Goal: Task Accomplishment & Management: Complete application form

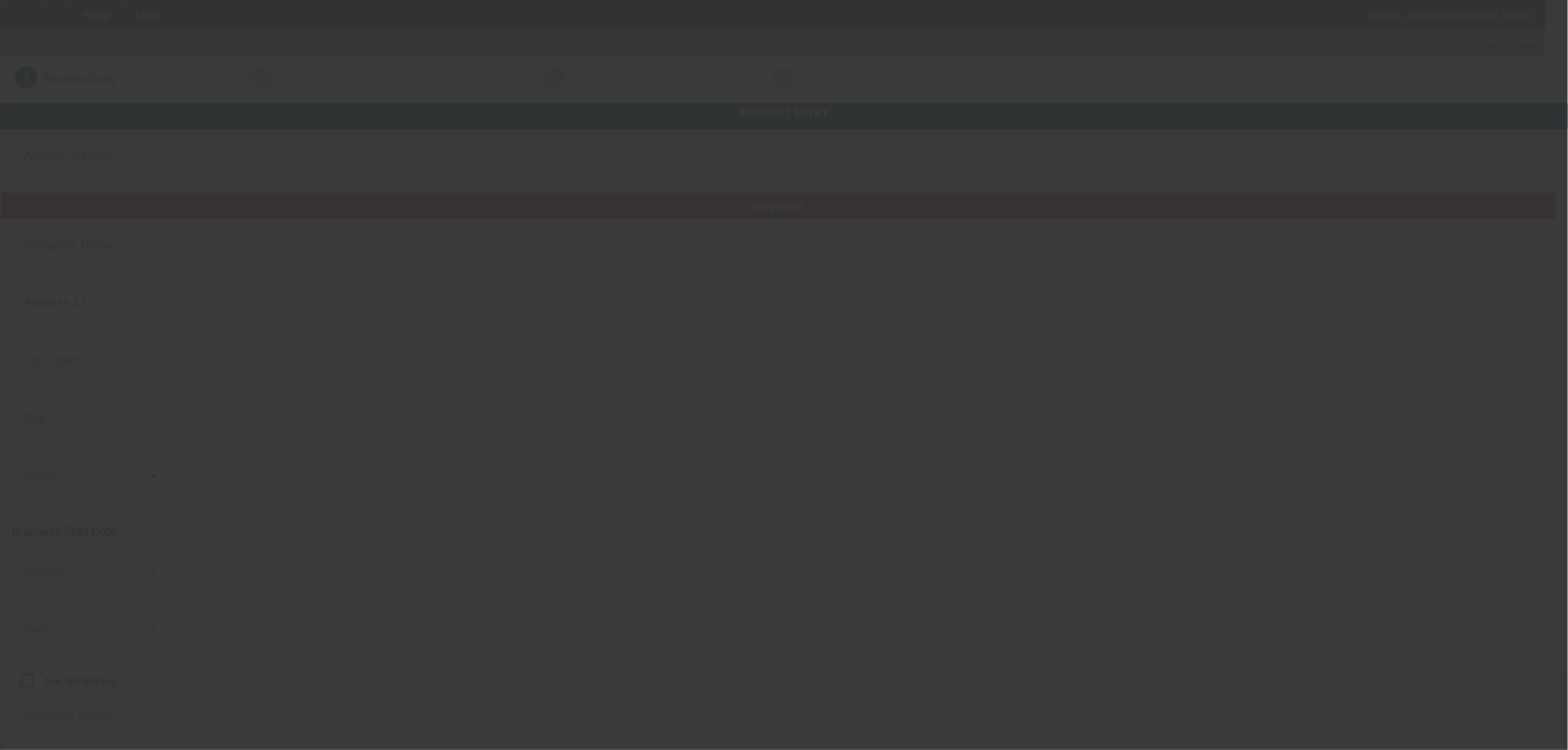
type input "Midwest Pallet Solutions"
type input "[STREET_ADDRESS]"
type input "63628"
type input "Bonne Terre"
type input "[PHONE_NUMBER]"
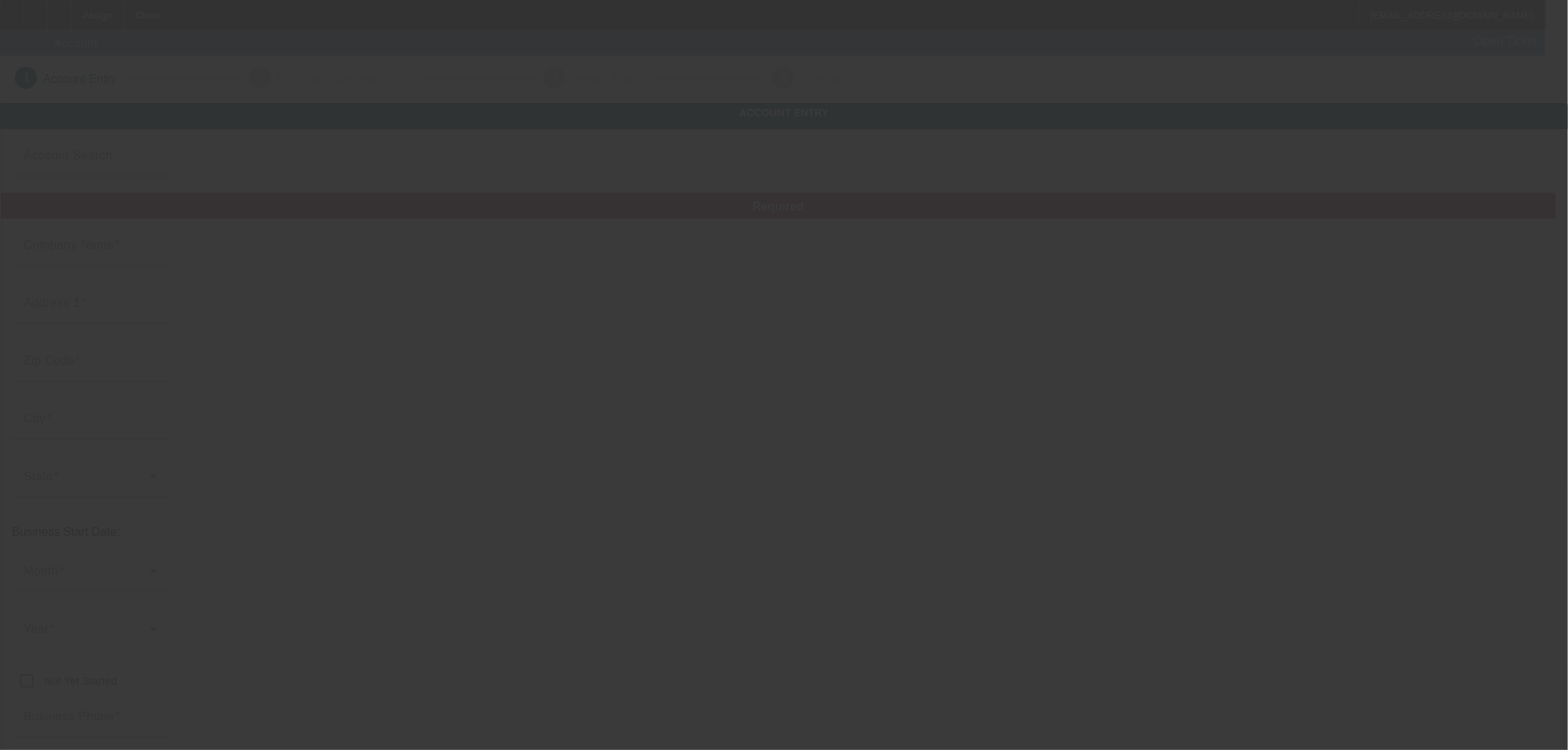
type input "mar1971@att.net"
type input "Saint Francois"
type input "[US_EMPLOYER_IDENTIFICATION_NUMBER]"
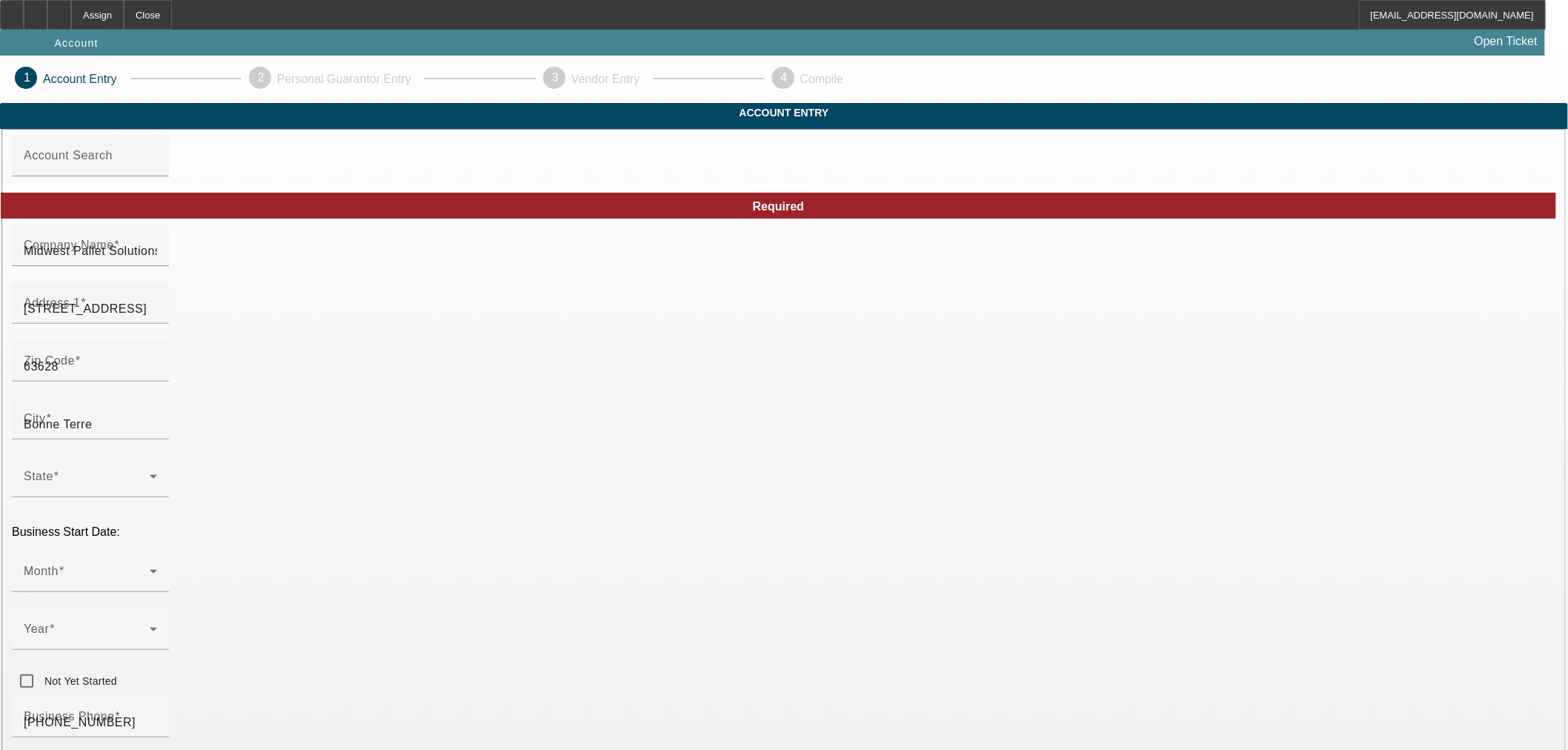
type input "Currency"
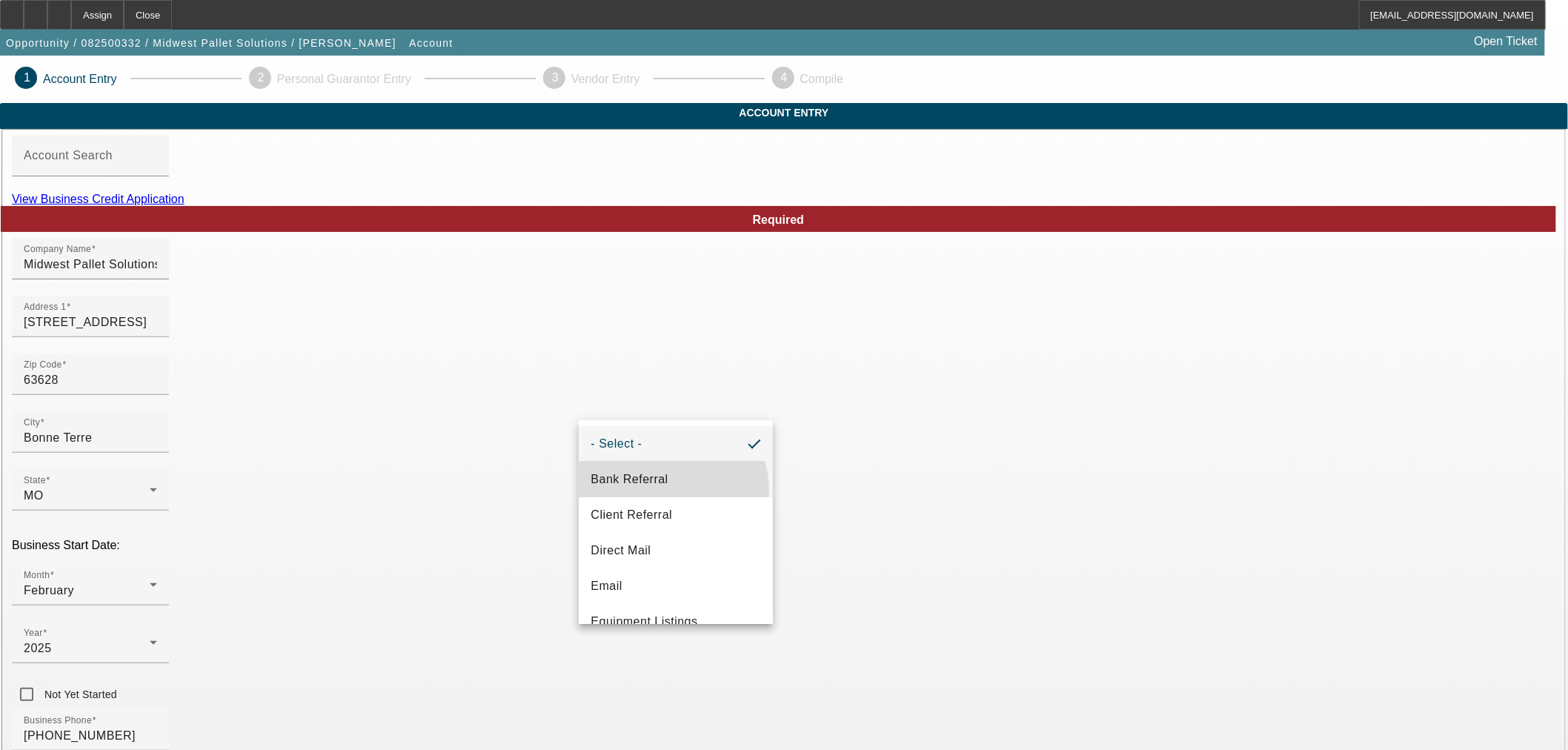
click at [672, 490] on mat-option "Bank Referral" at bounding box center [676, 480] width 194 height 36
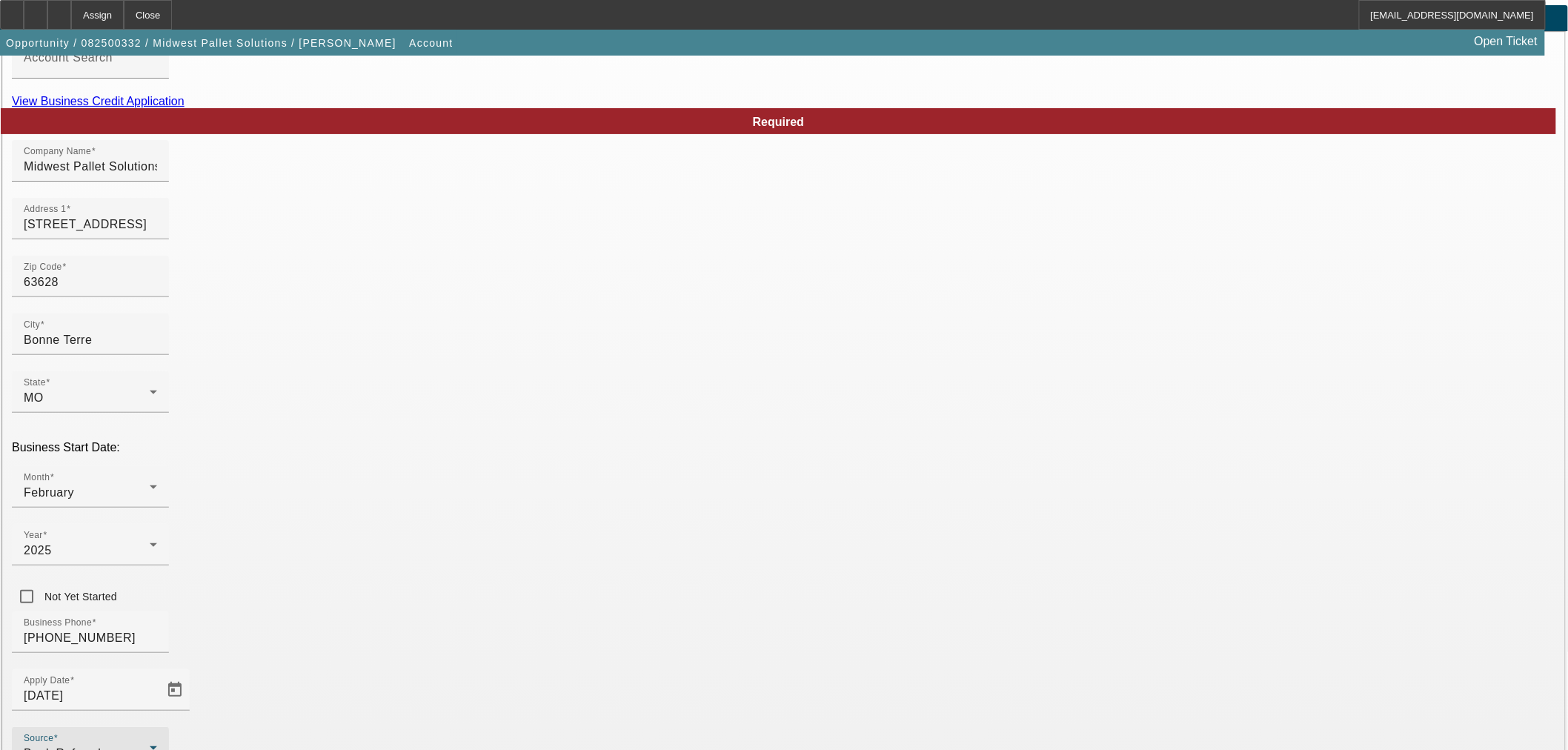
scroll to position [137, 0]
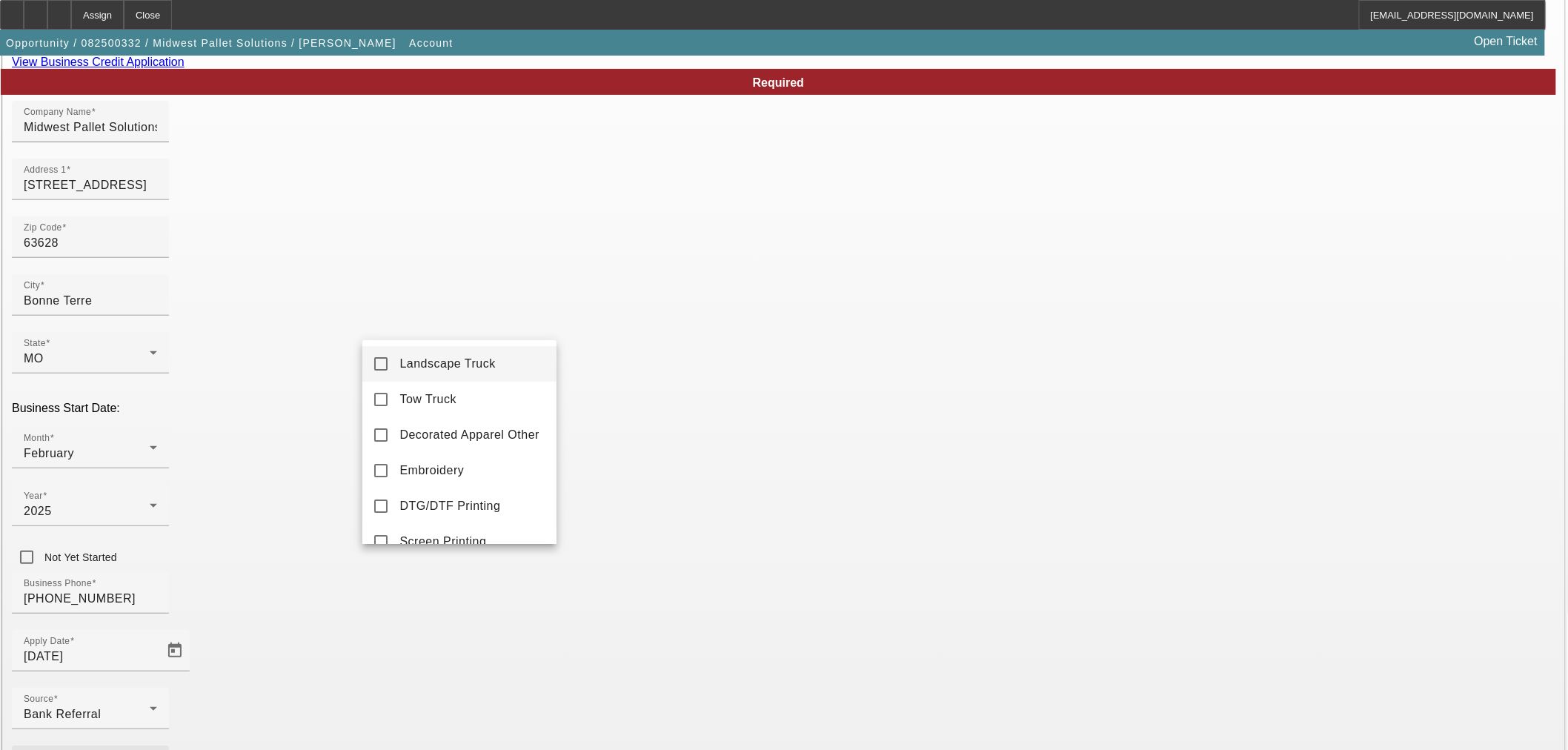
click at [630, 456] on div at bounding box center [784, 375] width 1568 height 750
click at [184, 68] on link "View Business Credit Application" at bounding box center [98, 61] width 172 height 13
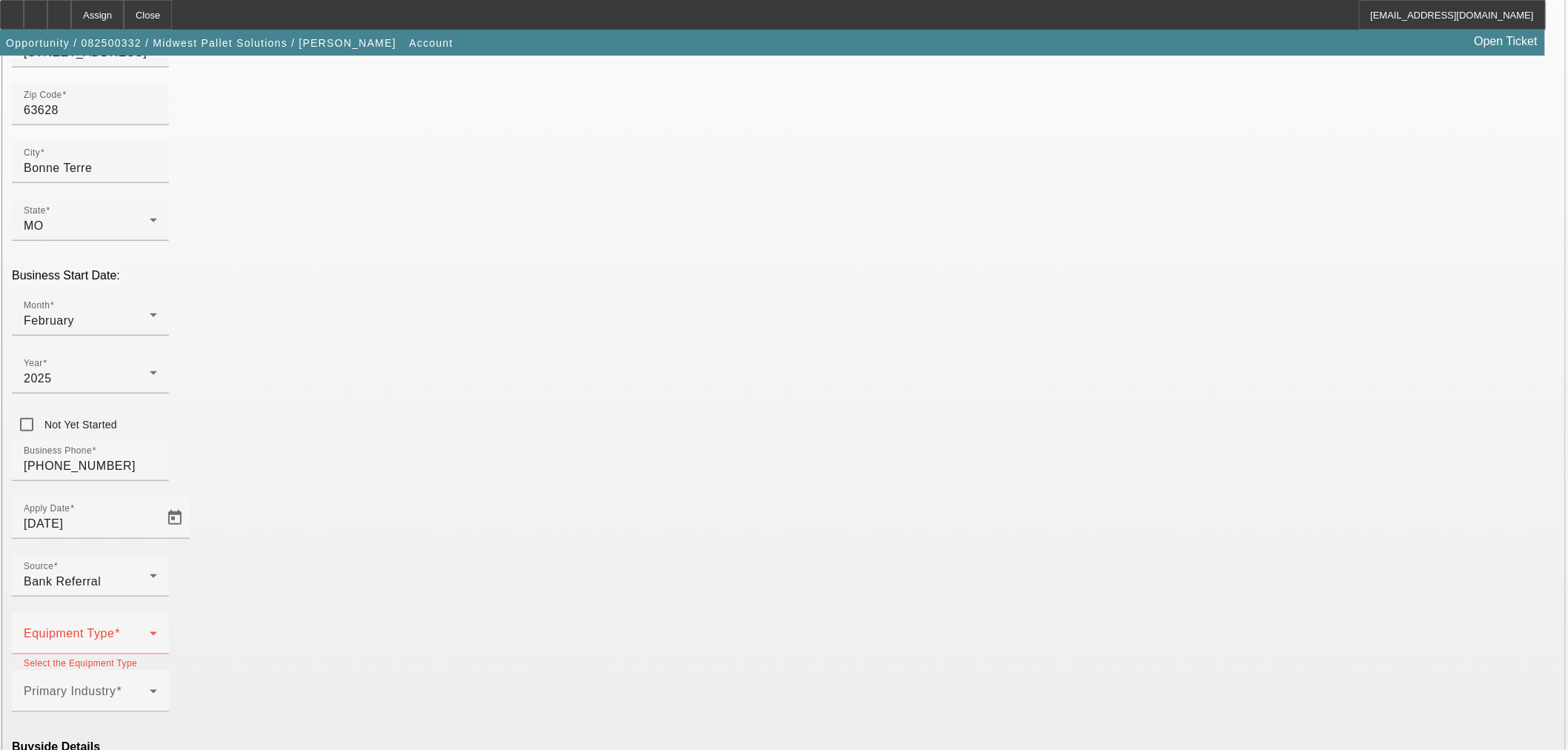
scroll to position [275, 0]
click at [157, 609] on div "Equipment Type" at bounding box center [90, 629] width 133 height 42
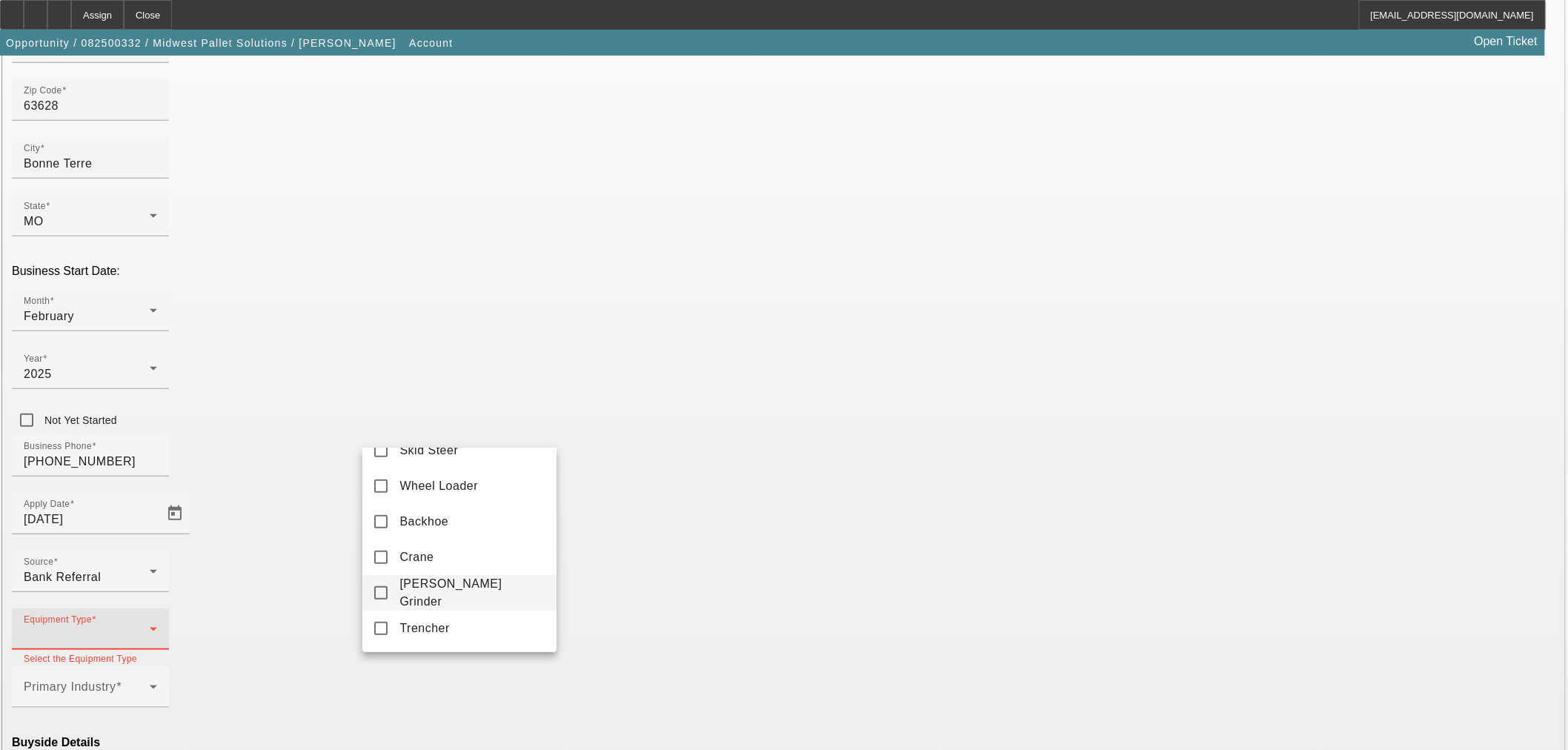
scroll to position [432, 0]
click at [427, 583] on span "Skid Steer" at bounding box center [428, 573] width 59 height 18
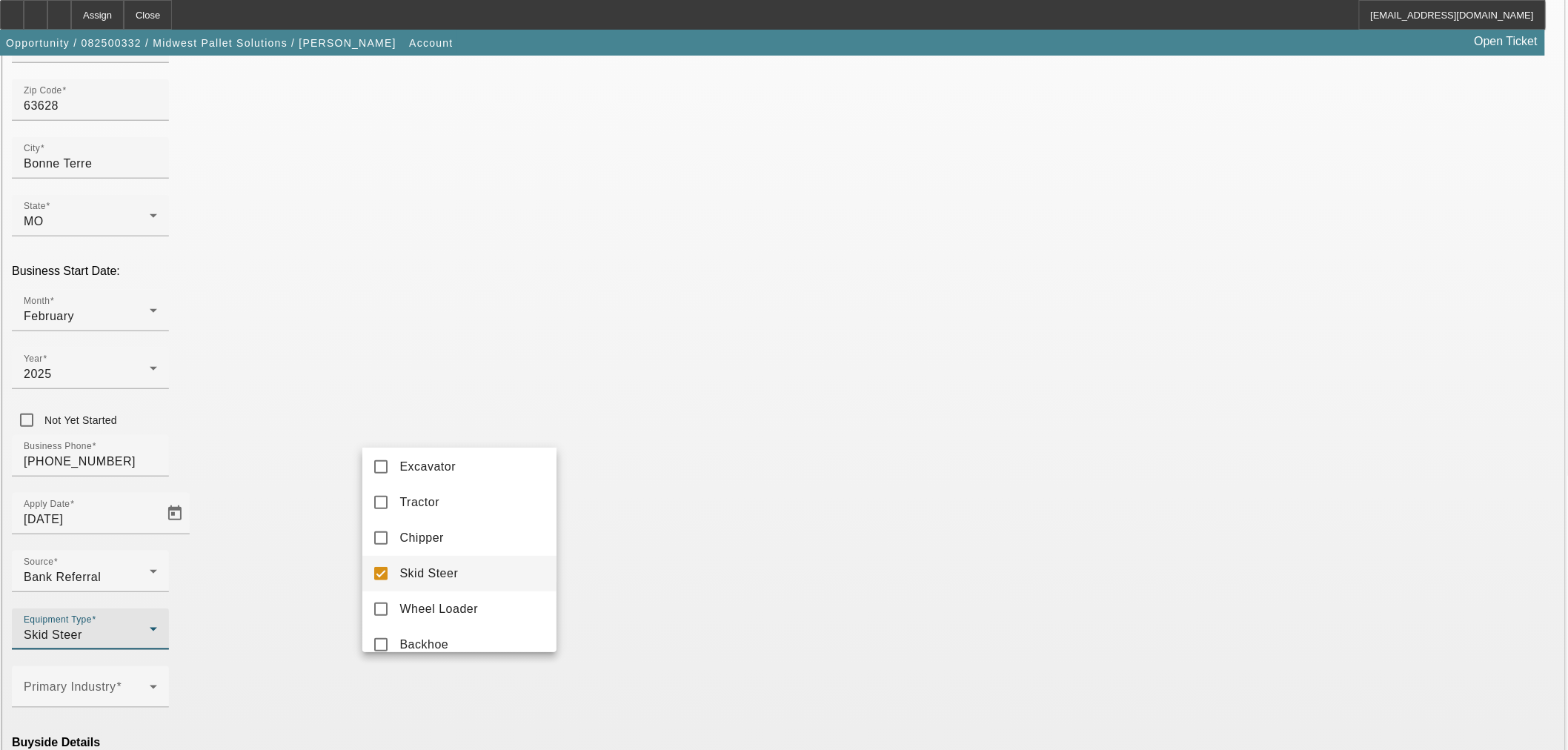
click at [645, 475] on div at bounding box center [784, 375] width 1568 height 750
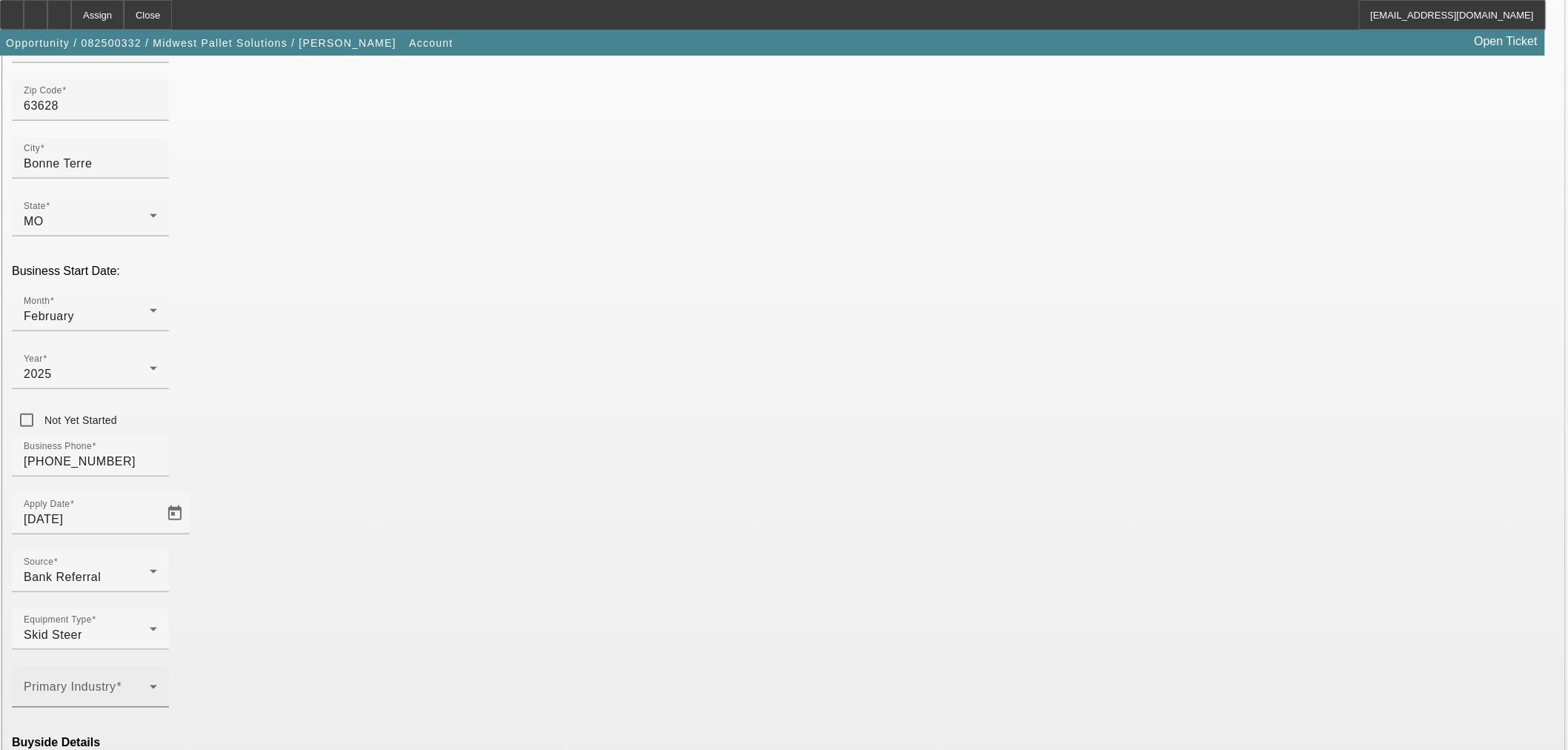
click at [157, 666] on div "Primary Industry" at bounding box center [90, 687] width 133 height 42
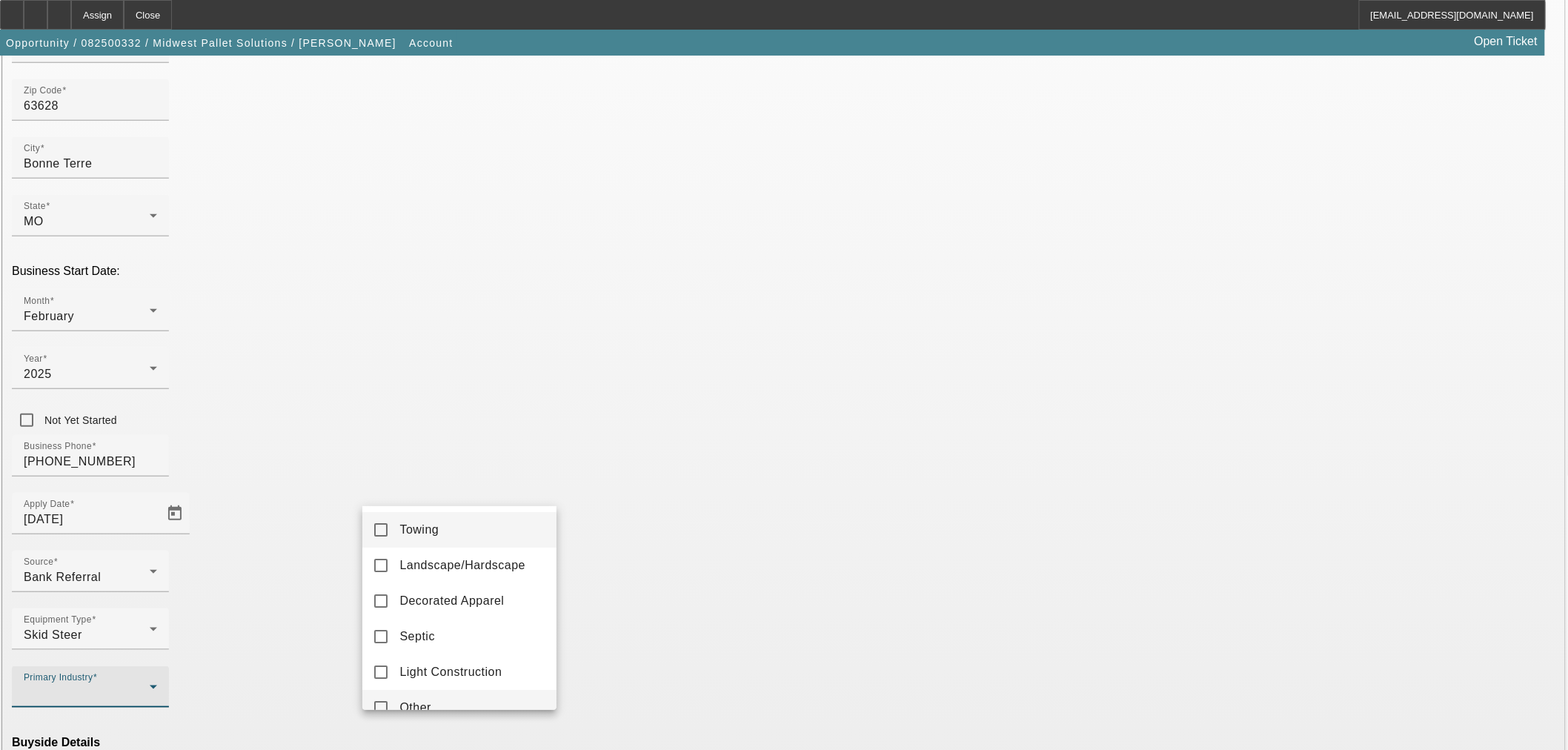
drag, startPoint x: 432, startPoint y: 696, endPoint x: 450, endPoint y: 690, distance: 19.0
click at [432, 696] on mat-option "Other" at bounding box center [459, 707] width 194 height 36
click at [669, 496] on div at bounding box center [784, 375] width 1568 height 750
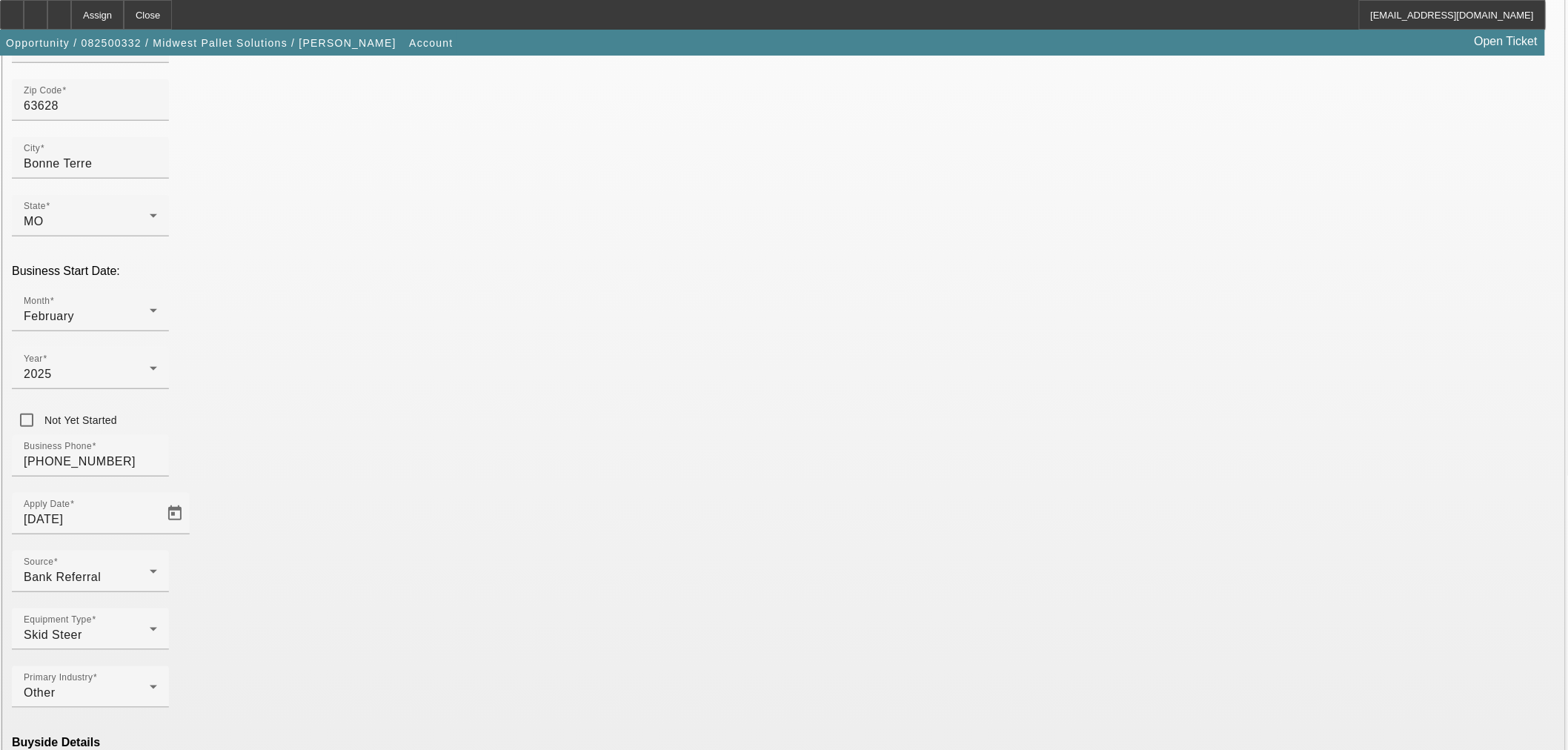
click at [448, 613] on mat-option "Ineligible" at bounding box center [459, 622] width 194 height 36
type input "Currency"
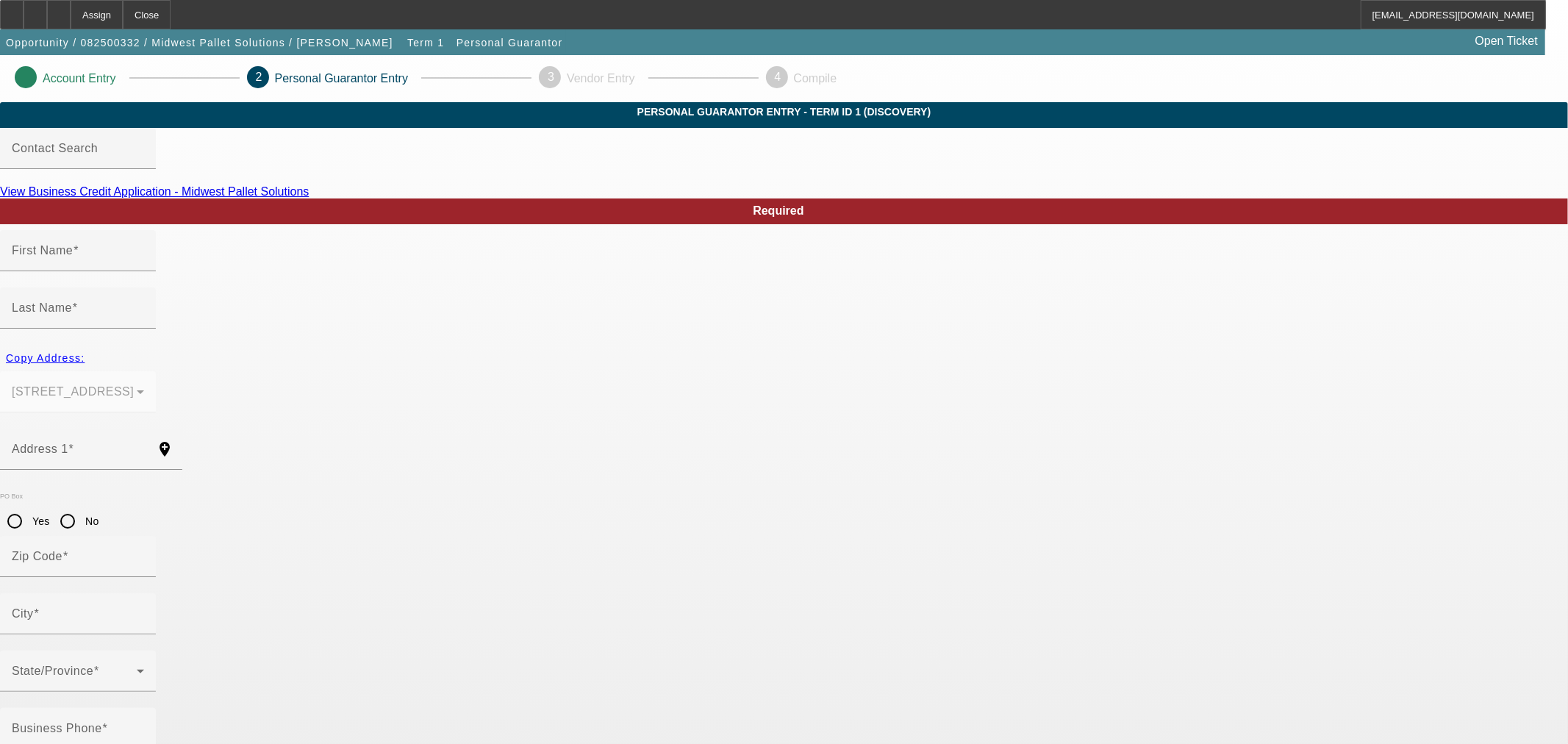
type input "Mark"
type input "Conway"
type input "428 N Long St"
radio input "true"
type input "63628"
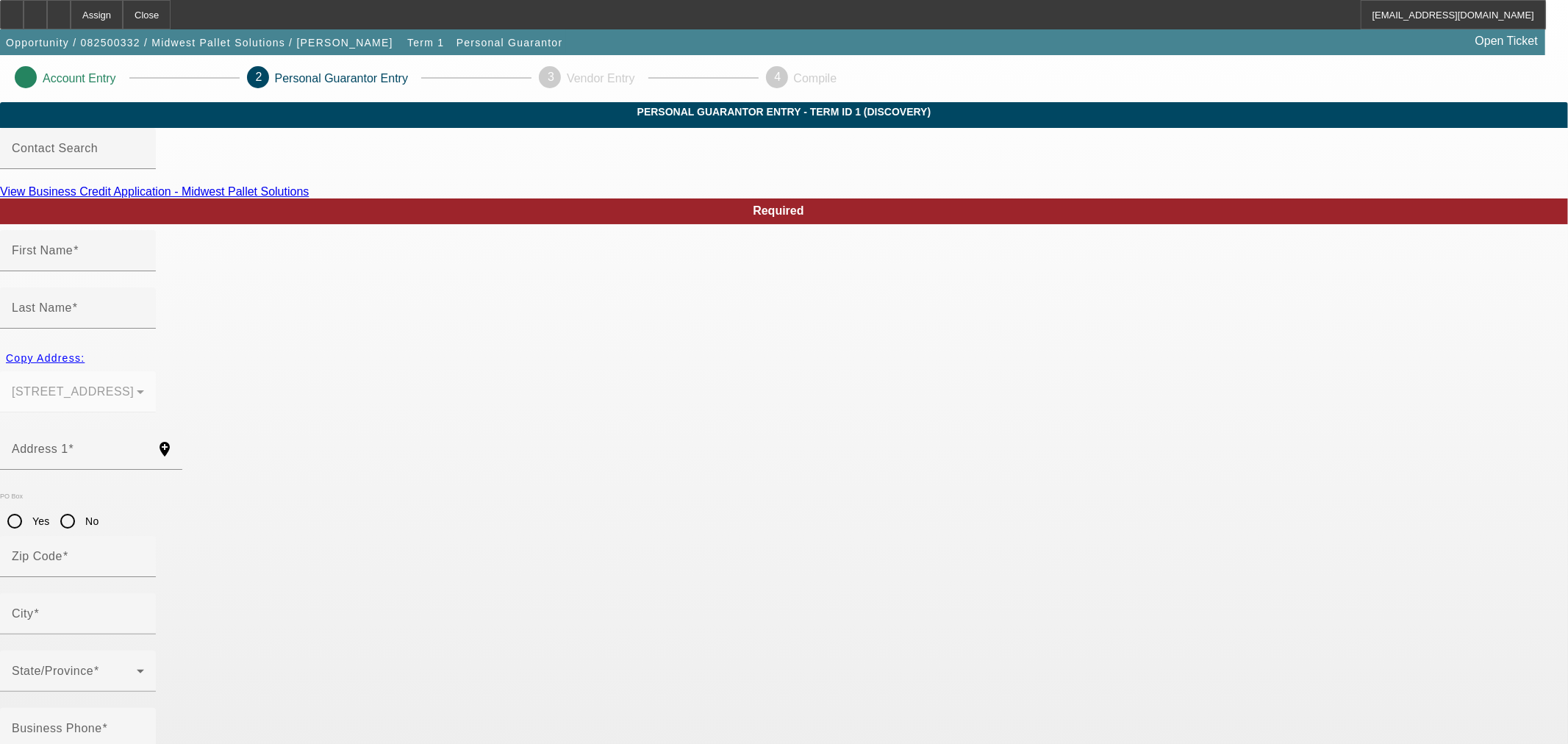
type input "Bonne Terre"
type input "(573) 747-8775"
type input "100"
type input "489-84-7543"
type input "mar1971@att.net"
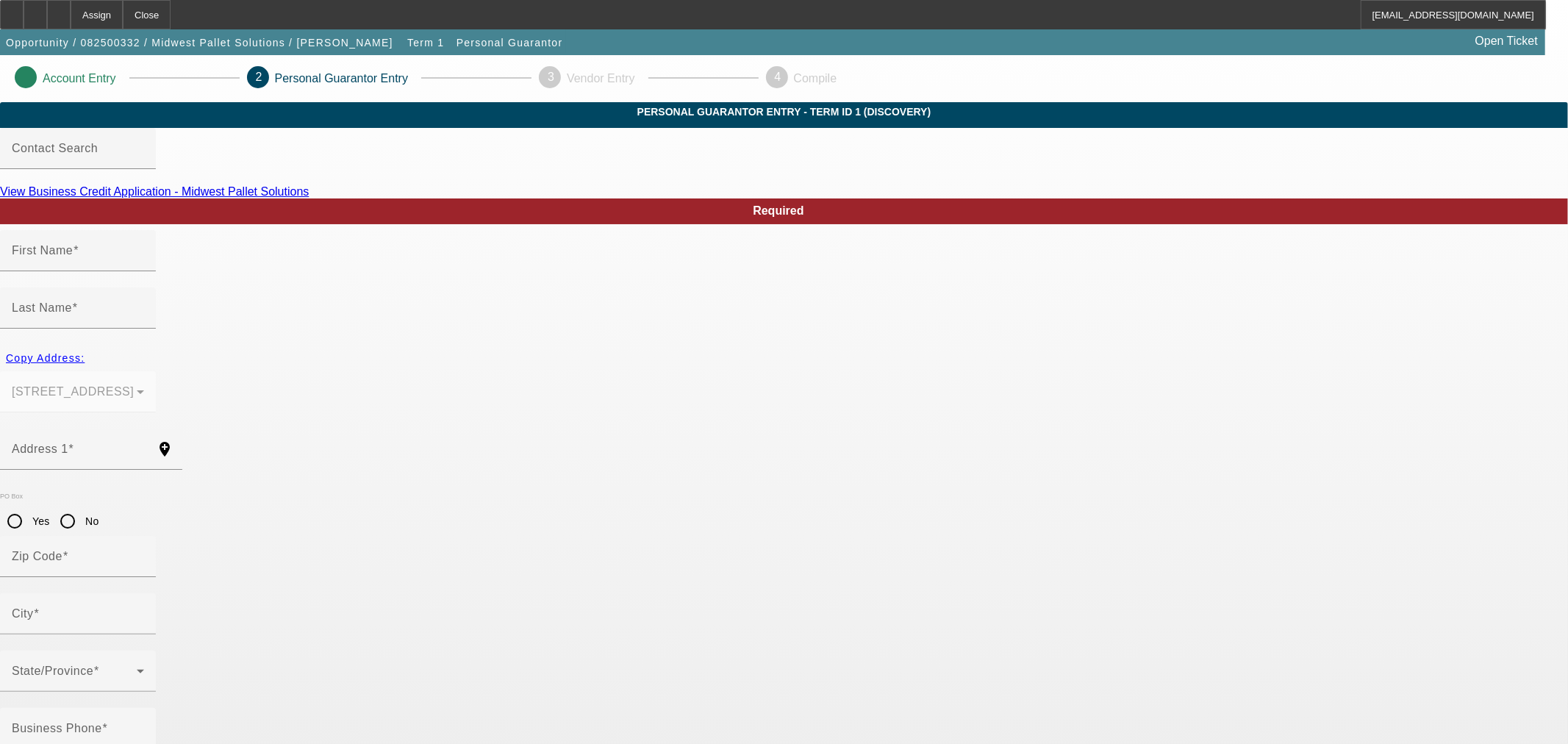
type input "(573) 747-8775"
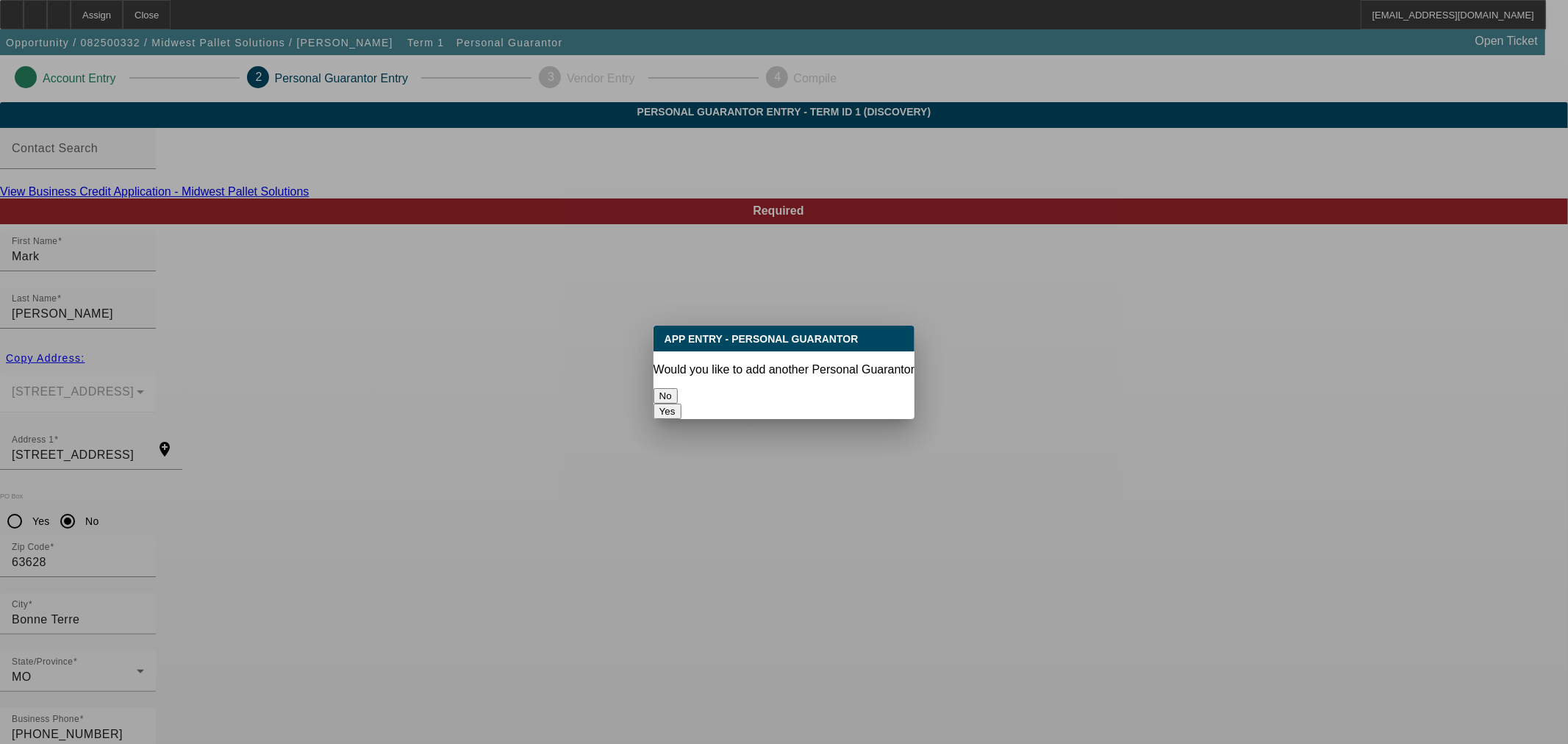
click at [677, 391] on button "No" at bounding box center [665, 396] width 24 height 16
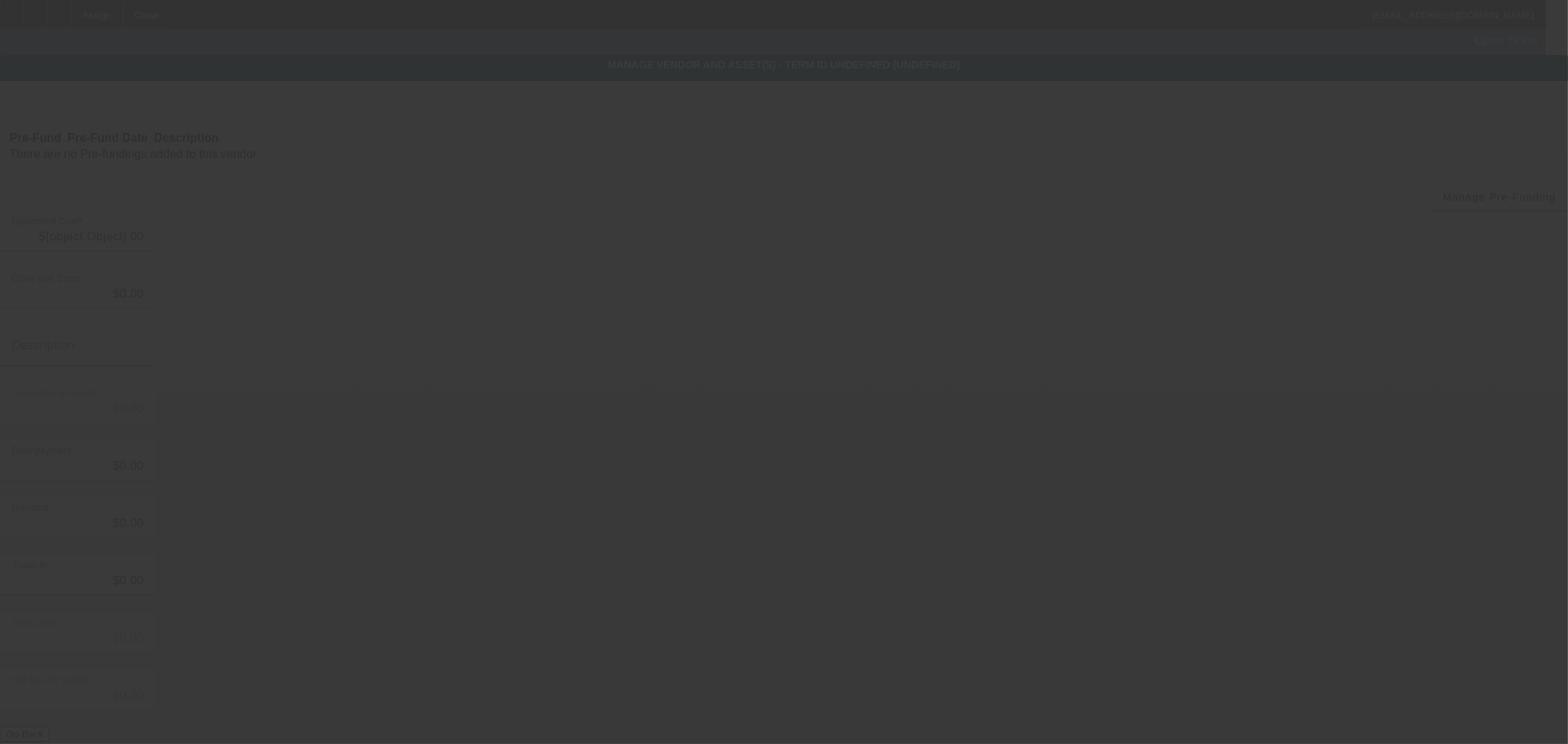
type input "$17,900.00"
type input "$1,000.00"
type input "$16,900.00"
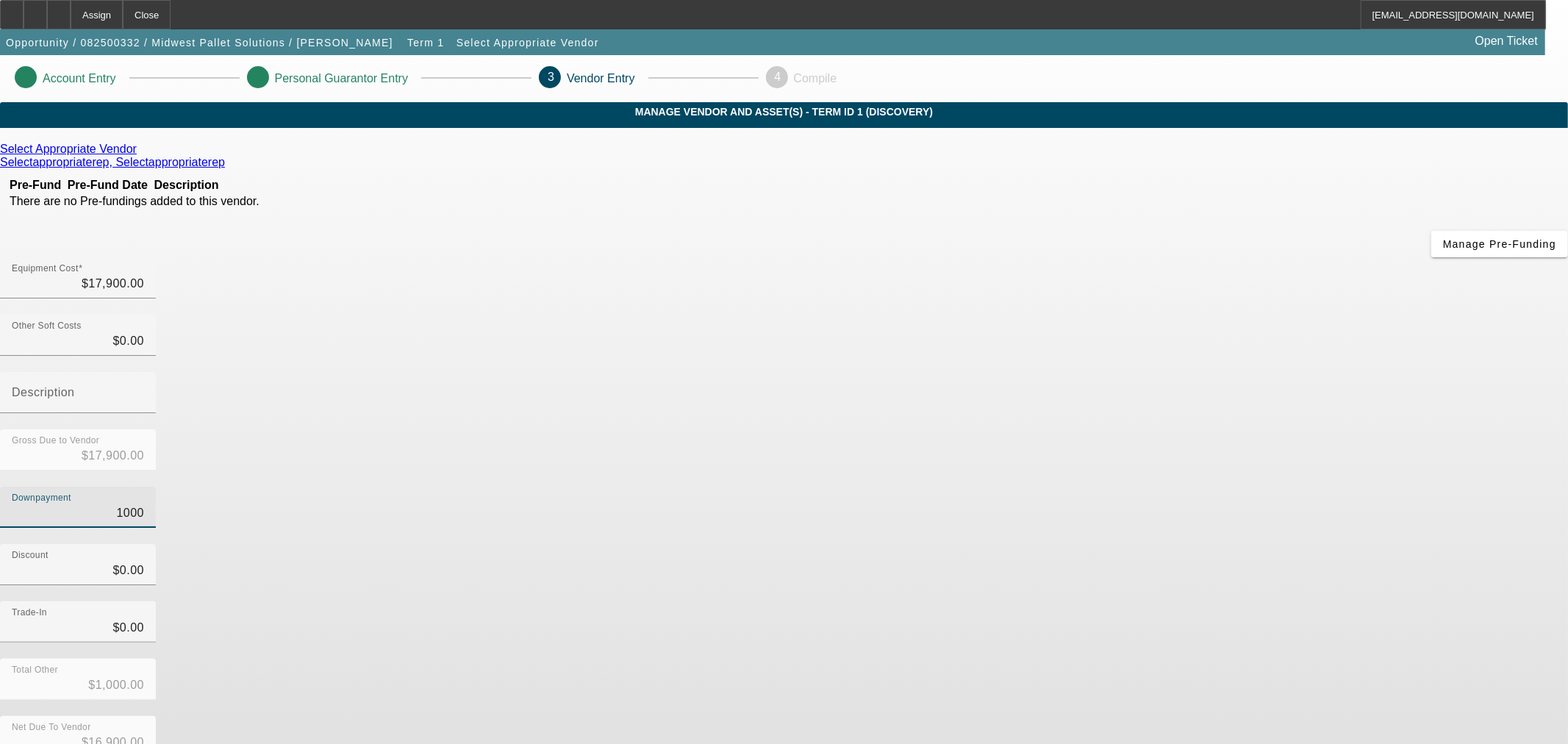
click at [144, 504] on input "1000" at bounding box center [77, 512] width 132 height 17
type input "0"
type input "$0.00"
type input "$17,900.00"
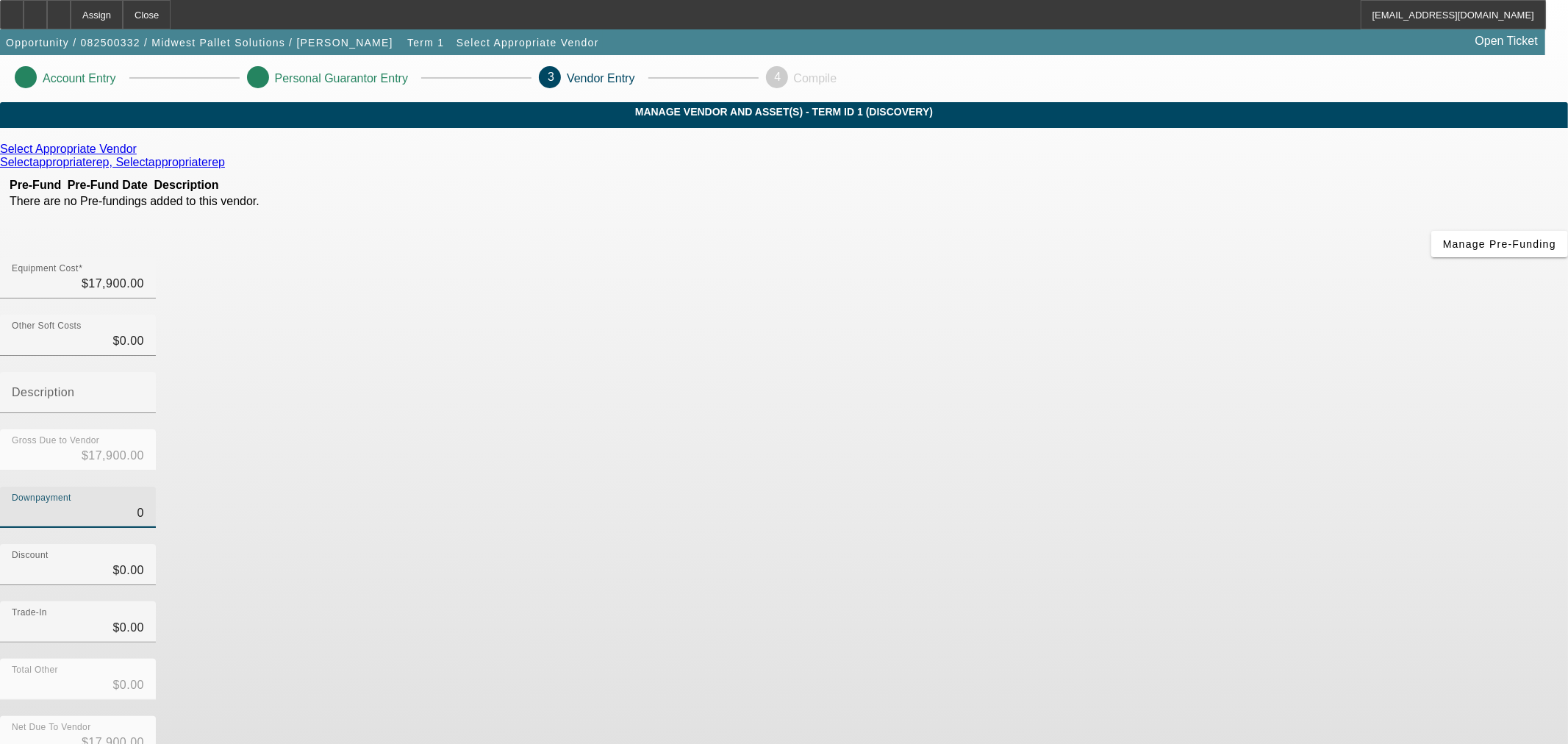
type input "$0.00"
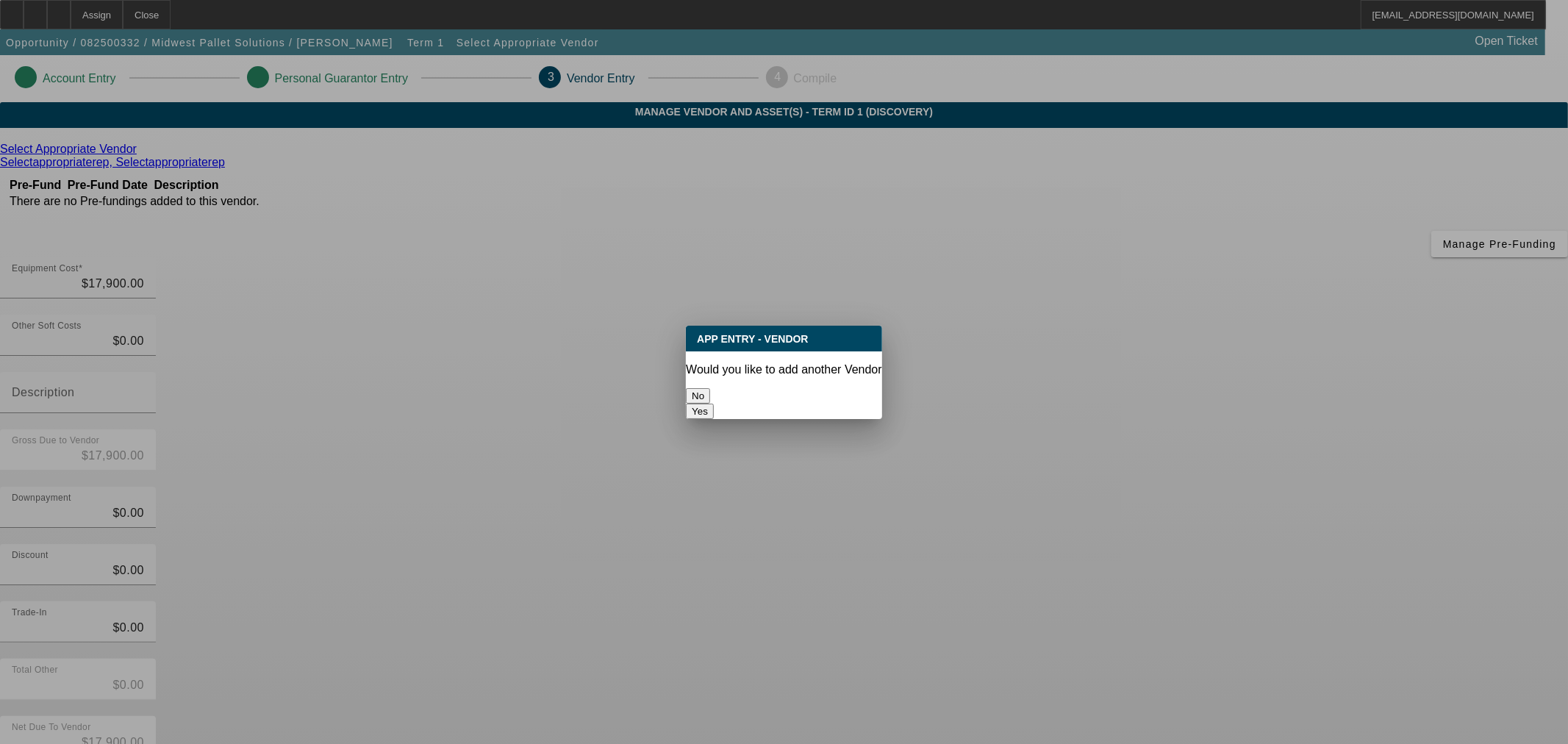
click at [710, 390] on button "No" at bounding box center [697, 396] width 24 height 16
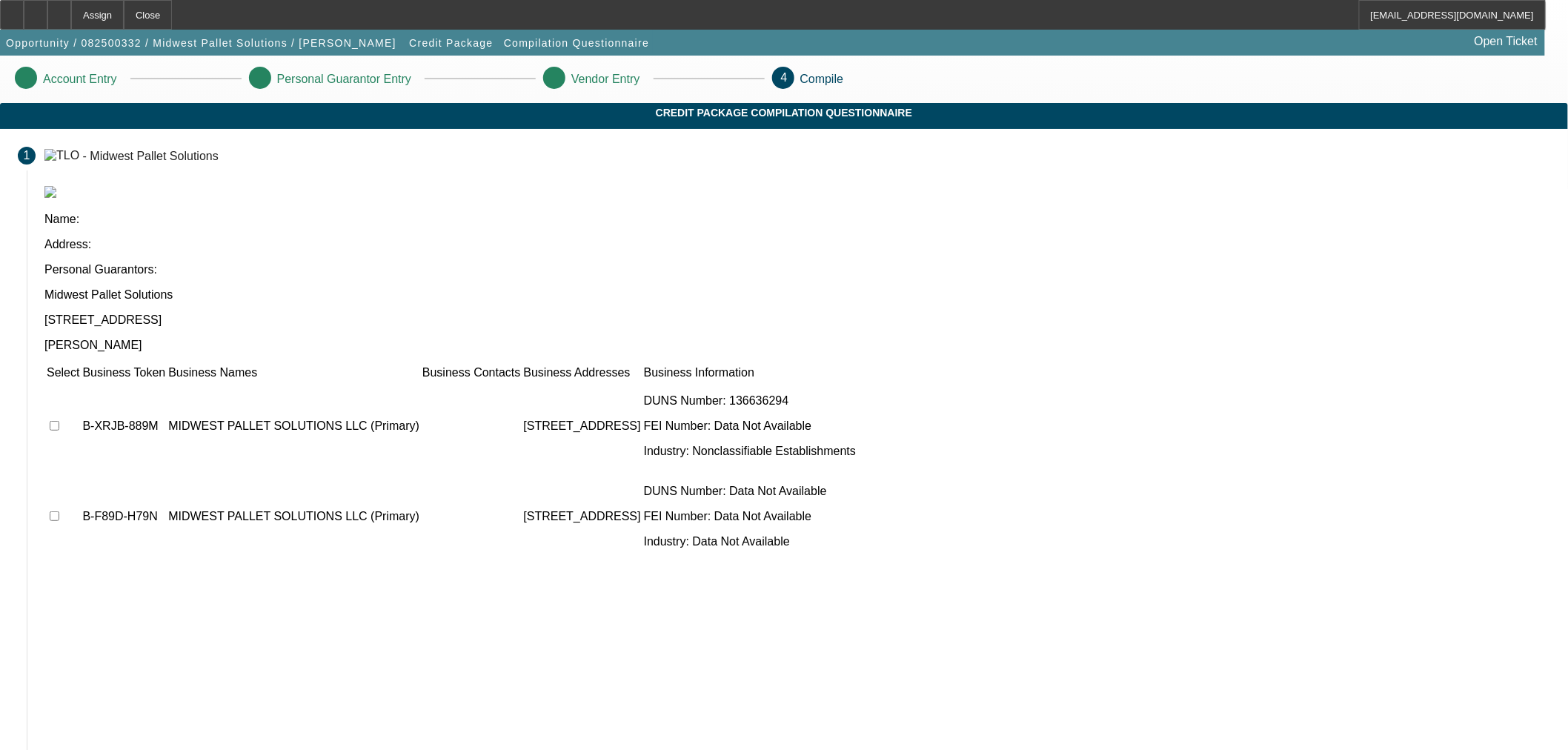
drag, startPoint x: 401, startPoint y: 292, endPoint x: 379, endPoint y: 371, distance: 82.0
click at [59, 421] on input "checkbox" at bounding box center [54, 426] width 10 height 10
checkbox input "true"
click at [59, 511] on input "checkbox" at bounding box center [54, 516] width 10 height 10
checkbox input "true"
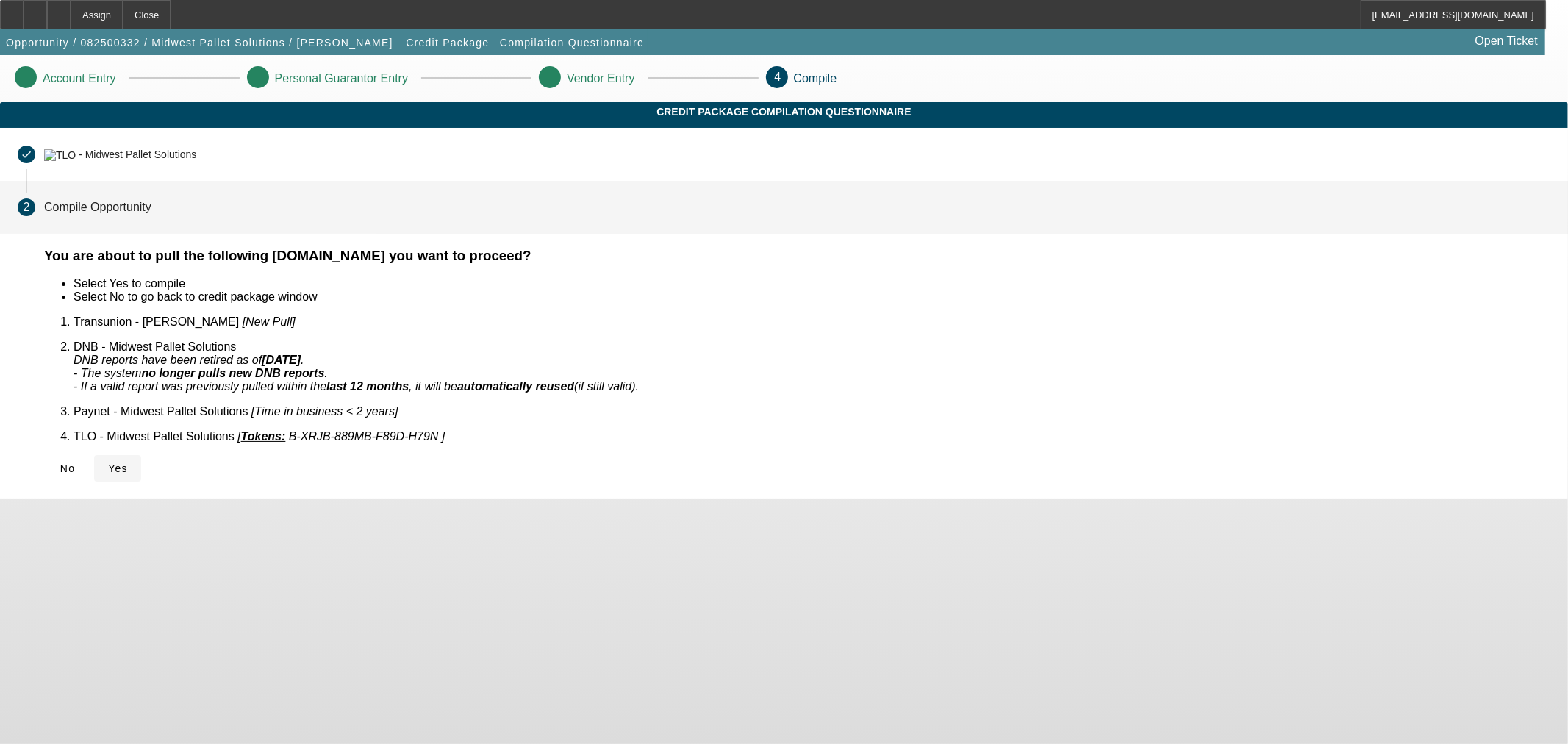
click at [128, 463] on span "Yes" at bounding box center [118, 468] width 20 height 12
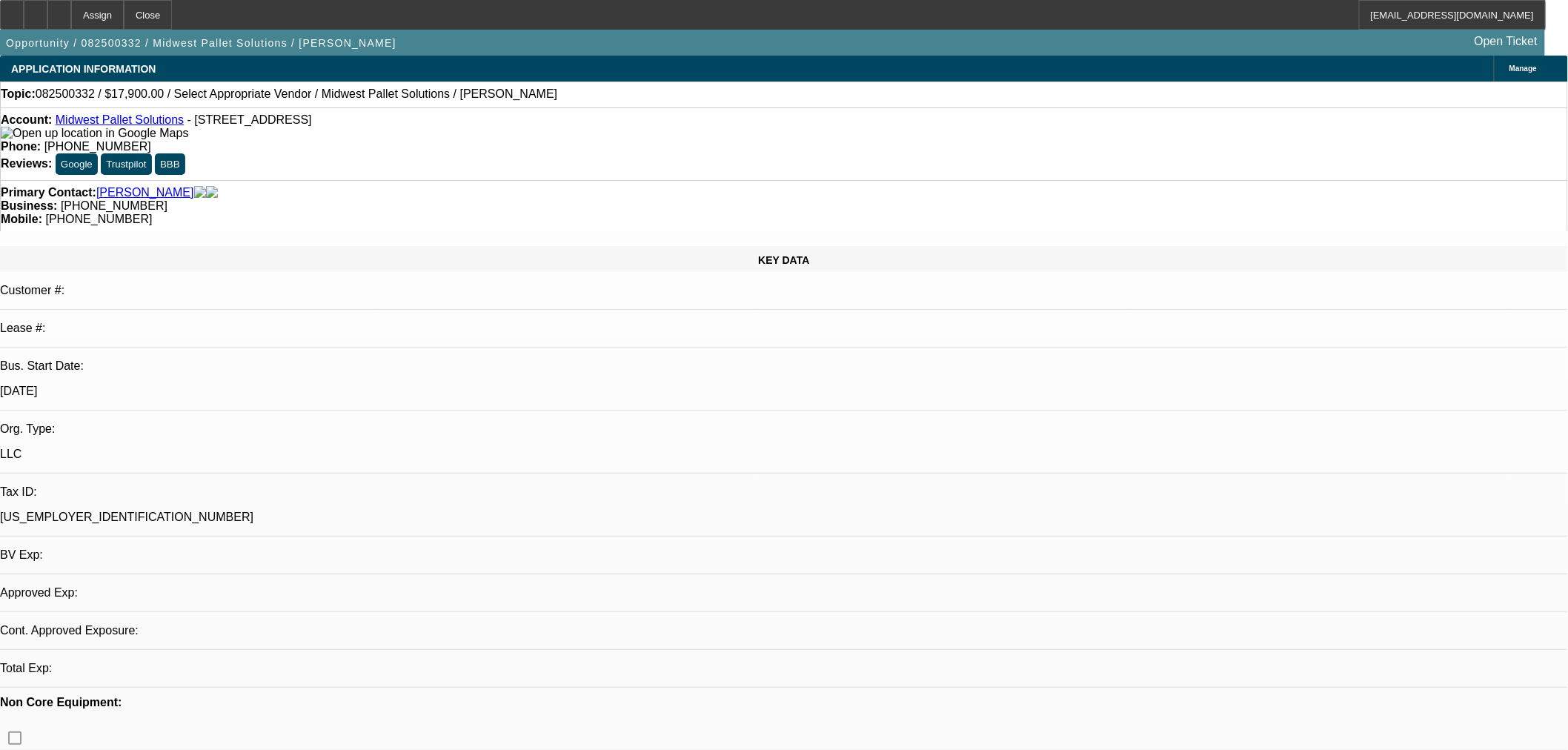
select select "0"
select select "2"
select select "0"
select select "6"
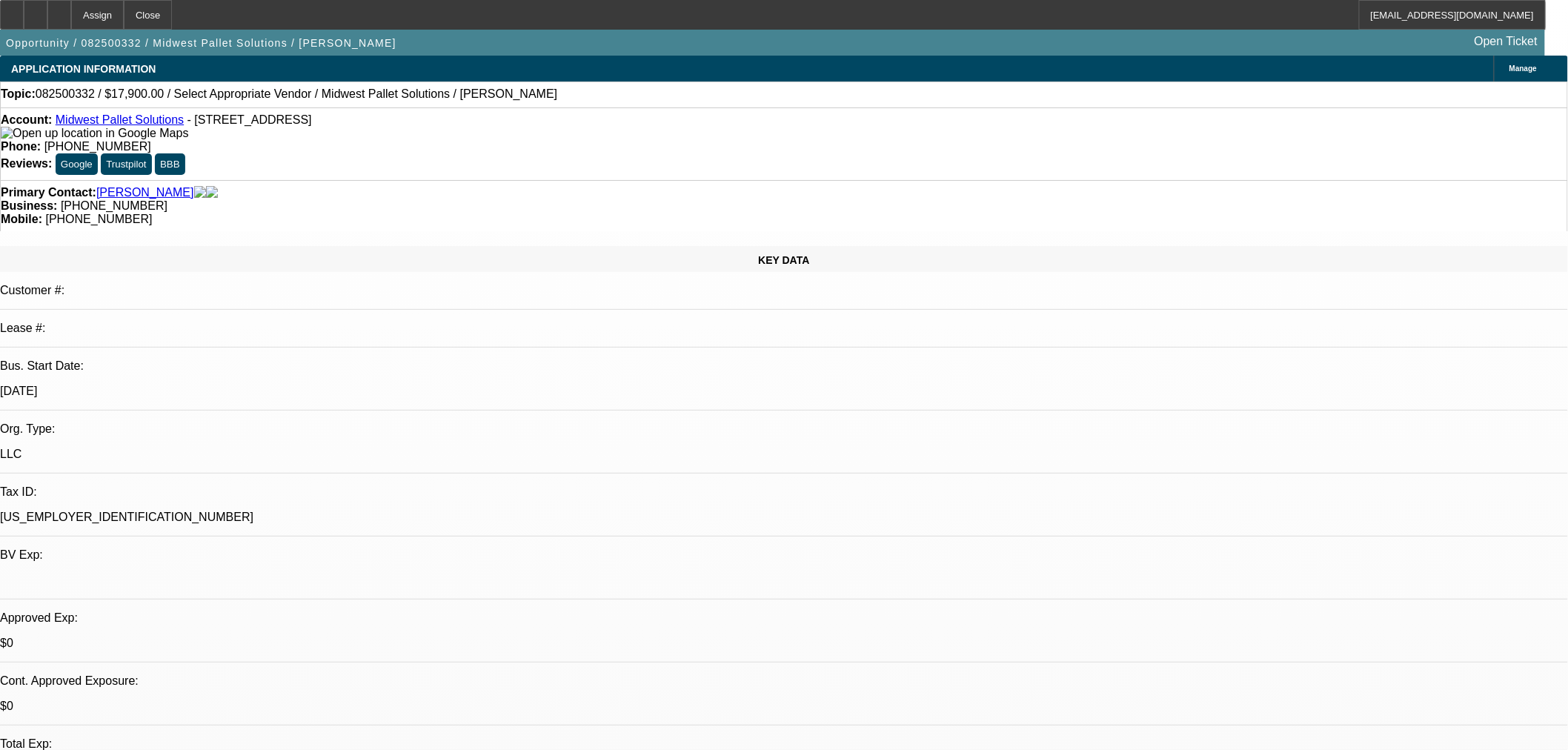
drag, startPoint x: 1513, startPoint y: 445, endPoint x: 1178, endPoint y: 398, distance: 338.3
copy tr "Mark just started his business earlier this year, 100% owner. Sells liquidation…"
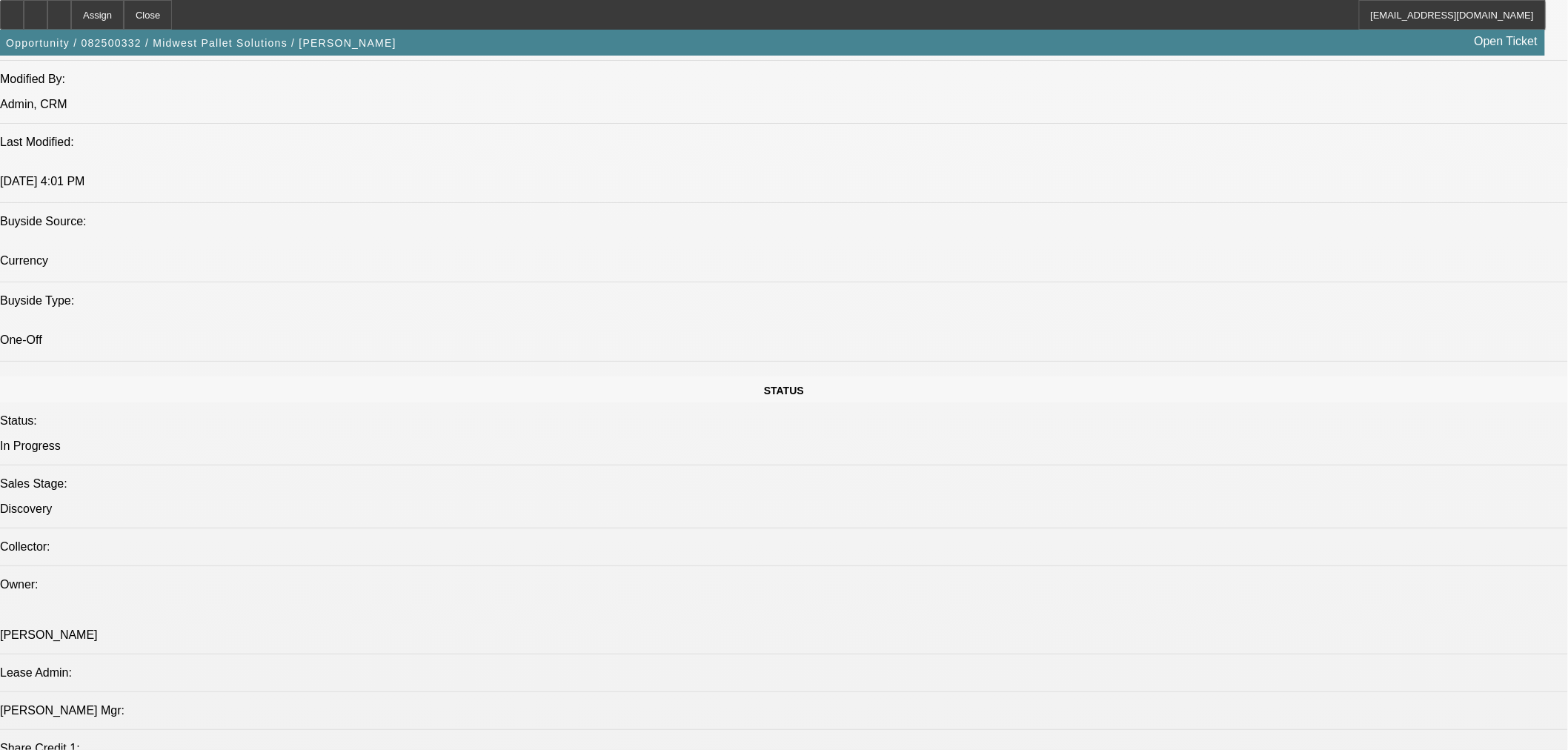
scroll to position [1373, 0]
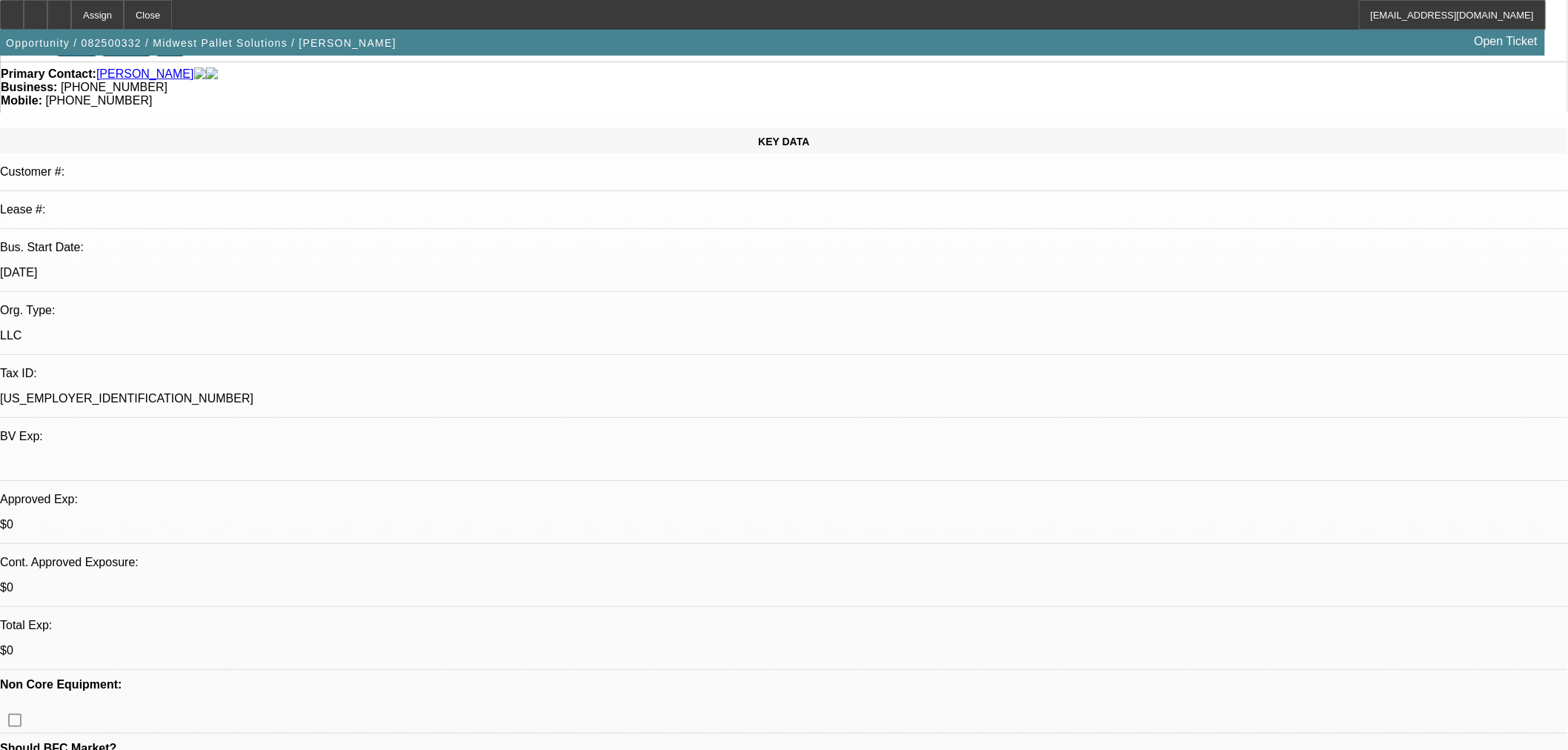
scroll to position [0, 0]
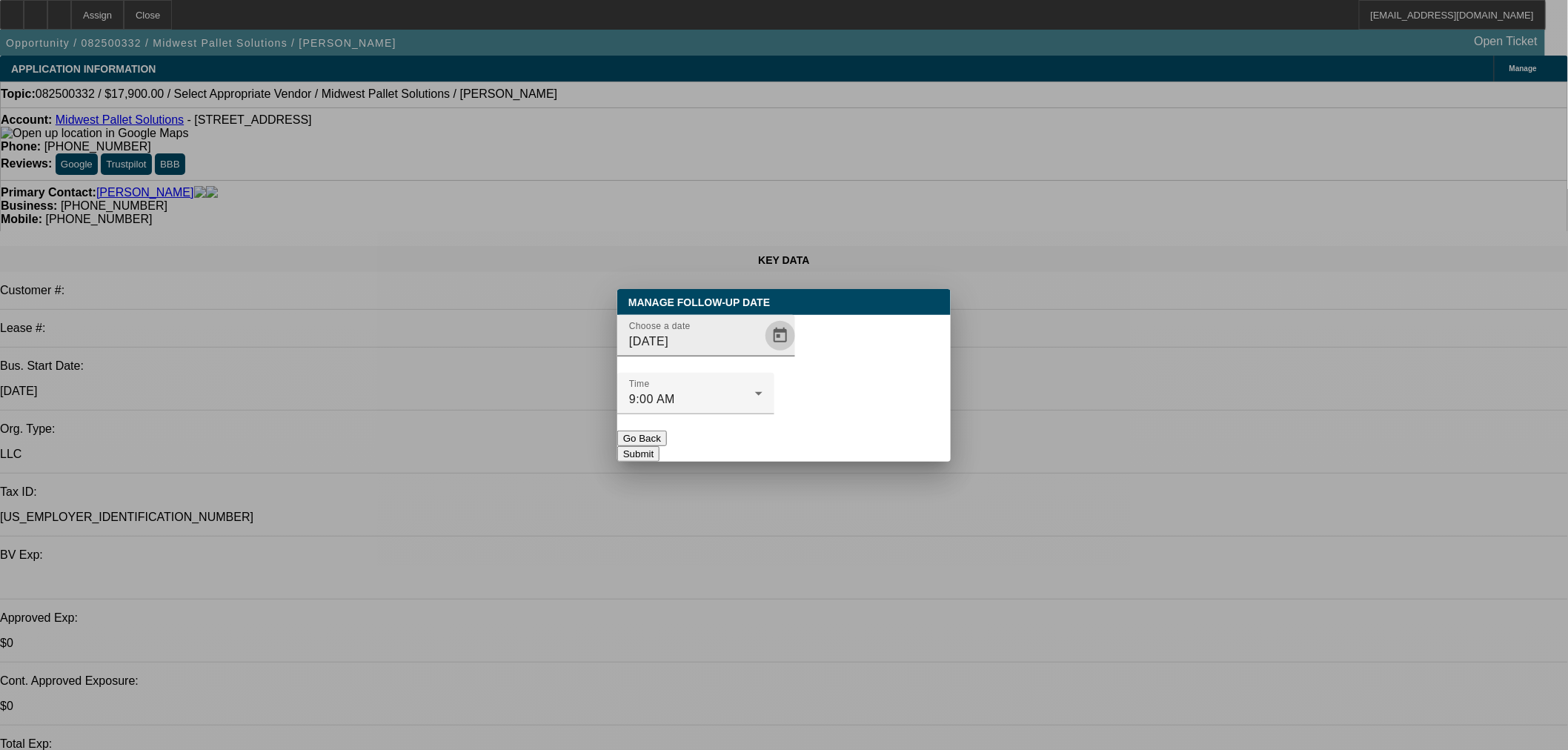
click at [762, 353] on span "Open calendar" at bounding box center [780, 336] width 36 height 36
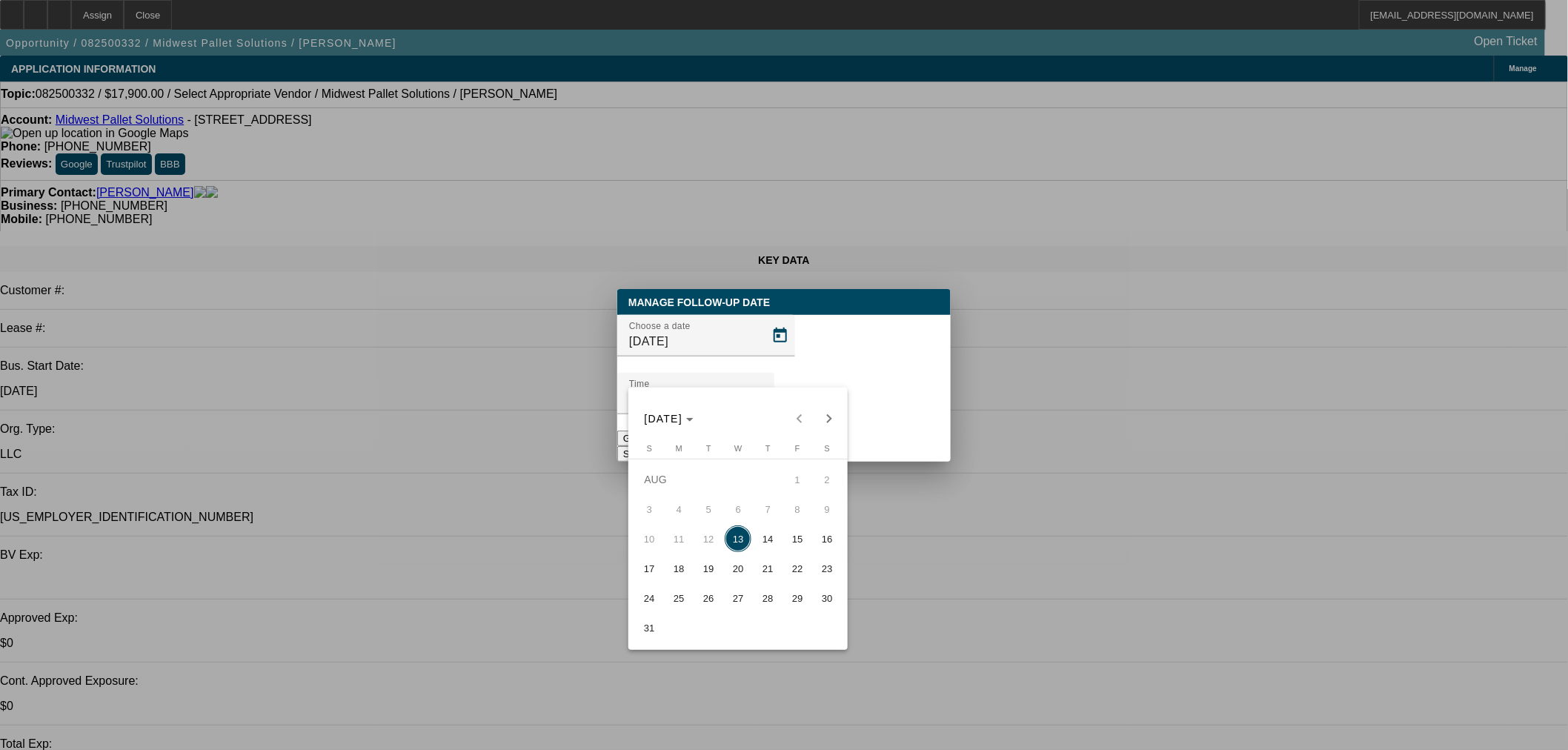
drag, startPoint x: 764, startPoint y: 549, endPoint x: 778, endPoint y: 523, distance: 29.5
click at [764, 547] on span "14" at bounding box center [767, 539] width 27 height 27
type input "8/14/2025"
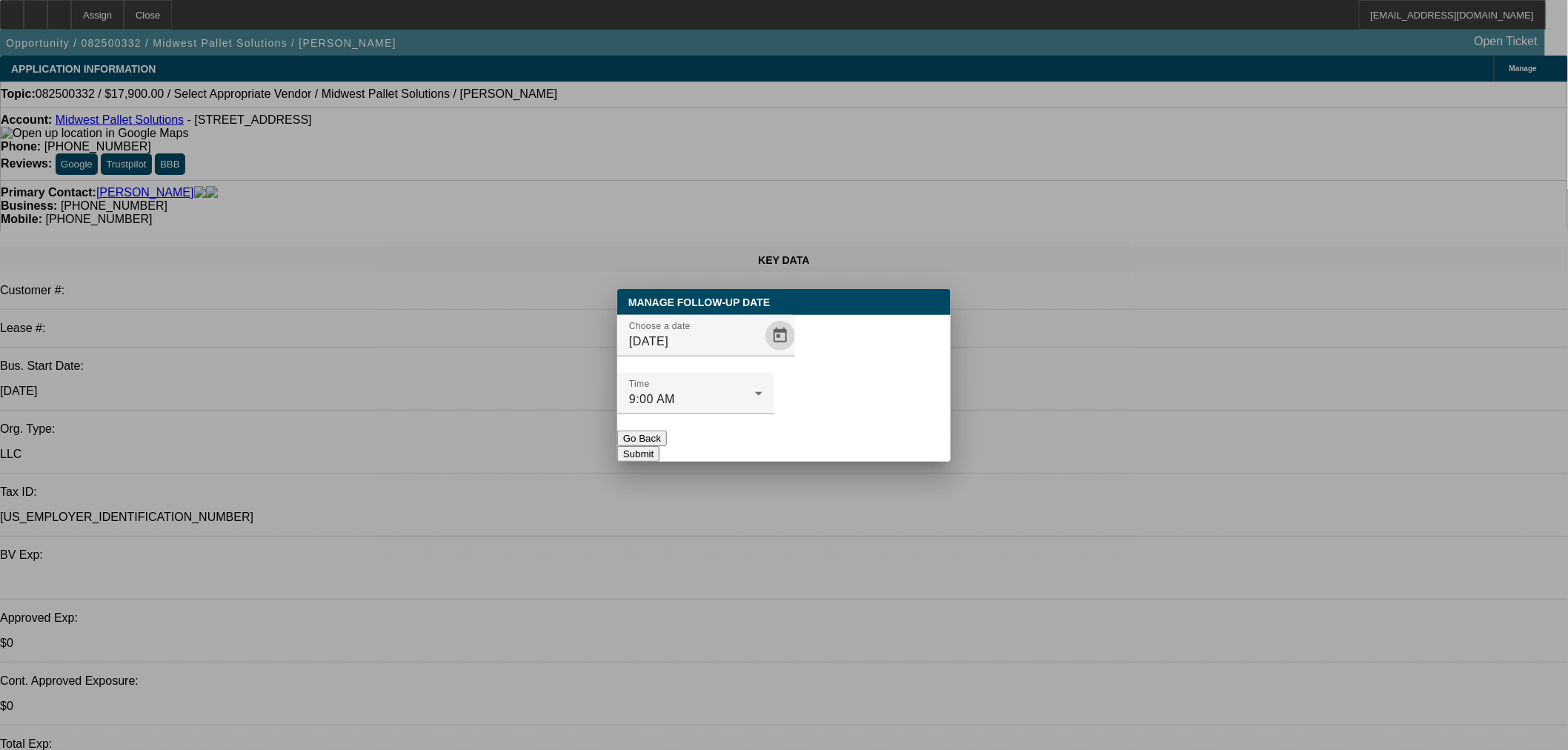
click at [659, 446] on button "Submit" at bounding box center [638, 454] width 42 height 16
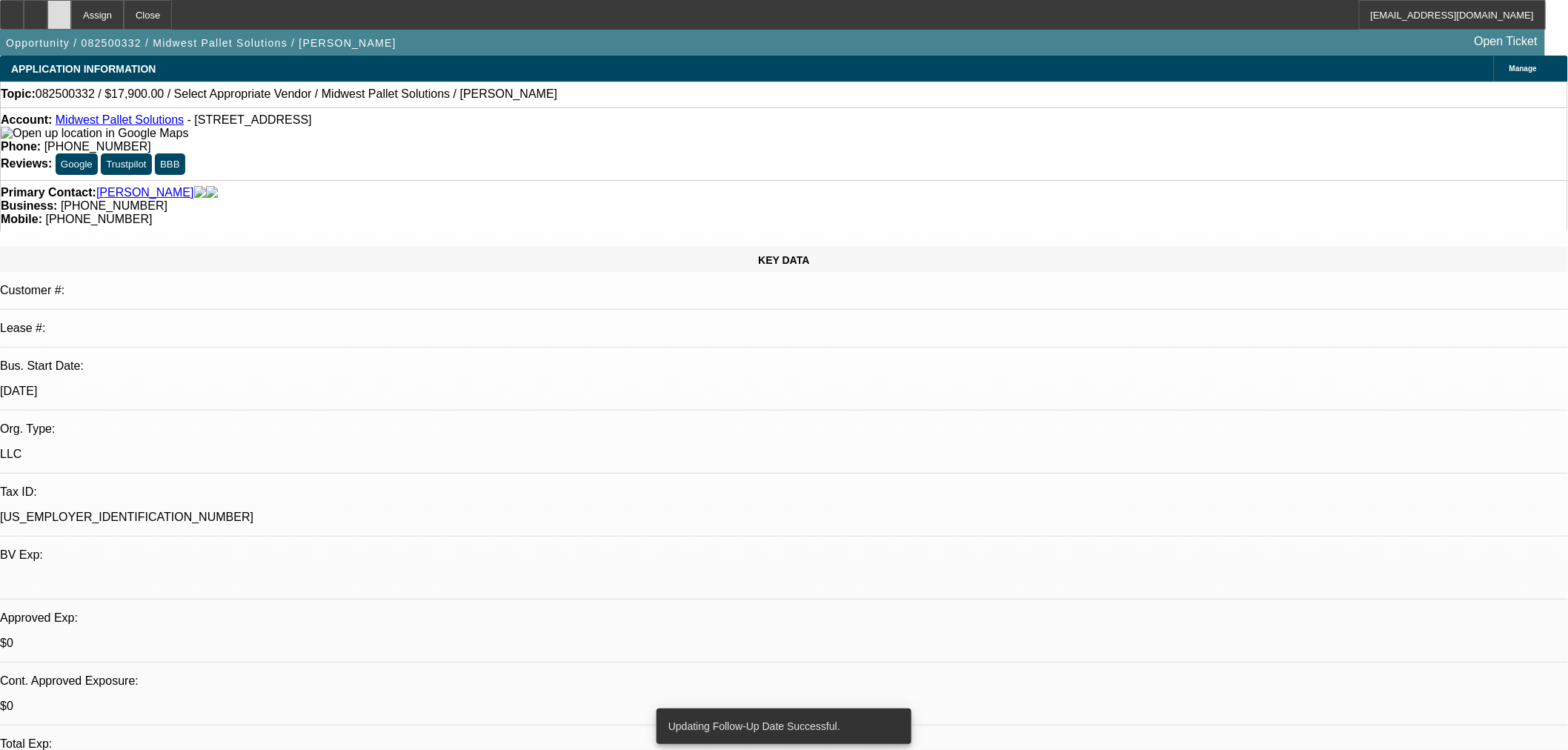
click at [59, 10] on icon at bounding box center [59, 10] width 0 height 0
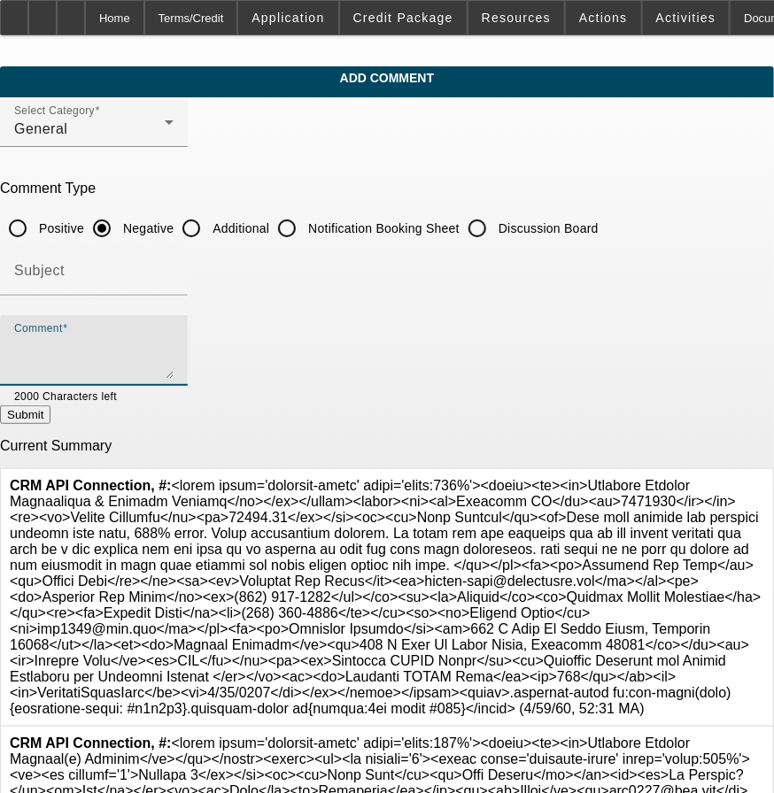
click at [174, 346] on textarea "Comment" at bounding box center [93, 357] width 159 height 43
paste textarea "[PERSON_NAME] just started his business earlier this year, 100% owner. Sells li…"
type textarea "[PERSON_NAME] just started his business earlier this year, 100% owner. Sells li…"
click at [209, 220] on input "Additional" at bounding box center [191, 228] width 35 height 35
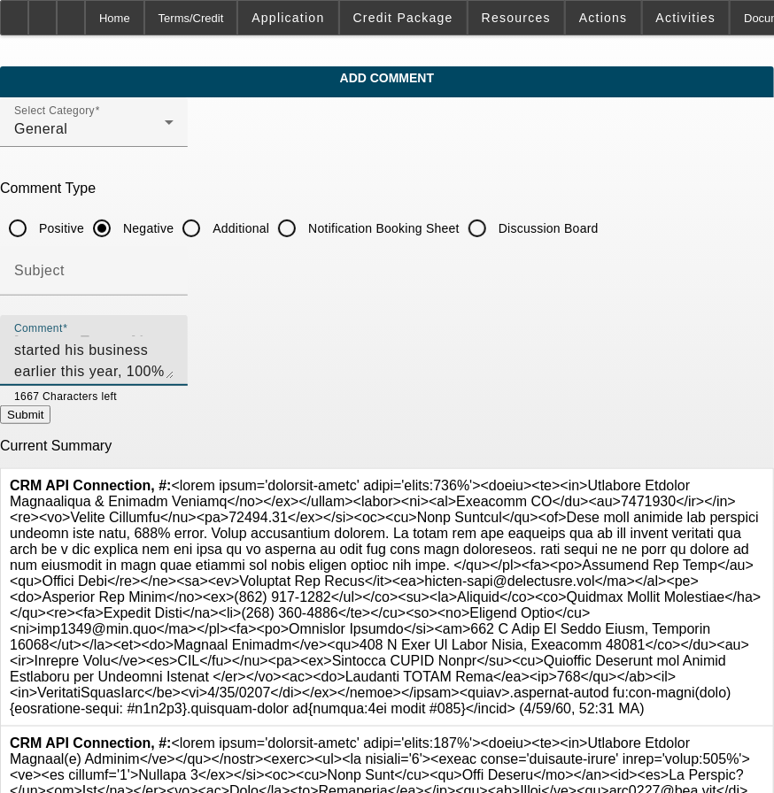
radio input "true"
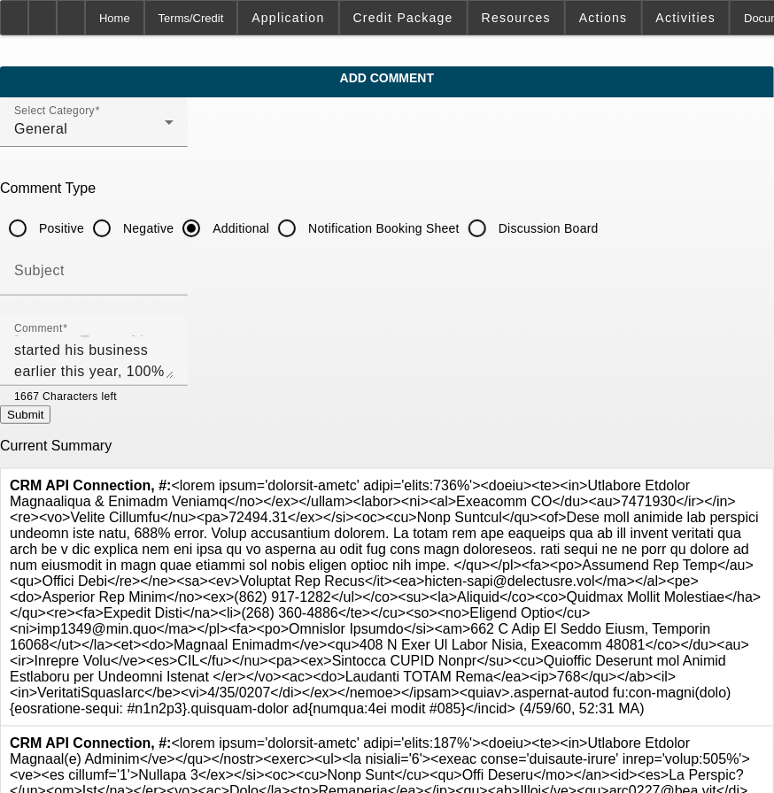
click at [50, 418] on button "Submit" at bounding box center [25, 415] width 50 height 19
radio input "true"
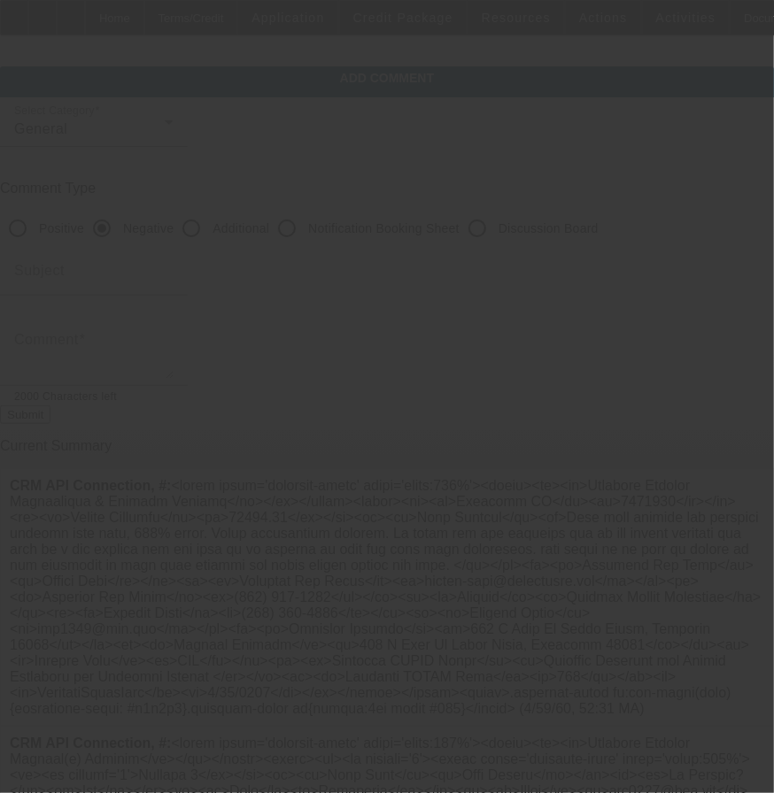
scroll to position [0, 0]
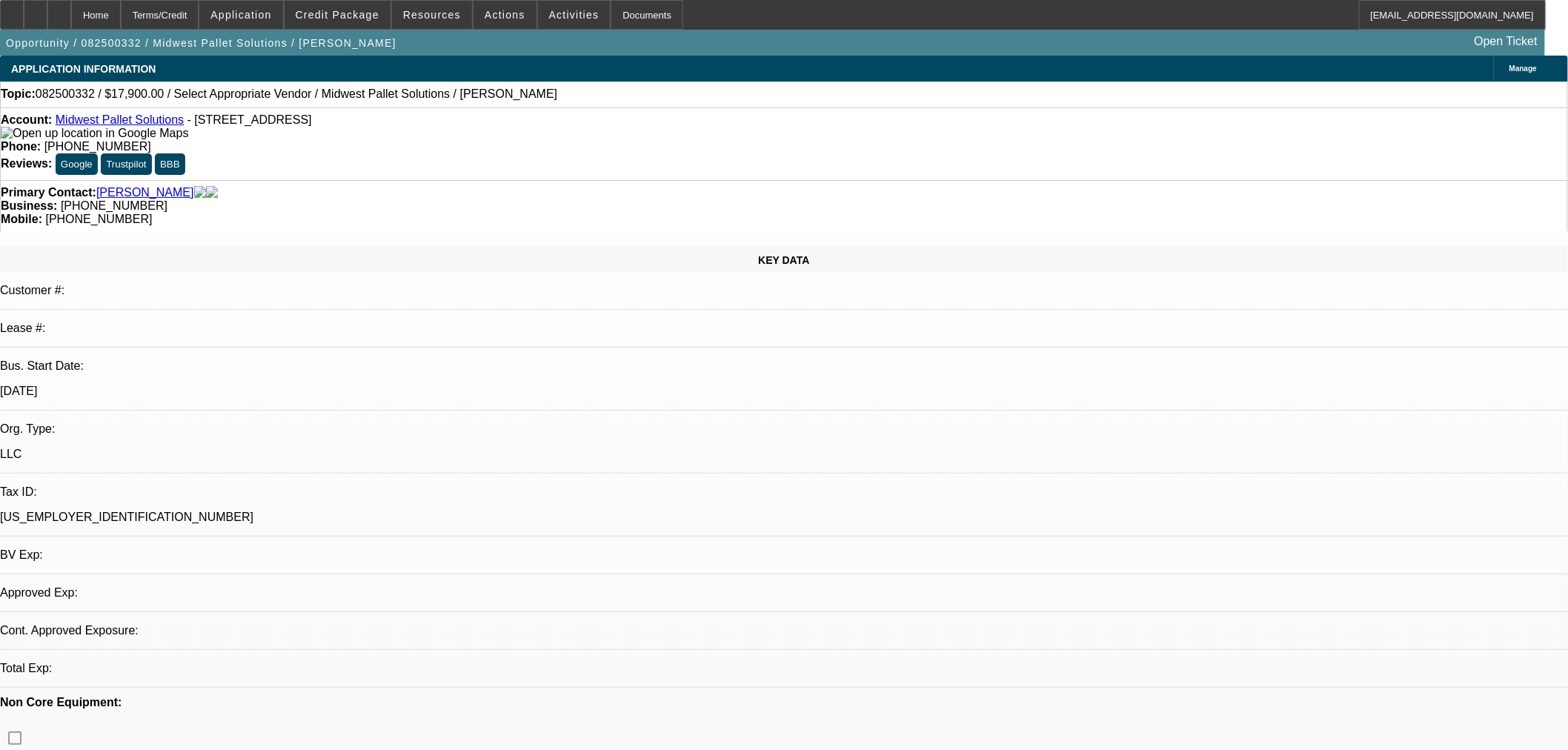
select select "0"
select select "2"
select select "0"
select select "6"
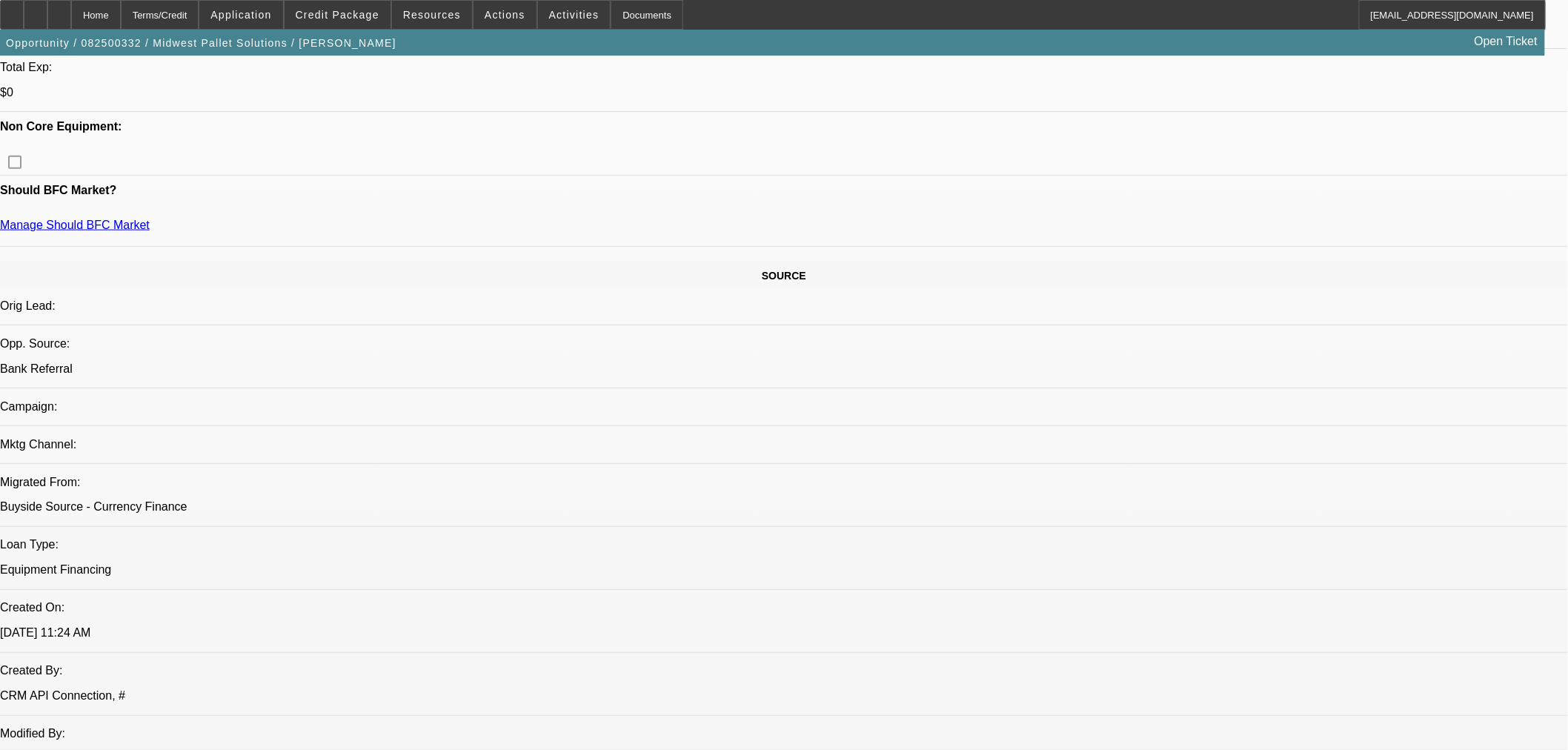
scroll to position [824, 0]
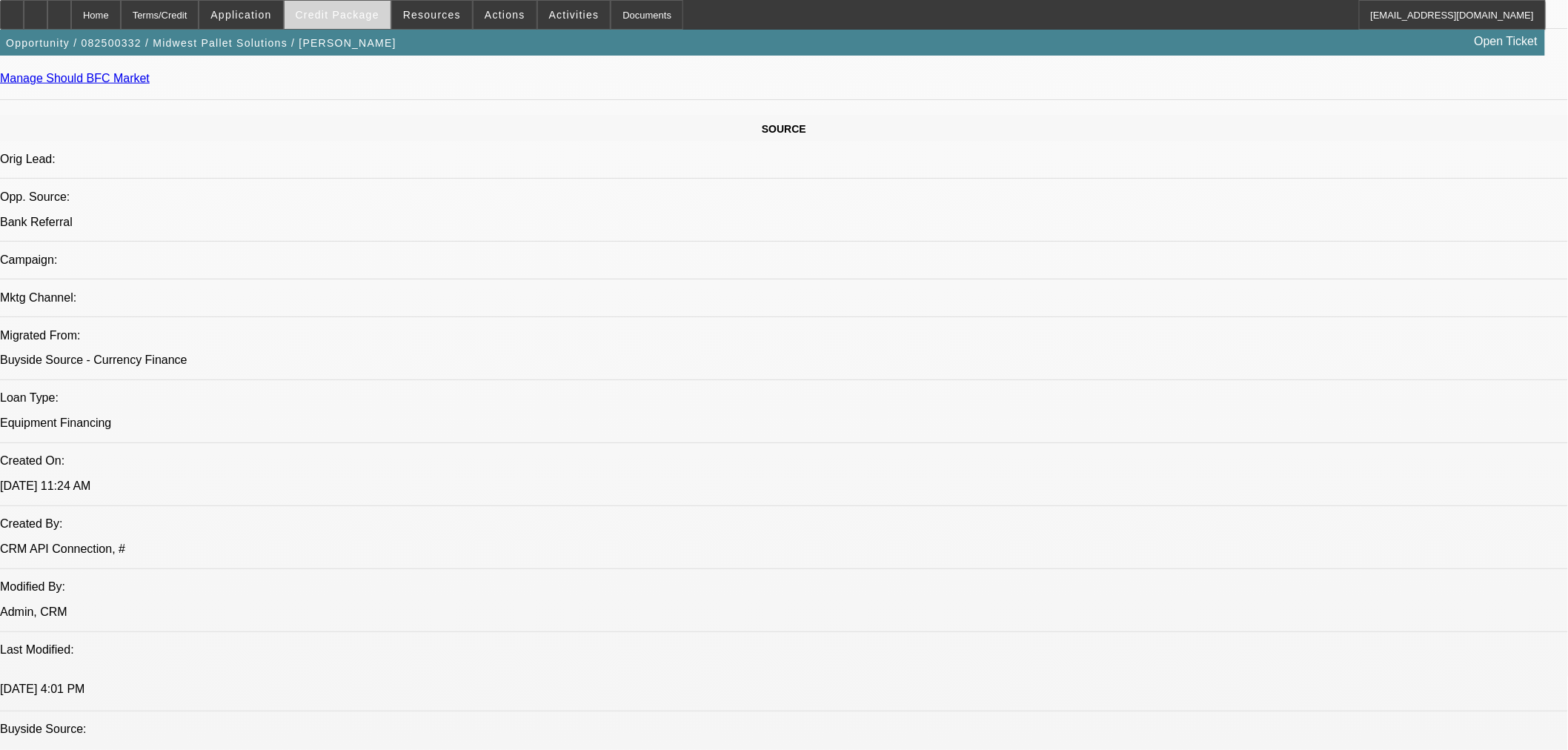
click at [359, 15] on span "Credit Package" at bounding box center [337, 15] width 84 height 12
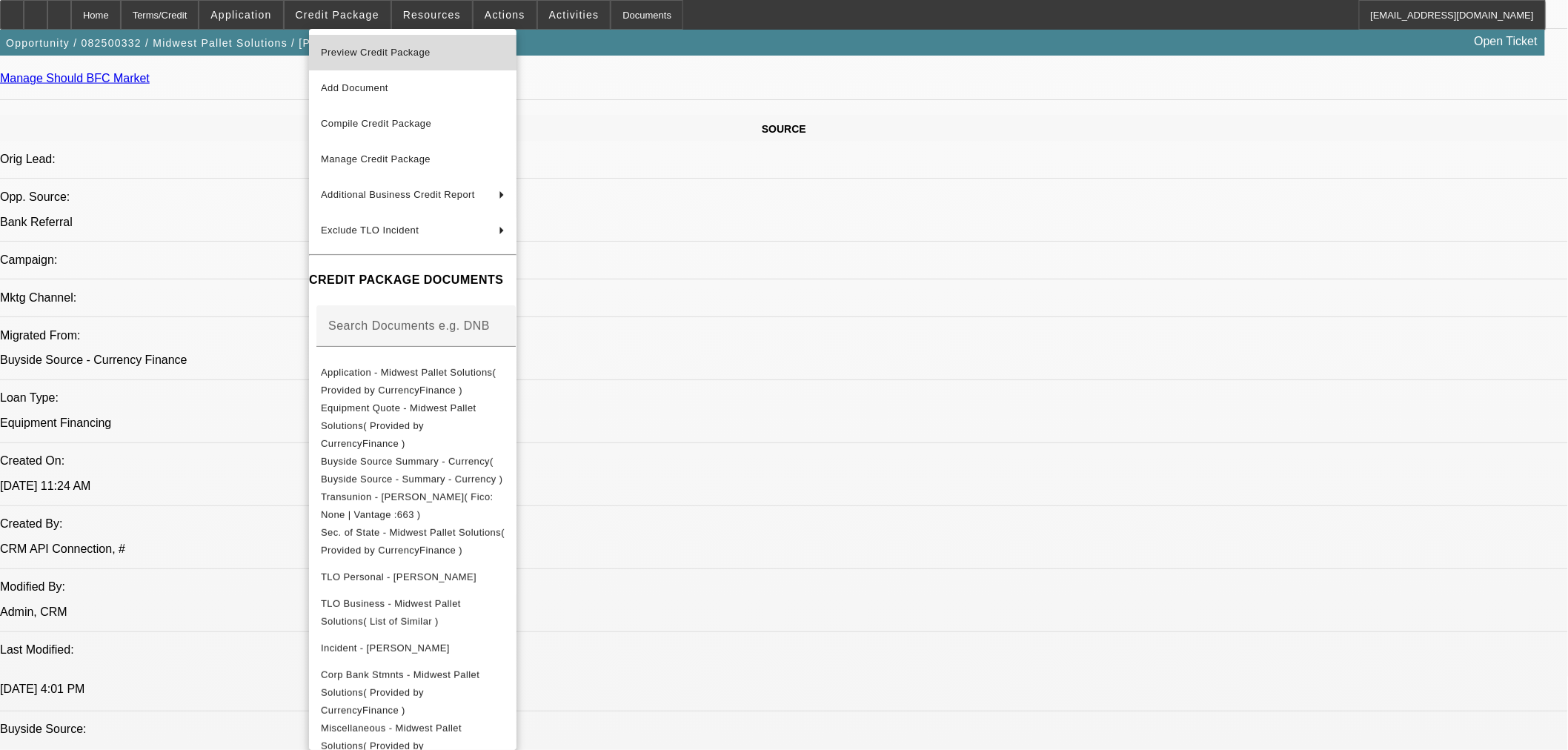
click at [469, 60] on span "Preview Credit Package" at bounding box center [412, 52] width 184 height 18
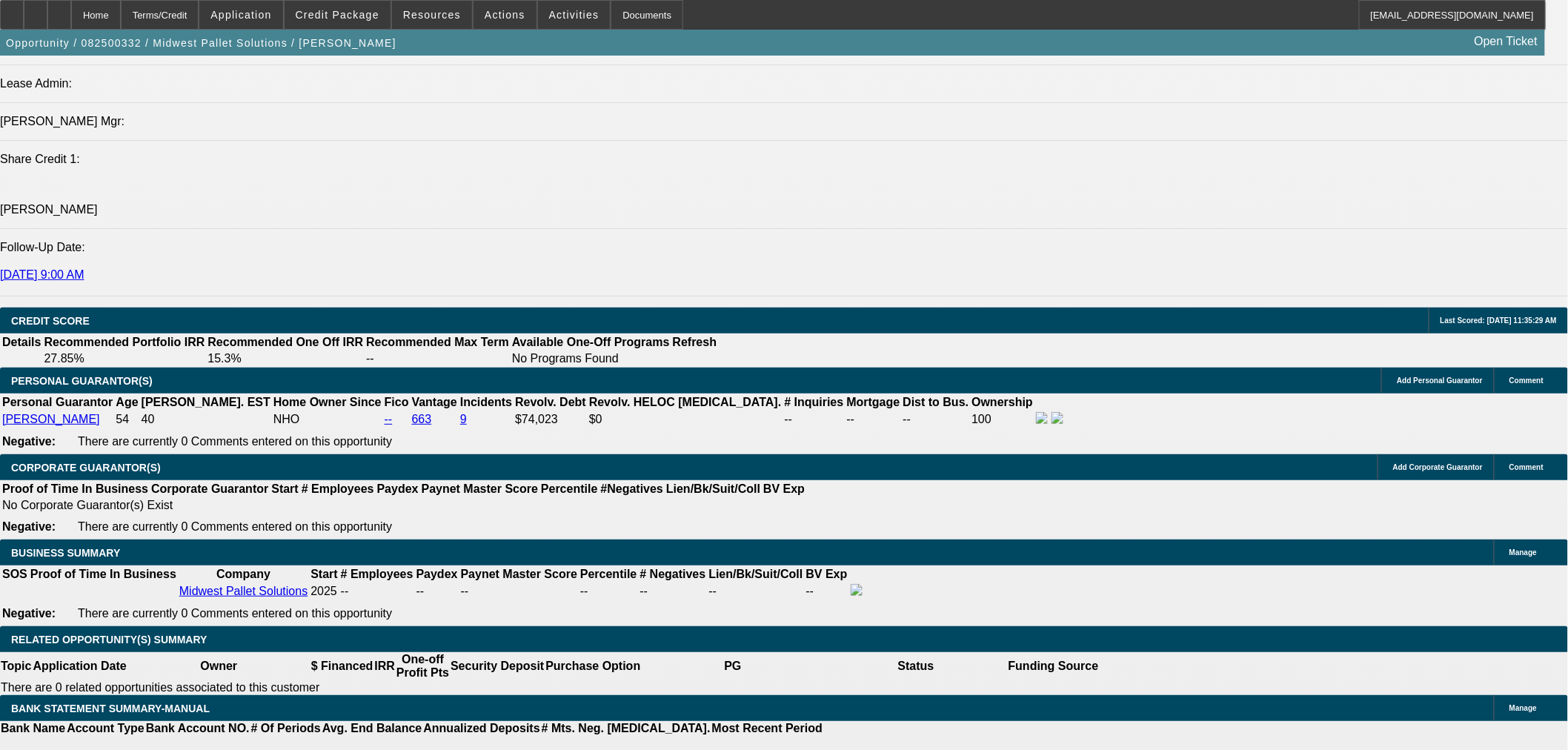
scroll to position [2058, 0]
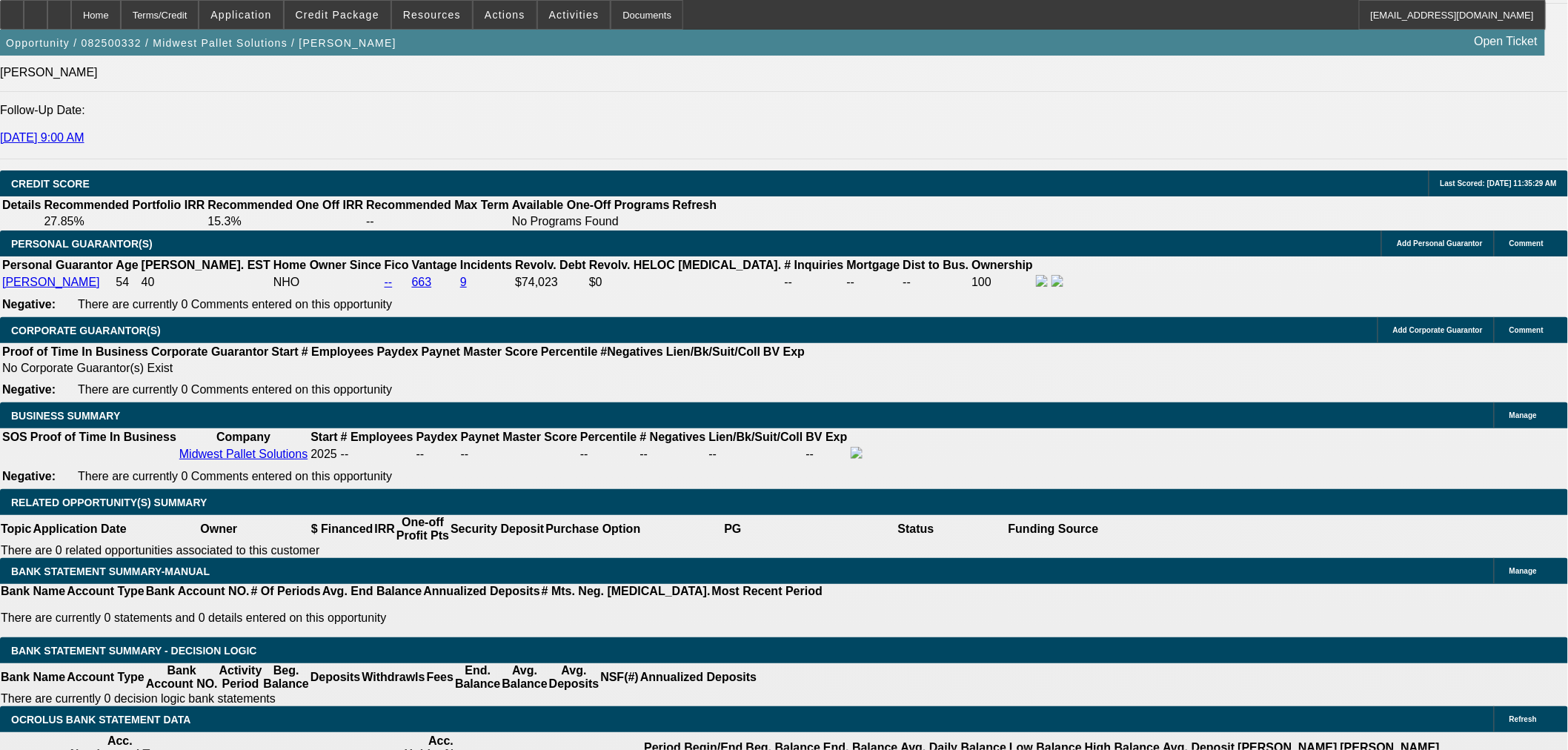
select select "0.2"
type input "$3,580.00"
type input "UNKNOWN"
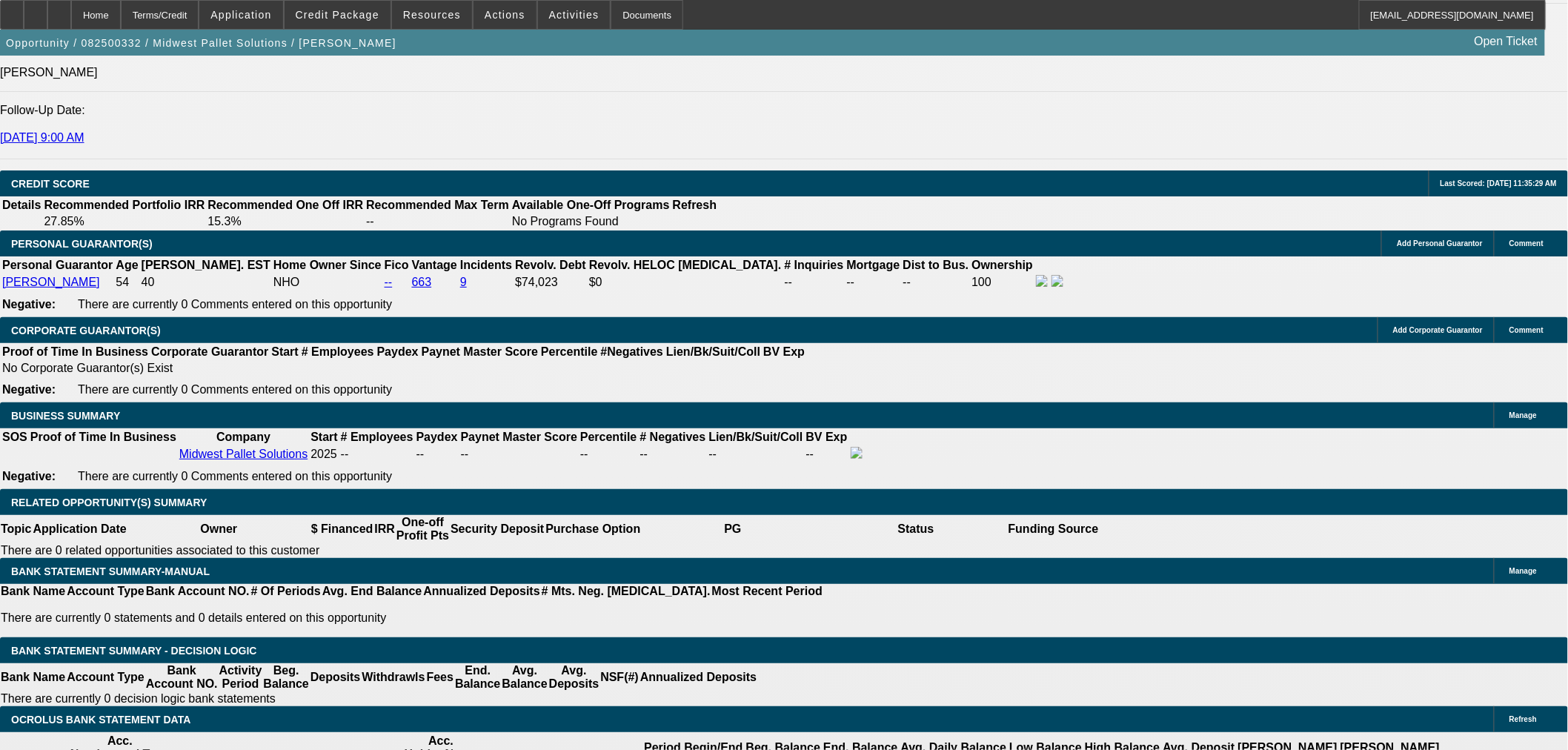
type input "36"
type input "22"
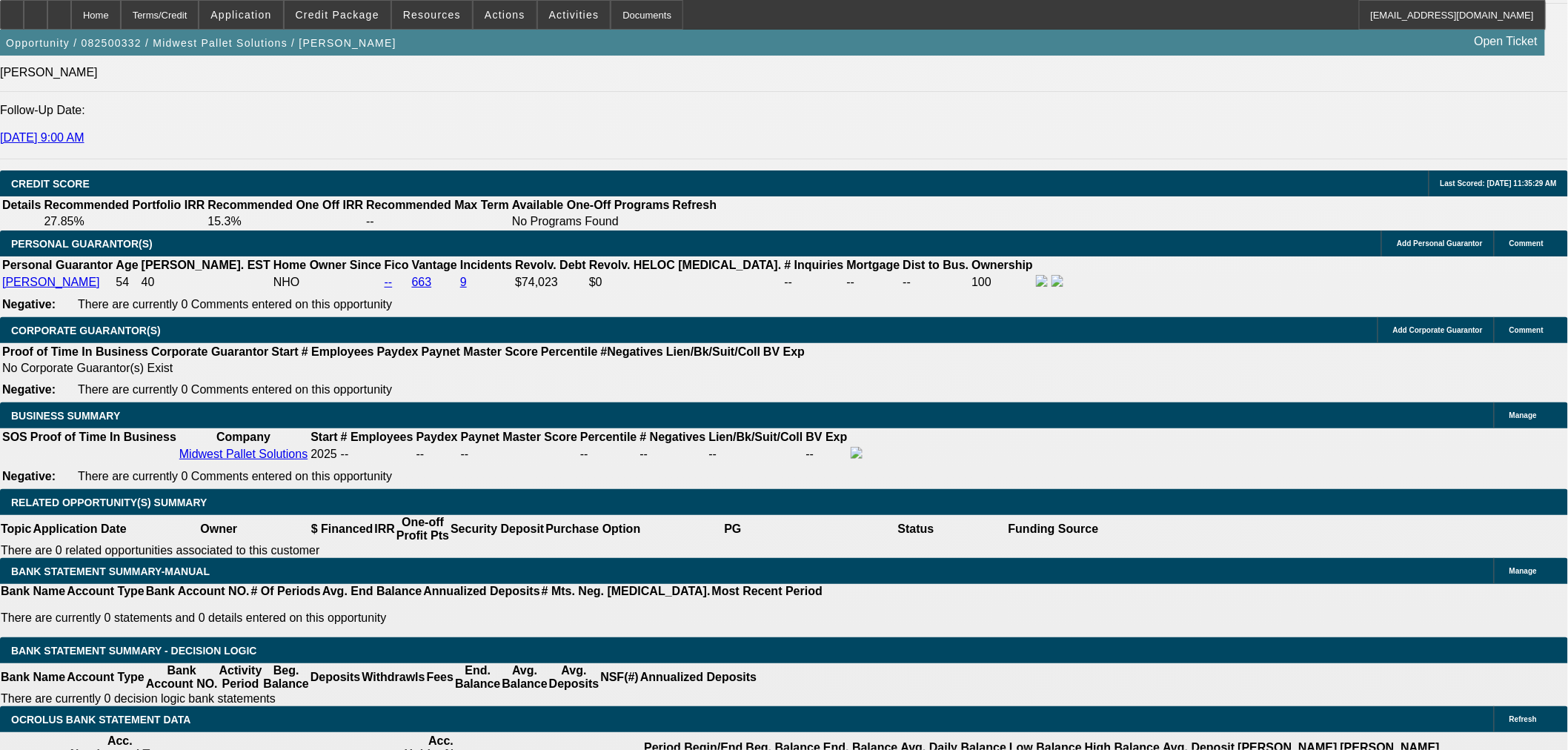
type input "$820.32"
type input "$410.16"
type input "$1,093.78"
type input "$546.89"
type input "22"
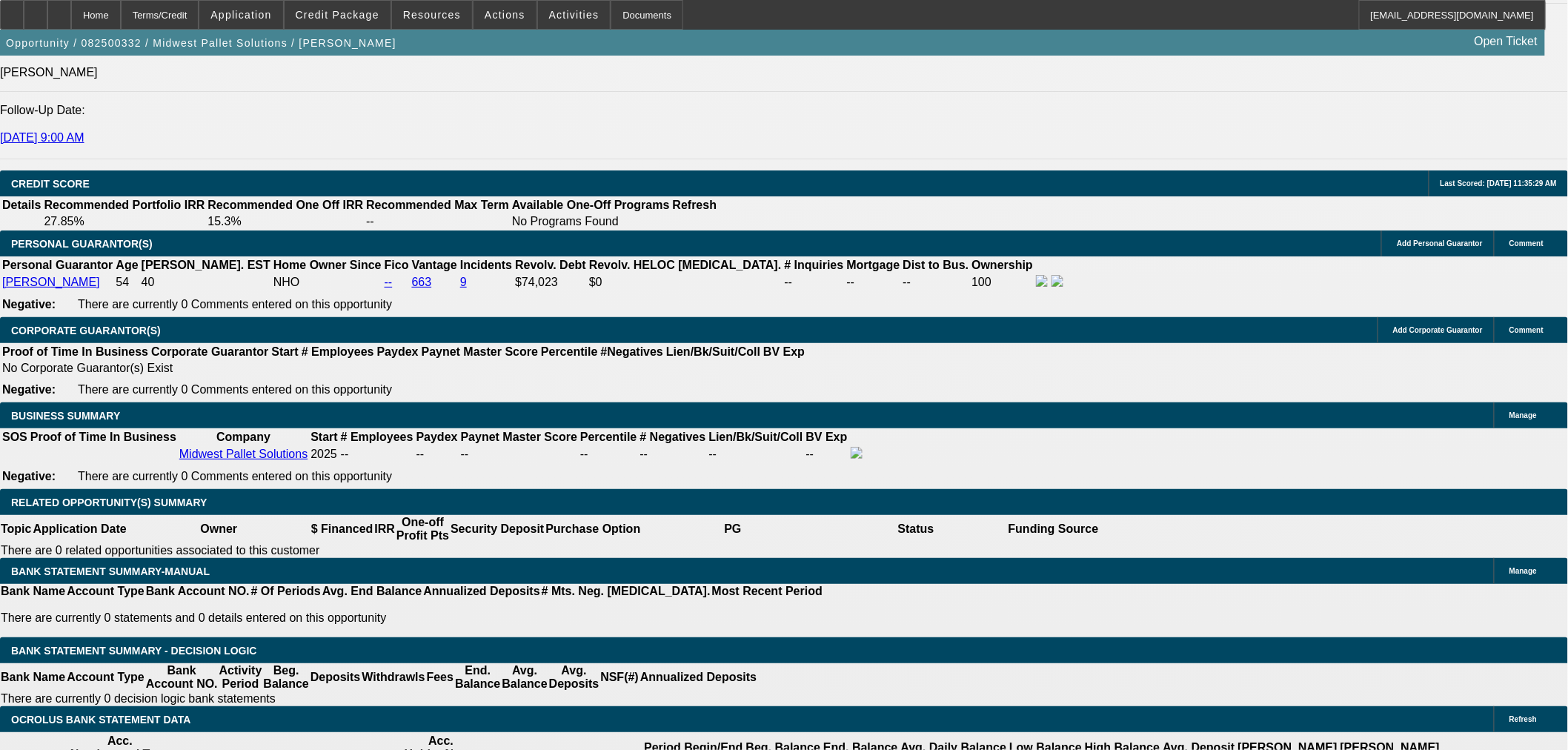
drag, startPoint x: 269, startPoint y: 418, endPoint x: 404, endPoint y: 403, distance: 135.8
type input "550"
type input "$1,100.00"
type input "22.4"
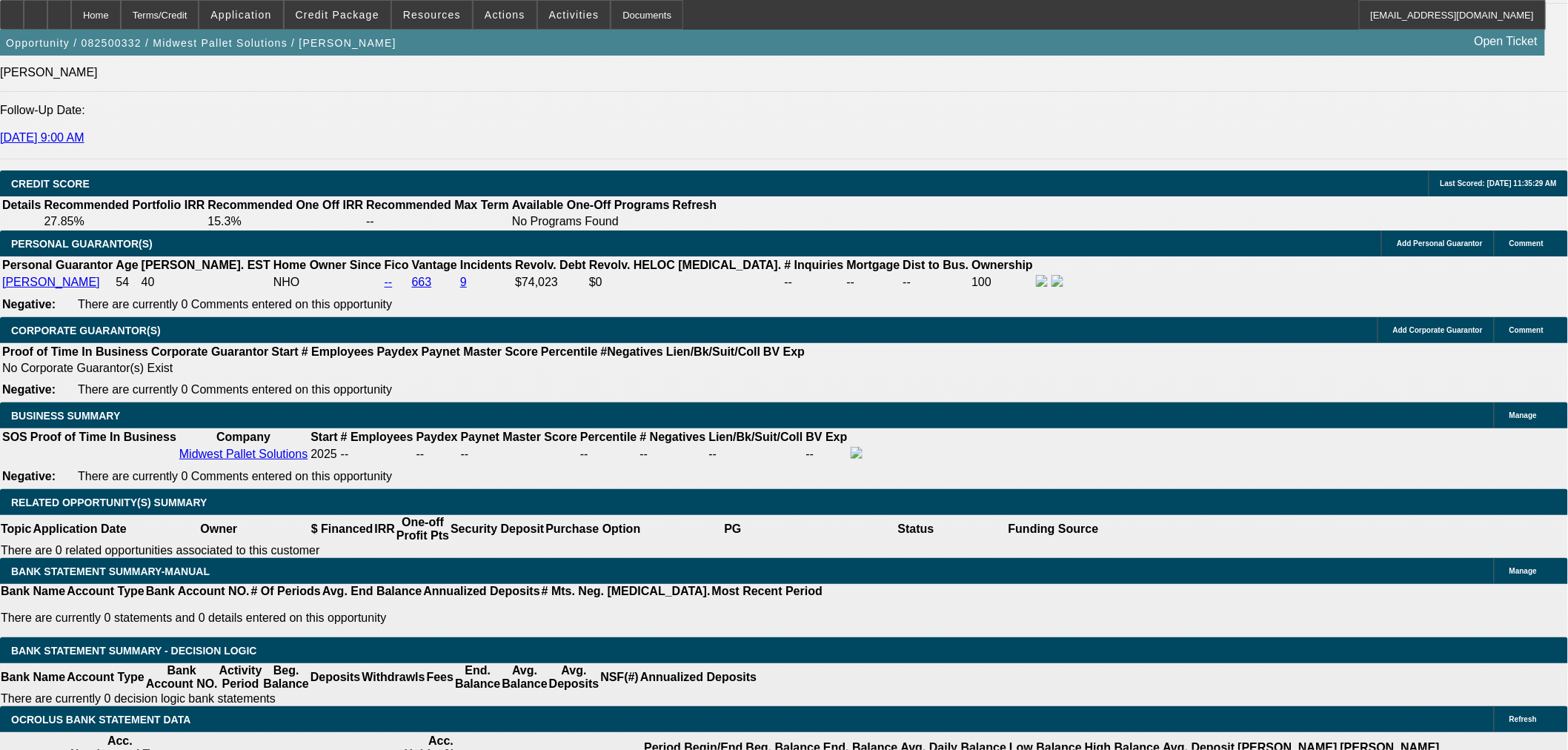
type input "$550.00"
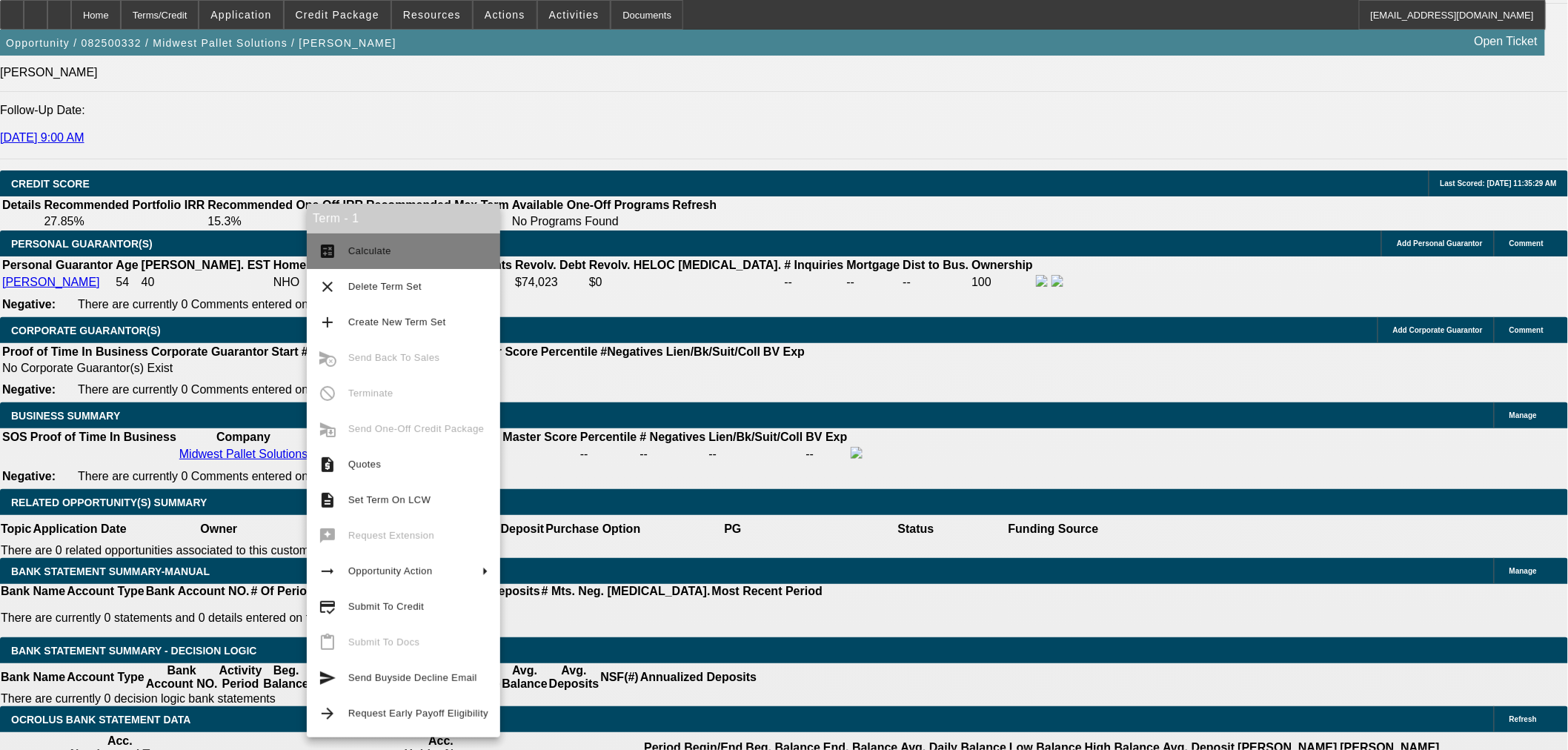
click at [379, 244] on span "Calculate" at bounding box center [418, 251] width 140 height 18
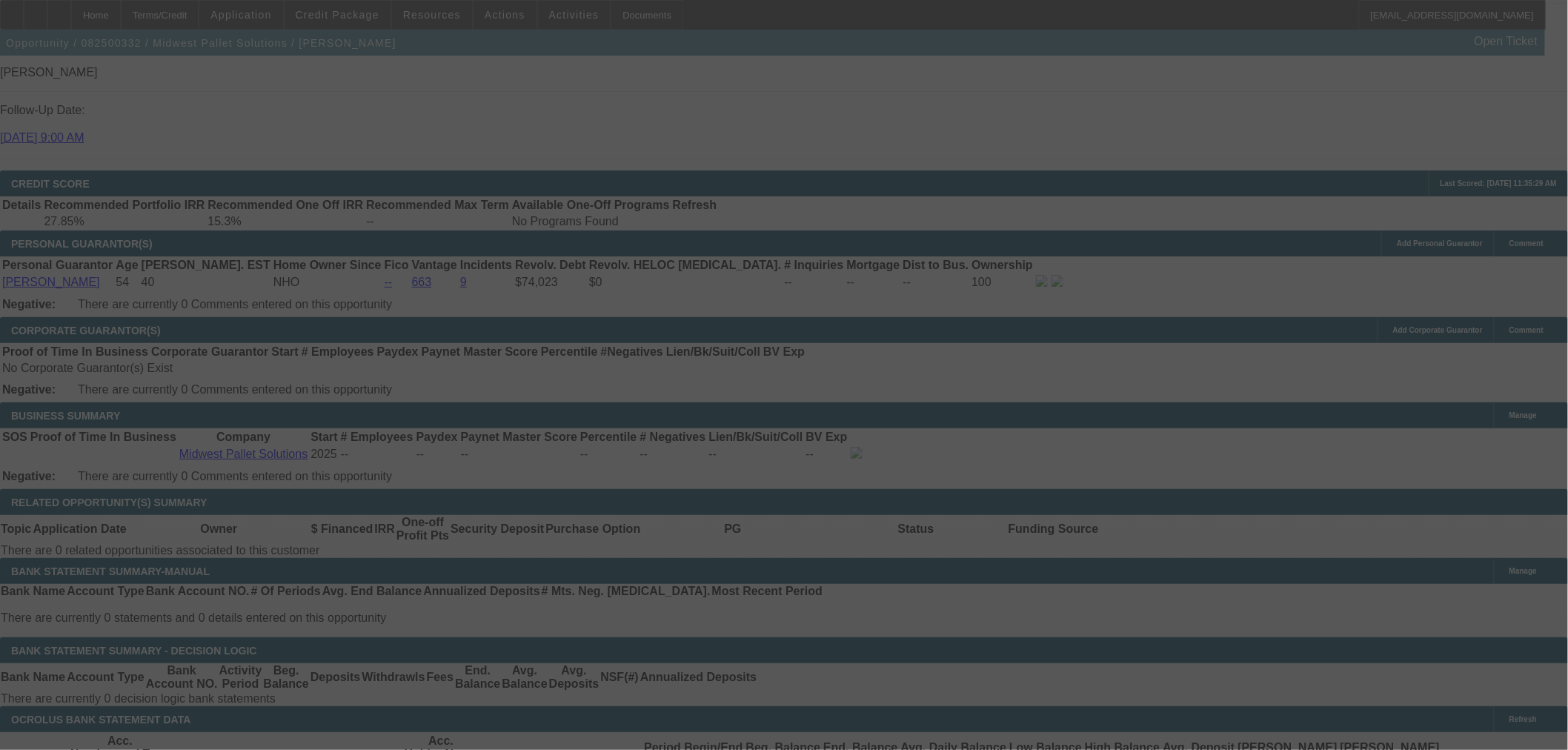
select select "0.2"
select select "2"
select select "0"
select select "6"
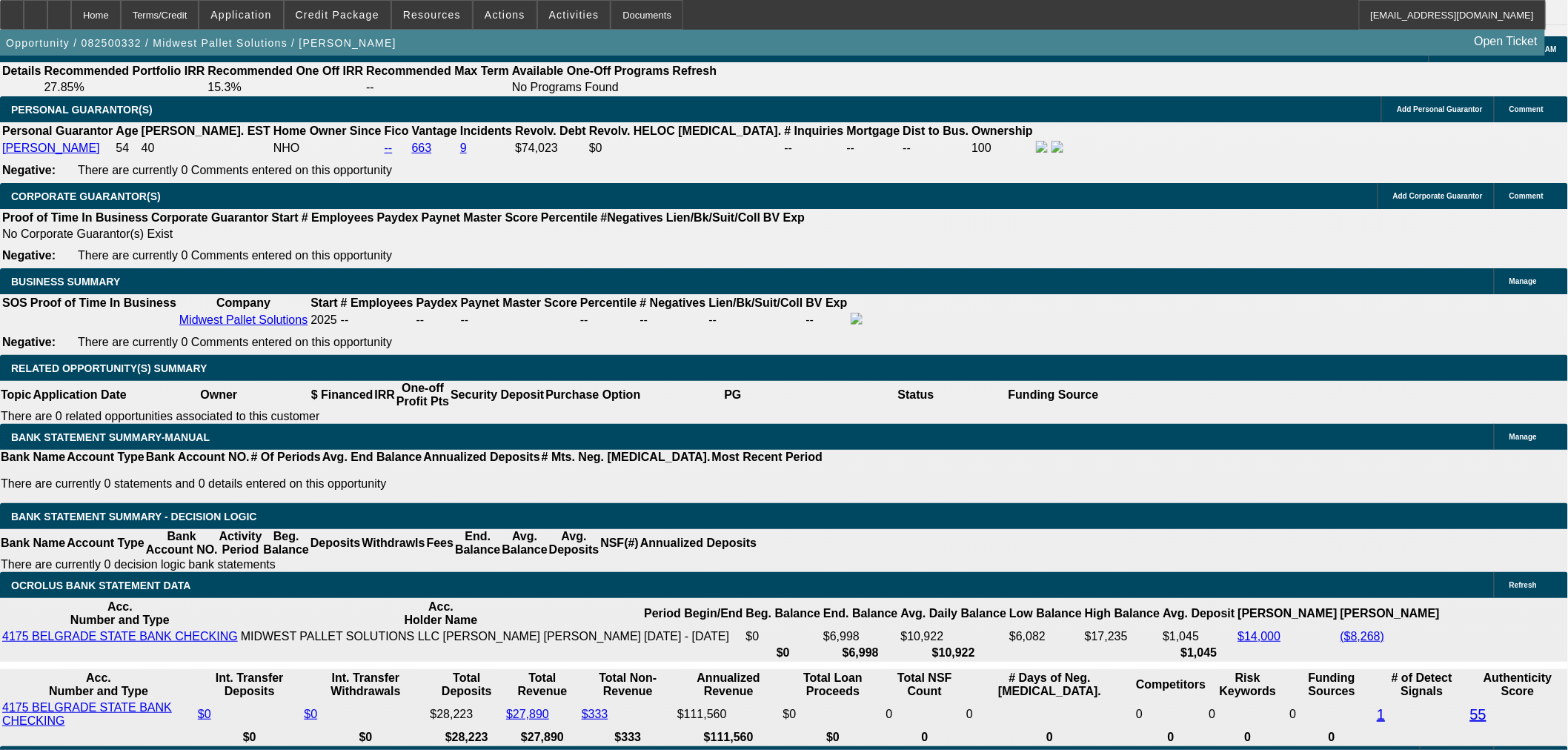
scroll to position [2196, 0]
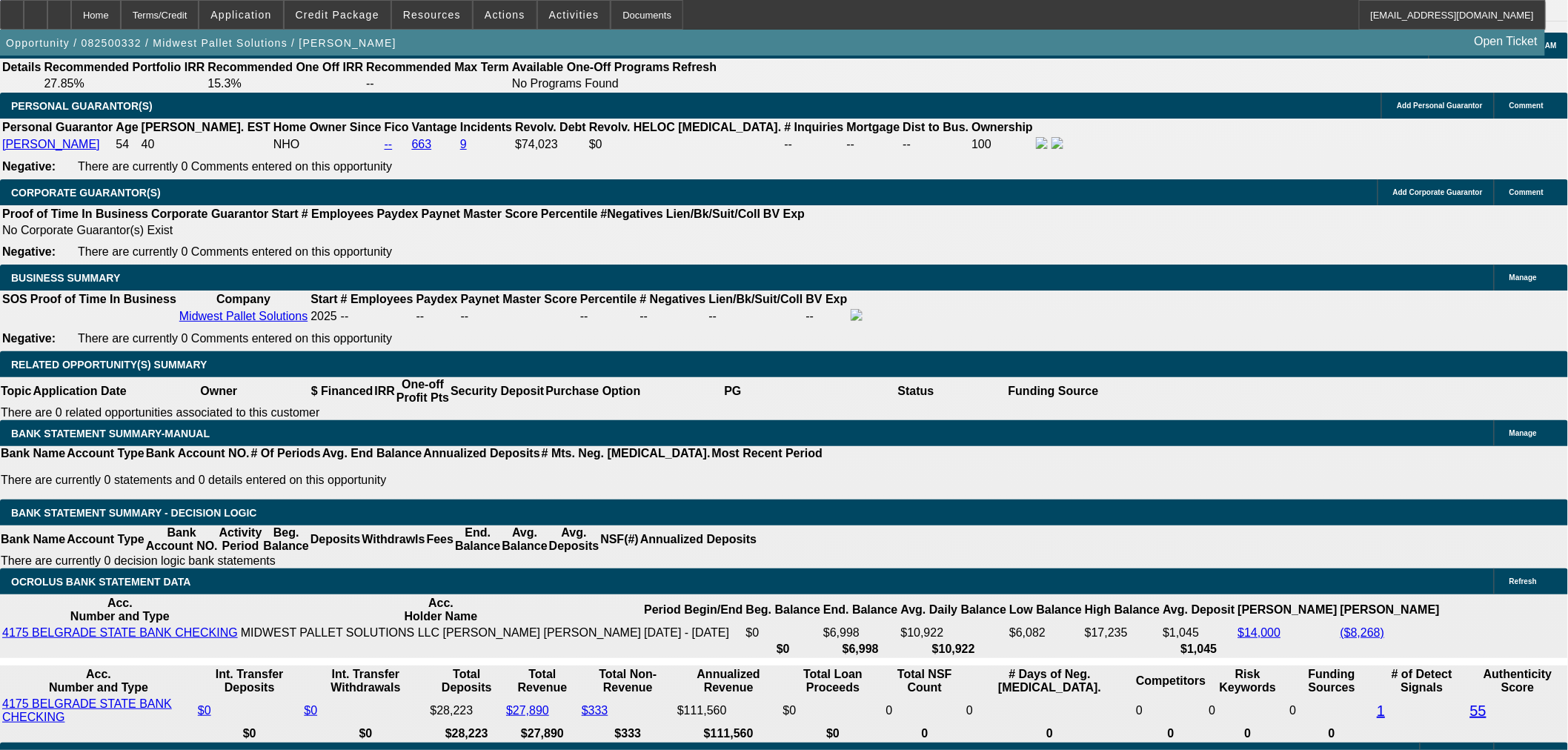
radio input "true"
paste textarea "Given the start up nature of the business and how leveraged he is on revolving …"
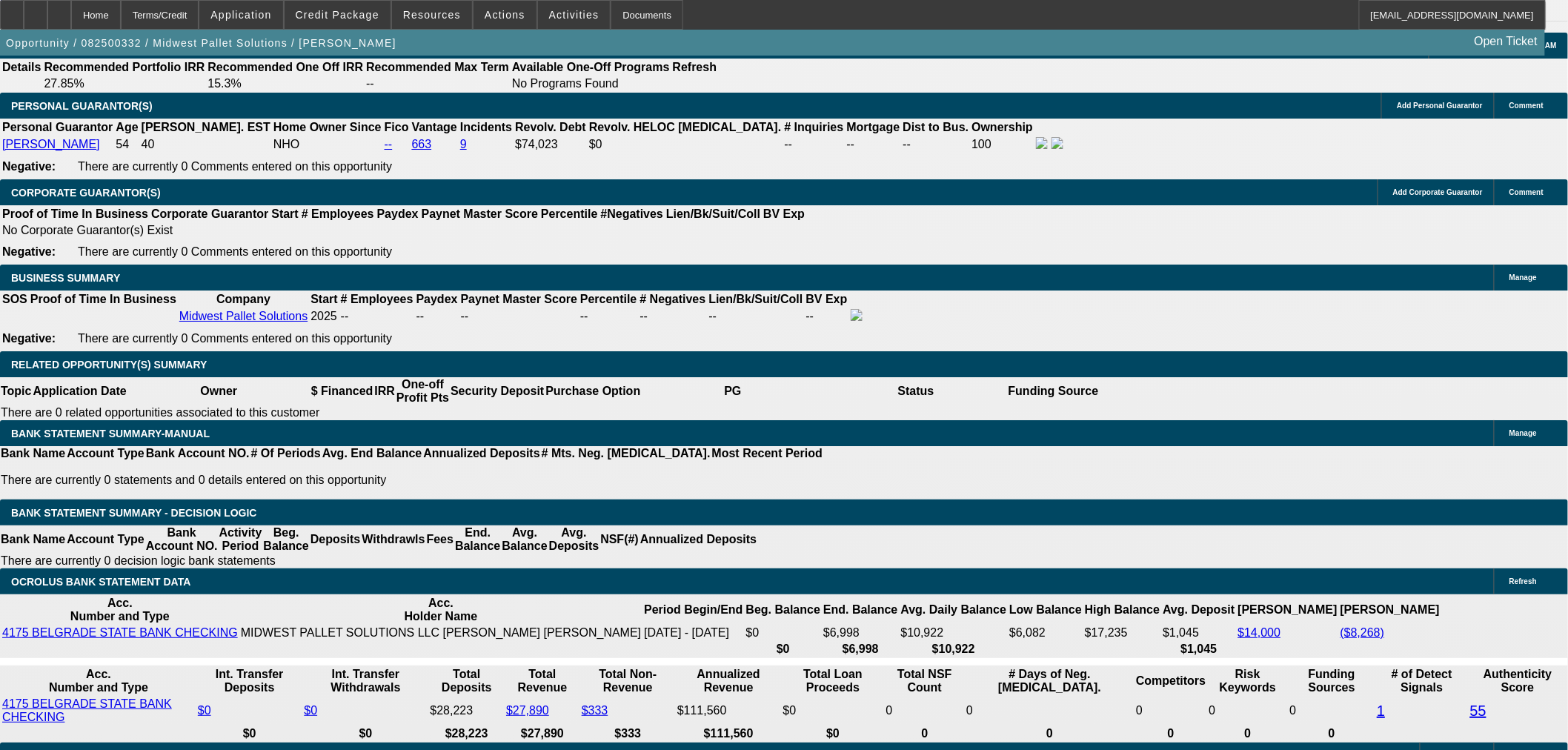
scroll to position [68, 0]
type textarea "Given the start up nature of the business and how leveraged he is on revolving …"
radio input "true"
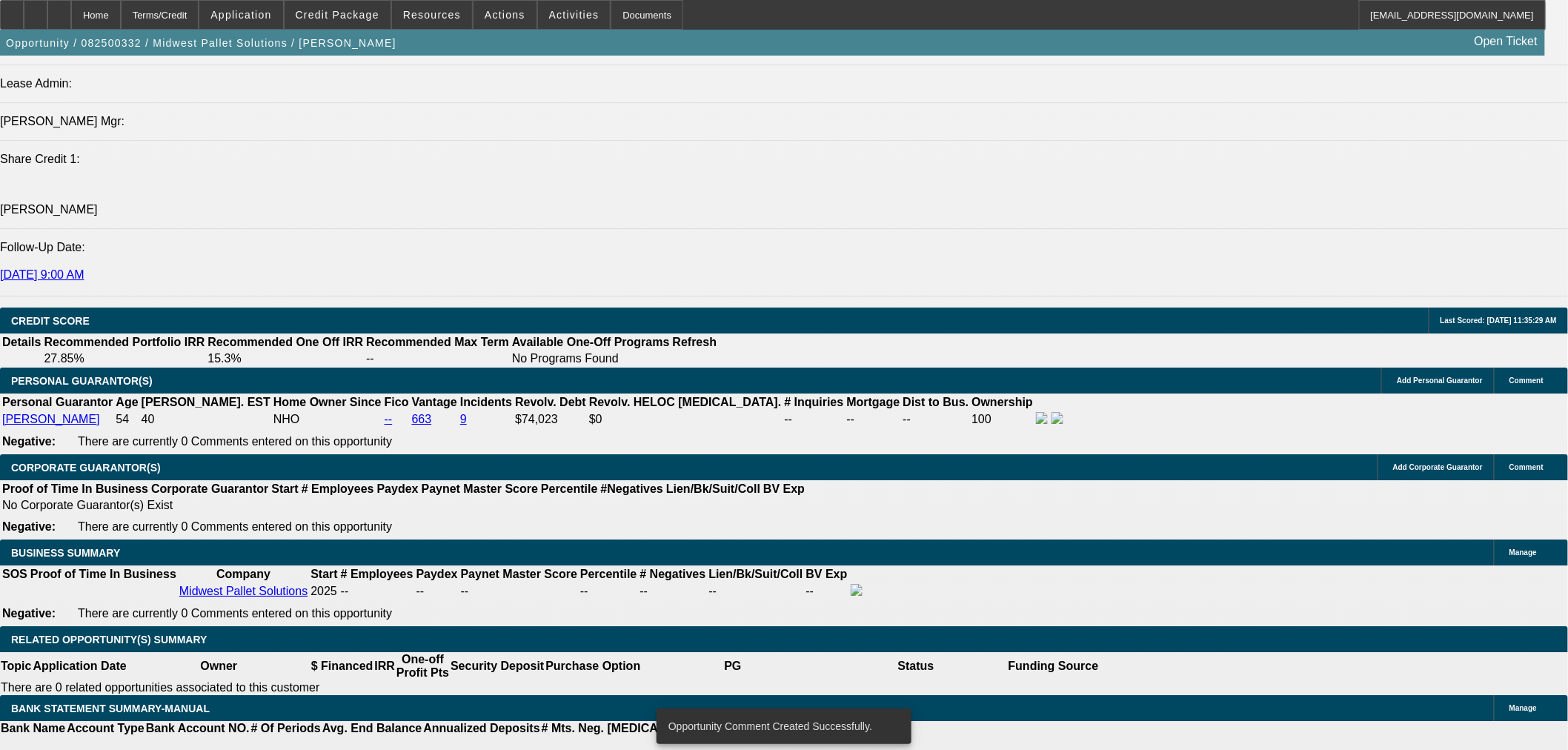
scroll to position [1784, 0]
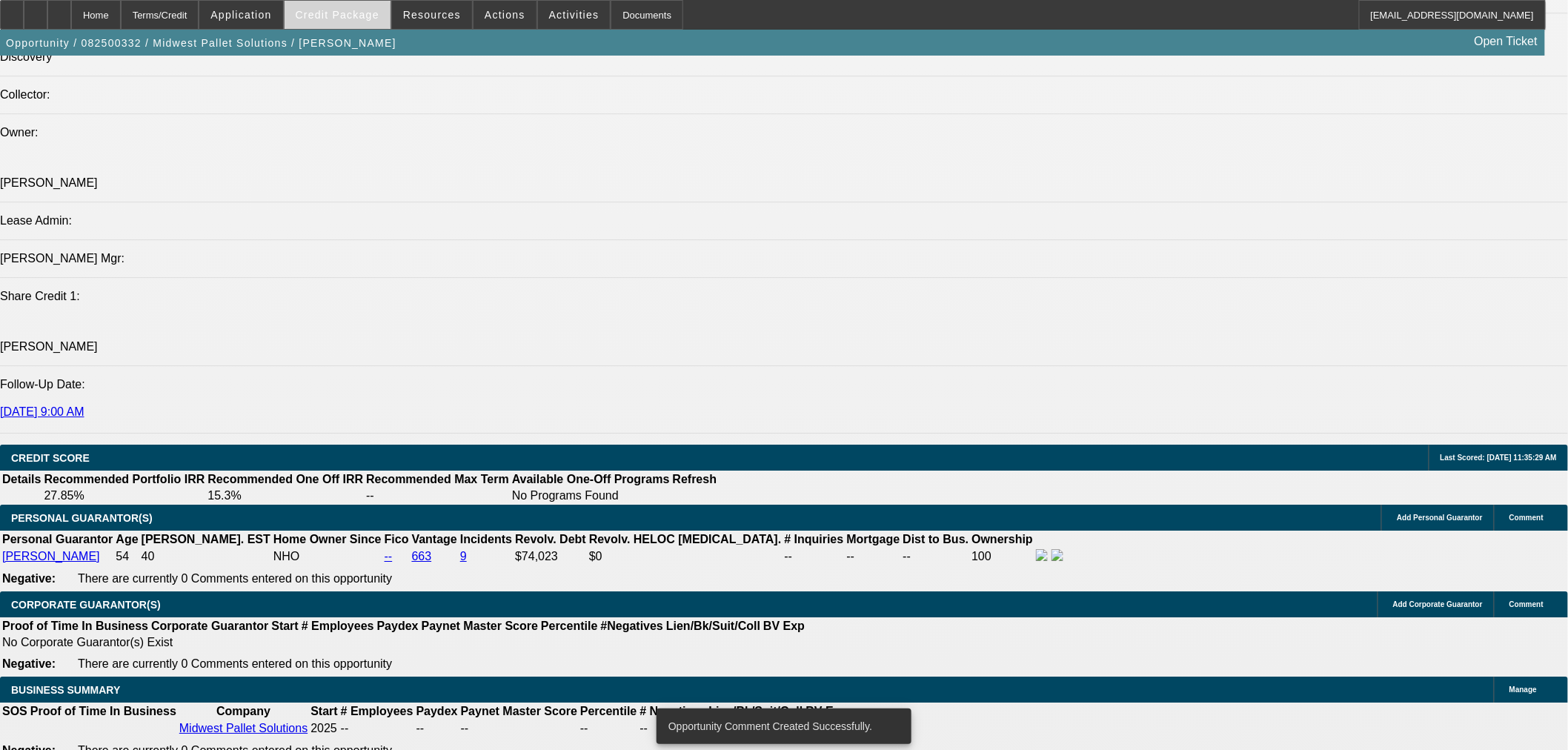
click at [346, 16] on span "Credit Package" at bounding box center [337, 15] width 84 height 12
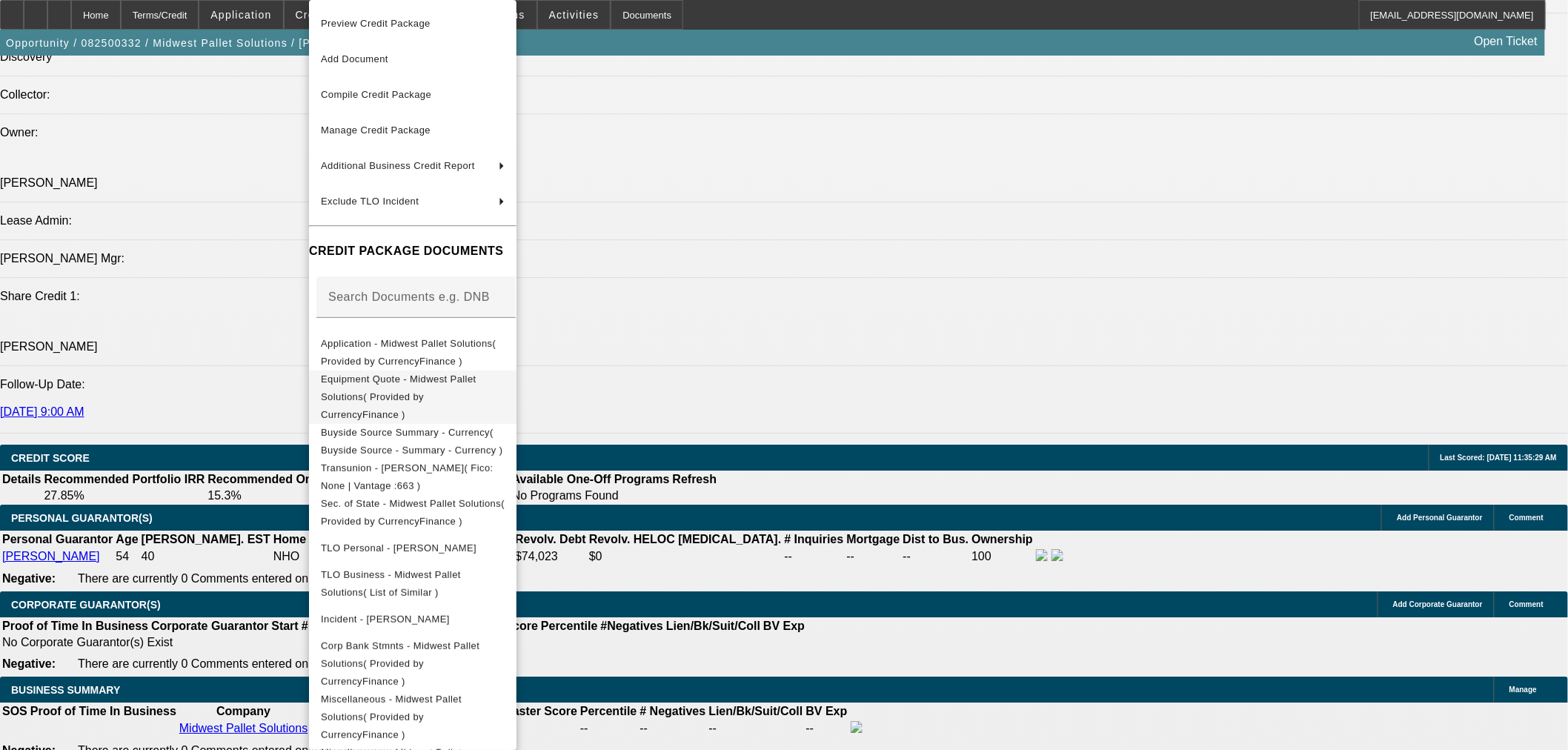
click at [470, 372] on button "Equipment Quote - Midwest Pallet Solutions( Provided by CurrencyFinance )" at bounding box center [412, 398] width 208 height 54
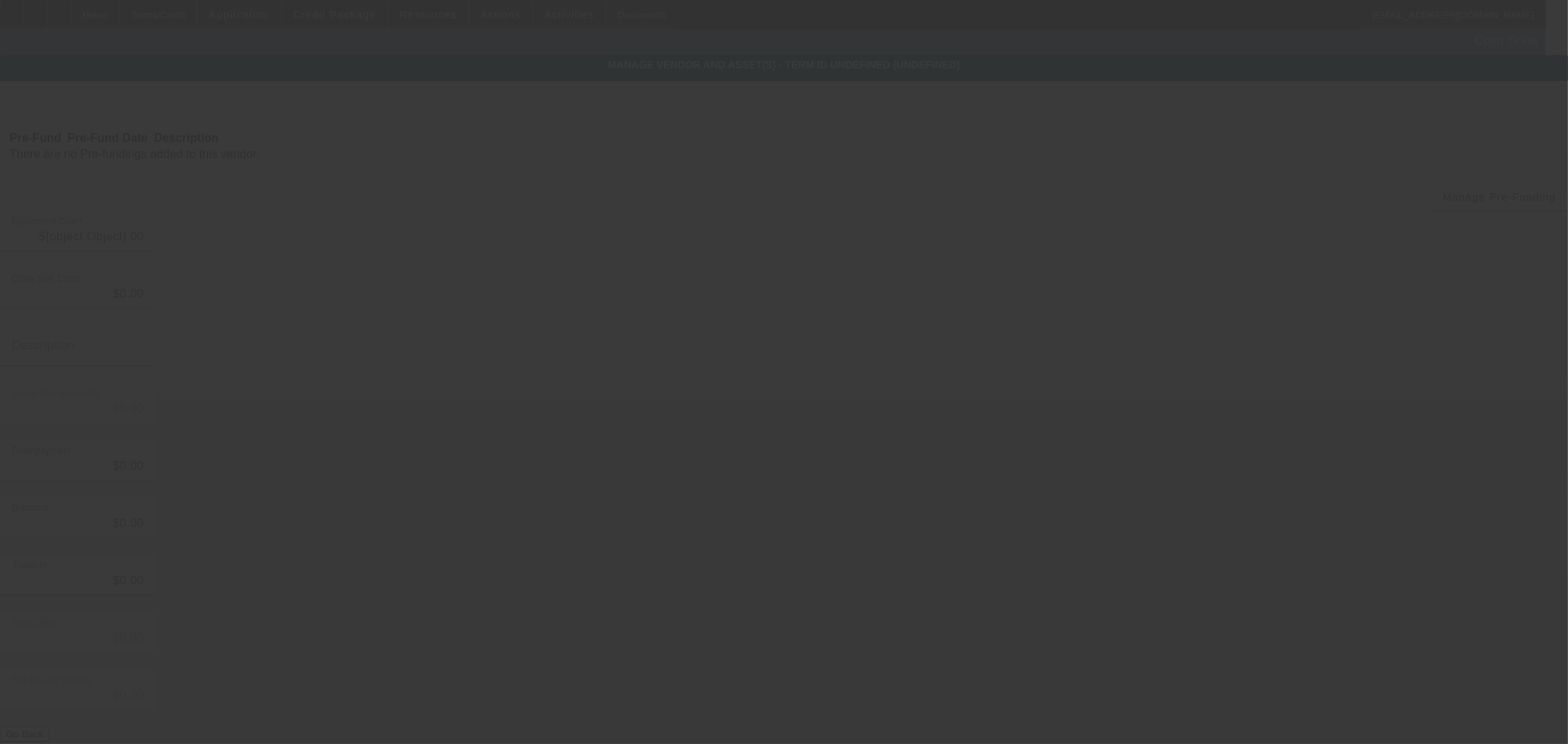
type input "$17,900.00"
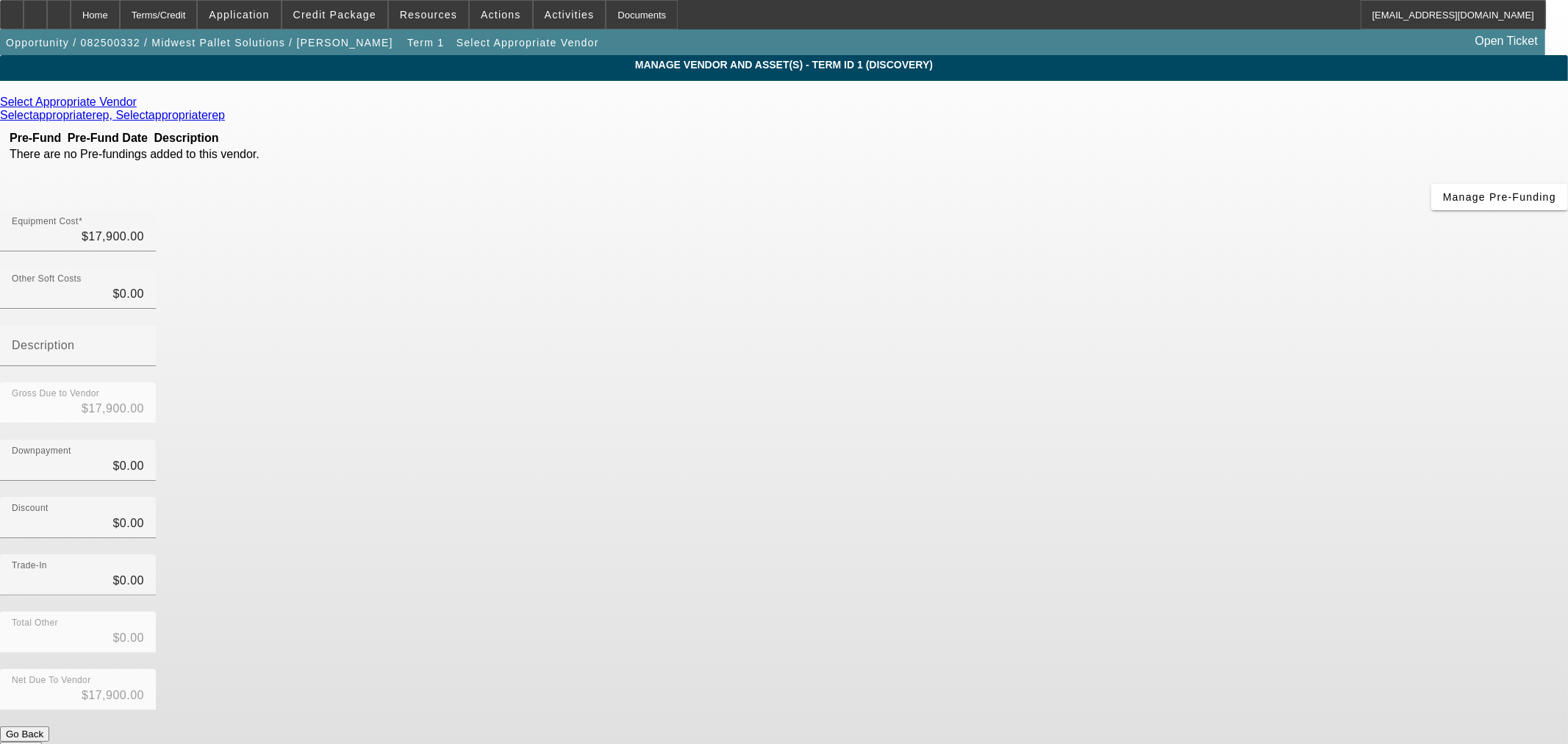
click at [490, 107] on div "Select Appropriate Vendor" at bounding box center [784, 102] width 1568 height 13
click at [140, 105] on icon at bounding box center [140, 101] width 0 height 12
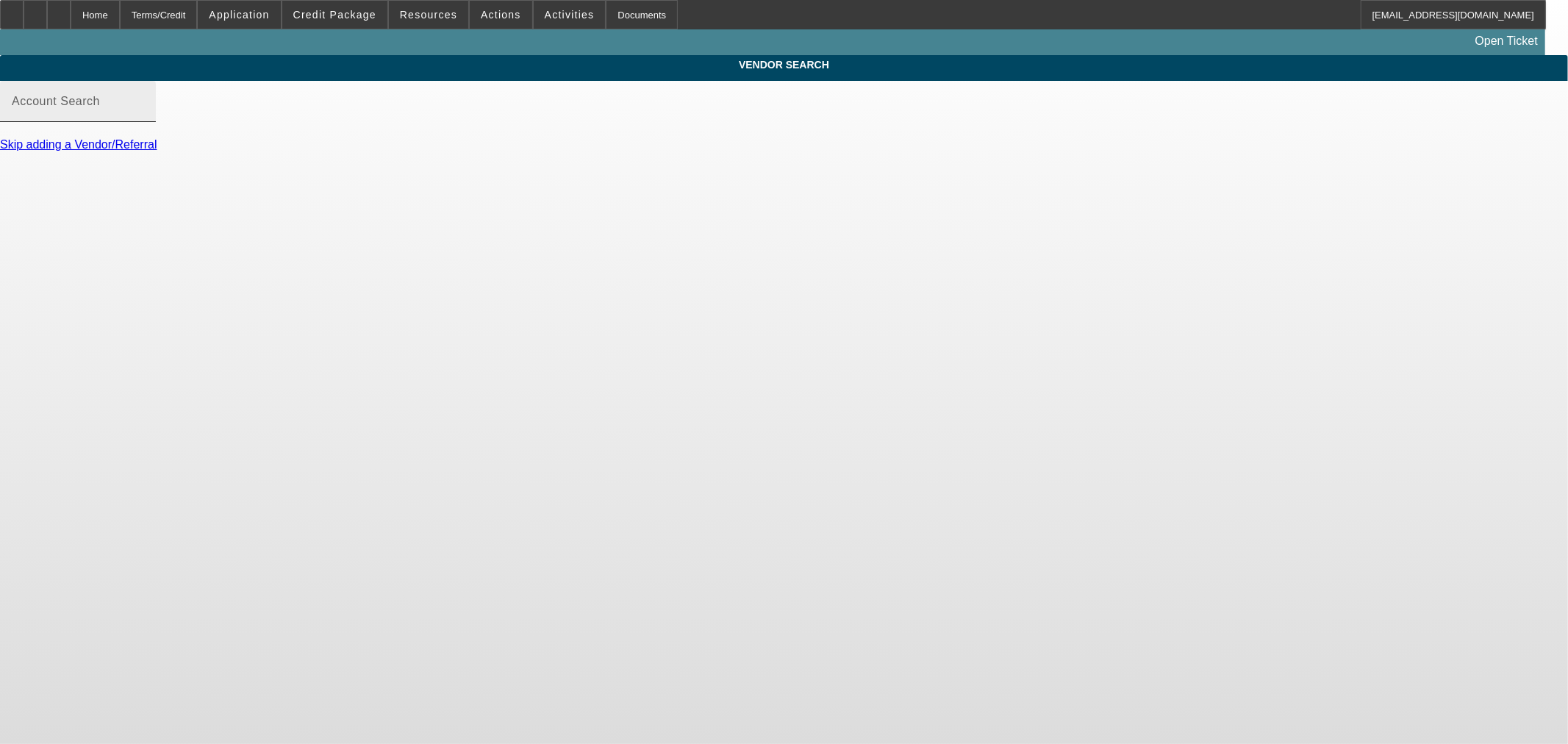
click at [144, 116] on input "Account Search" at bounding box center [77, 107] width 132 height 17
click at [144, 116] on input "cre" at bounding box center [77, 107] width 132 height 17
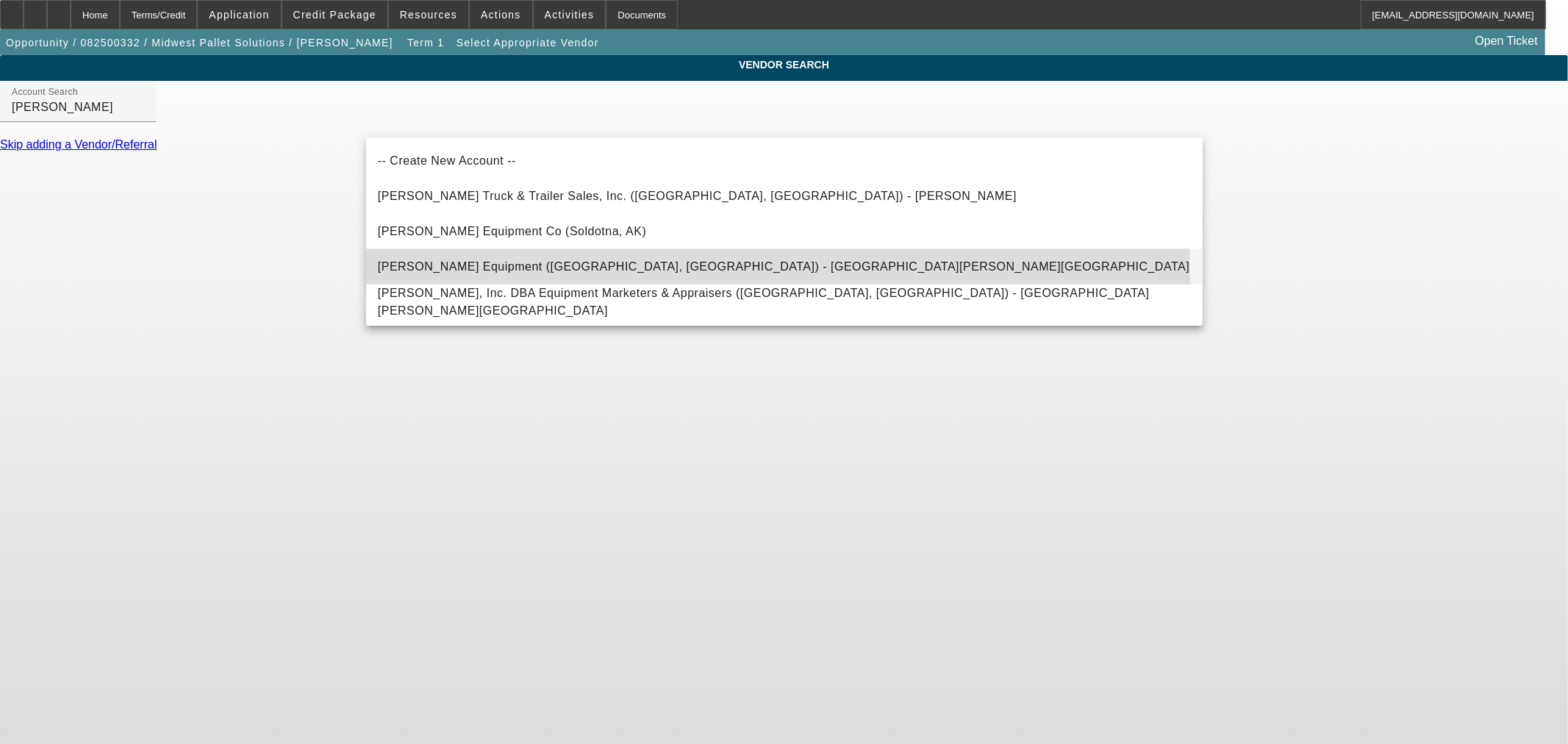
click at [532, 265] on span "Craig Equipment (Wentzville, MO) - Austin, Craig" at bounding box center [784, 266] width 813 height 12
type input "Craig Equipment (Wentzville, MO) - Austin, Craig"
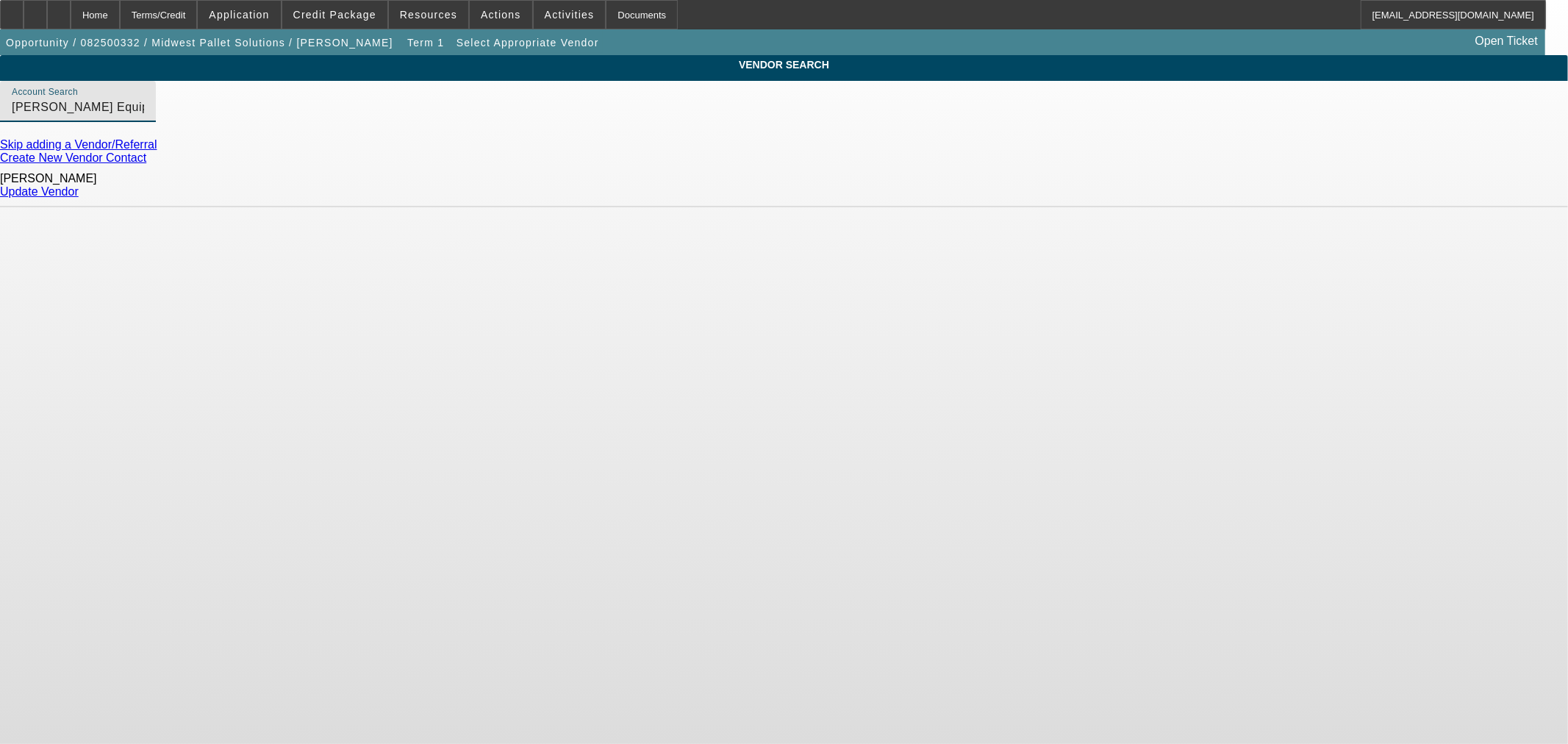
click at [79, 186] on link "Update Vendor" at bounding box center [39, 191] width 79 height 12
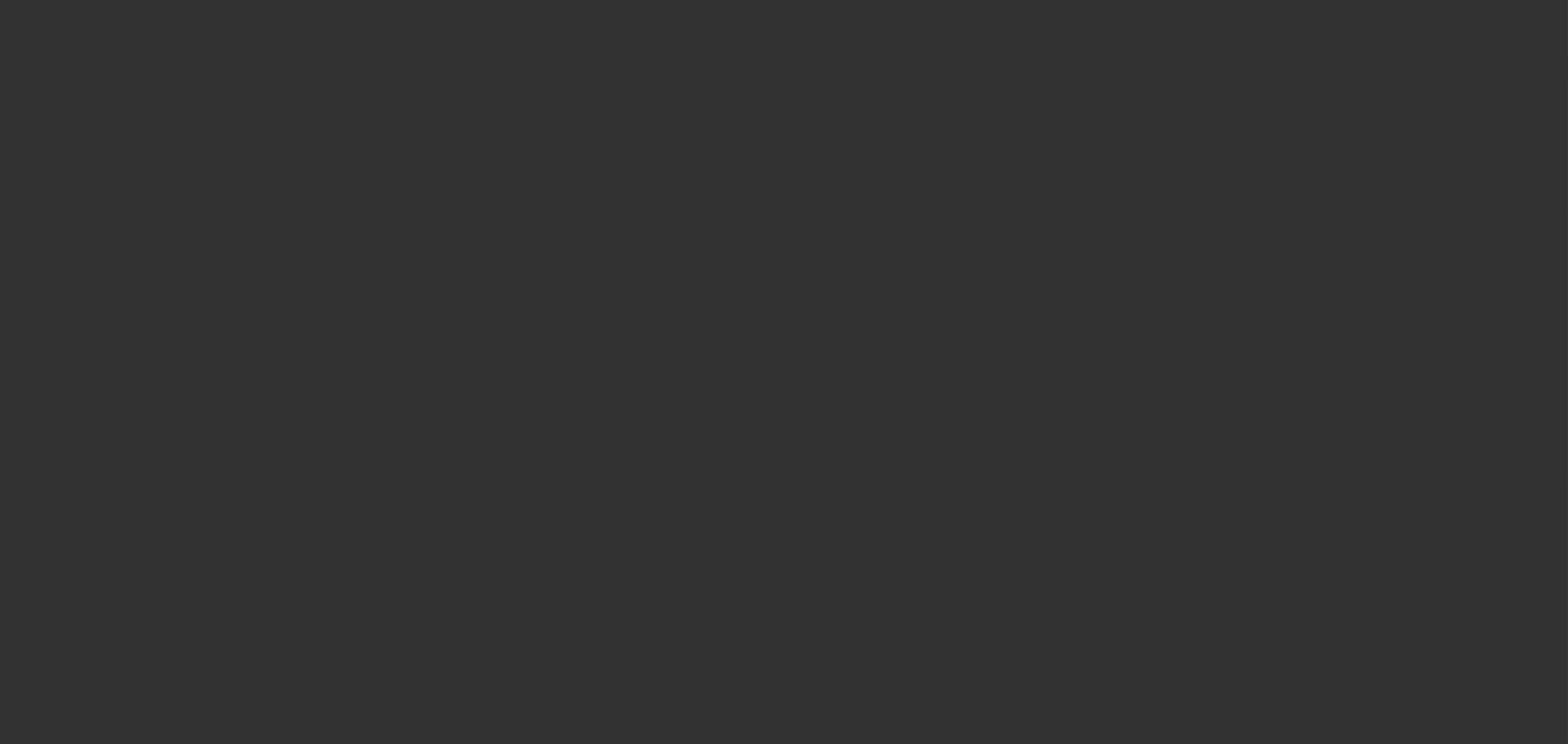
type input "$17,900.00"
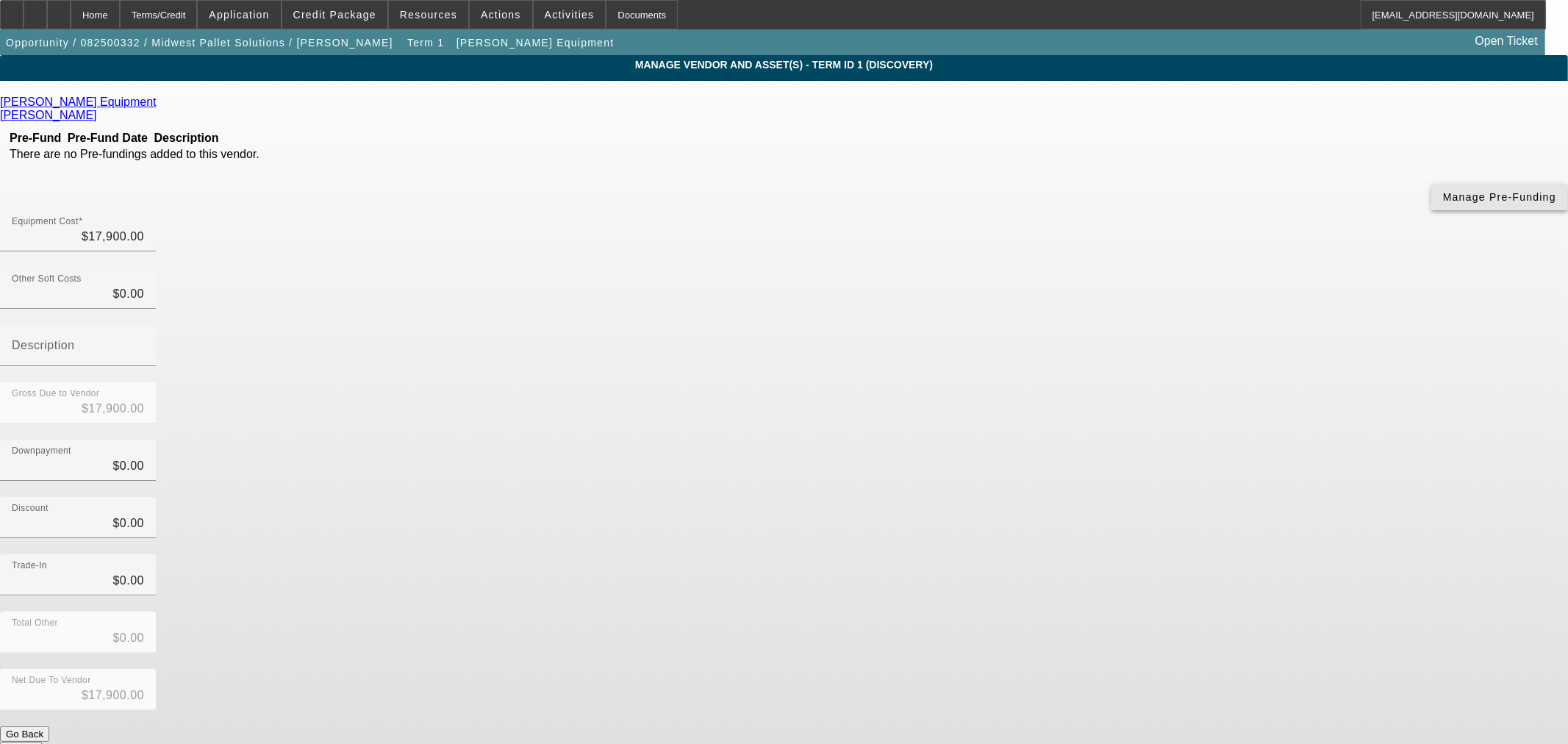
click at [1443, 203] on span "Manage Pre-Funding" at bounding box center [1499, 197] width 113 height 12
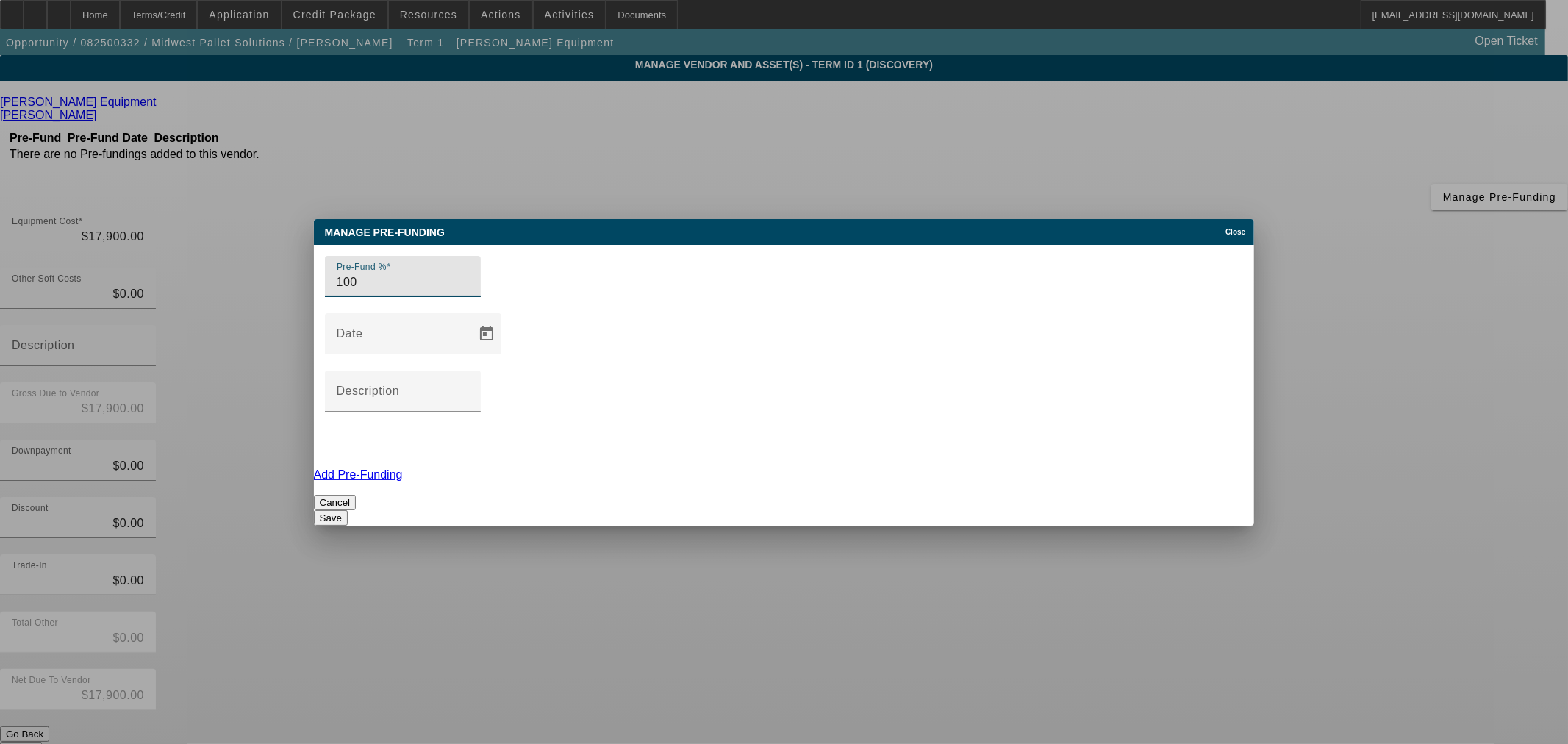
type input "100"
click at [348, 511] on button "Save" at bounding box center [330, 518] width 34 height 16
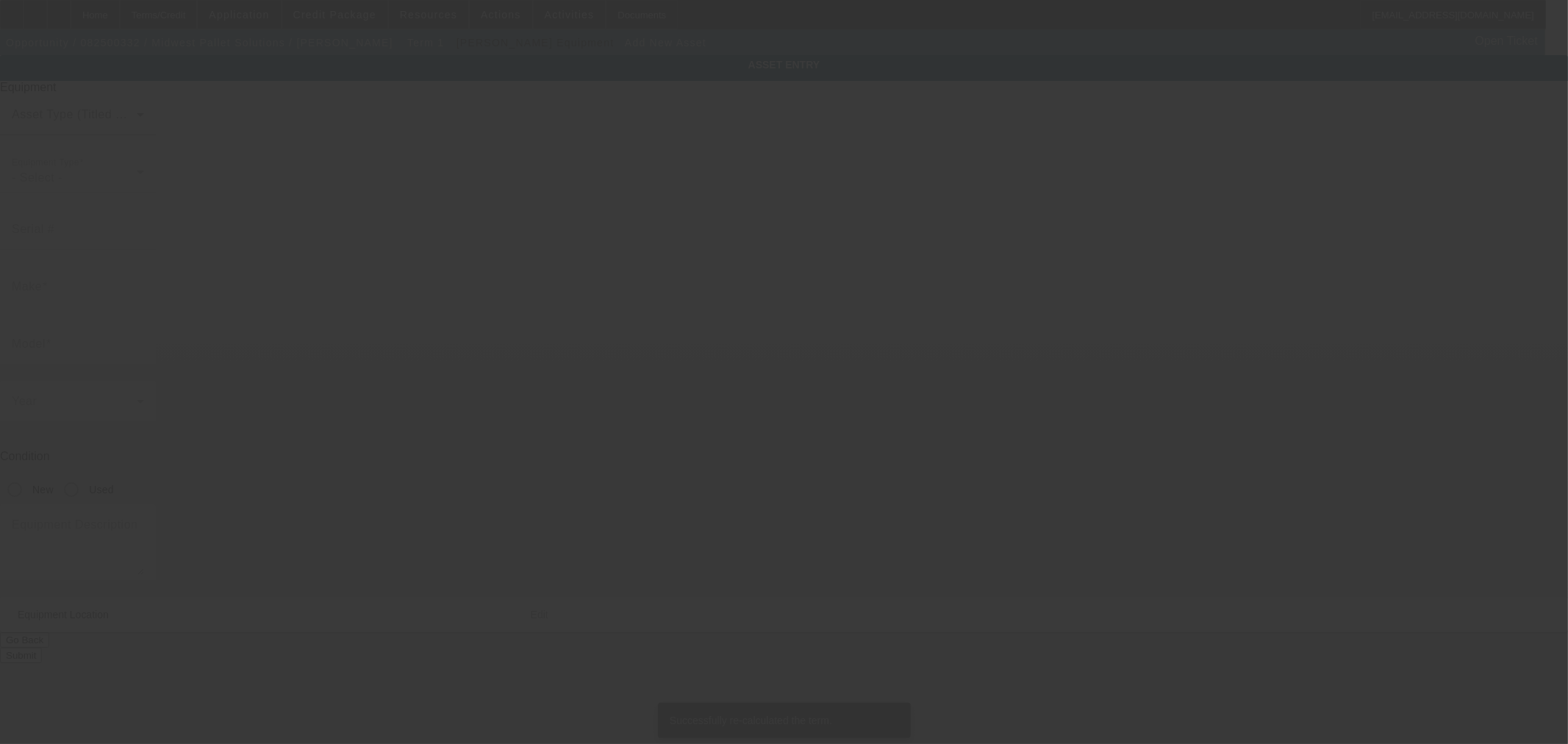
type input "428 N Long St"
type input "Bonne Terre"
type input "63628"
type input "Saint Francois"
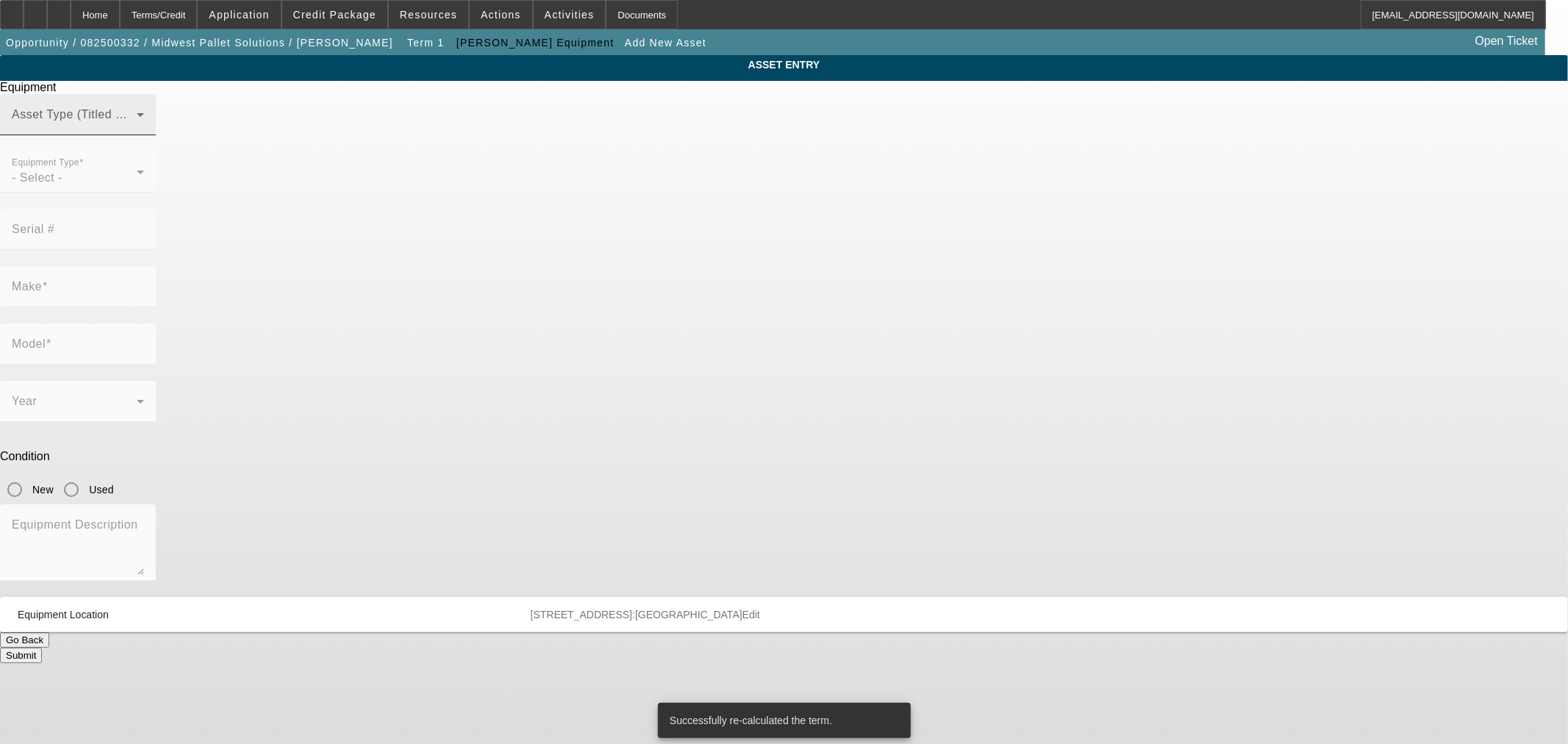
click at [144, 135] on div "Asset Type (Titled or Non-Titled)" at bounding box center [77, 115] width 132 height 42
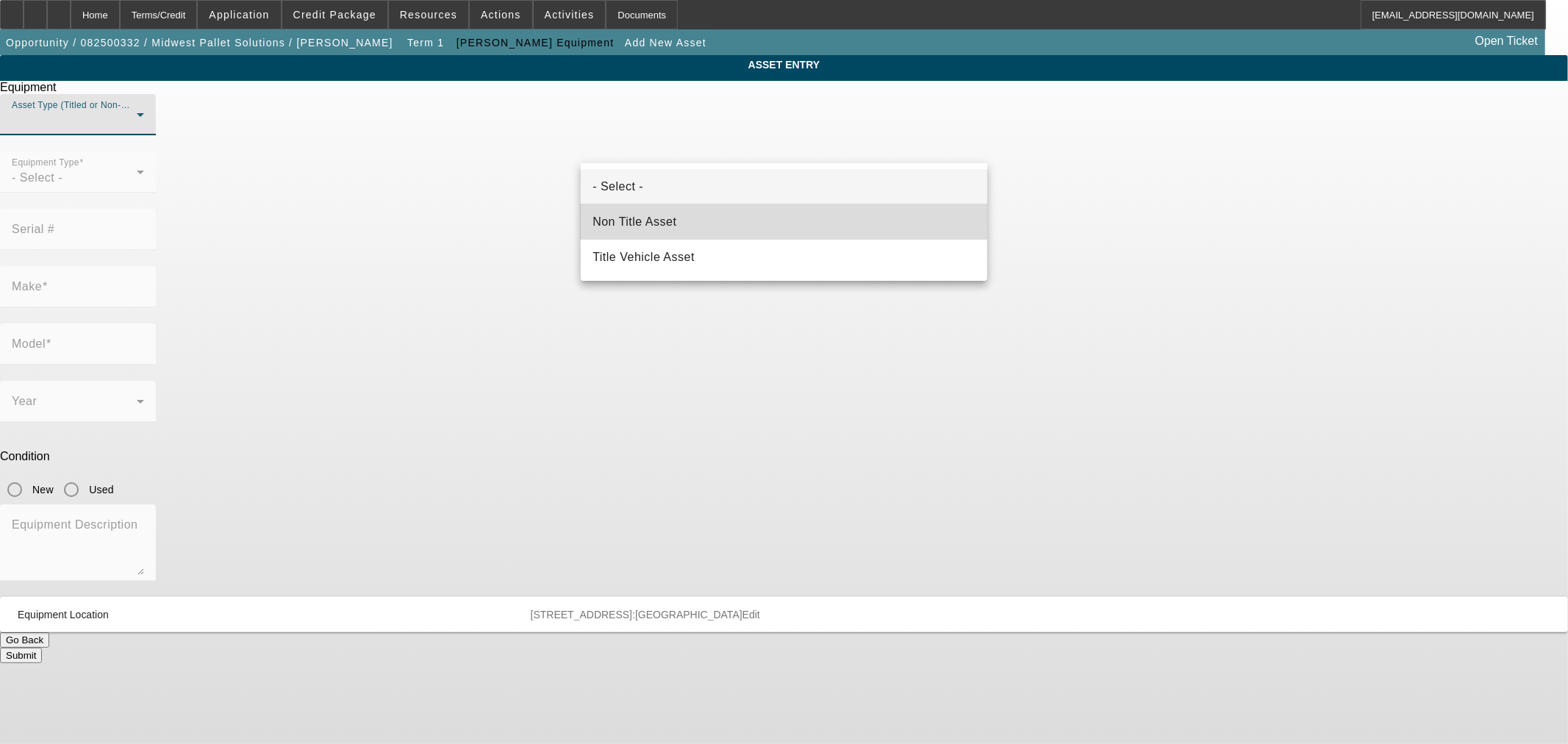
click at [696, 219] on mat-option "Non Title Asset" at bounding box center [784, 222] width 407 height 36
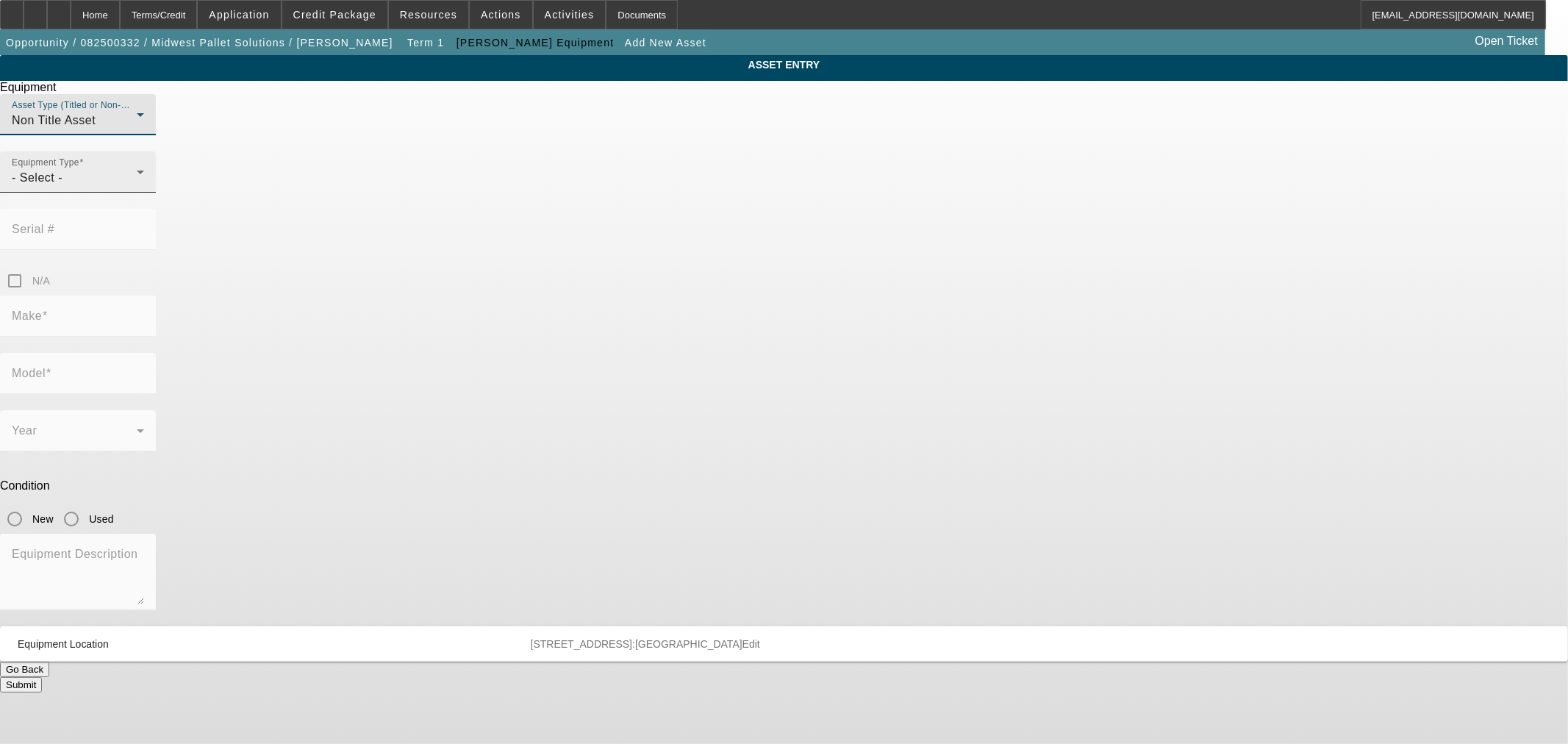
click at [137, 187] on div "- Select -" at bounding box center [74, 178] width 125 height 17
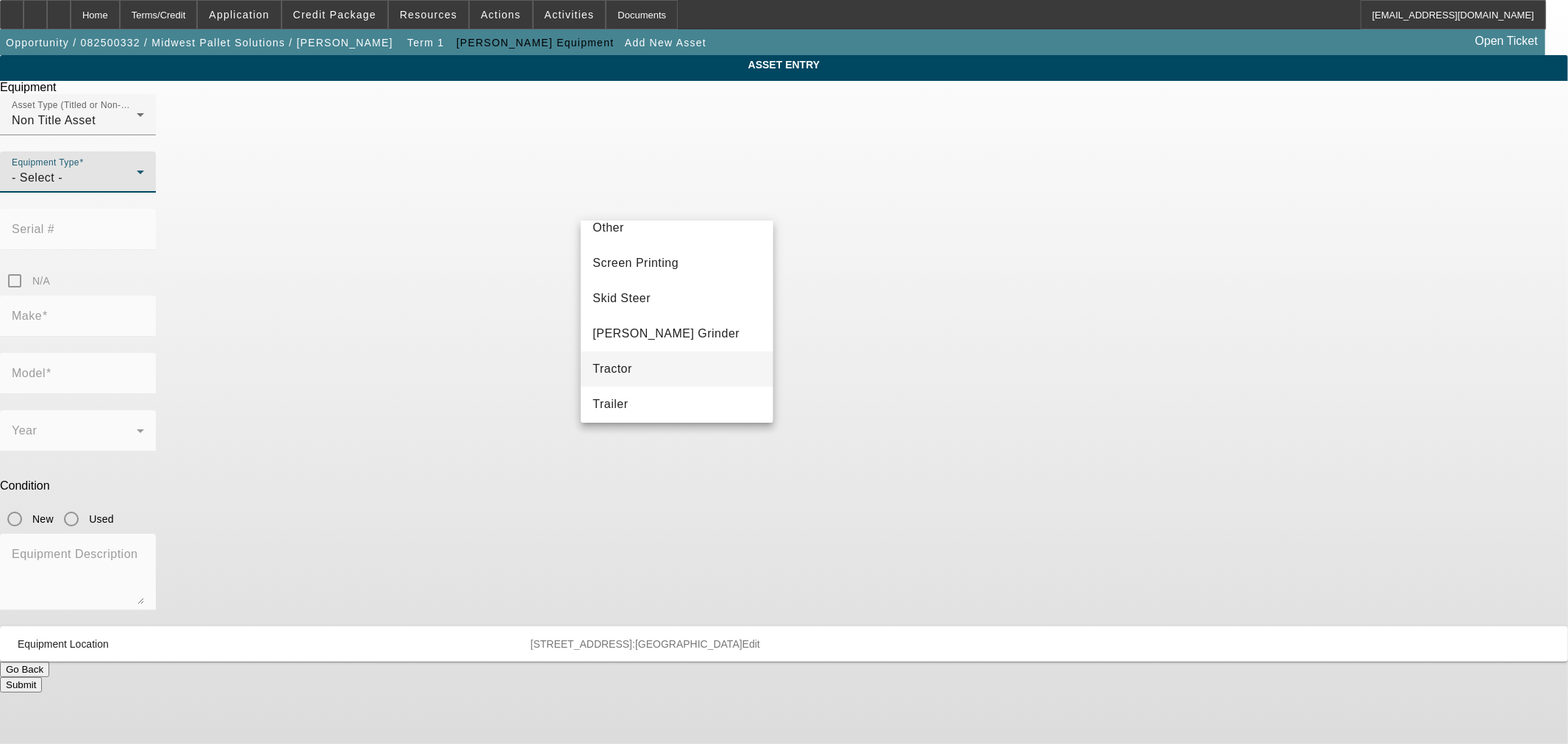
scroll to position [409, 0]
click at [659, 228] on mat-option "Skid Steer" at bounding box center [677, 223] width 192 height 36
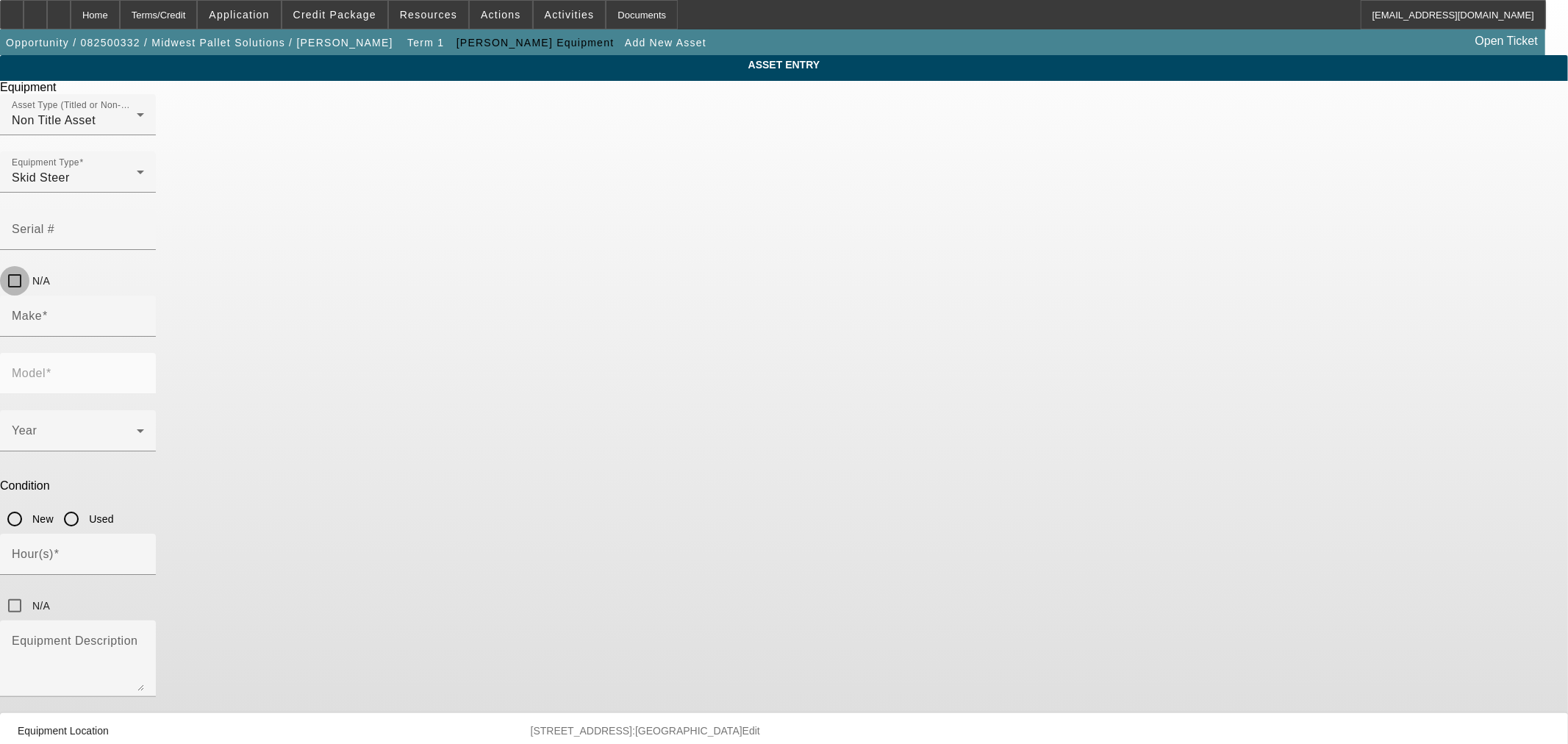
click at [29, 267] on input "N/A" at bounding box center [14, 281] width 29 height 29
checkbox input "true"
click at [144, 313] on input "Make" at bounding box center [77, 321] width 132 height 17
type input "Bobcat"
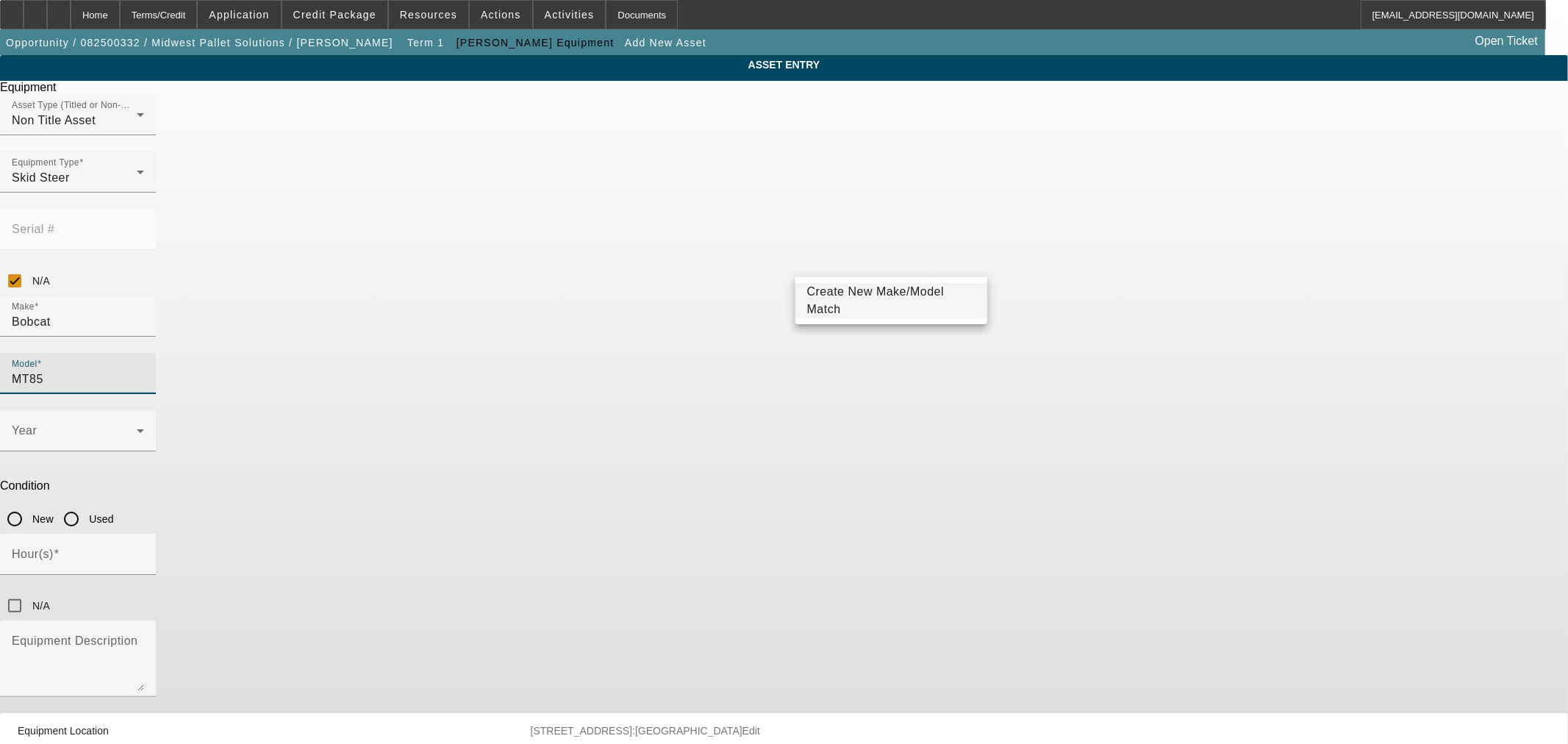
type input "MT85"
click at [923, 281] on div "Create New Make/Model Match" at bounding box center [891, 301] width 192 height 47
click at [922, 296] on span "Create New Make/Model Match" at bounding box center [876, 301] width 138 height 30
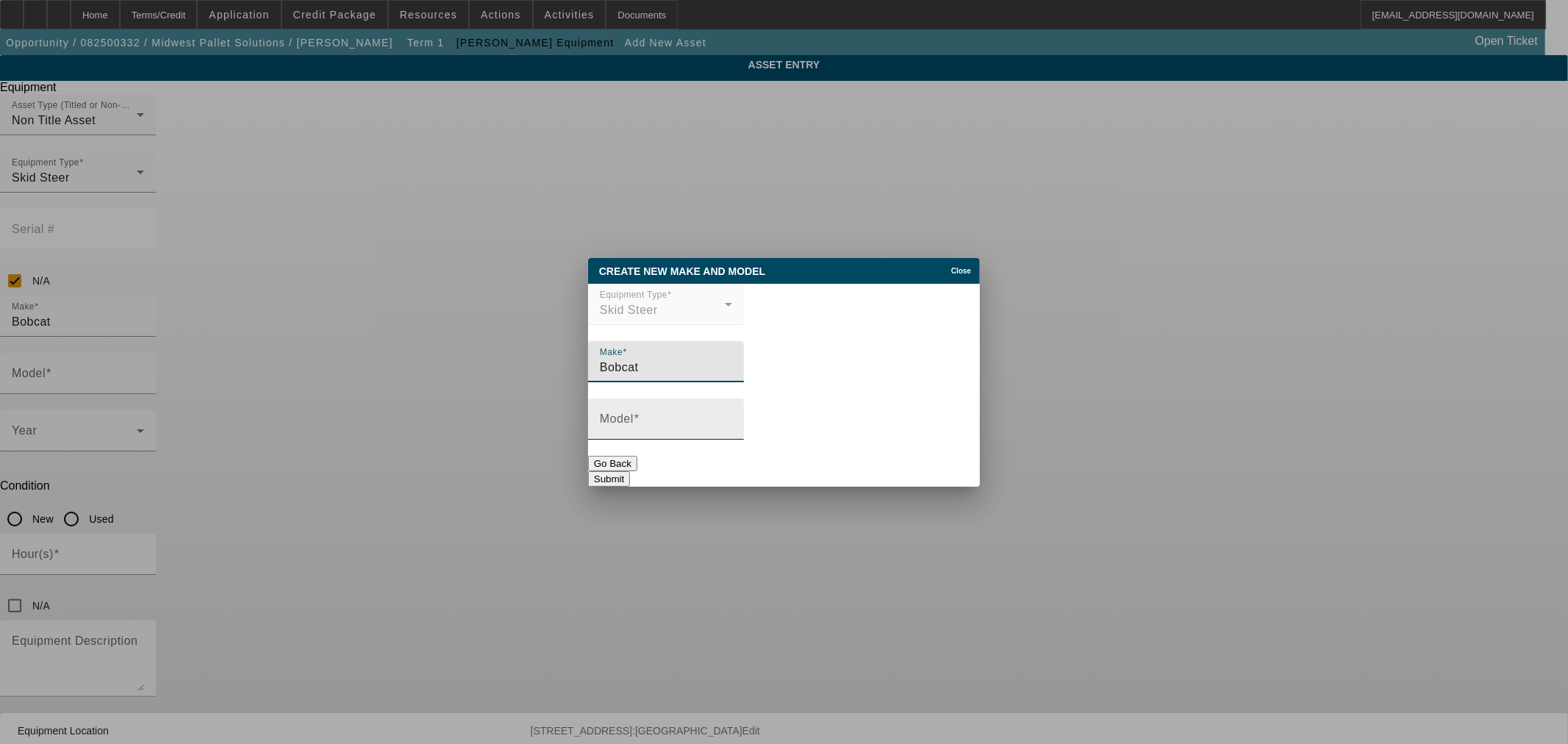
click at [732, 421] on input "Model" at bounding box center [666, 424] width 132 height 17
paste input "MT85"
type input "MT85"
drag, startPoint x: 910, startPoint y: 464, endPoint x: 938, endPoint y: 466, distance: 28.1
click at [630, 472] on button "Submit" at bounding box center [608, 479] width 42 height 16
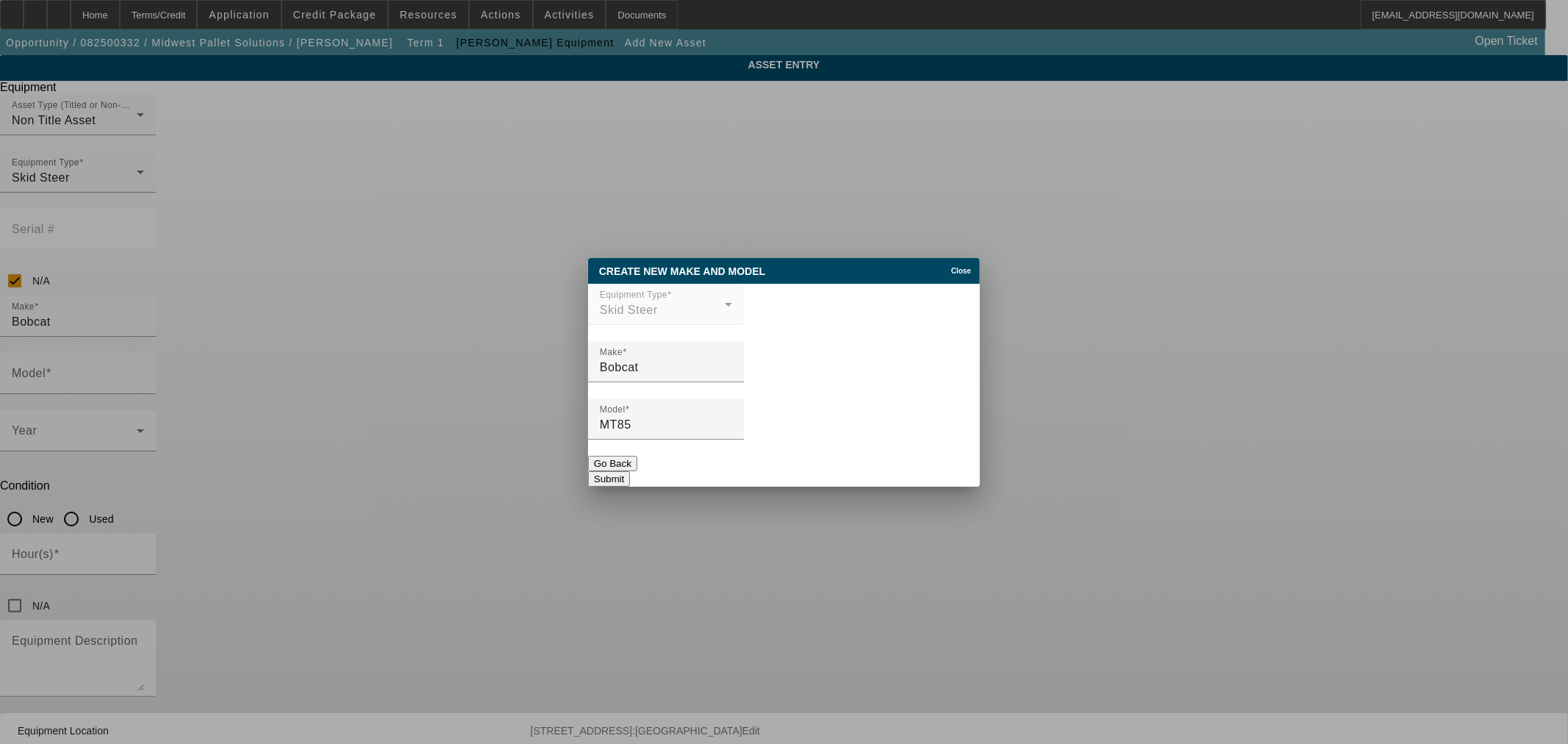
type input "MT85"
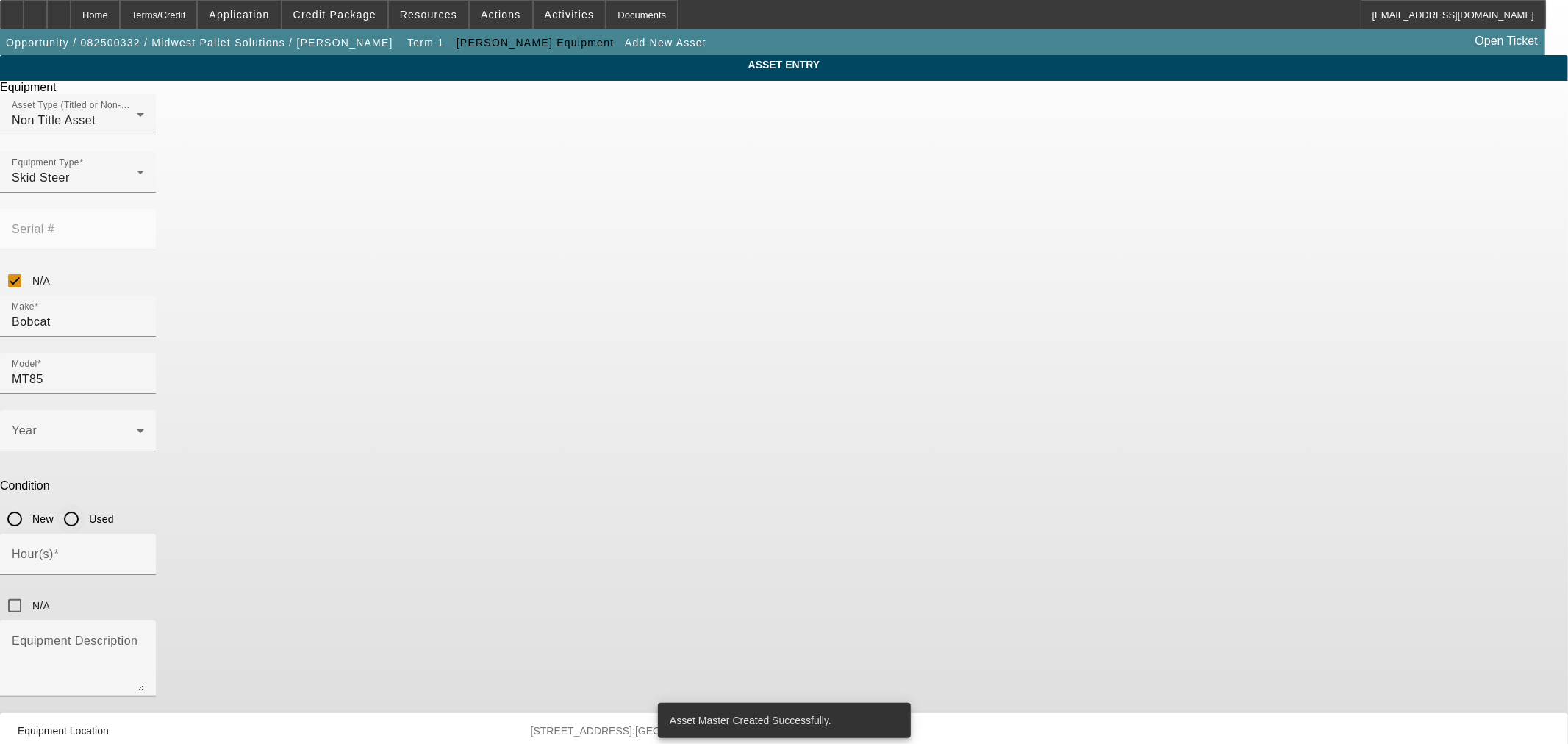
click at [86, 504] on input "Used" at bounding box center [71, 518] width 29 height 29
radio input "true"
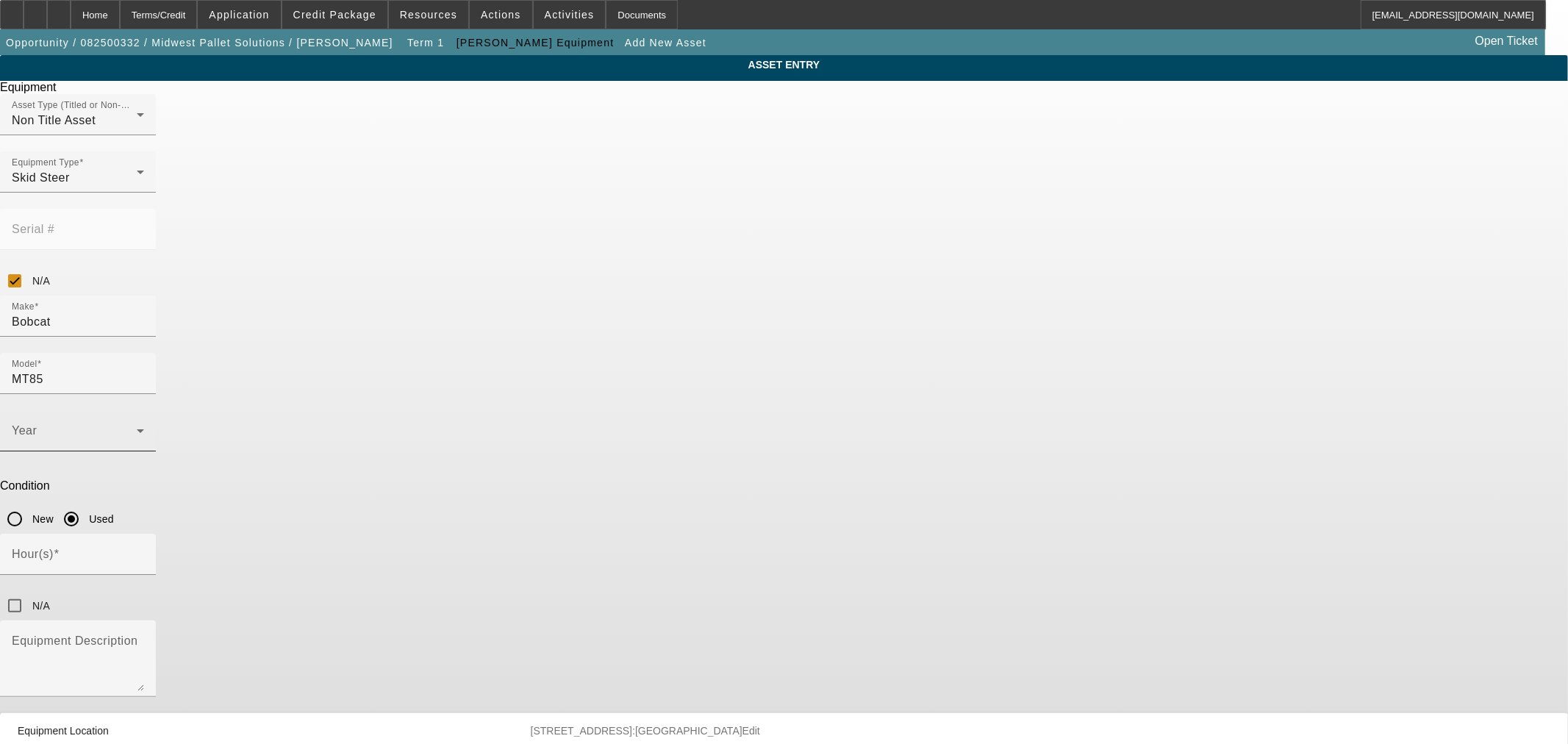
click at [137, 428] on span at bounding box center [74, 436] width 125 height 17
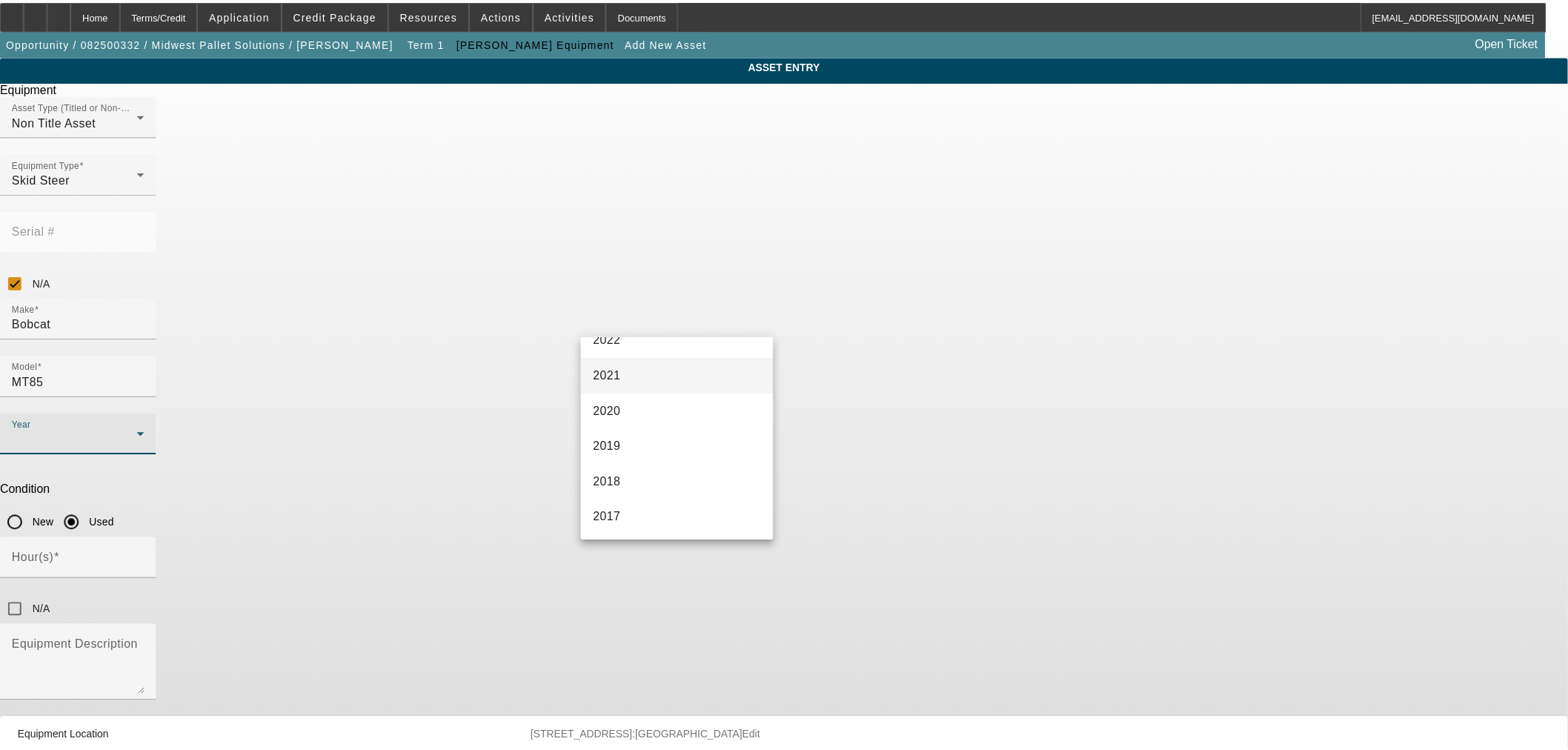
scroll to position [275, 0]
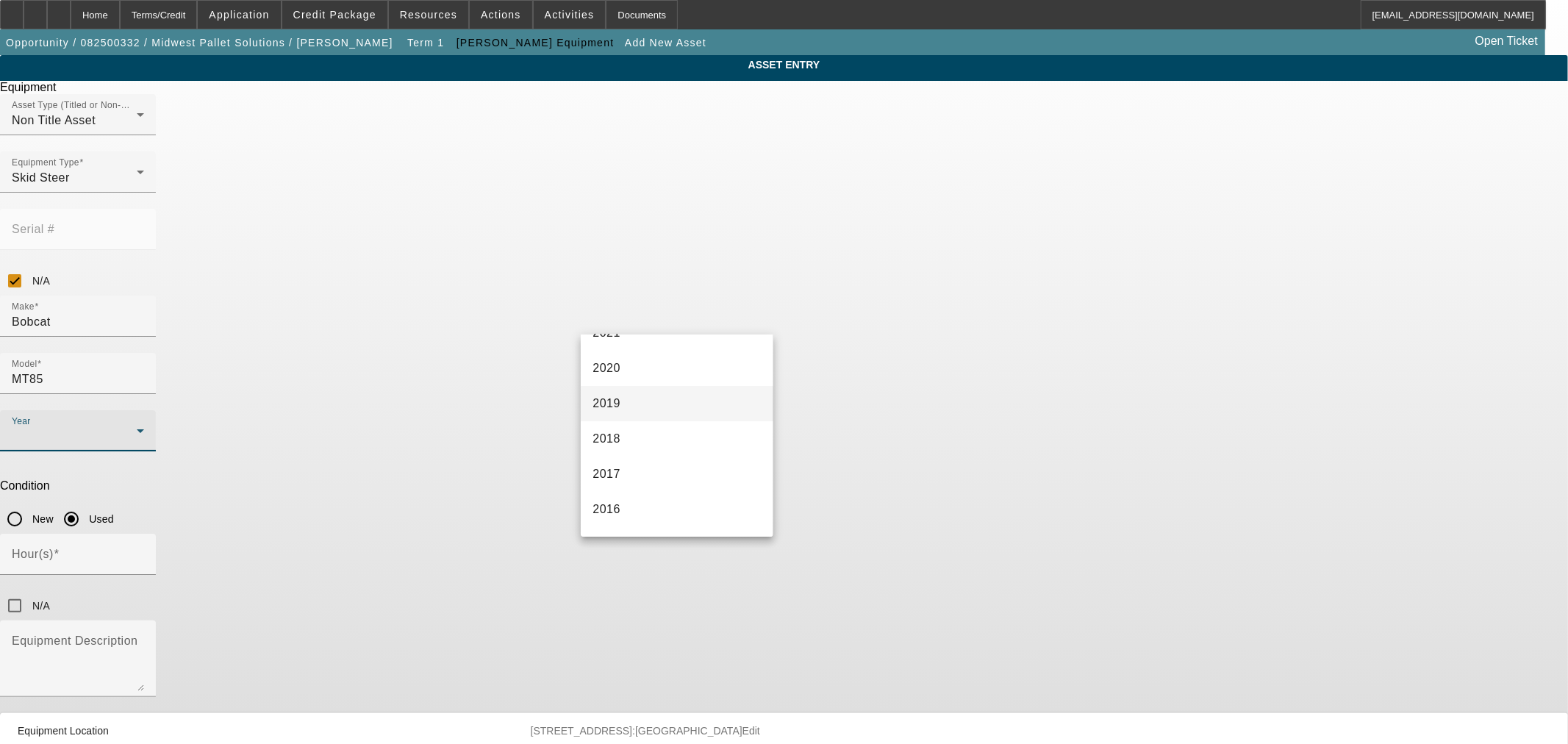
click at [669, 399] on mat-option "2019" at bounding box center [677, 404] width 192 height 36
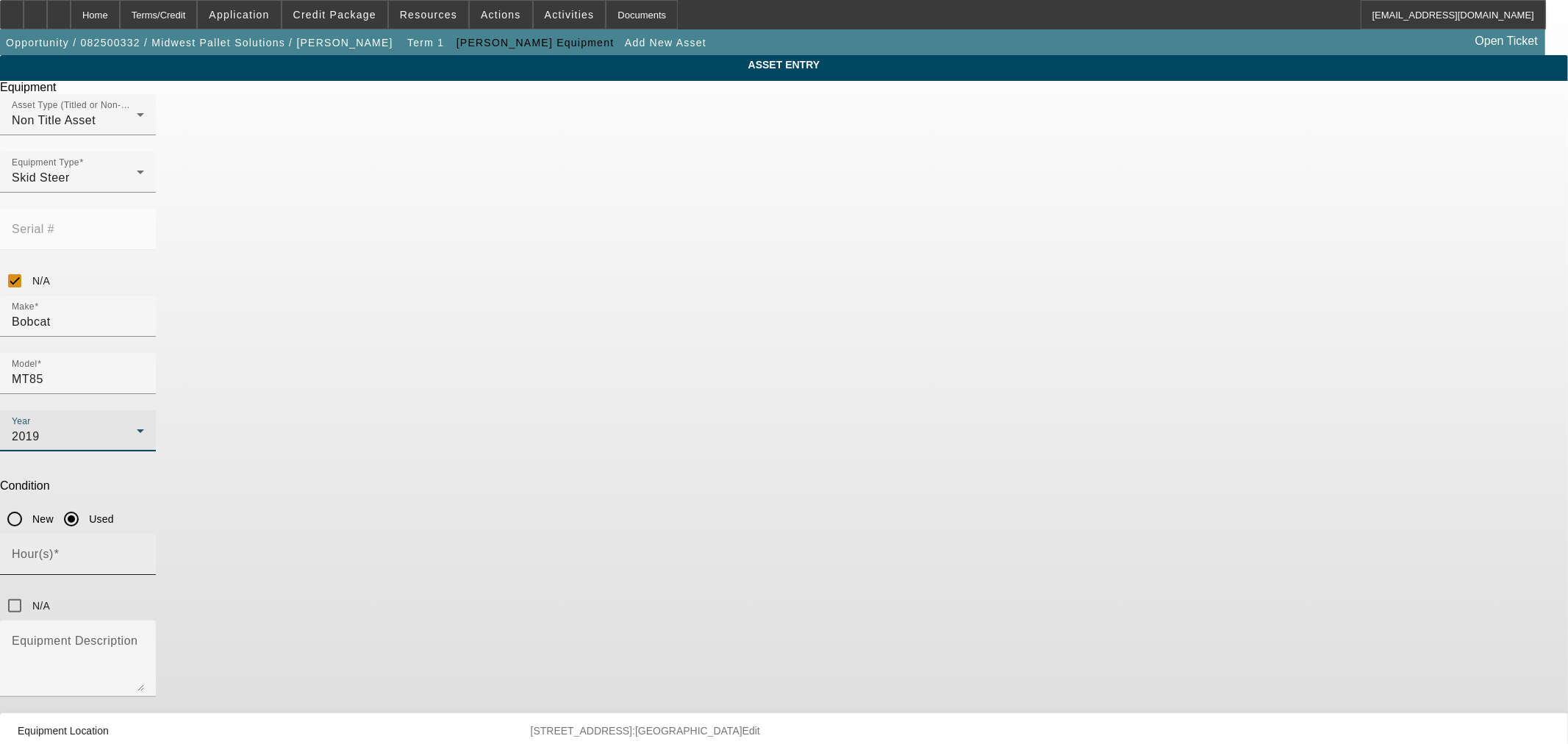
click at [144, 551] on input "Hour(s)" at bounding box center [77, 560] width 132 height 17
type input "1166"
click at [144, 620] on div "Equipment Description" at bounding box center [77, 658] width 132 height 76
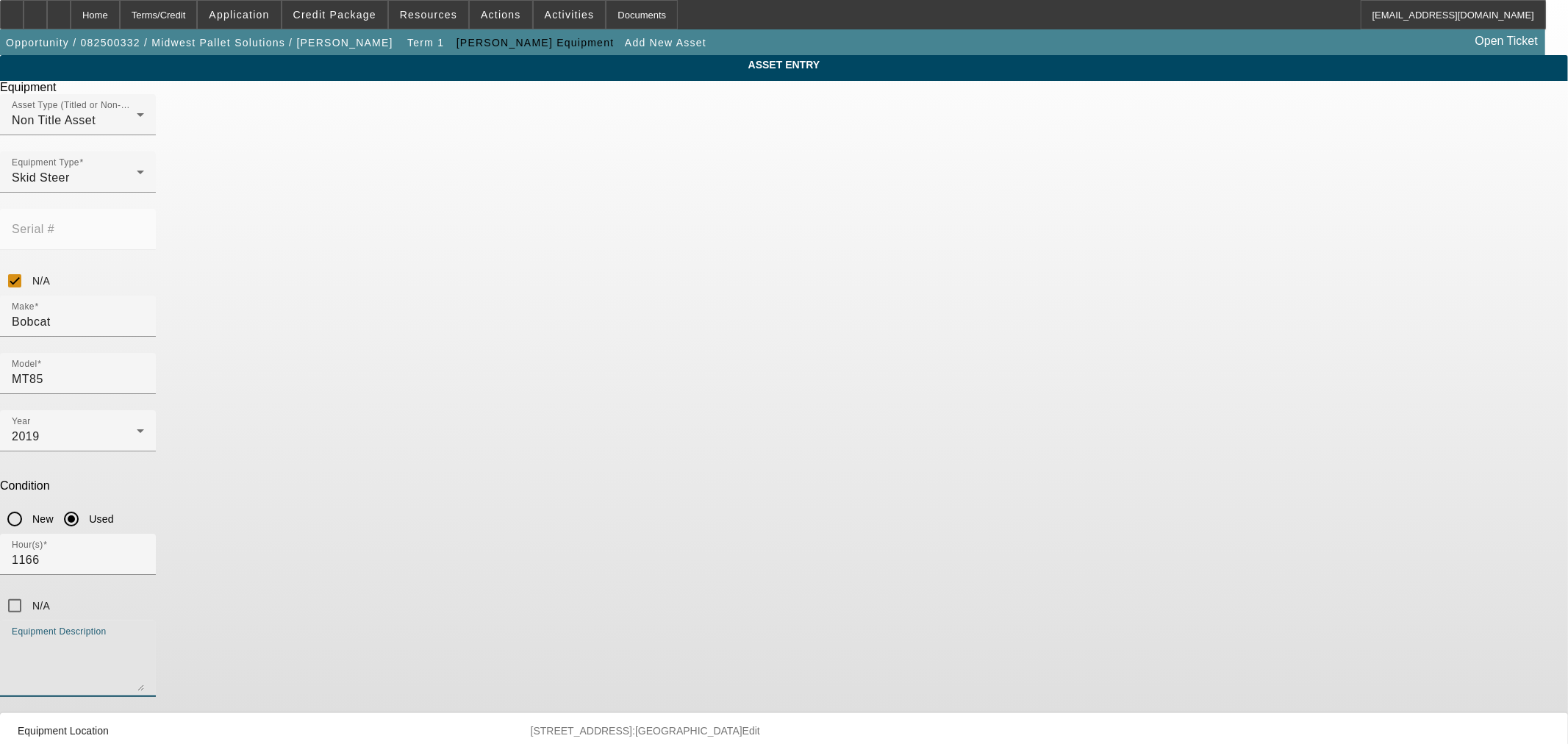
paste textarea "Starts and runs good, 10" wide tracks, bucket included. MT Coupler, 24.8 hp and…"
type textarea "Starts and runs good, 10" wide tracks, bucket included. MT Coupler, 24.8 hp and…"
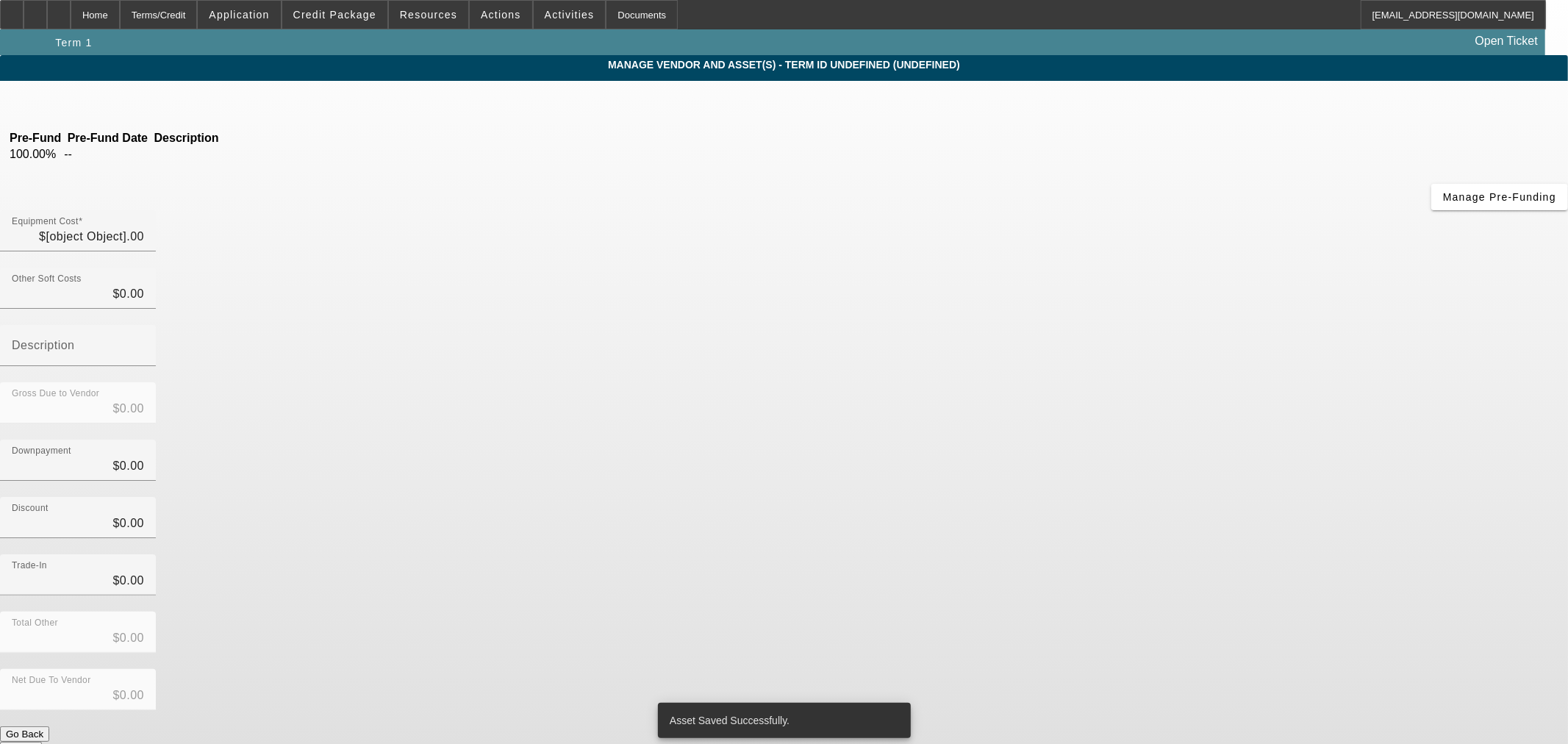
type input "$17,900.00"
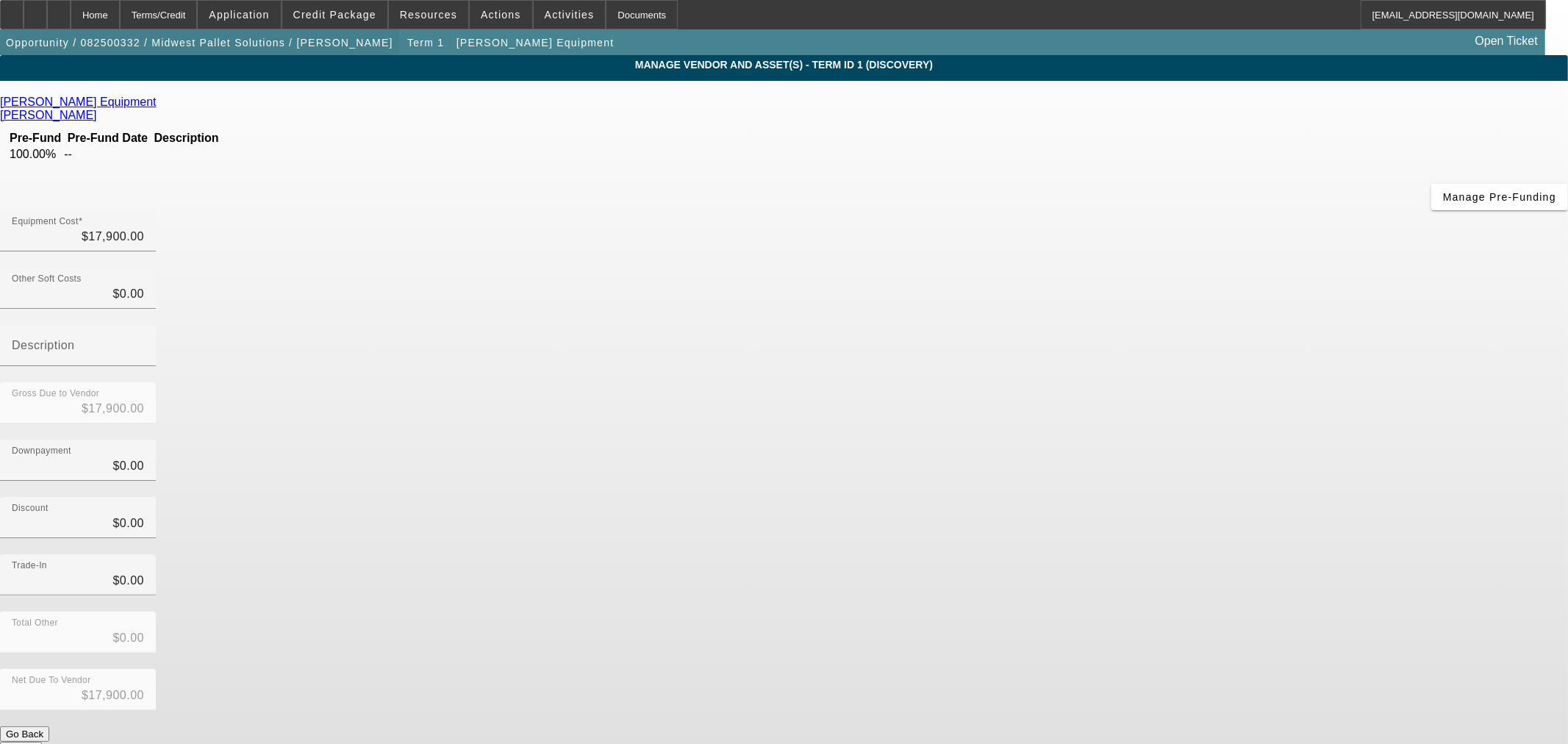
click at [120, 16] on div "Home" at bounding box center [95, 14] width 49 height 29
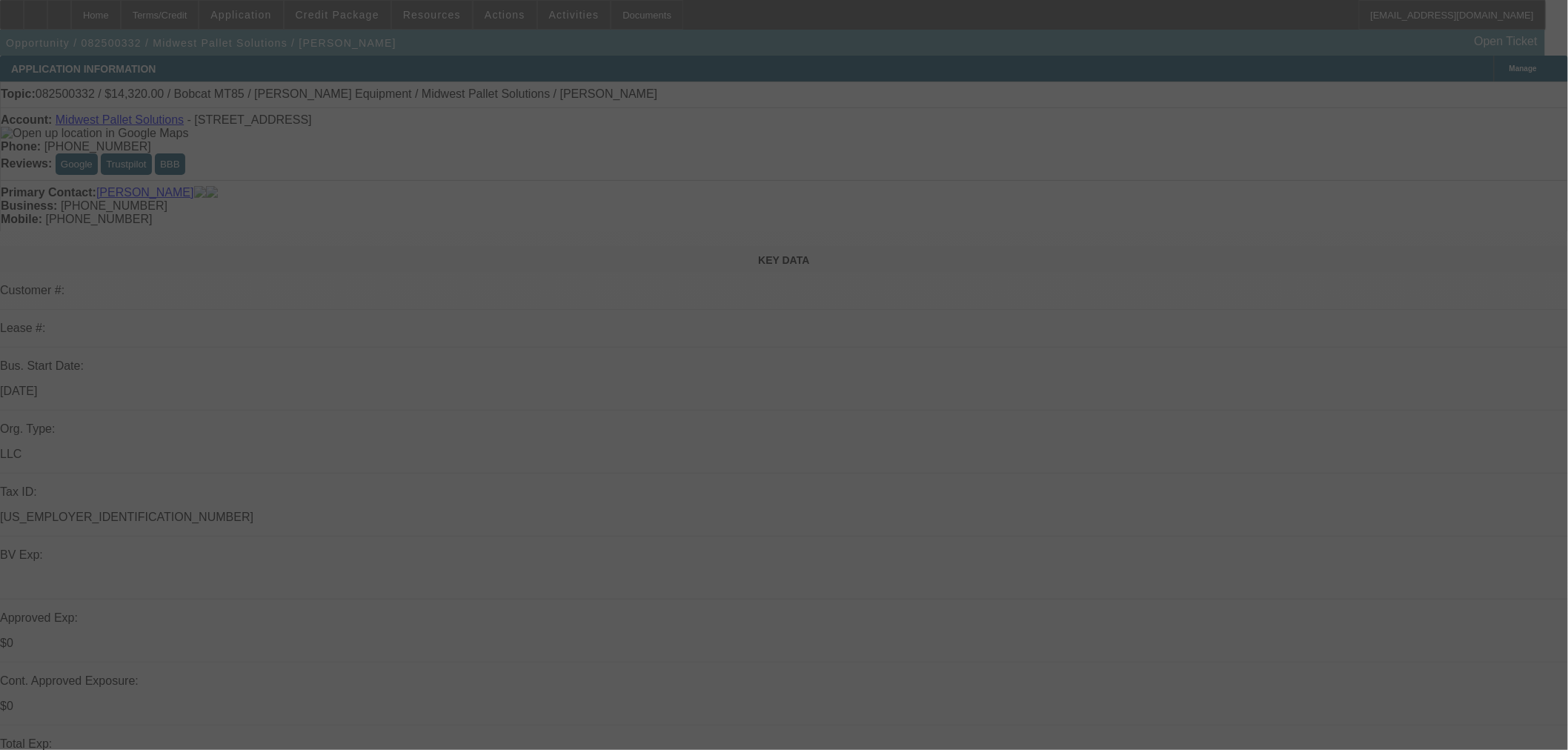
select select "0.2"
select select "2"
select select "0"
select select "6"
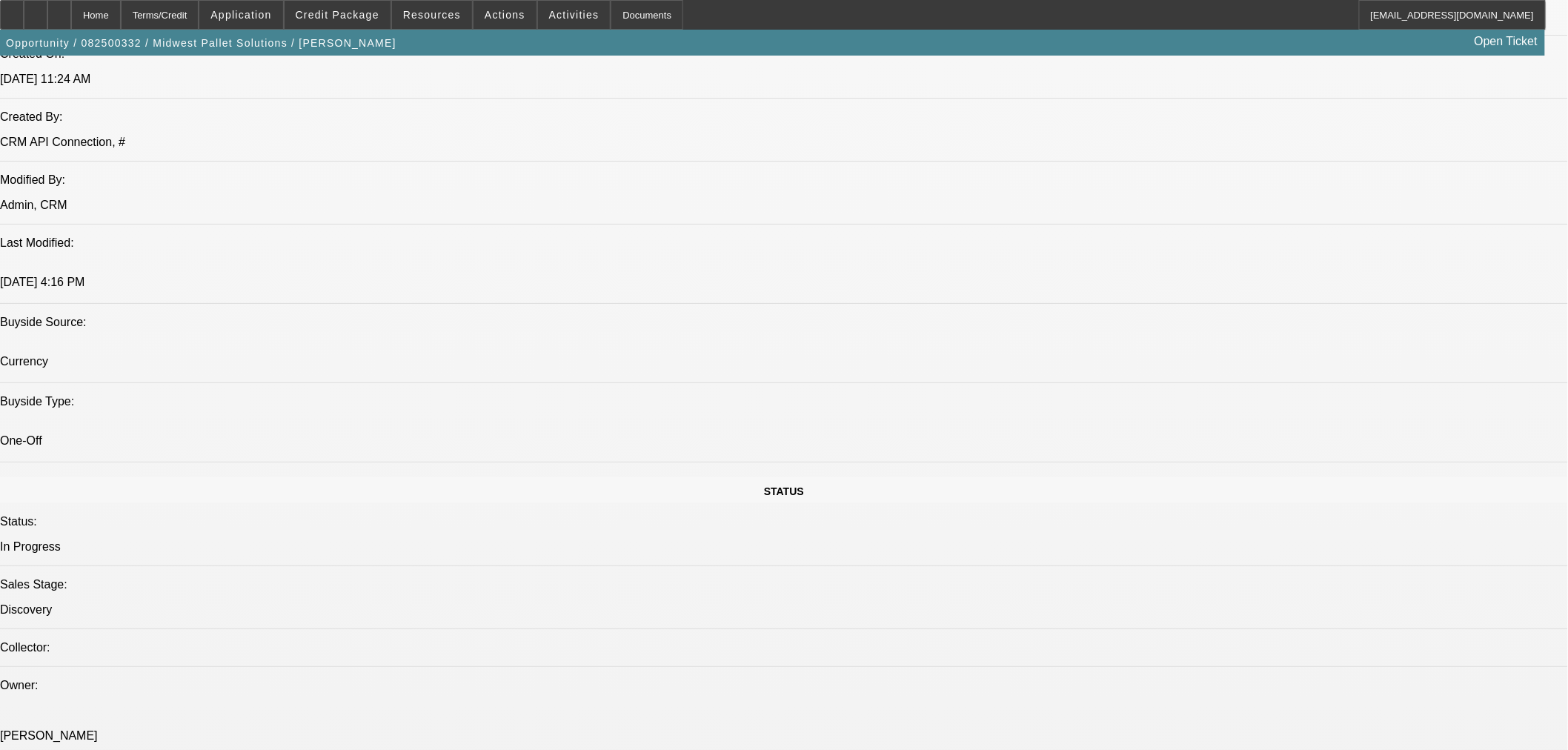
scroll to position [1373, 0]
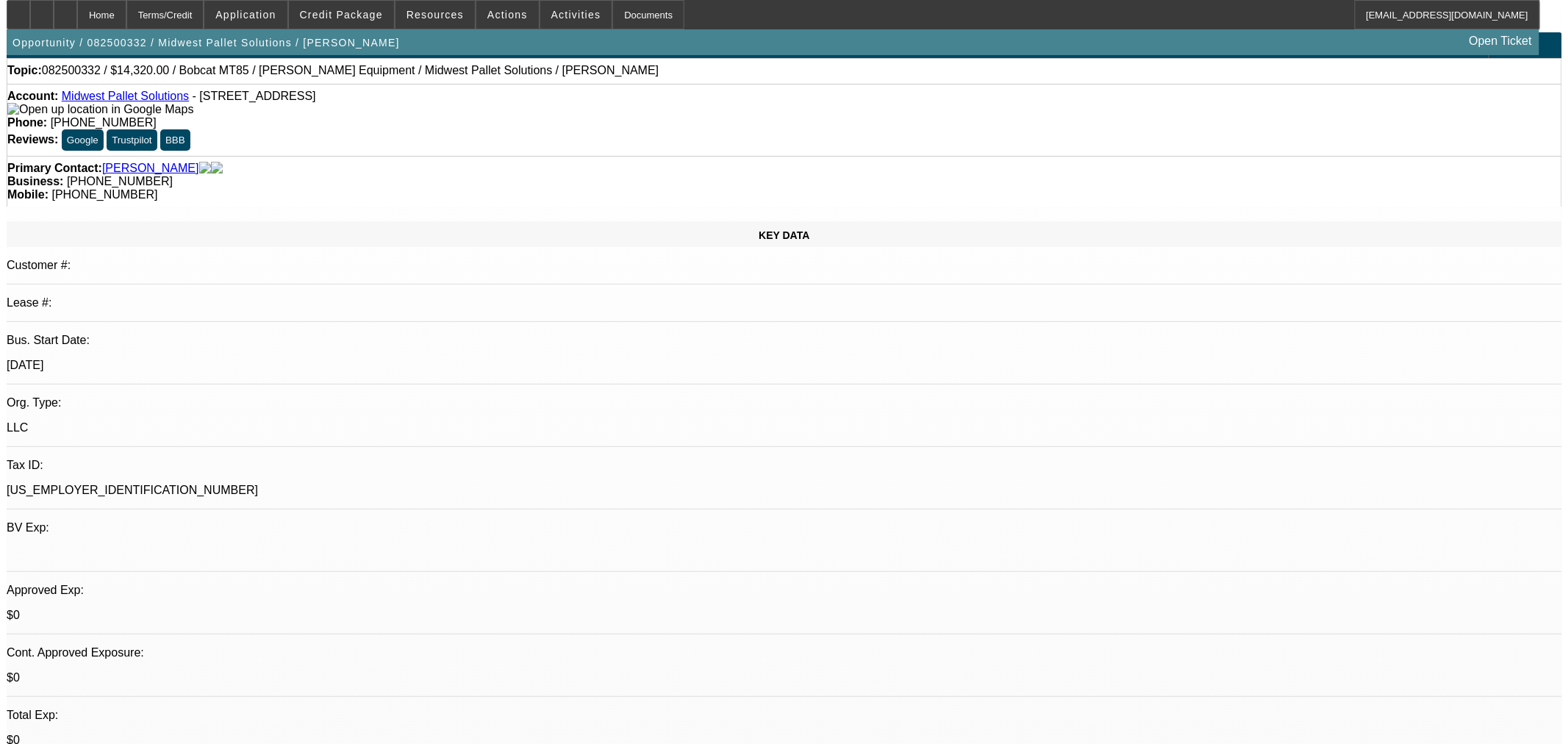
scroll to position [0, 0]
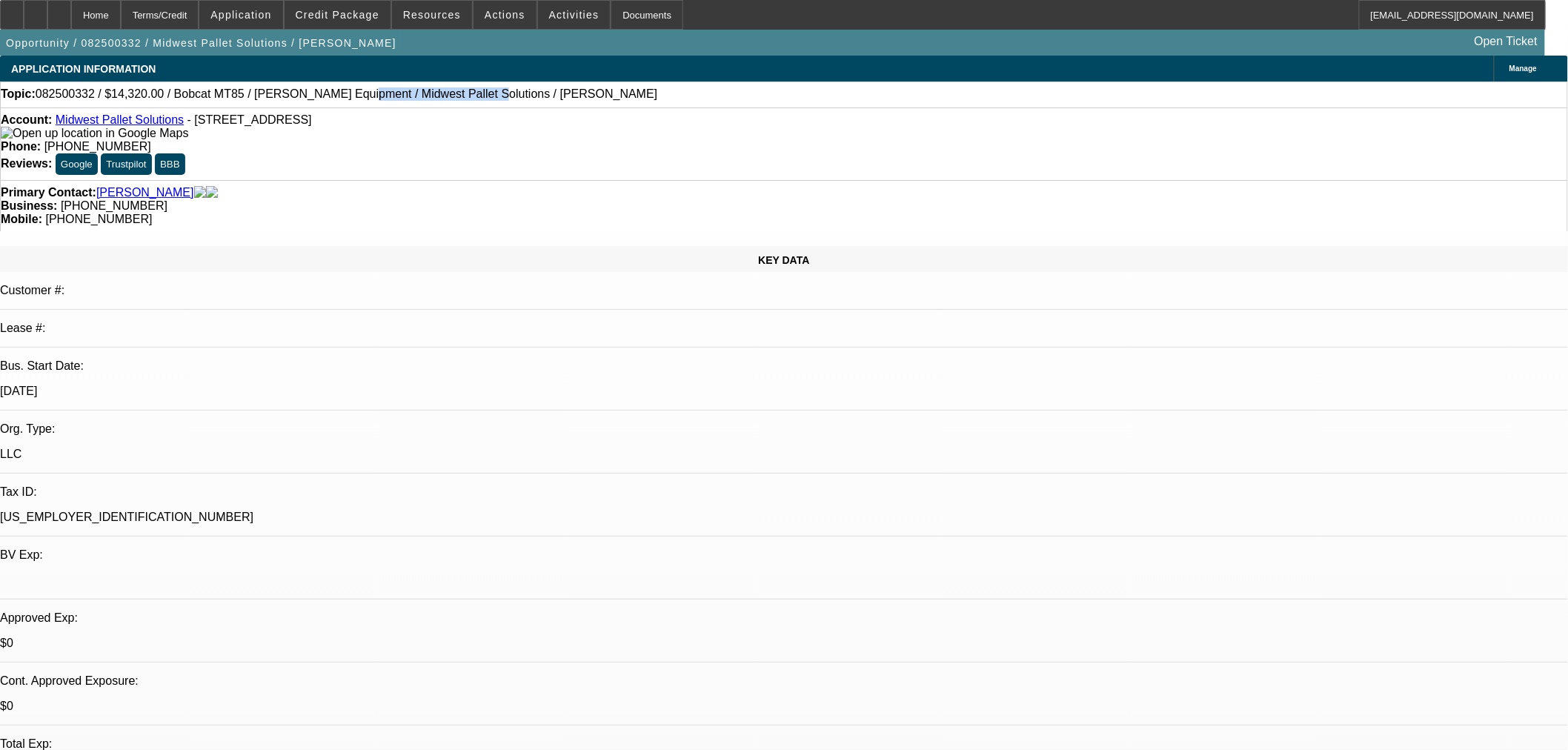
drag, startPoint x: 312, startPoint y: 96, endPoint x: 411, endPoint y: 95, distance: 99.0
click at [411, 95] on span "082500332 / $14,320.00 / Bobcat MT85 / [PERSON_NAME] Equipment / Midwest Pallet…" at bounding box center [347, 94] width 623 height 13
copy span "Midwest Pallet Solutions"
drag, startPoint x: 61, startPoint y: 12, endPoint x: 455, endPoint y: 98, distance: 403.3
click at [36, 10] on icon at bounding box center [36, 10] width 0 height 0
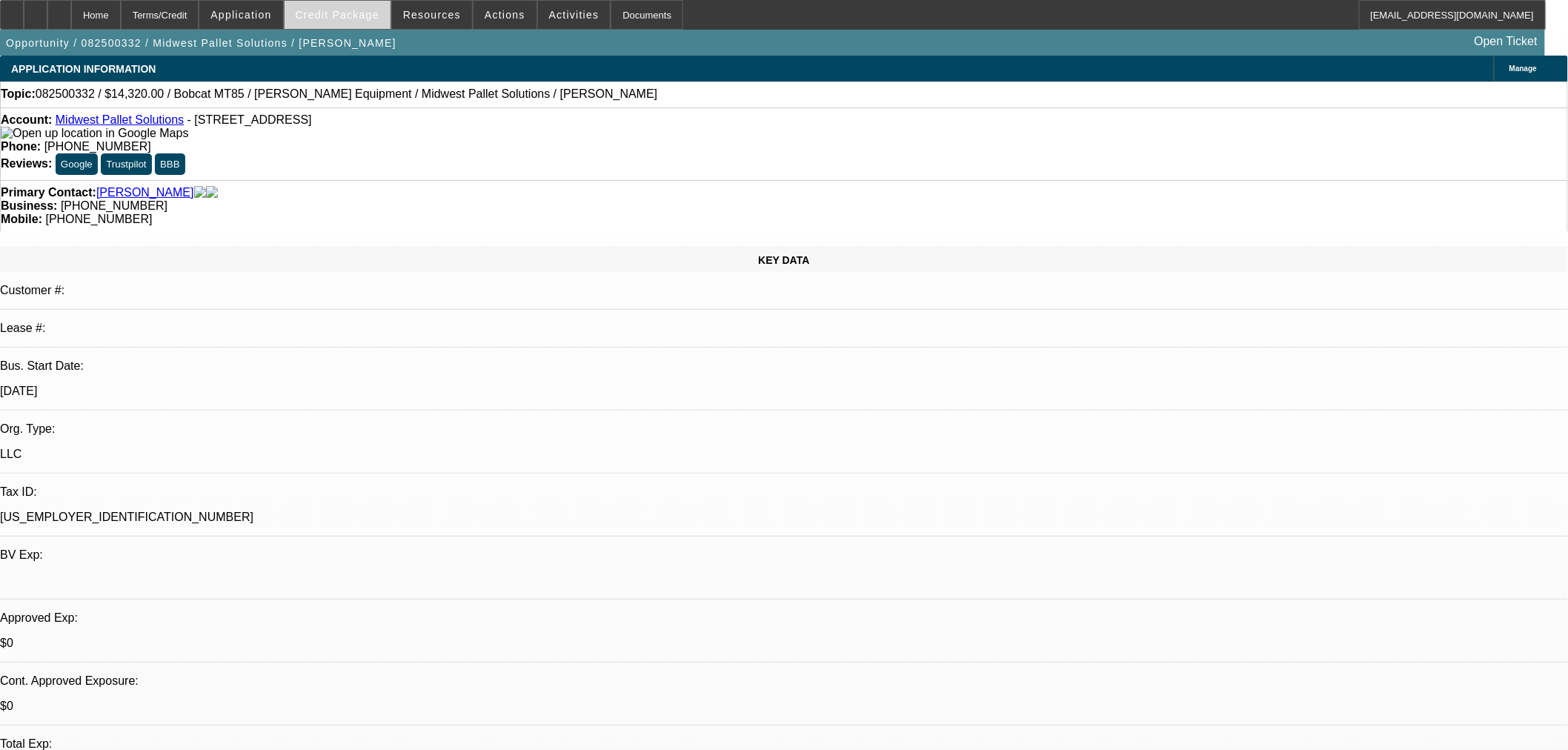
click at [341, 10] on span "Credit Package" at bounding box center [337, 15] width 84 height 12
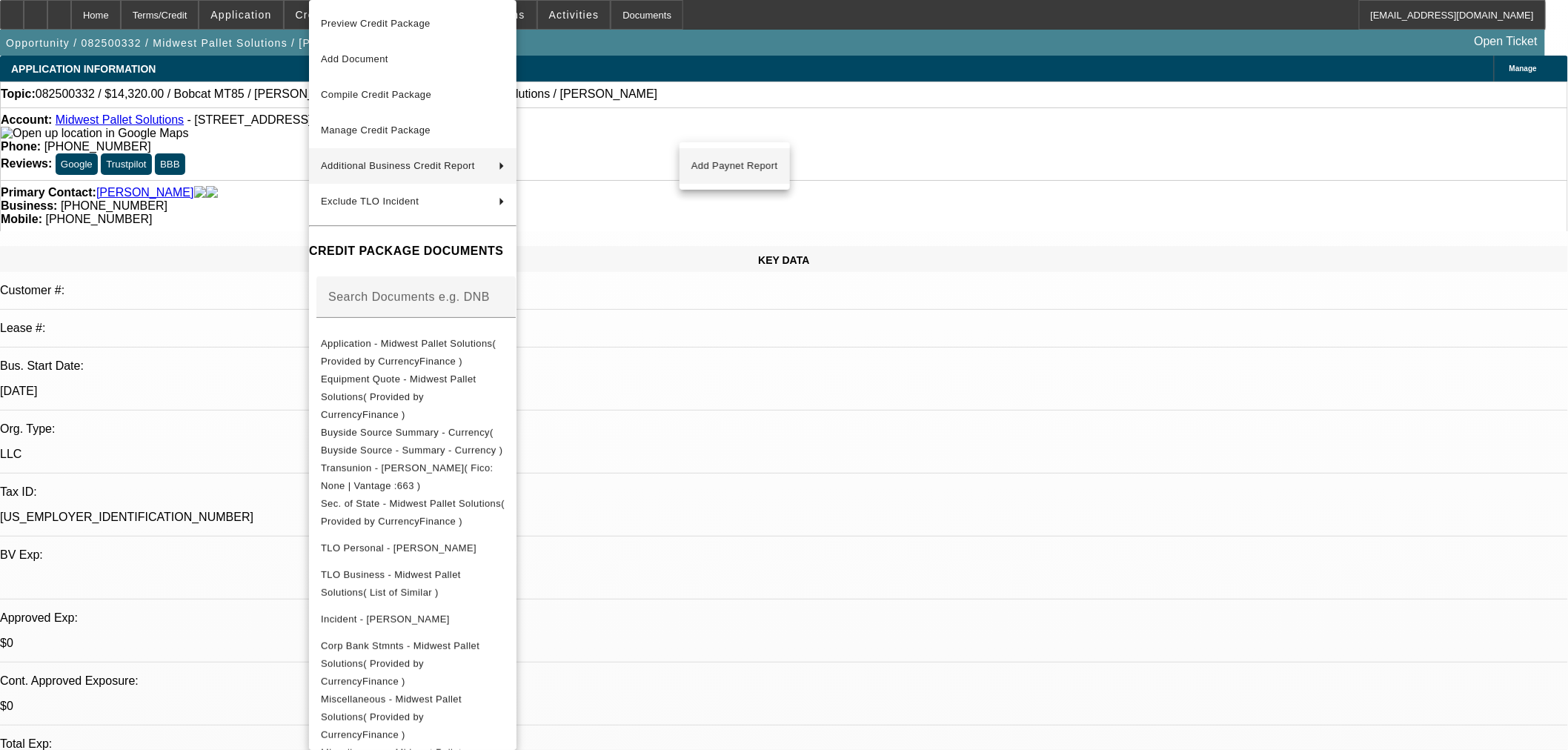
click at [728, 165] on span "Add Paynet Report" at bounding box center [735, 166] width 87 height 18
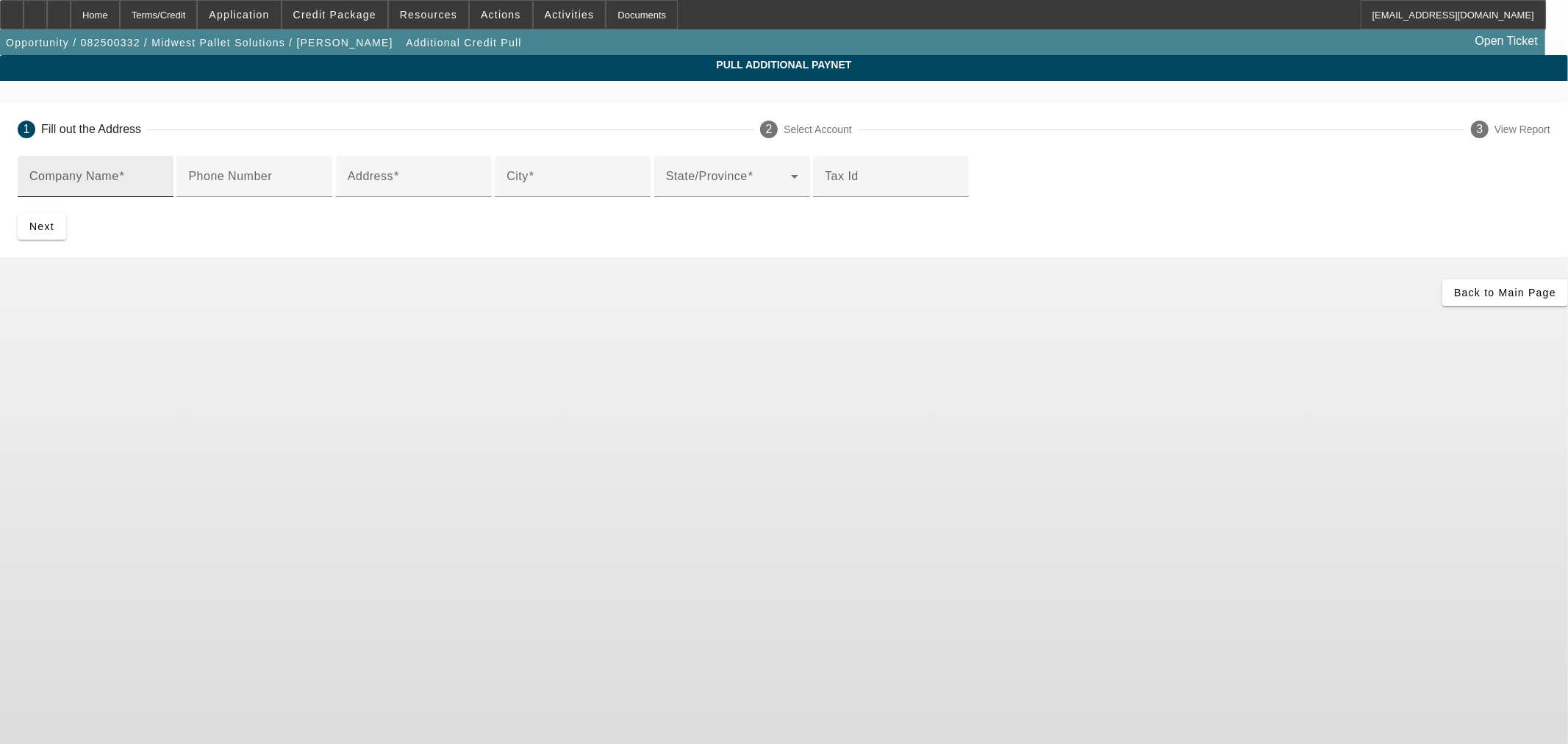
click at [162, 189] on input "Company Name" at bounding box center [95, 182] width 132 height 17
paste input "CRAIG EQUIPMENT"
type input "CRAIG EQUIPMENT"
drag, startPoint x: 484, startPoint y: 299, endPoint x: 543, endPoint y: 305, distance: 59.3
click at [480, 191] on input "Address" at bounding box center [413, 182] width 132 height 17
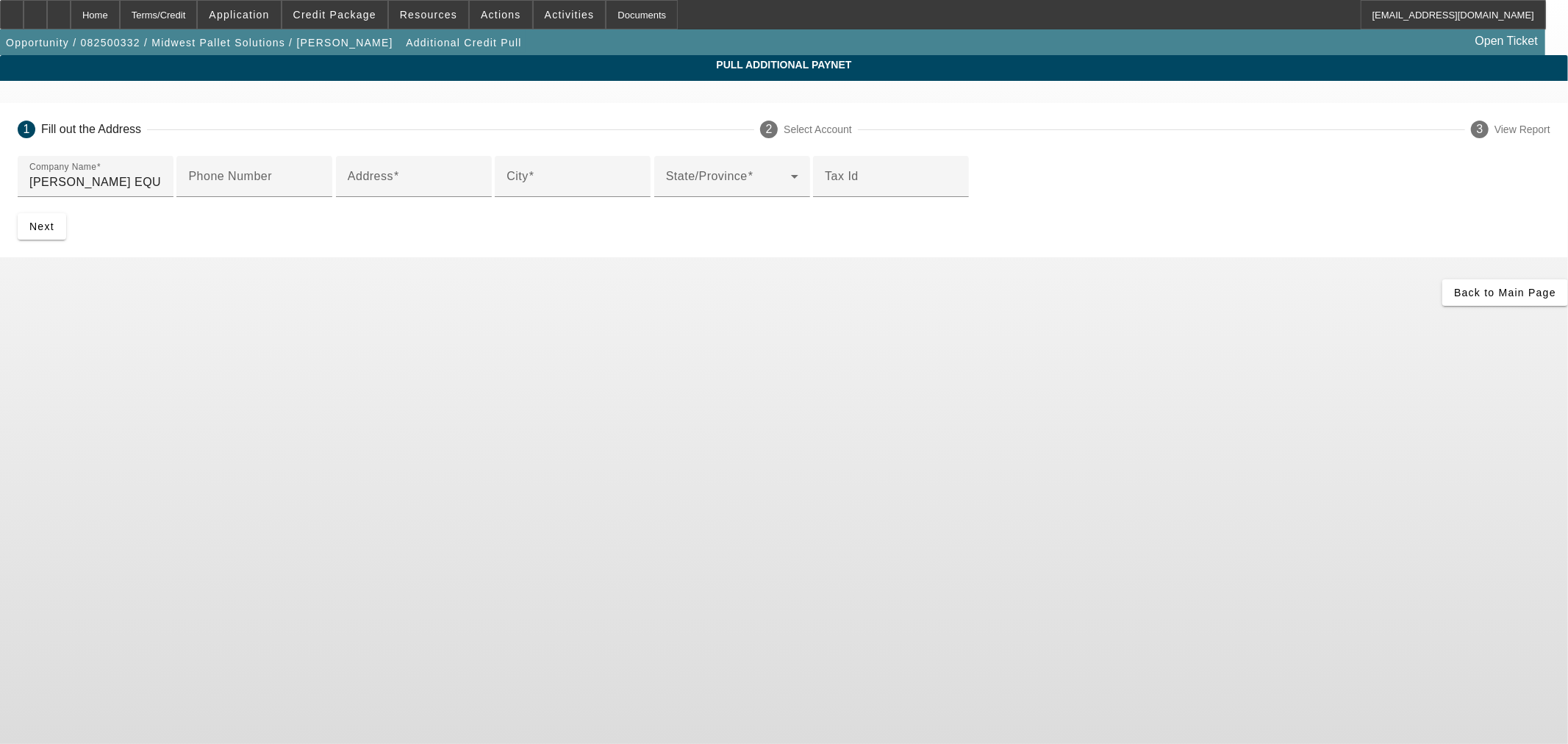
paste input "2681 W Pearce Blvd"
type input "2681 W Pearce Blvd"
click at [569, 191] on input "City" at bounding box center [572, 182] width 132 height 17
paste input "Wentzville"
type input "Wentzville"
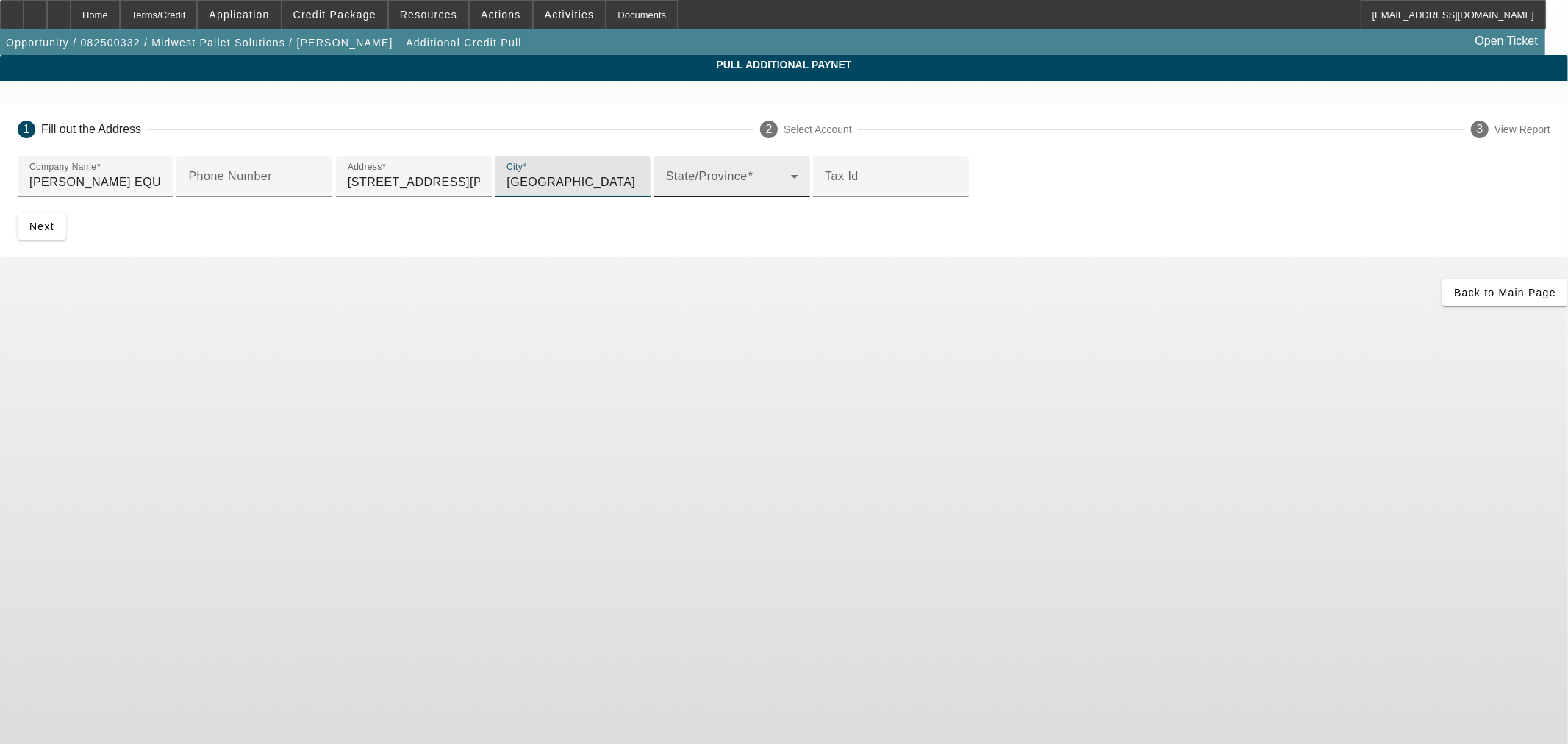
click at [666, 191] on span at bounding box center [728, 182] width 125 height 17
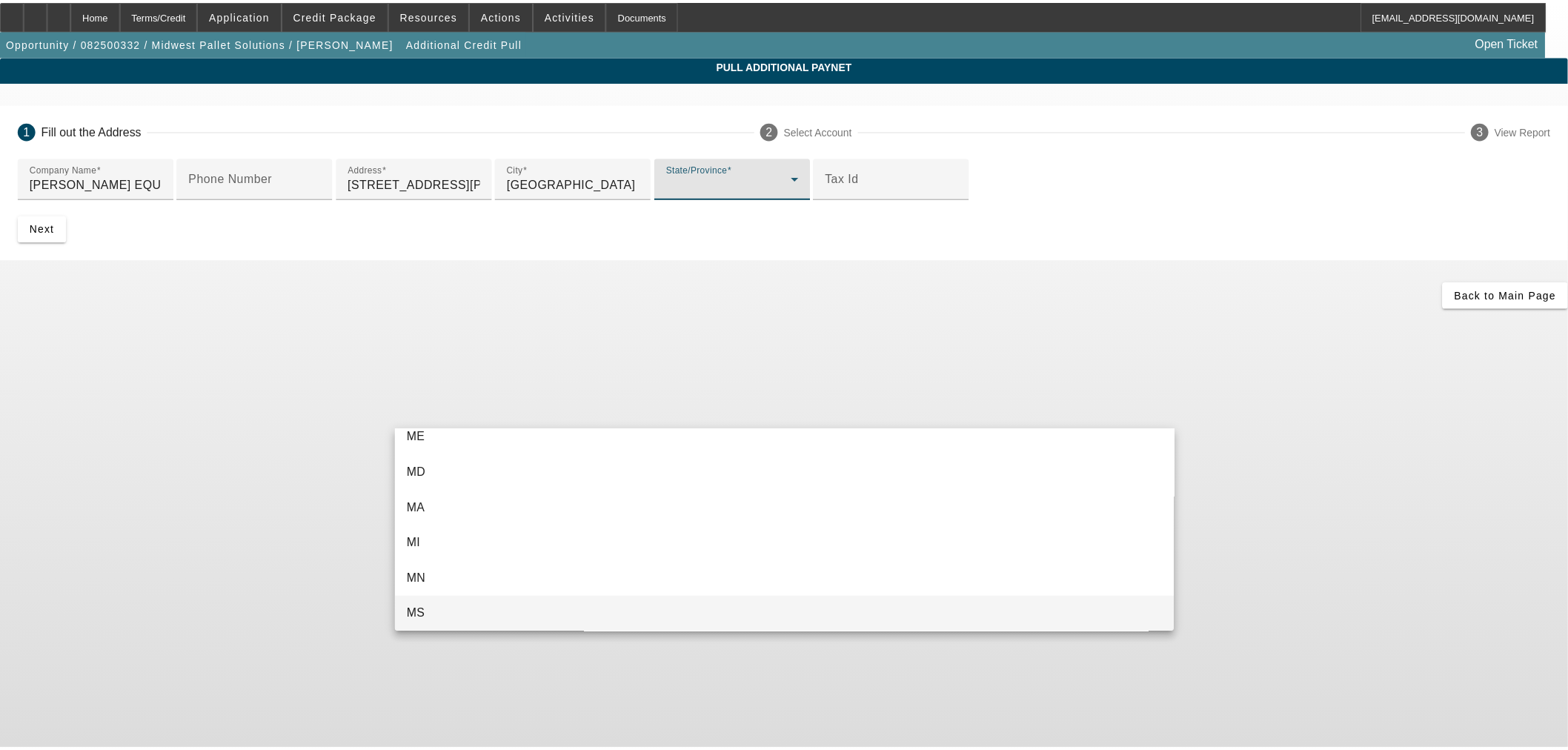
scroll to position [727, 0]
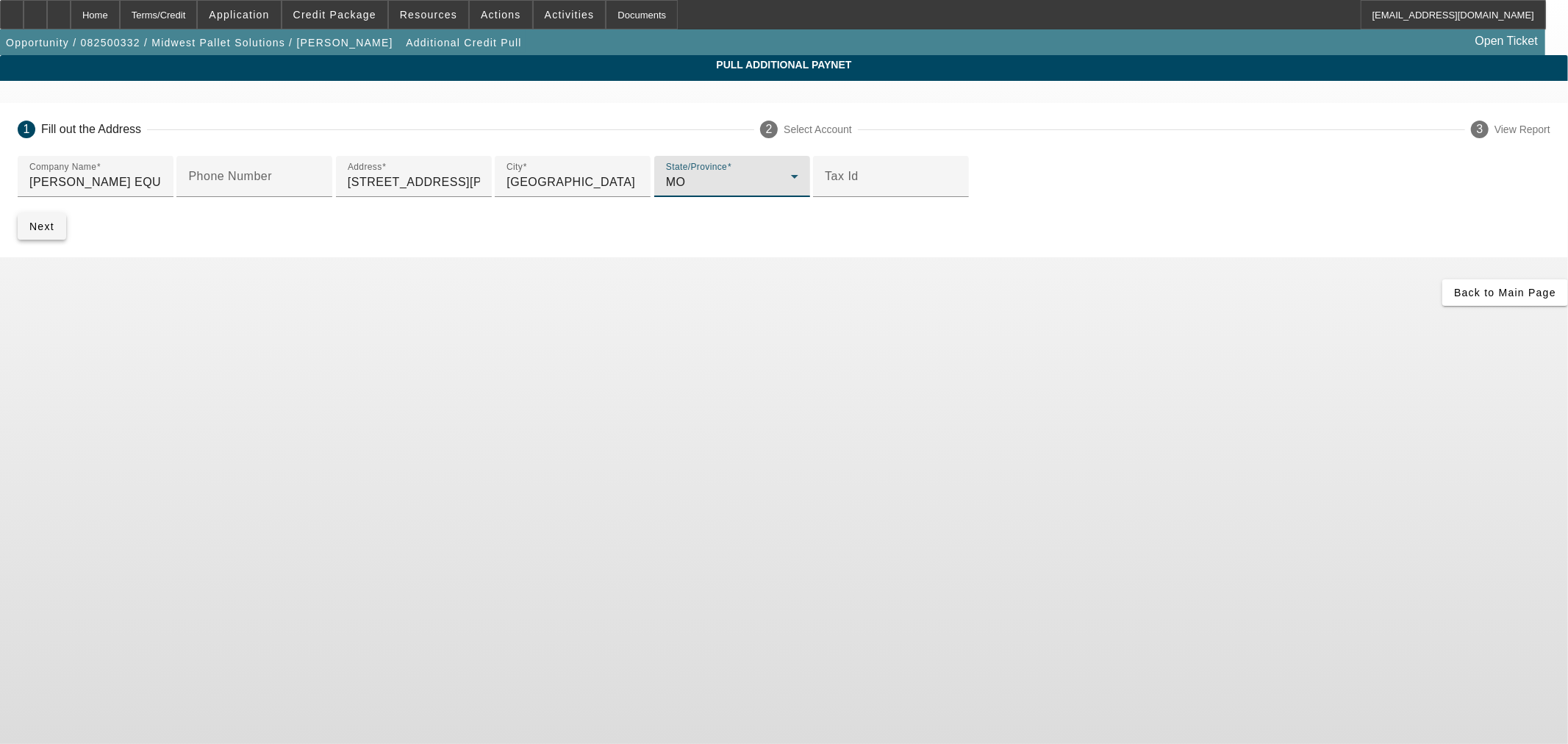
click at [66, 244] on span "submit" at bounding box center [42, 226] width 48 height 36
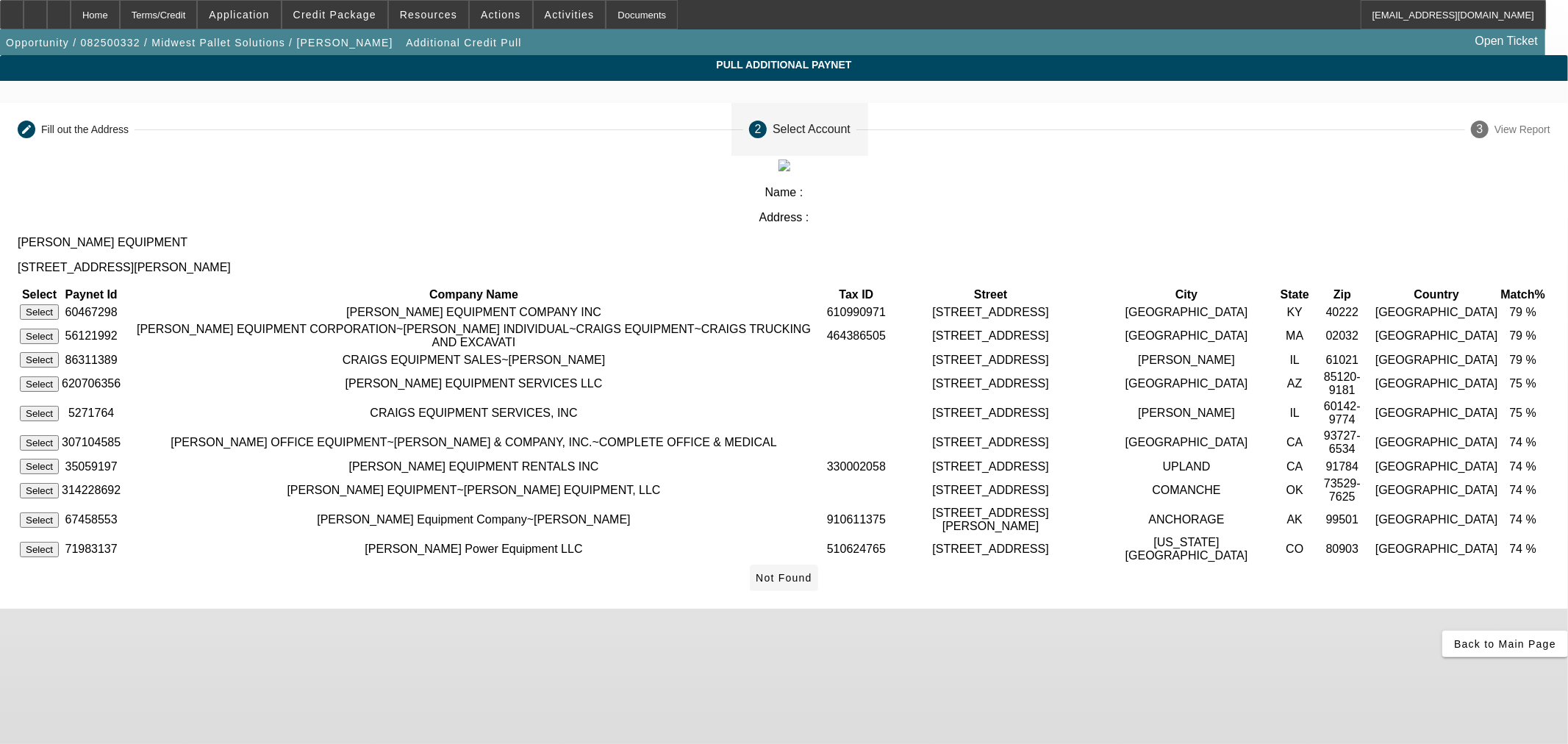
click at [813, 584] on span "Not Found" at bounding box center [784, 578] width 56 height 12
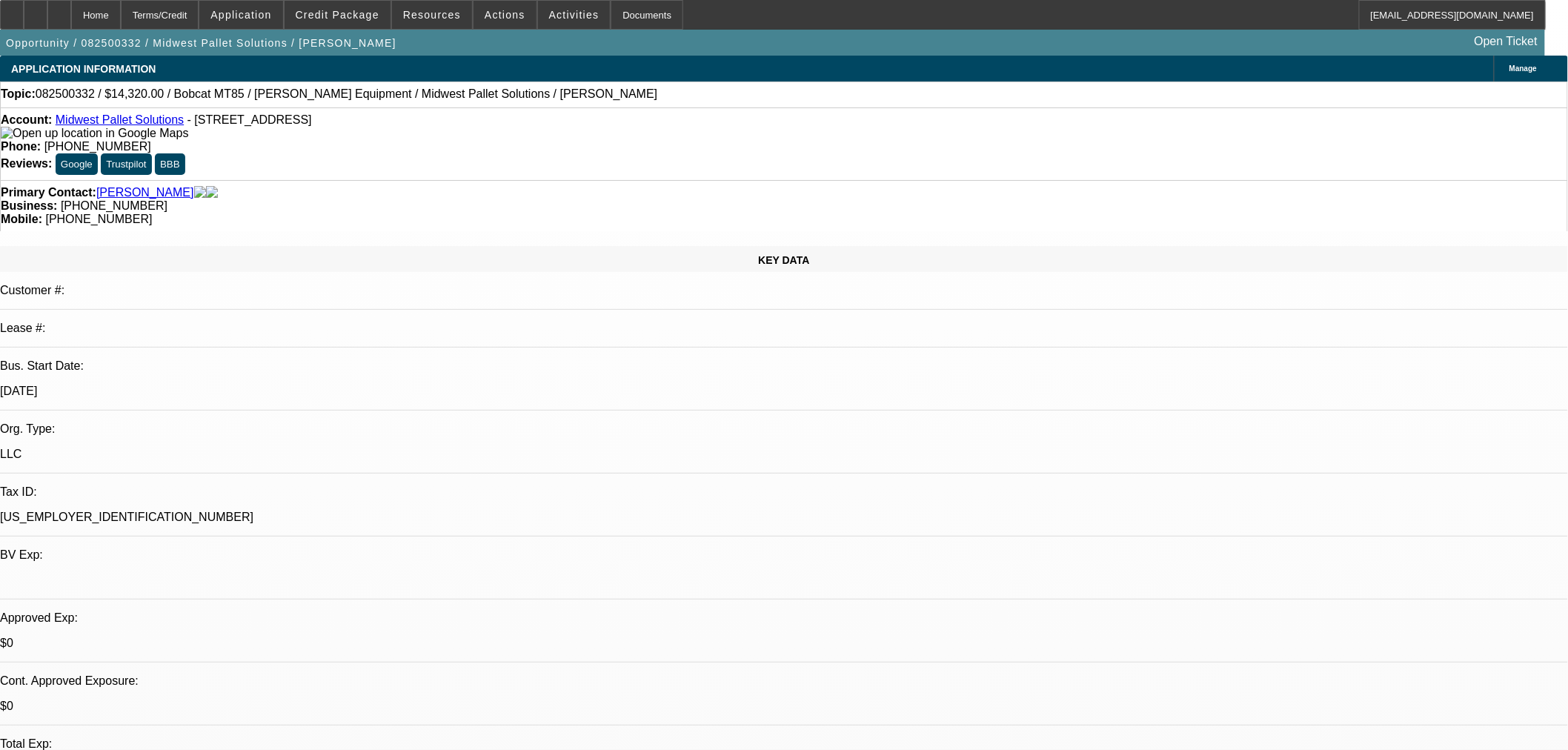
select select "0.2"
select select "2"
select select "0"
select select "6"
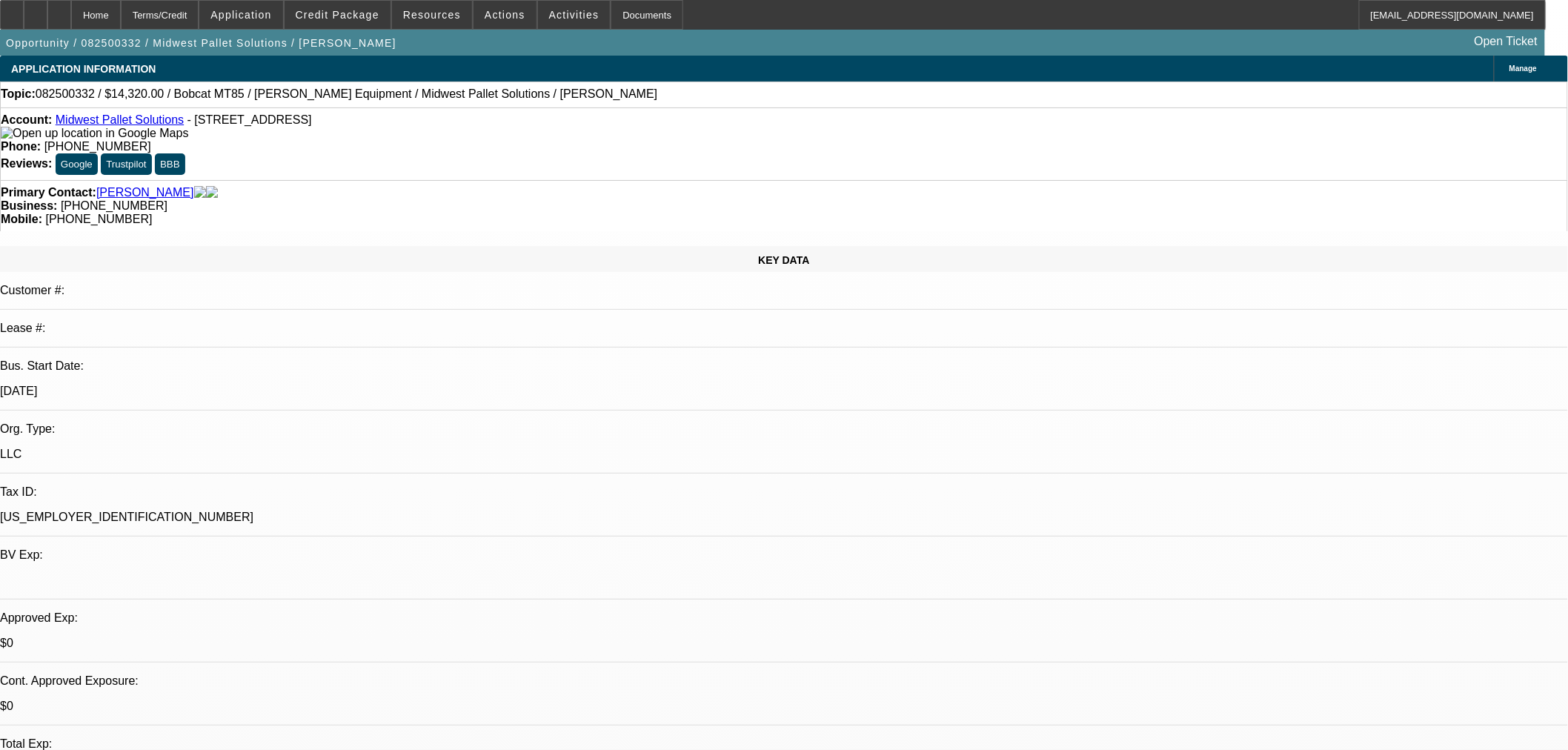
drag, startPoint x: 1305, startPoint y: 247, endPoint x: 1305, endPoint y: 270, distance: 23.0
radio input "true"
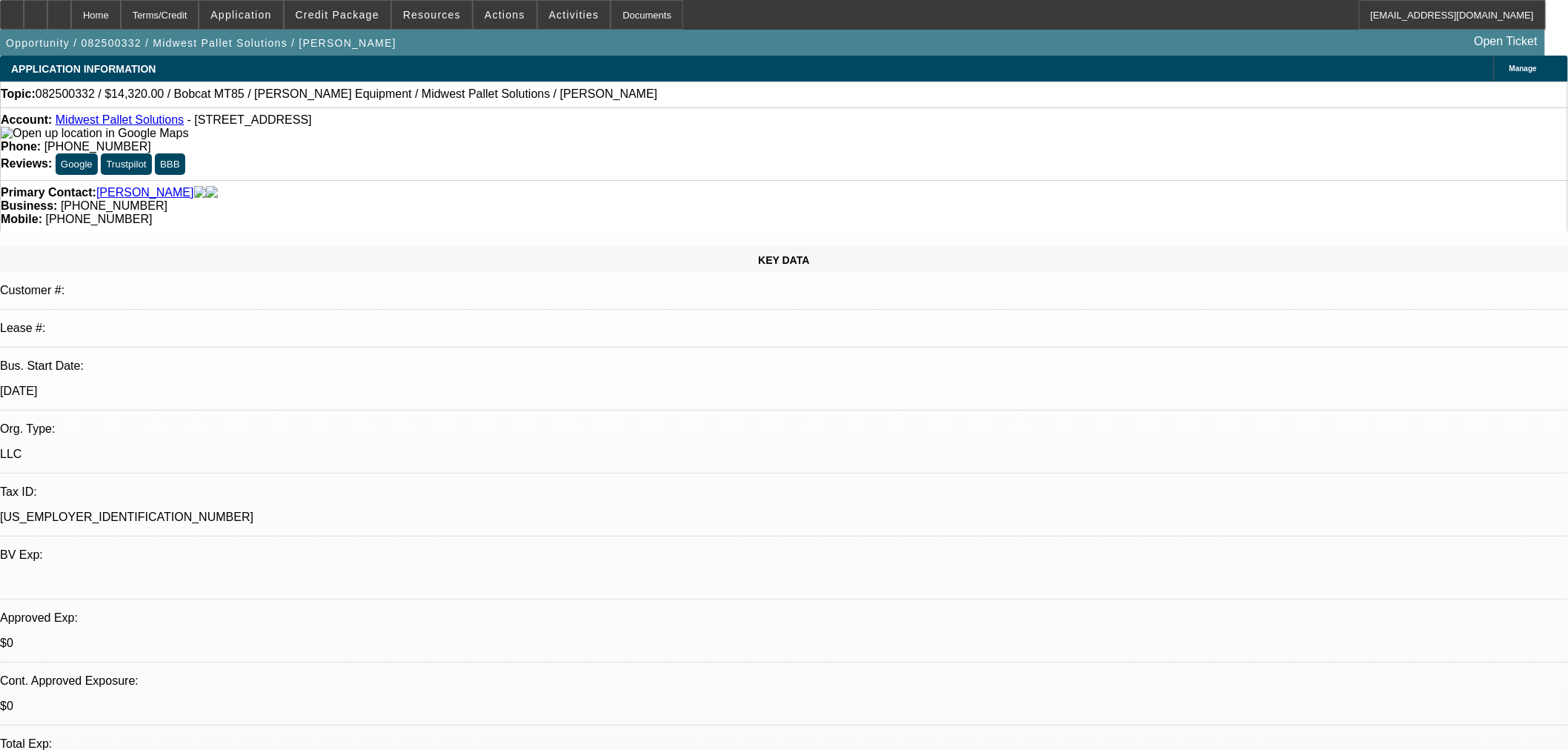
type textarea "v"
type textarea "Vendor SoS added (relatively new business) No paynet"
radio input "true"
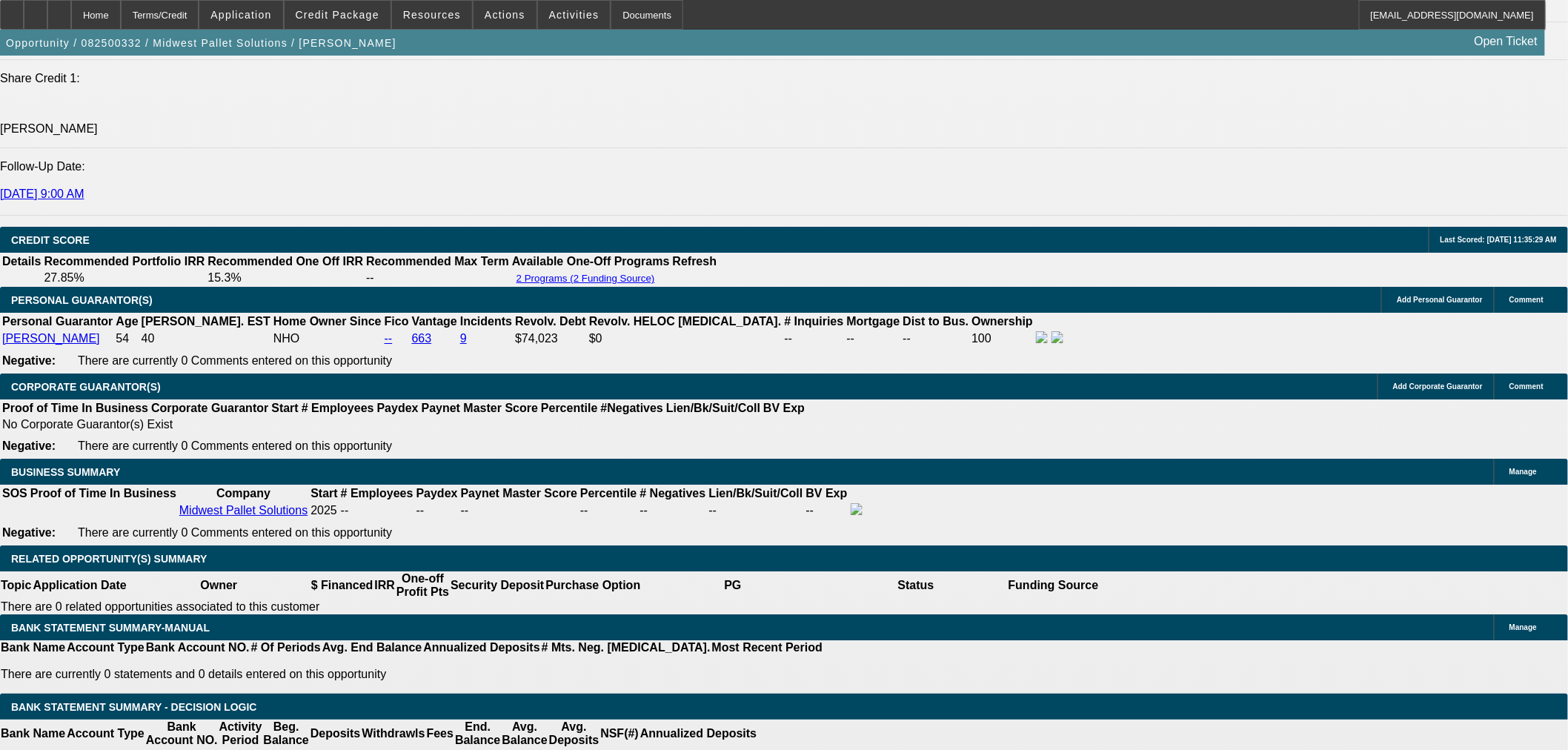
scroll to position [2058, 0]
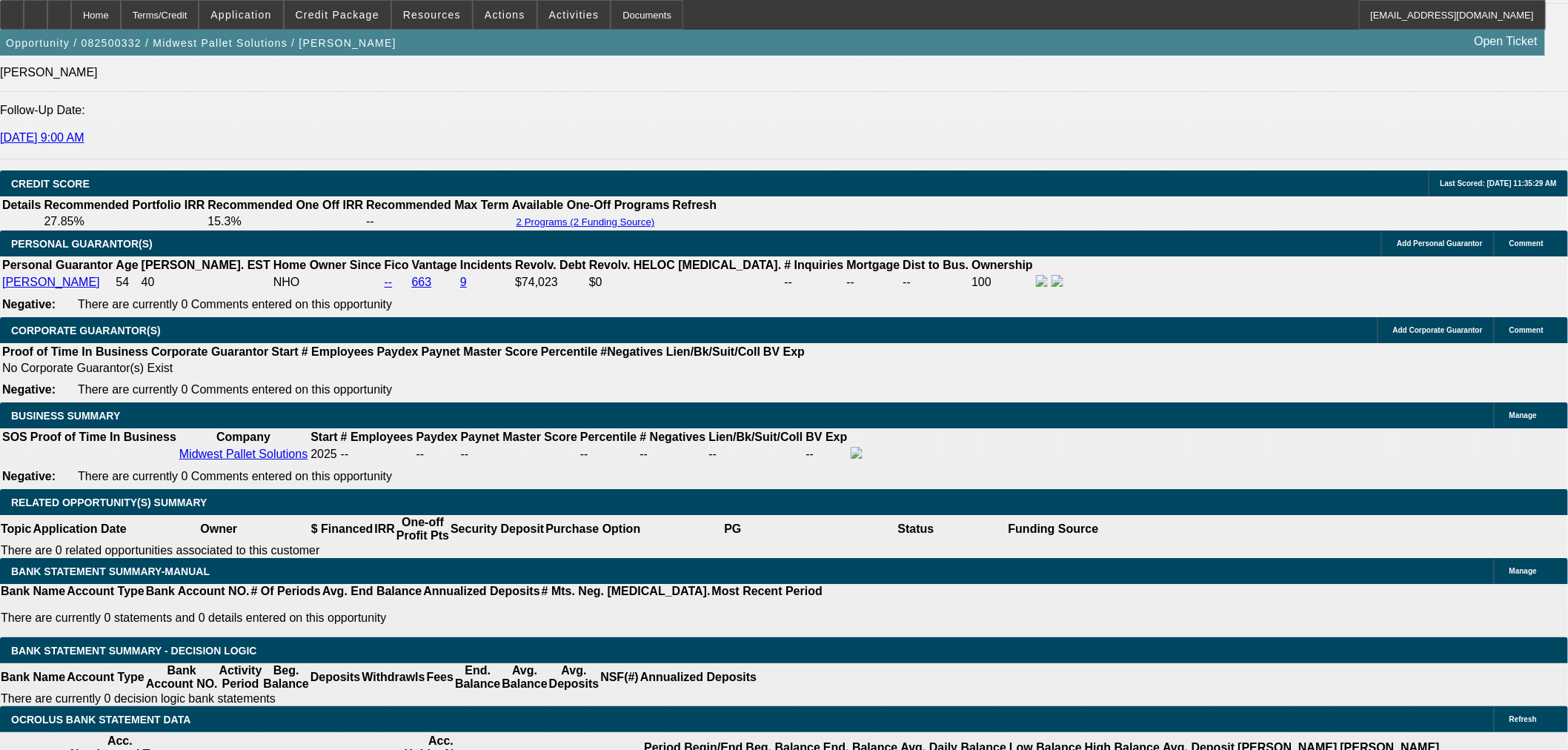
drag, startPoint x: 267, startPoint y: 433, endPoint x: 382, endPoint y: 444, distance: 115.5
type input "575"
type input "$1,150.00"
type input "UNKNOWN"
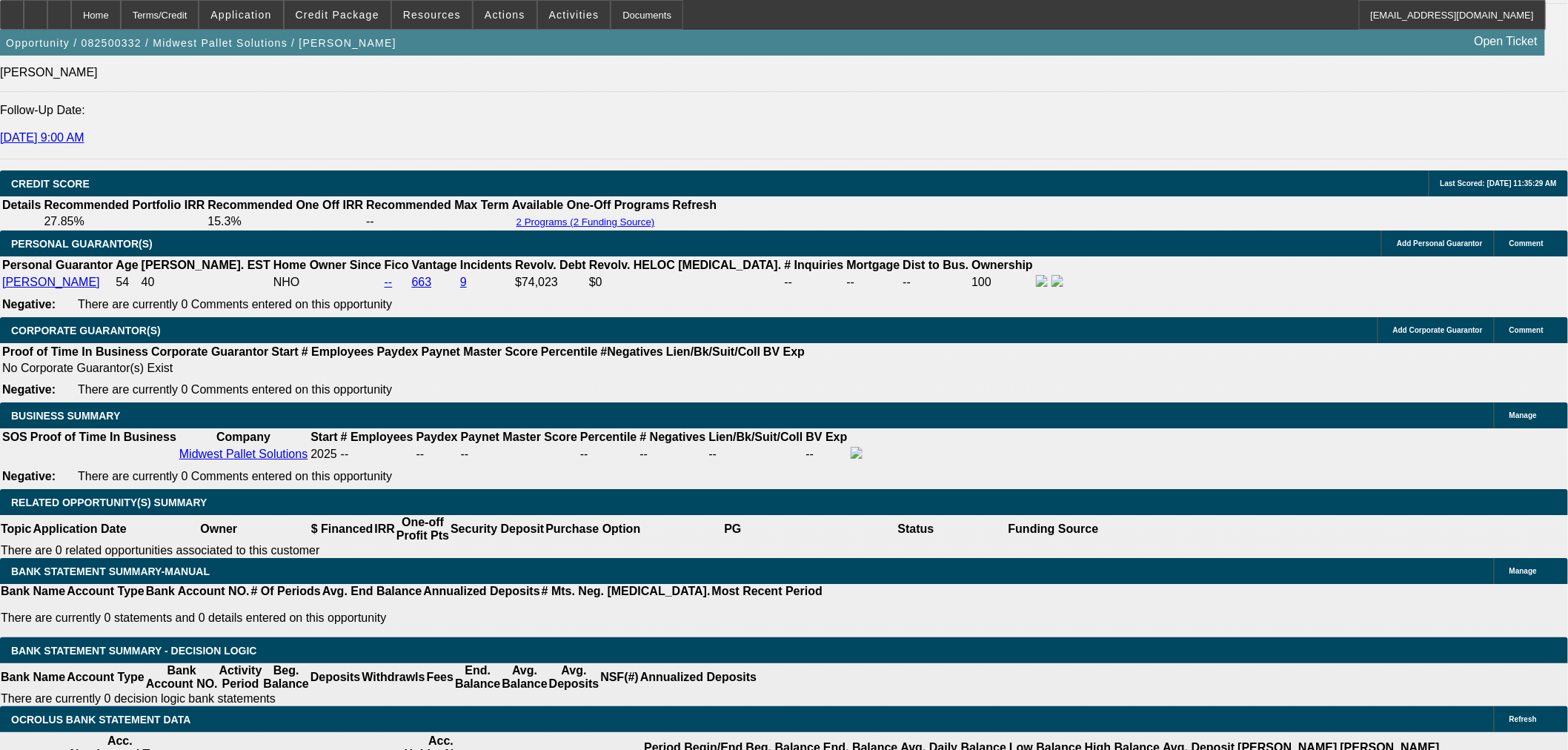
type input "25.7"
type input "$575.00"
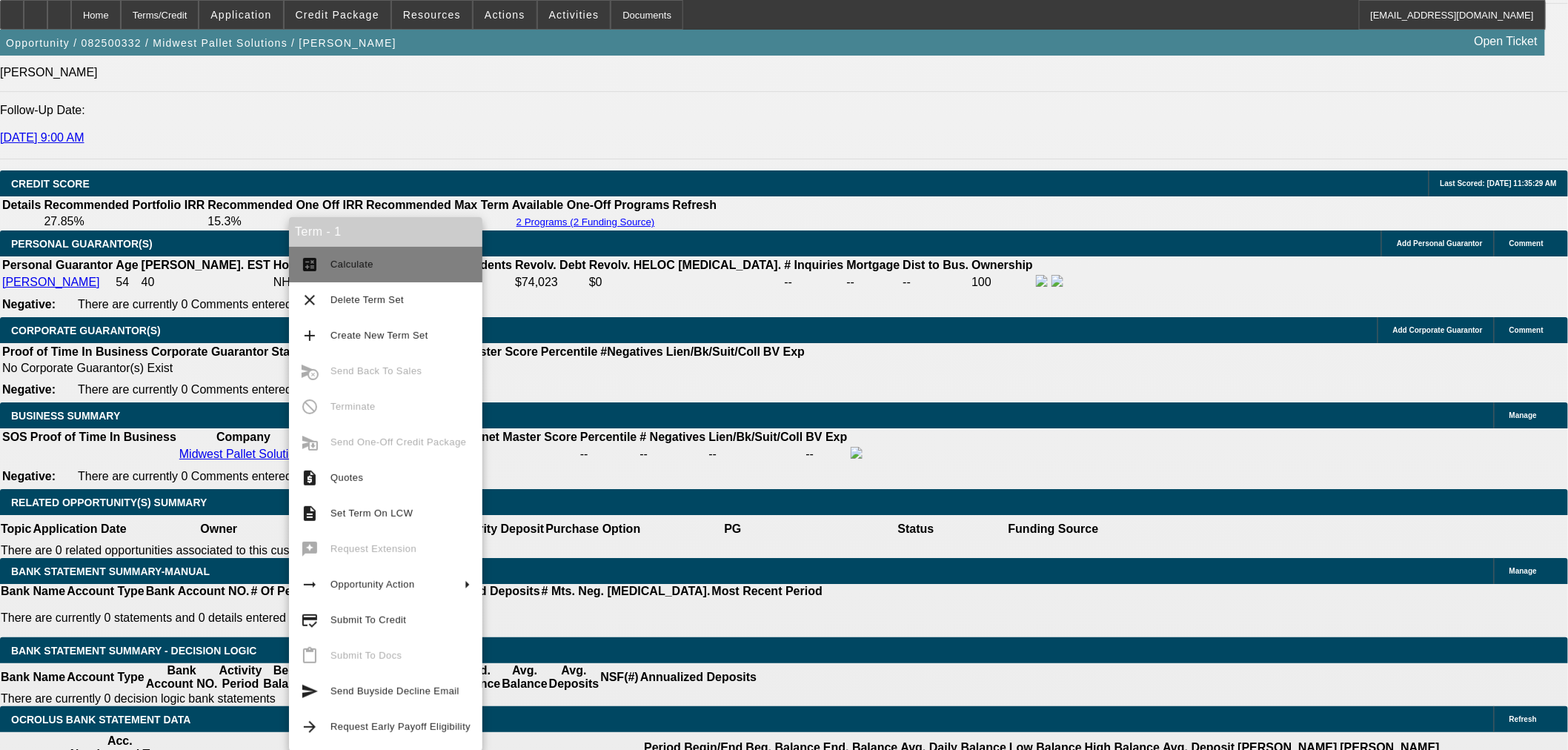
drag, startPoint x: 325, startPoint y: 263, endPoint x: 440, endPoint y: 255, distance: 115.3
click at [328, 261] on button "calculate Calculate" at bounding box center [385, 265] width 193 height 36
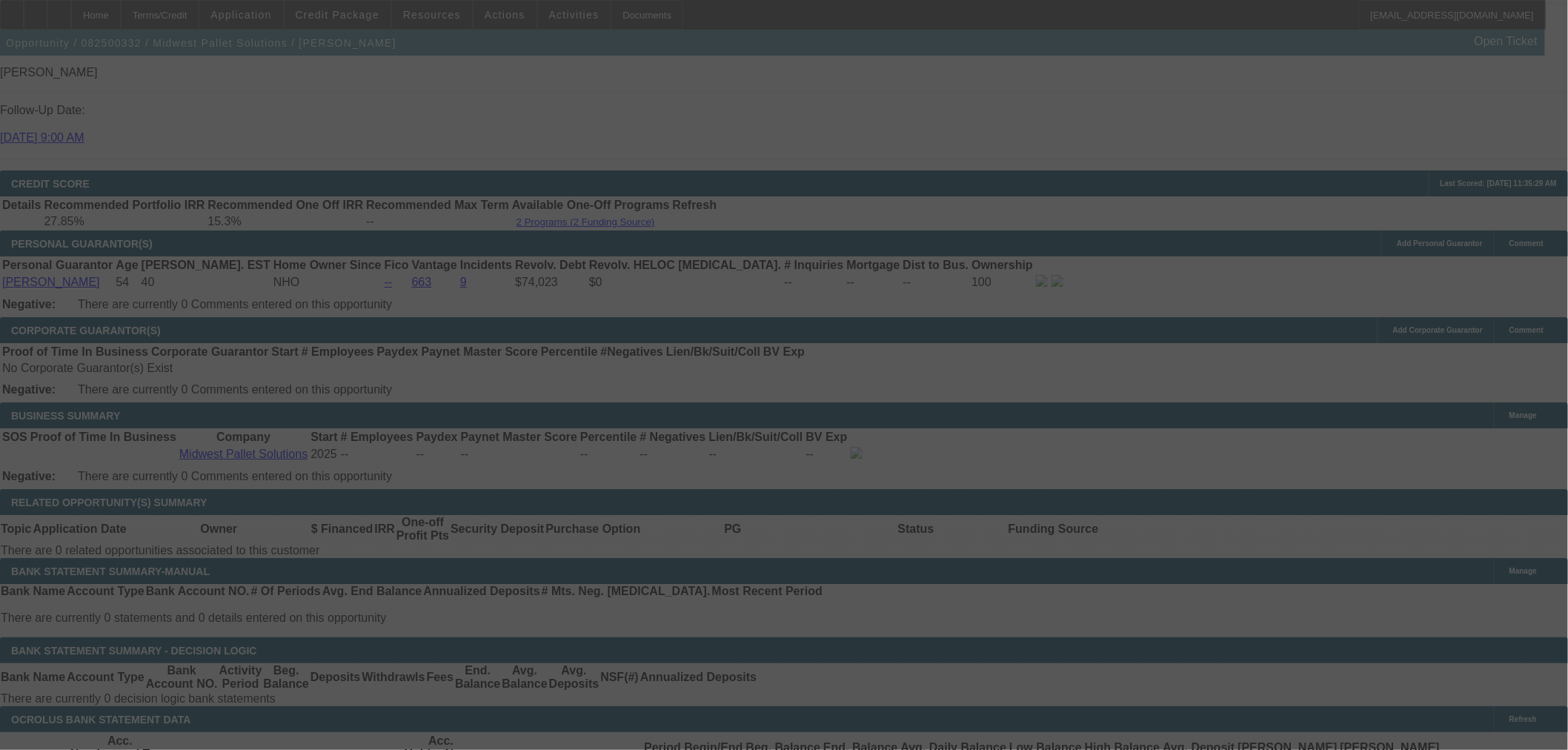
select select "0.2"
select select "2"
select select "0"
select select "6"
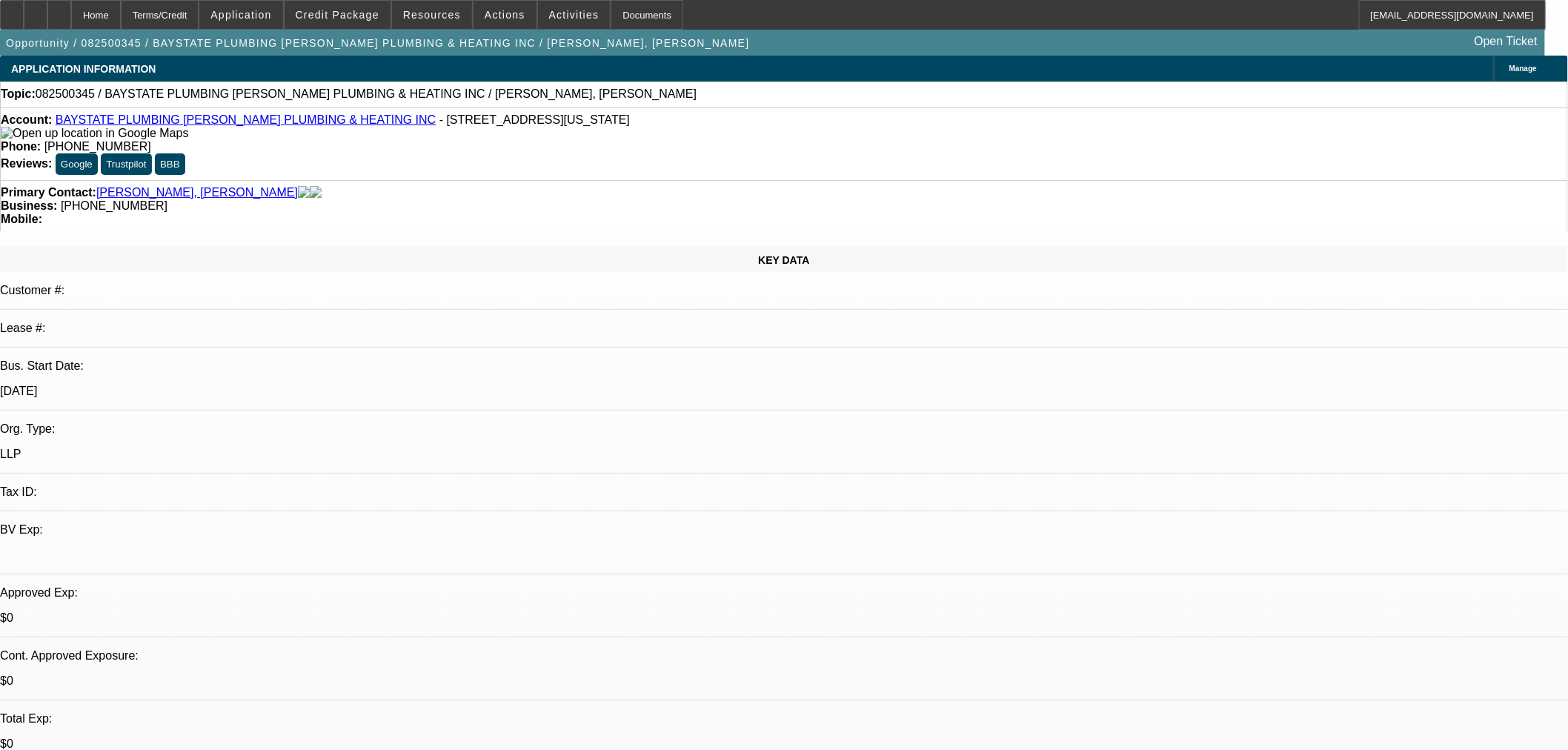
select select "0"
select select "2"
select select "0.1"
select select "4"
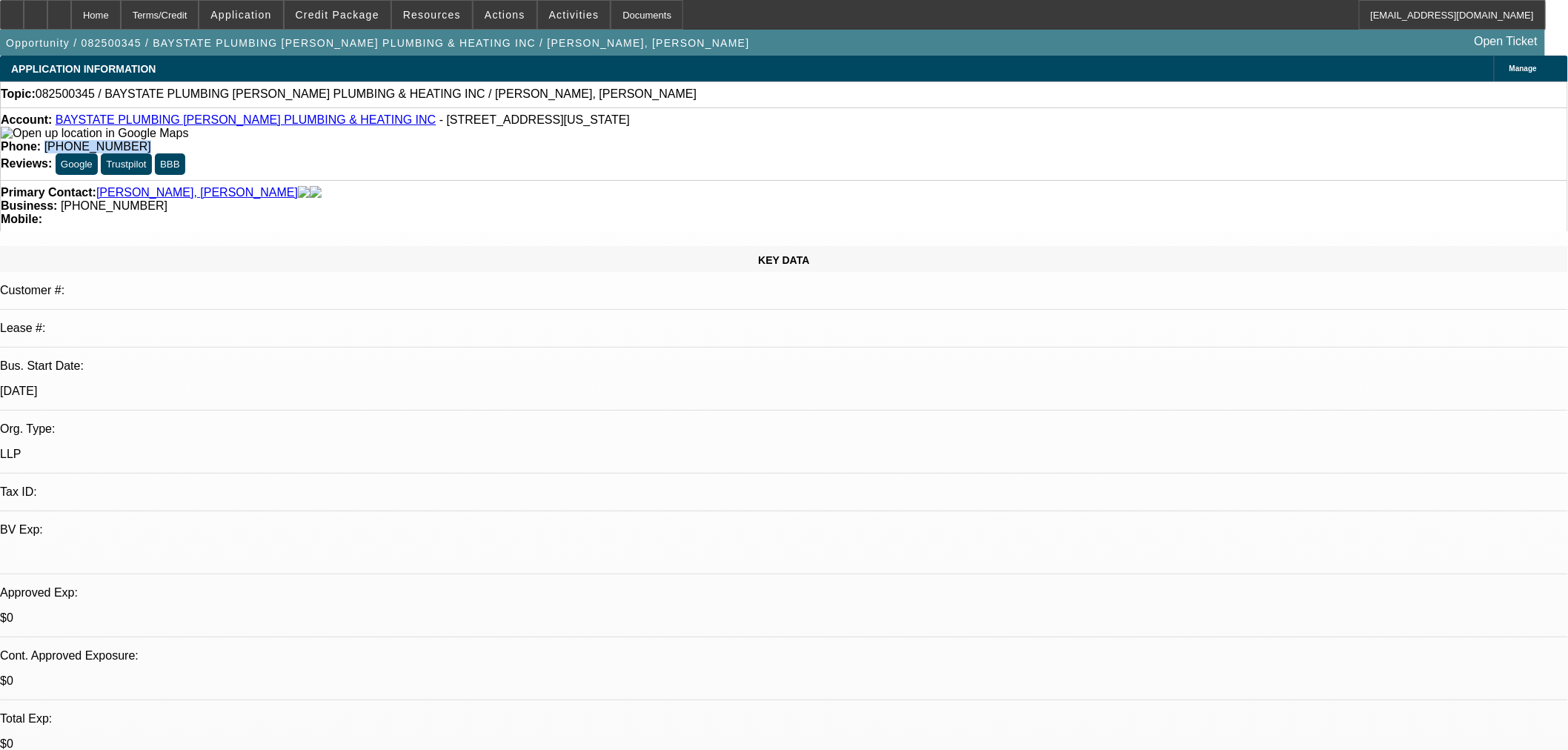
drag, startPoint x: 640, startPoint y: 124, endPoint x: 568, endPoint y: 126, distance: 72.0
click at [568, 140] on div "Phone: (775) 528-9256" at bounding box center [784, 146] width 1566 height 13
copy span "(775) 528-9256"
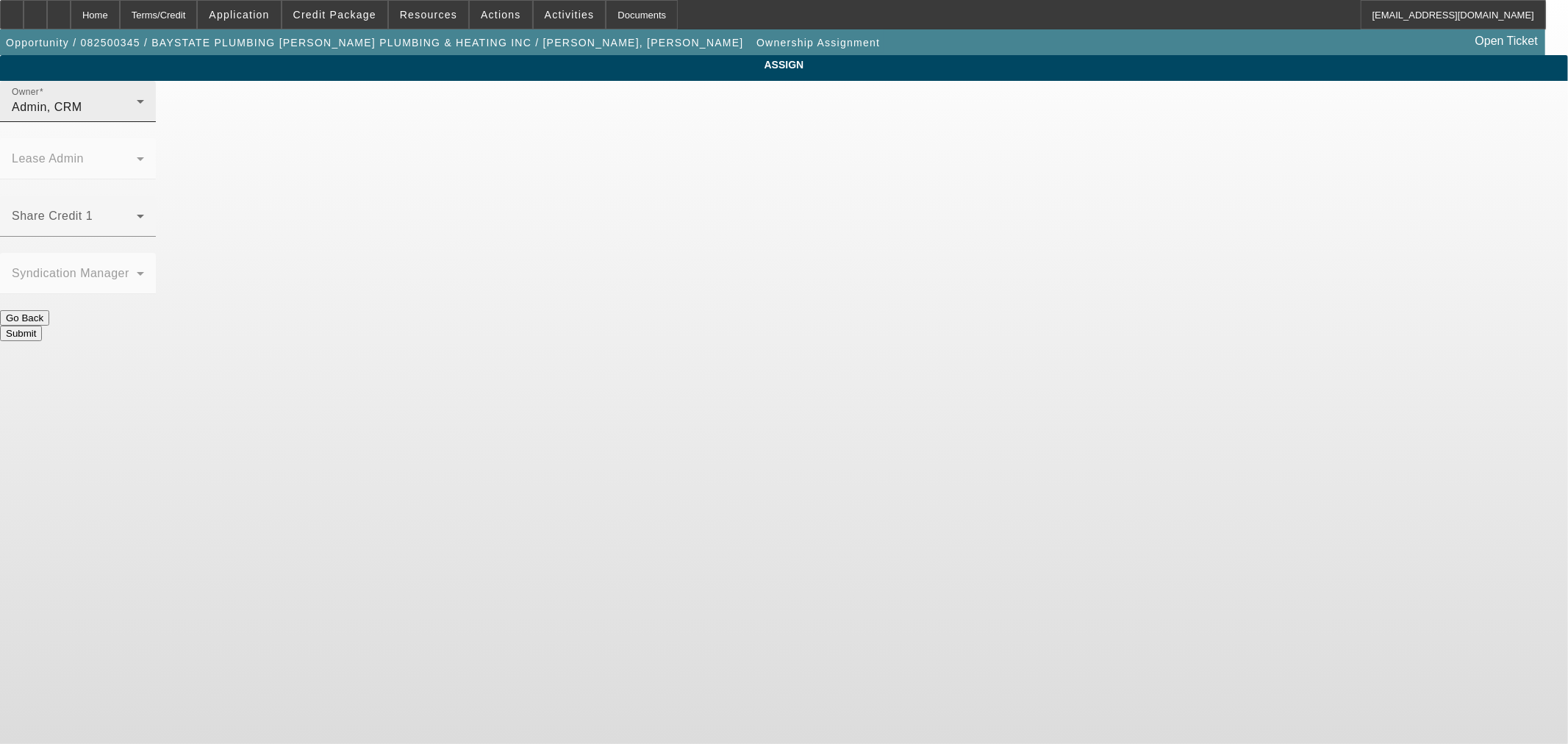
click at [137, 116] on div "Admin, CRM" at bounding box center [74, 107] width 125 height 17
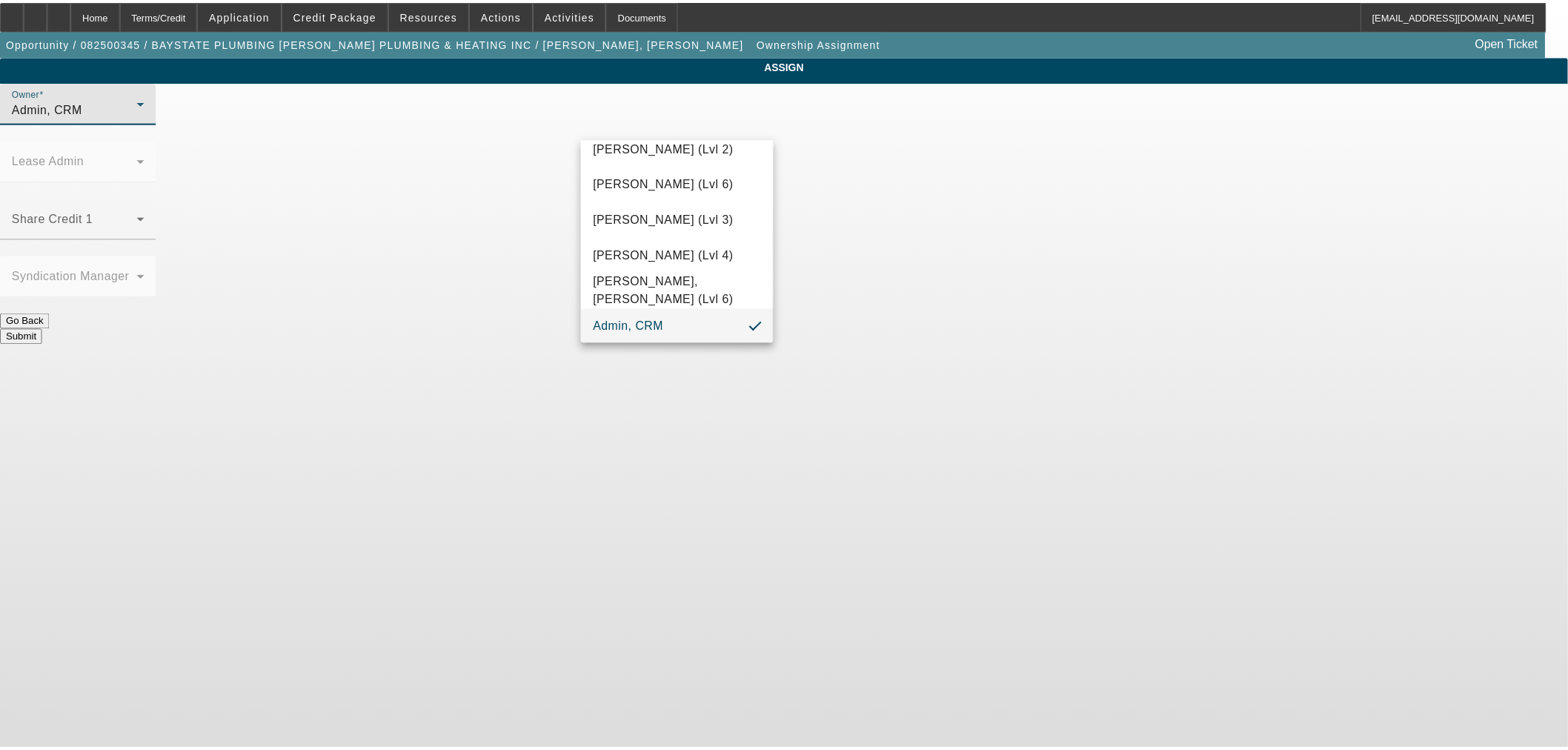
scroll to position [1784, 0]
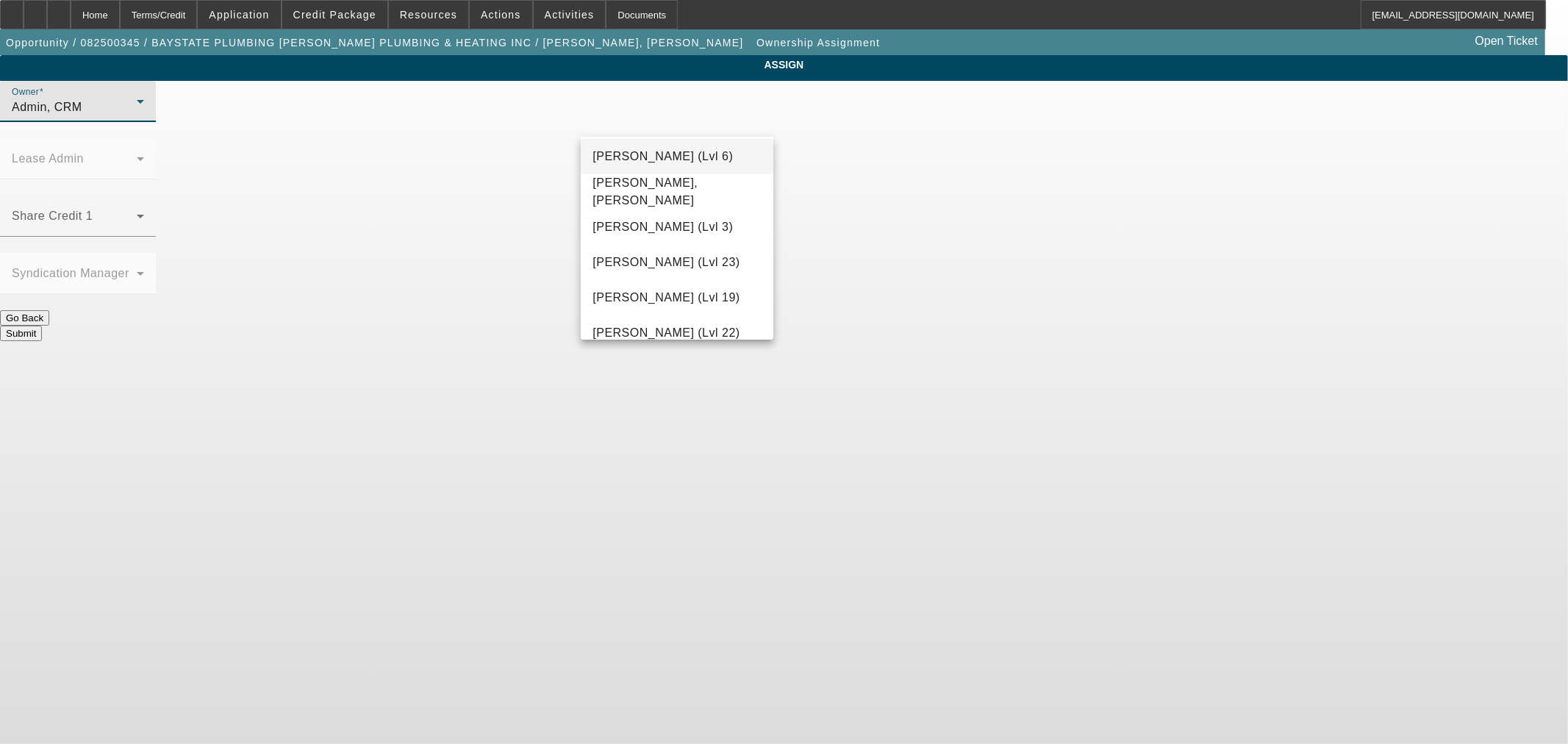
click at [665, 150] on span "Rahlfs, Thomas (Lvl 6)" at bounding box center [662, 156] width 140 height 17
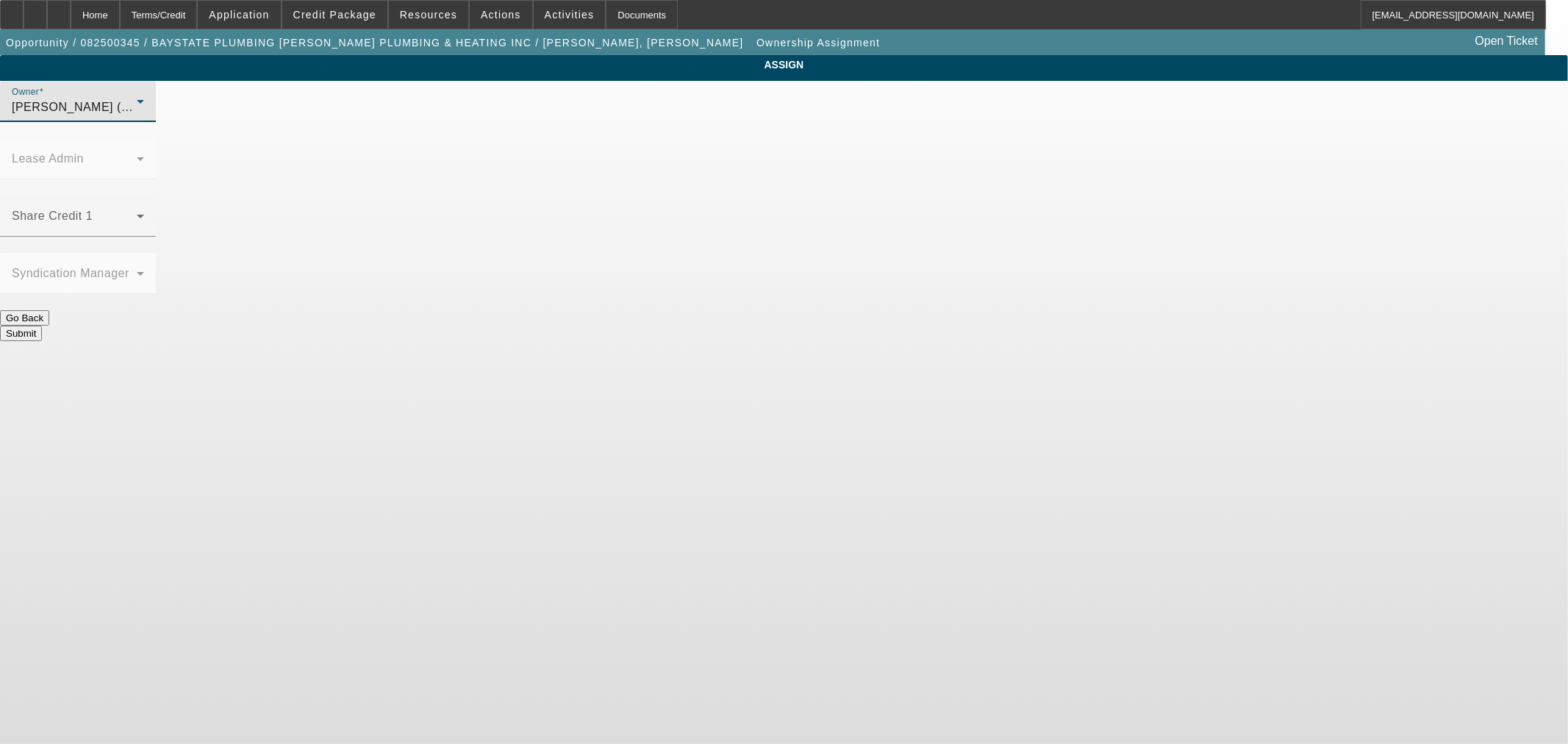
click at [42, 326] on button "Submit" at bounding box center [21, 333] width 42 height 16
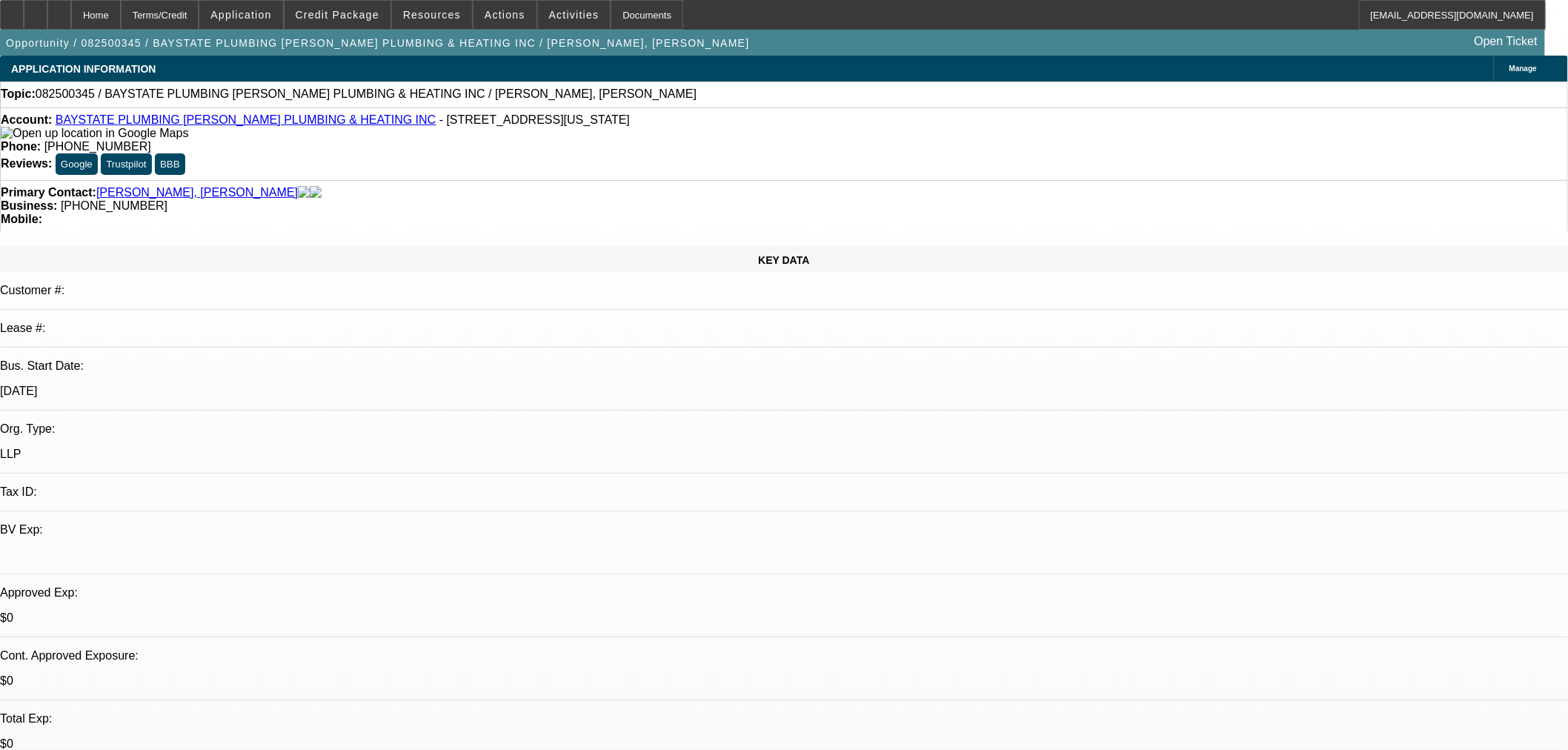
select select "0"
select select "2"
select select "0.1"
select select "4"
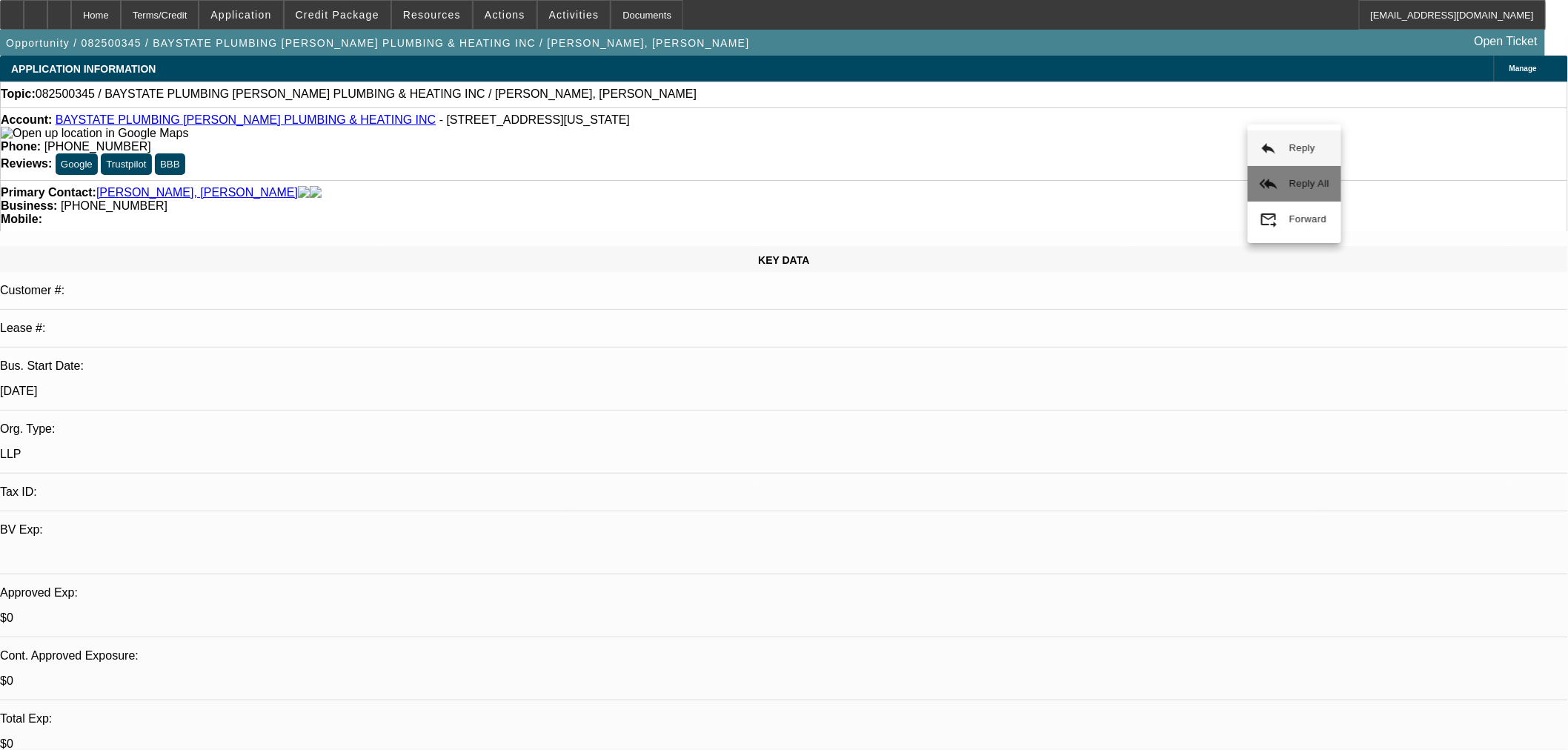
click at [1282, 178] on button "reply_all Reply All" at bounding box center [1294, 183] width 94 height 36
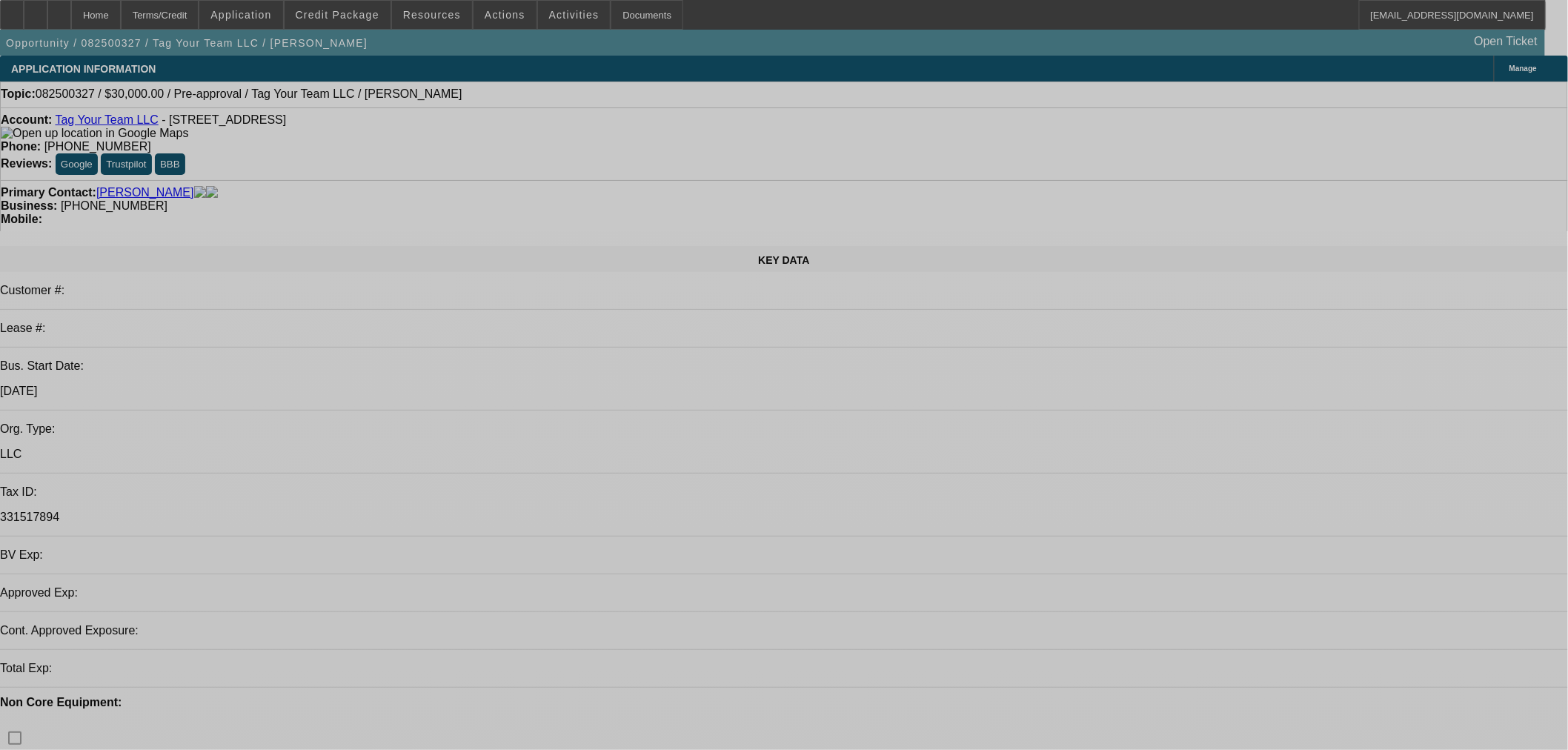
select select "0"
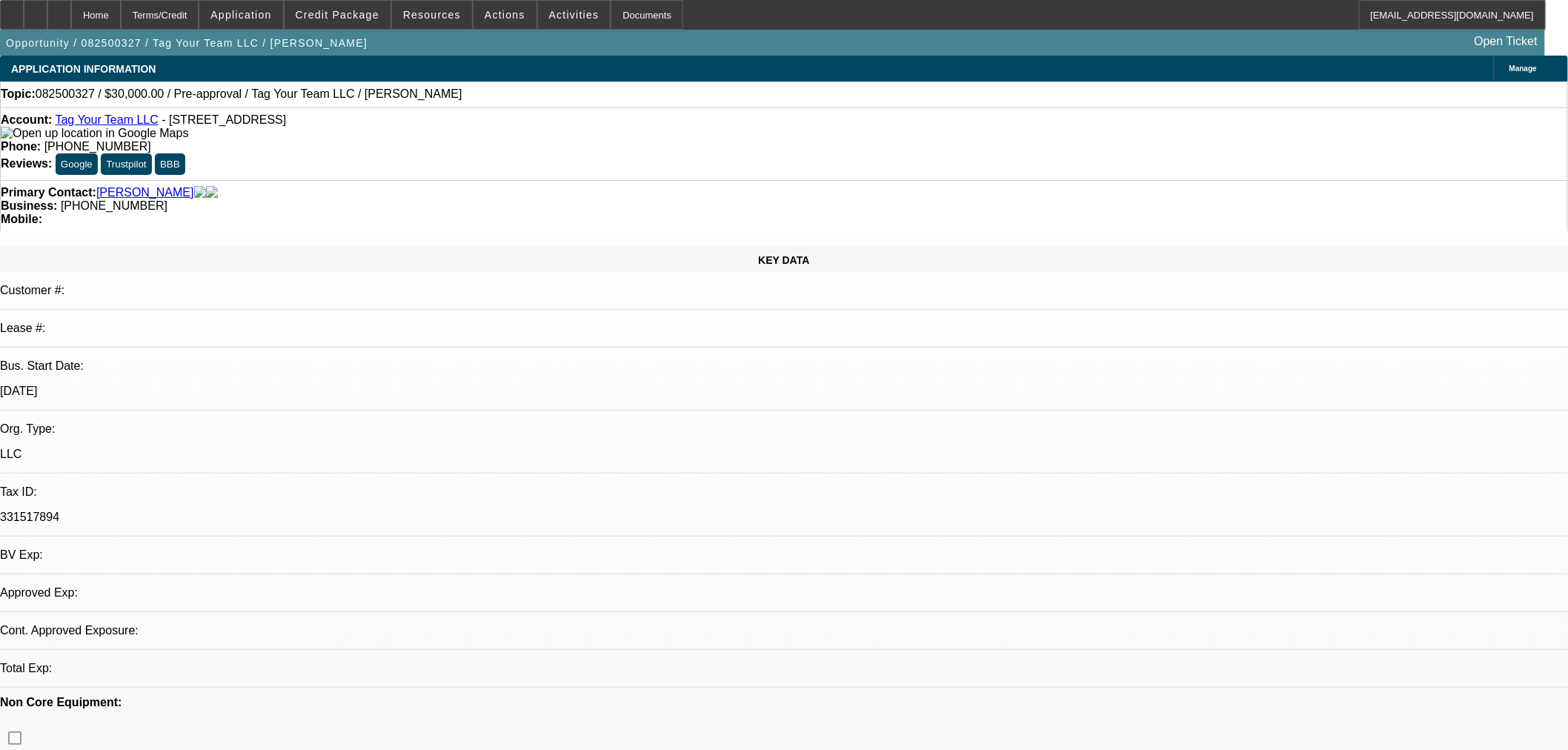
select select "2"
select select "0.1"
select select "4"
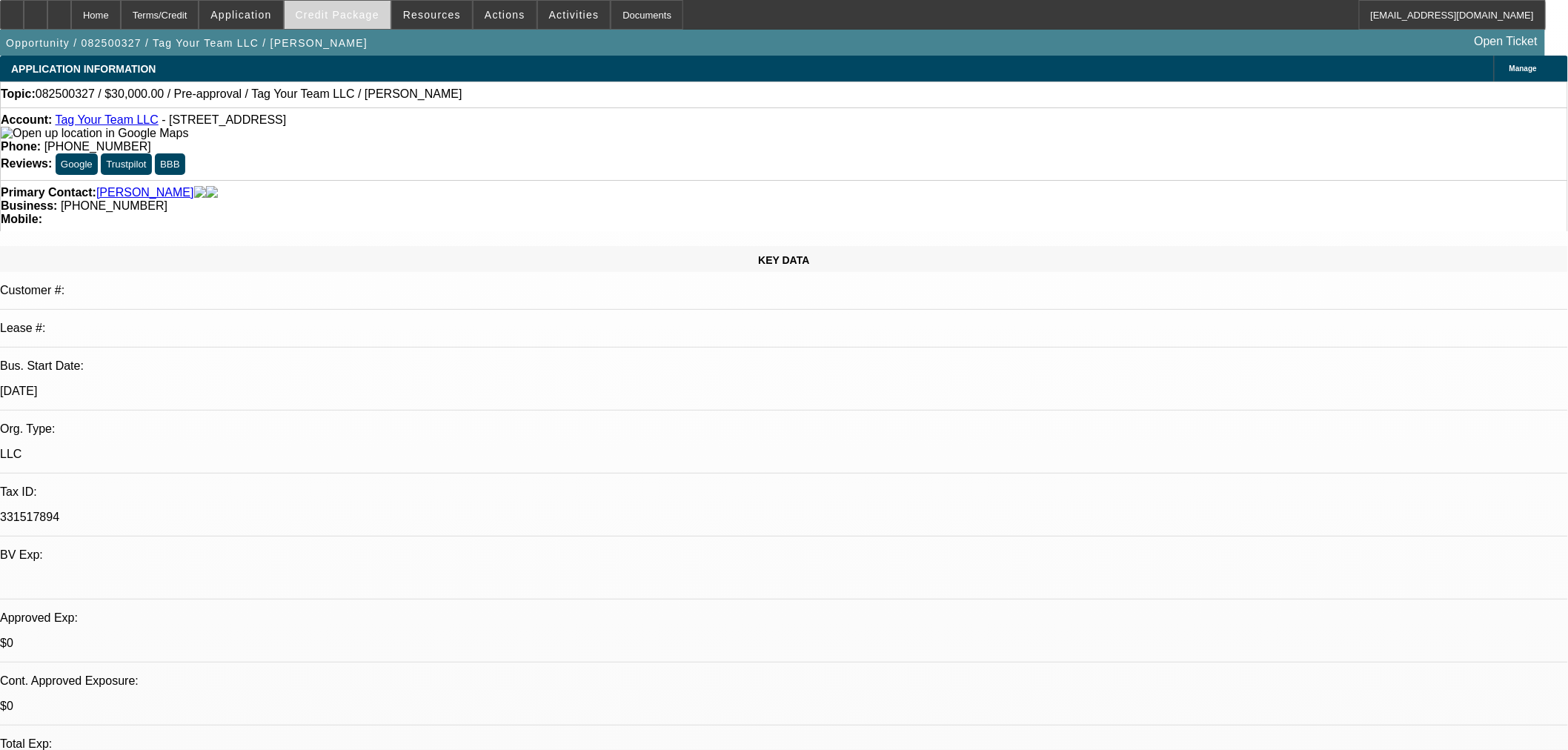
click at [346, 5] on span at bounding box center [337, 14] width 106 height 36
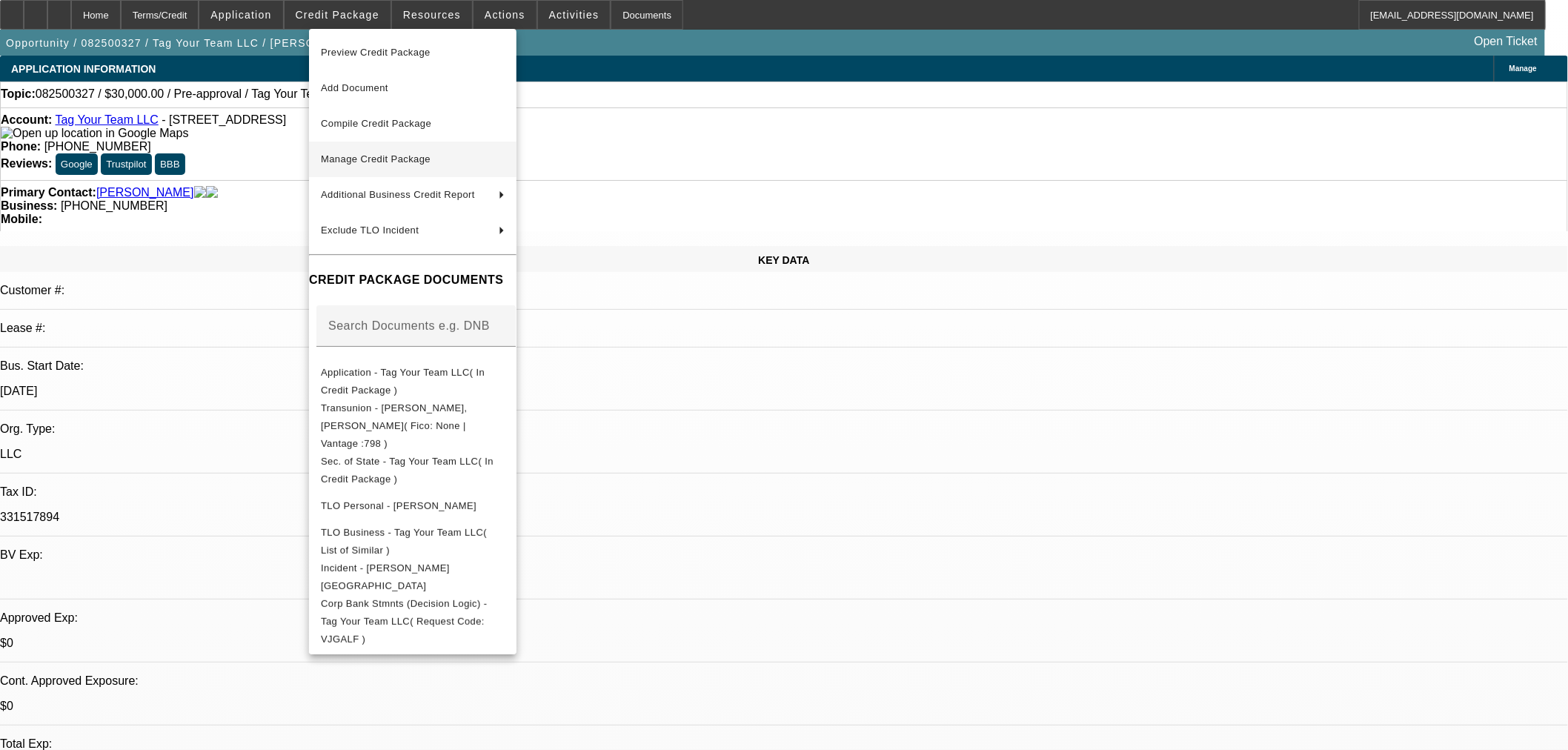
click at [356, 153] on span "Manage Credit Package" at bounding box center [375, 158] width 110 height 11
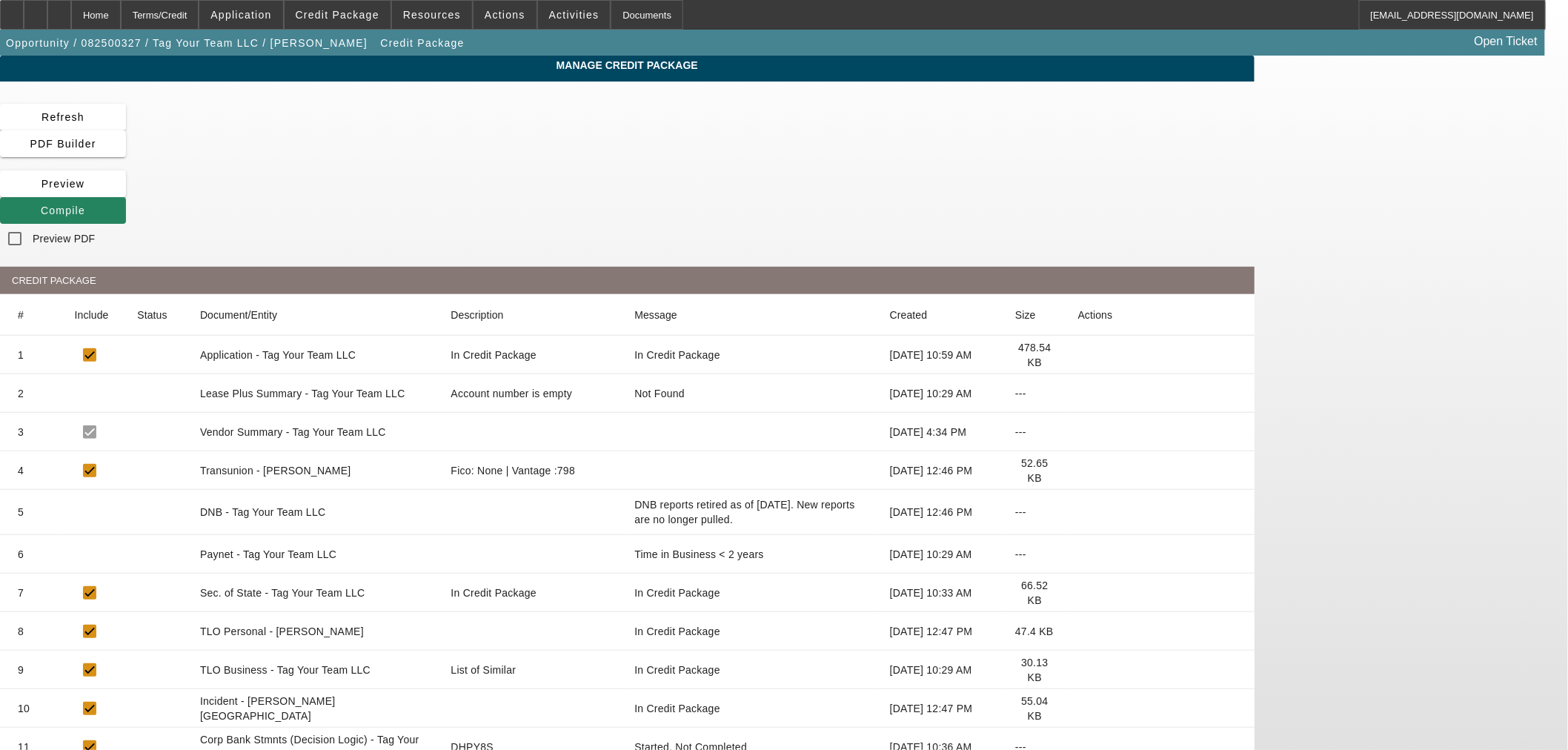
click at [1078, 470] on icon at bounding box center [1078, 470] width 0 height 0
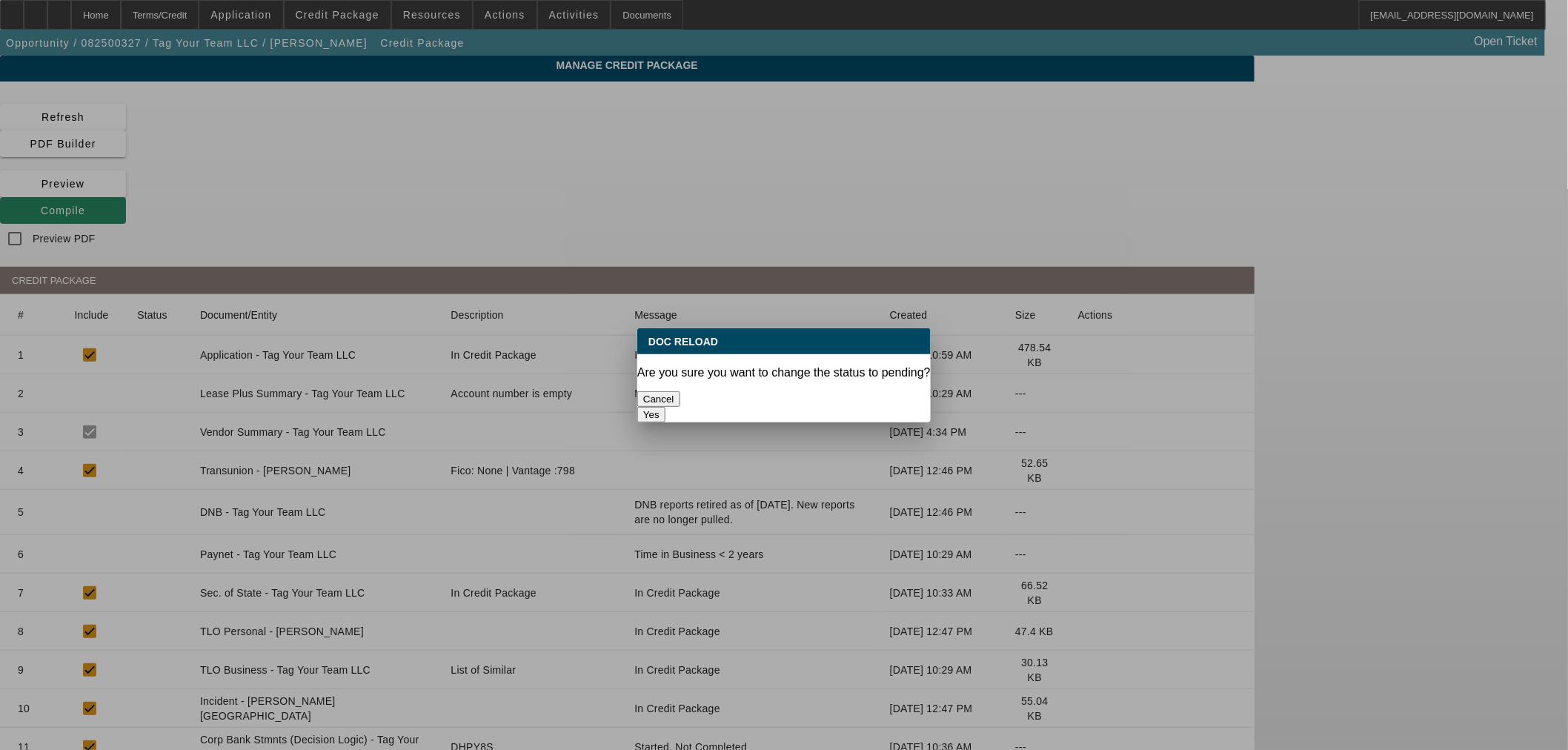
click at [665, 407] on button "Yes" at bounding box center [652, 414] width 28 height 16
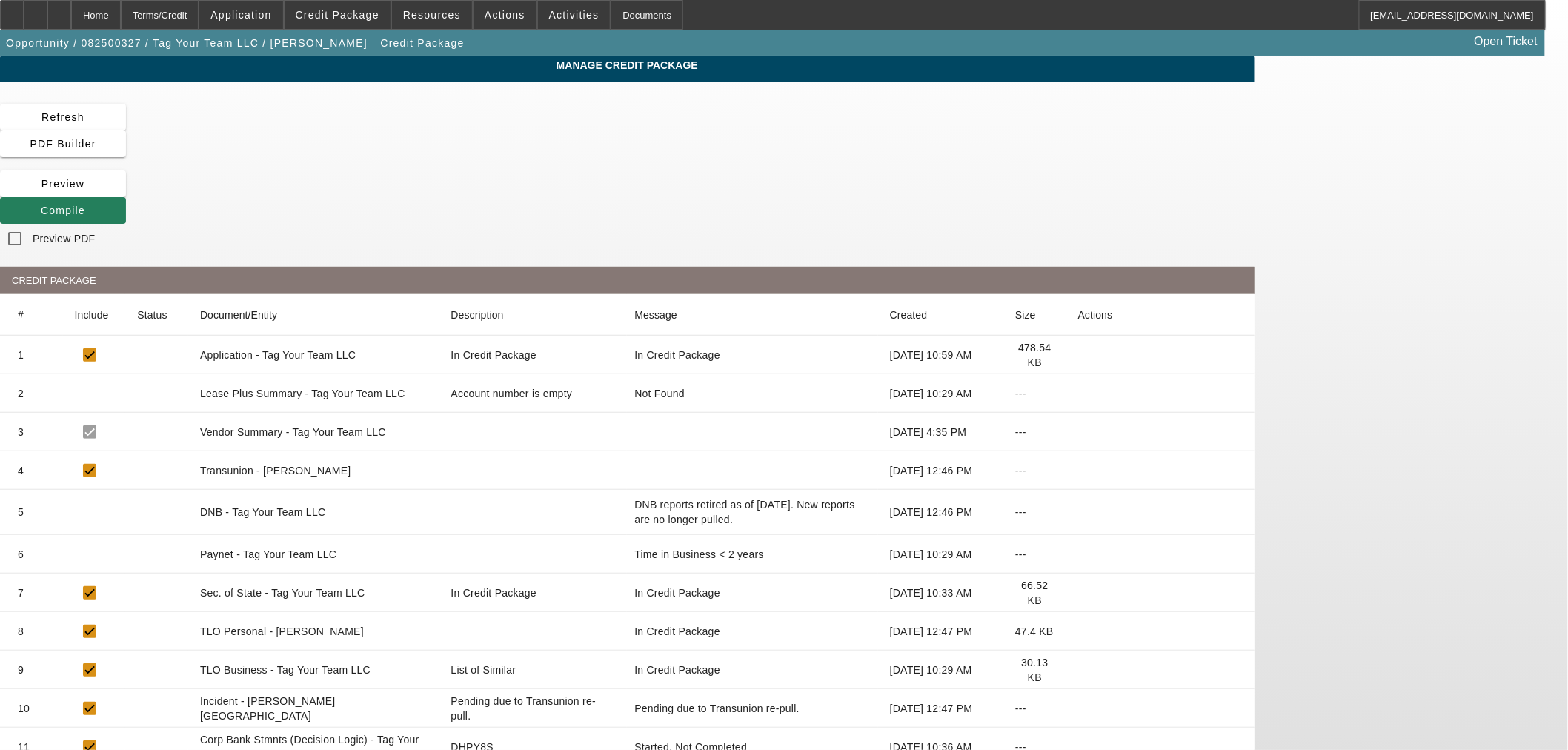
click at [85, 204] on span "Compile" at bounding box center [63, 210] width 44 height 12
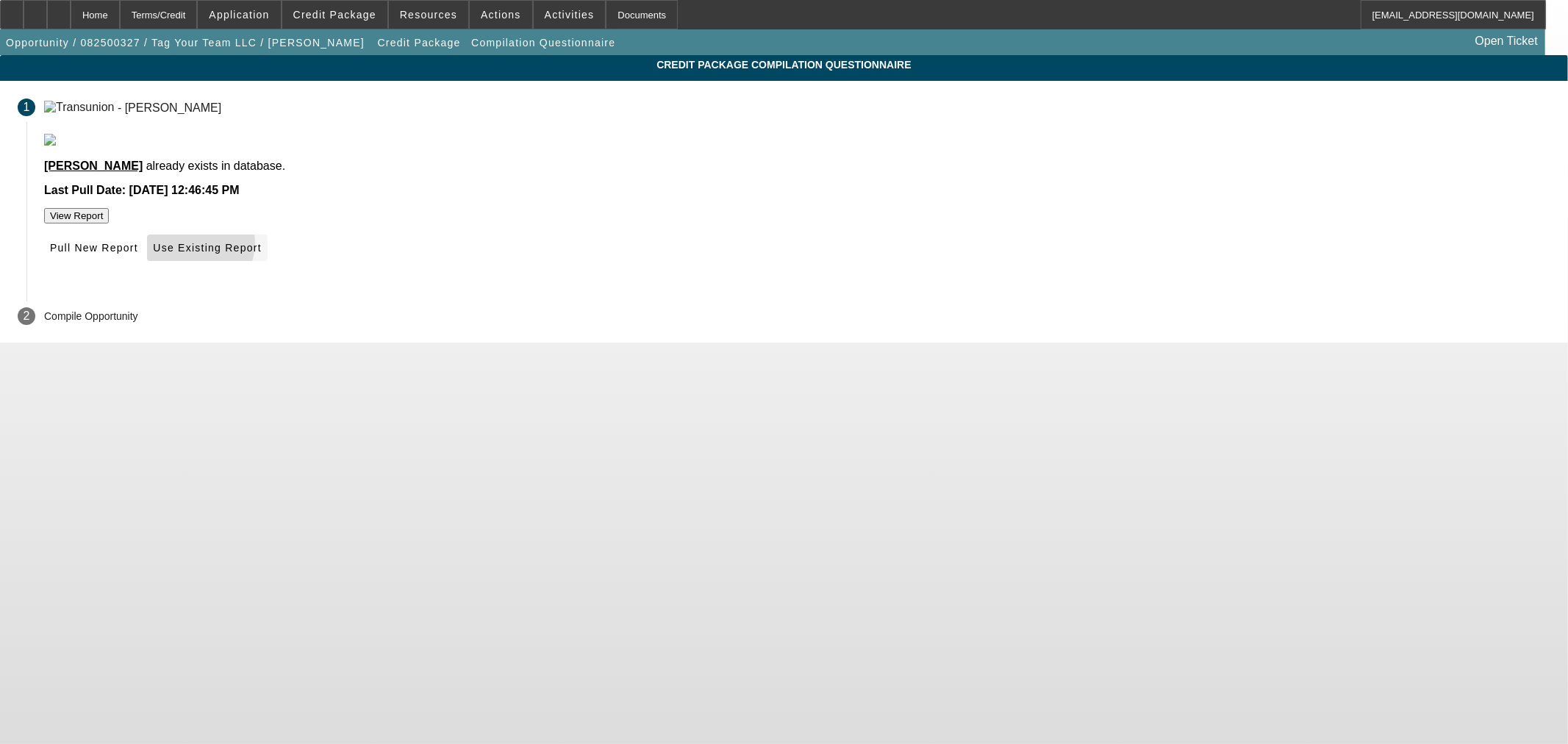
click at [261, 254] on span "Use Existing Report" at bounding box center [207, 247] width 108 height 12
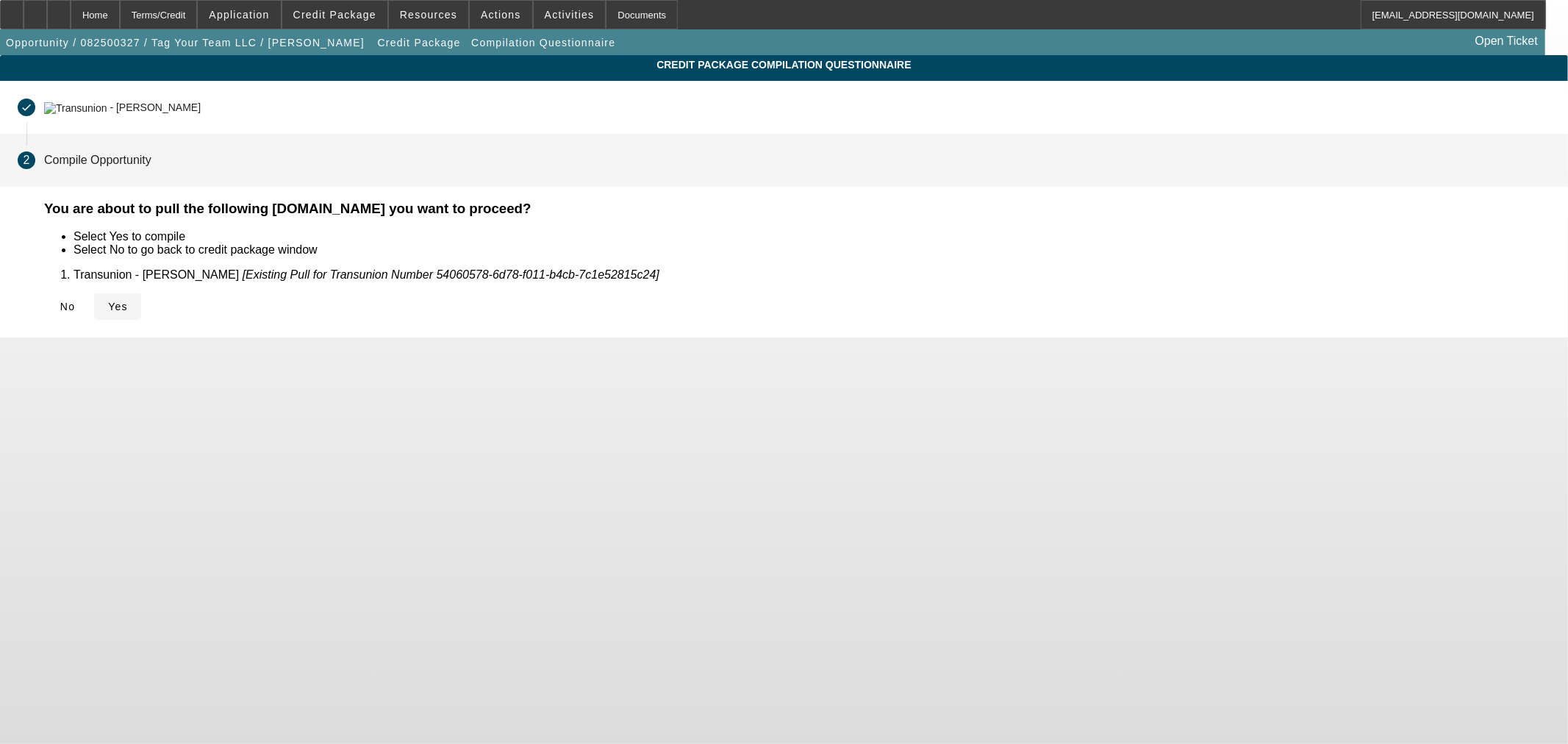
click at [108, 303] on icon at bounding box center [108, 306] width 0 height 12
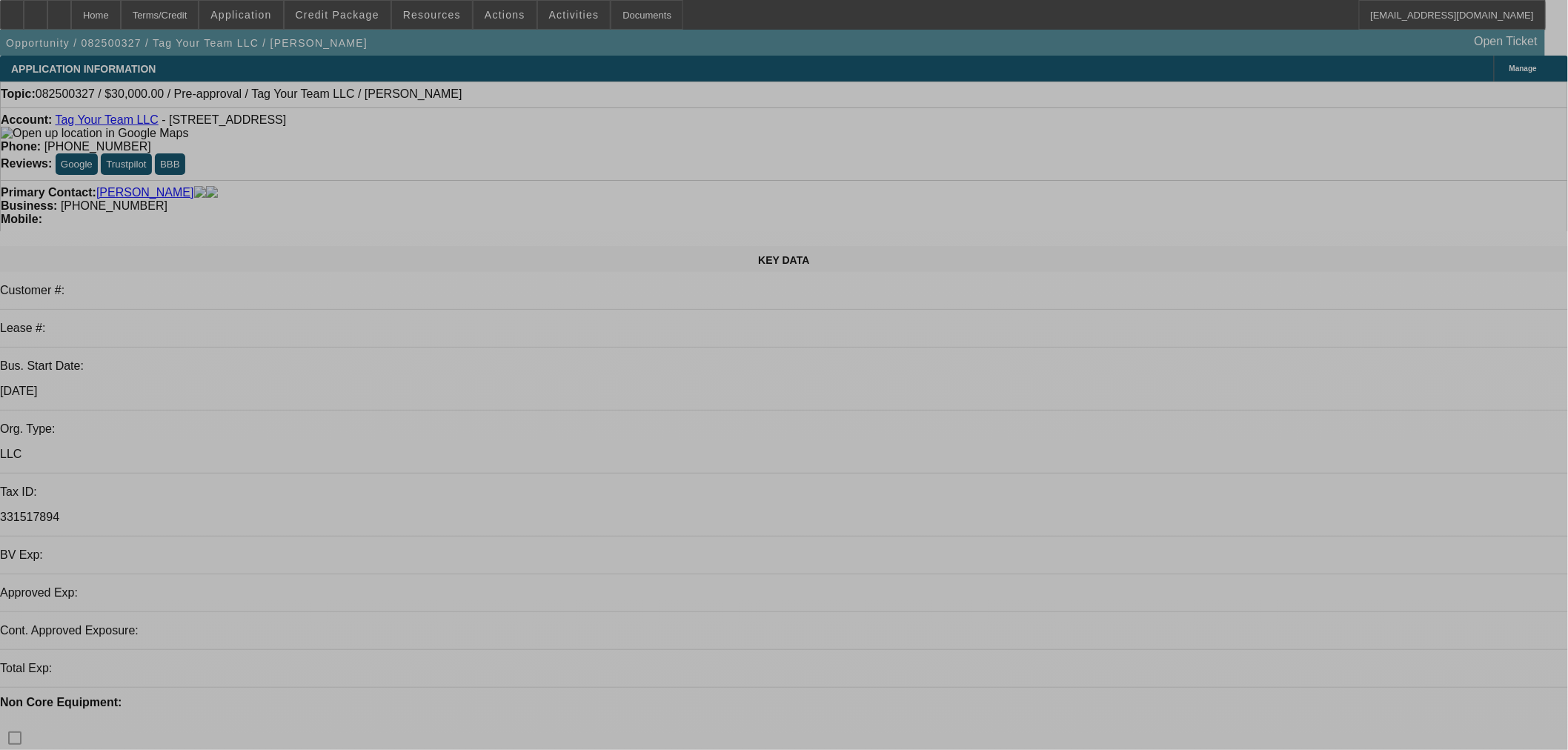
select select "0"
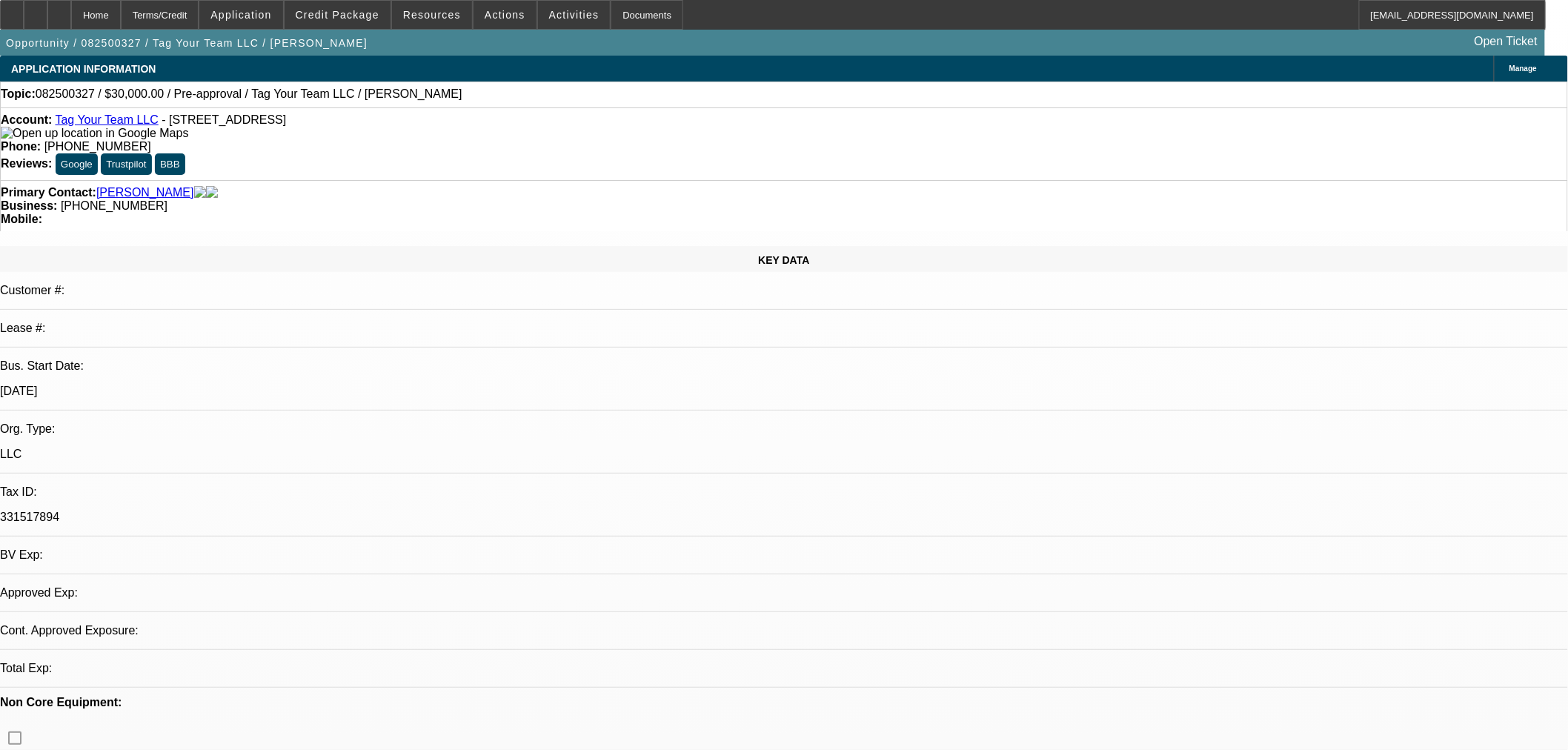
select select "2"
select select "0.1"
select select "4"
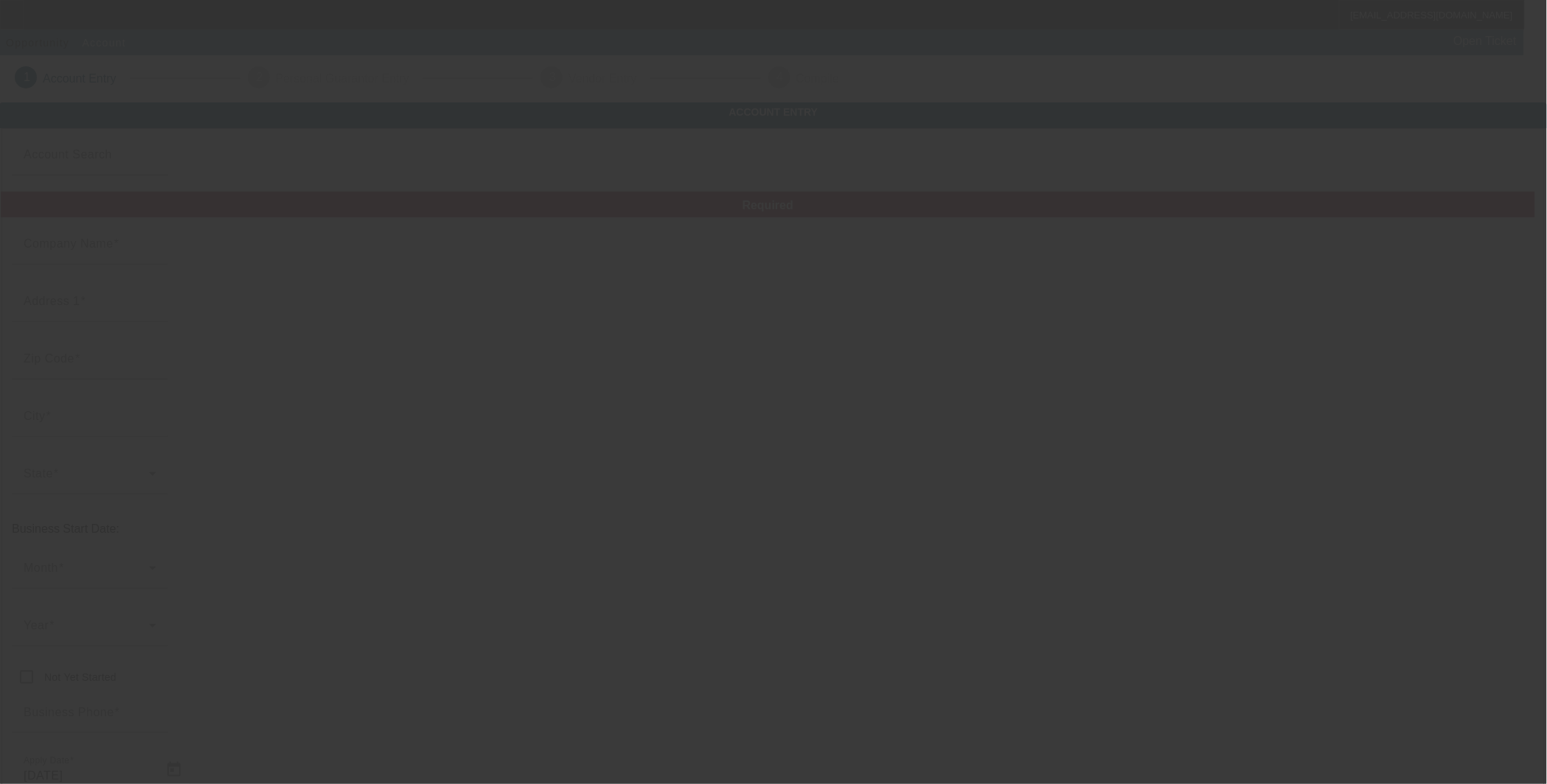
type input "Solid Surface Care Inc."
type input "3820 Rose Lake Dr"
type input "28217"
type input "Charlotte"
type input "(614) 753-9036"
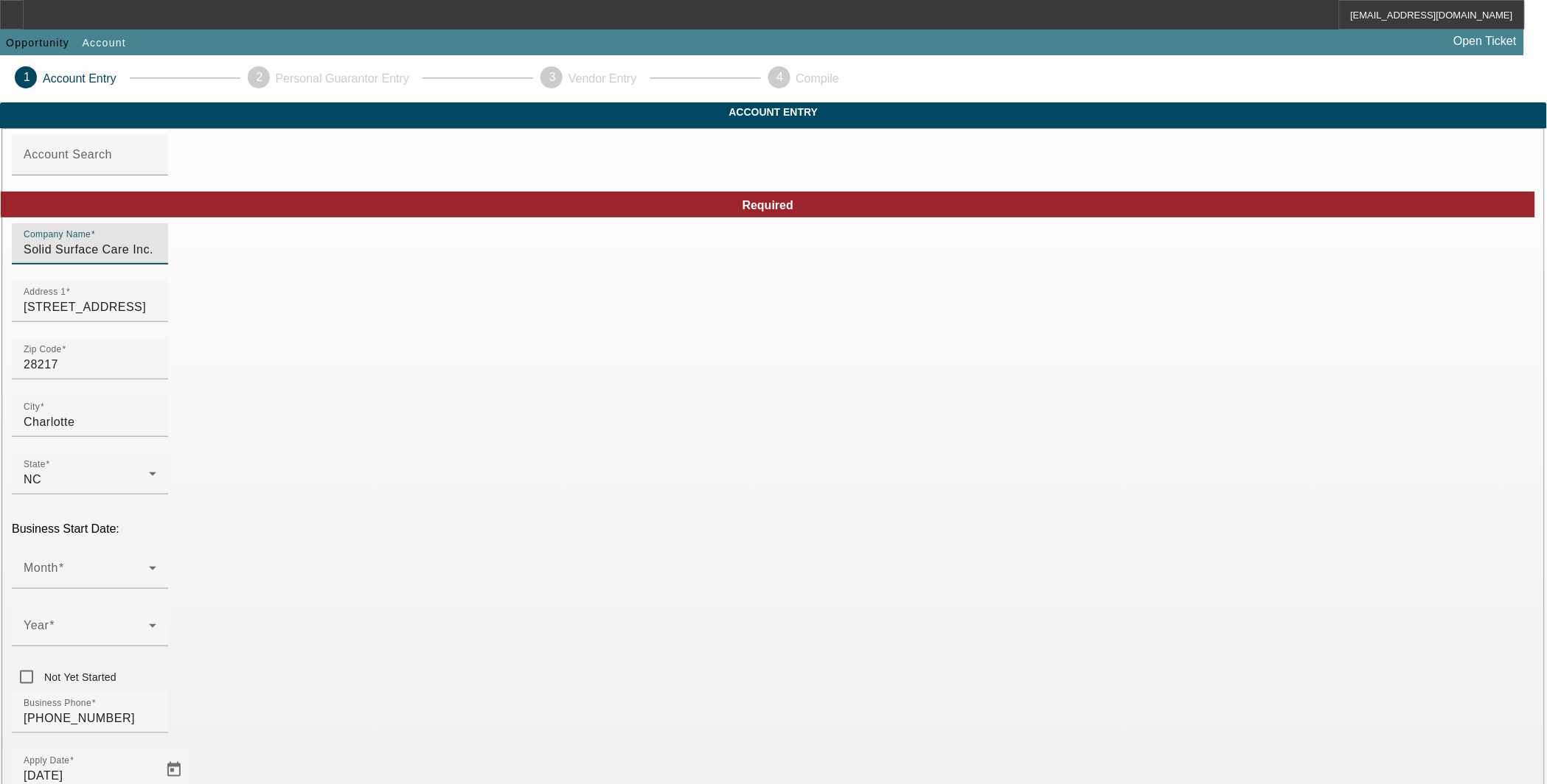
drag, startPoint x: 514, startPoint y: 279, endPoint x: 351, endPoint y: 271, distance: 163.2
click at [350, 271] on div "Company Name Solid Surface Care Inc." at bounding box center [773, 251] width 1523 height 57
click at [149, 565] on span at bounding box center [86, 573] width 126 height 17
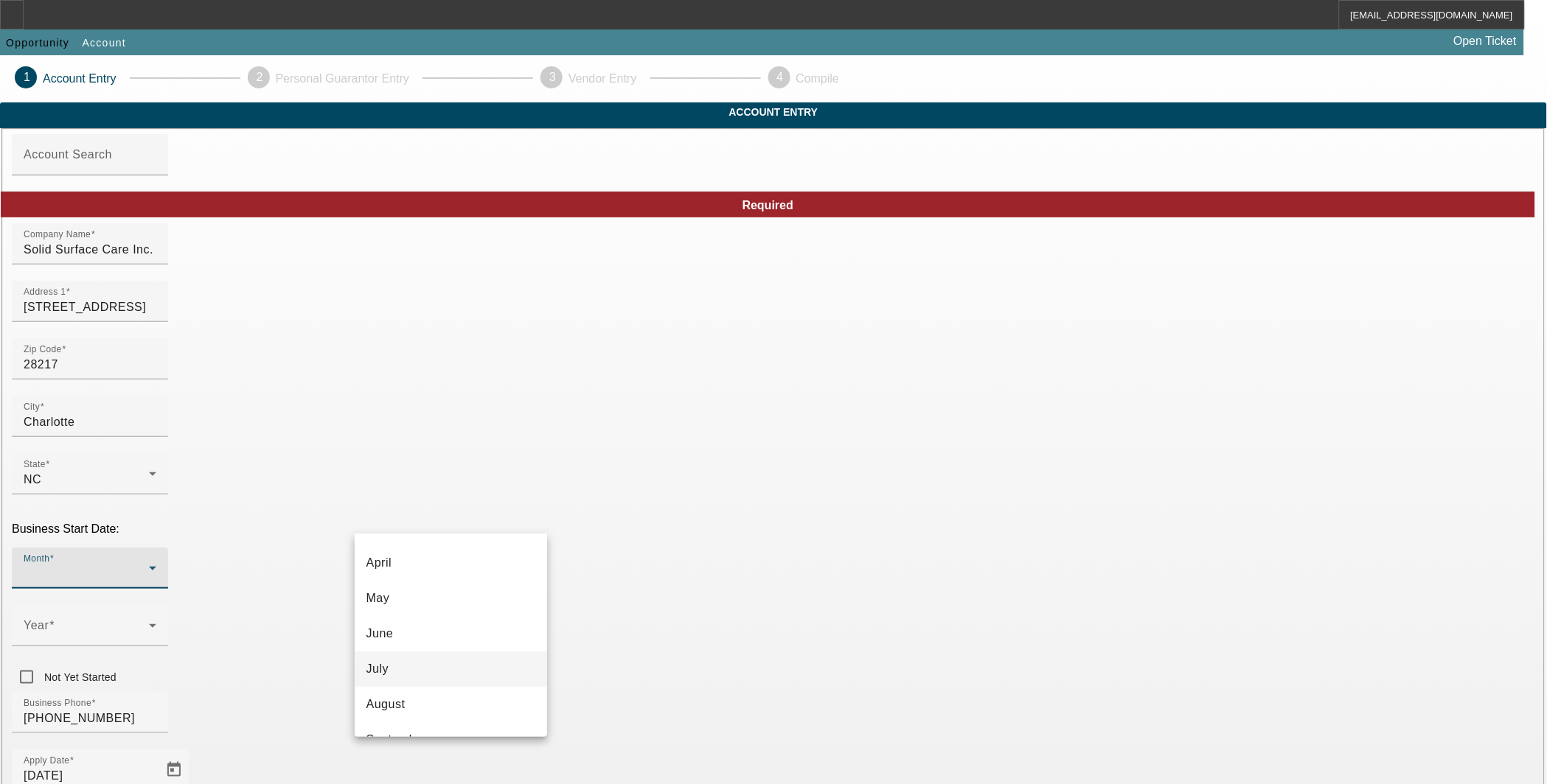
scroll to position [268, 0]
click at [425, 609] on span "September" at bounding box center [396, 608] width 61 height 17
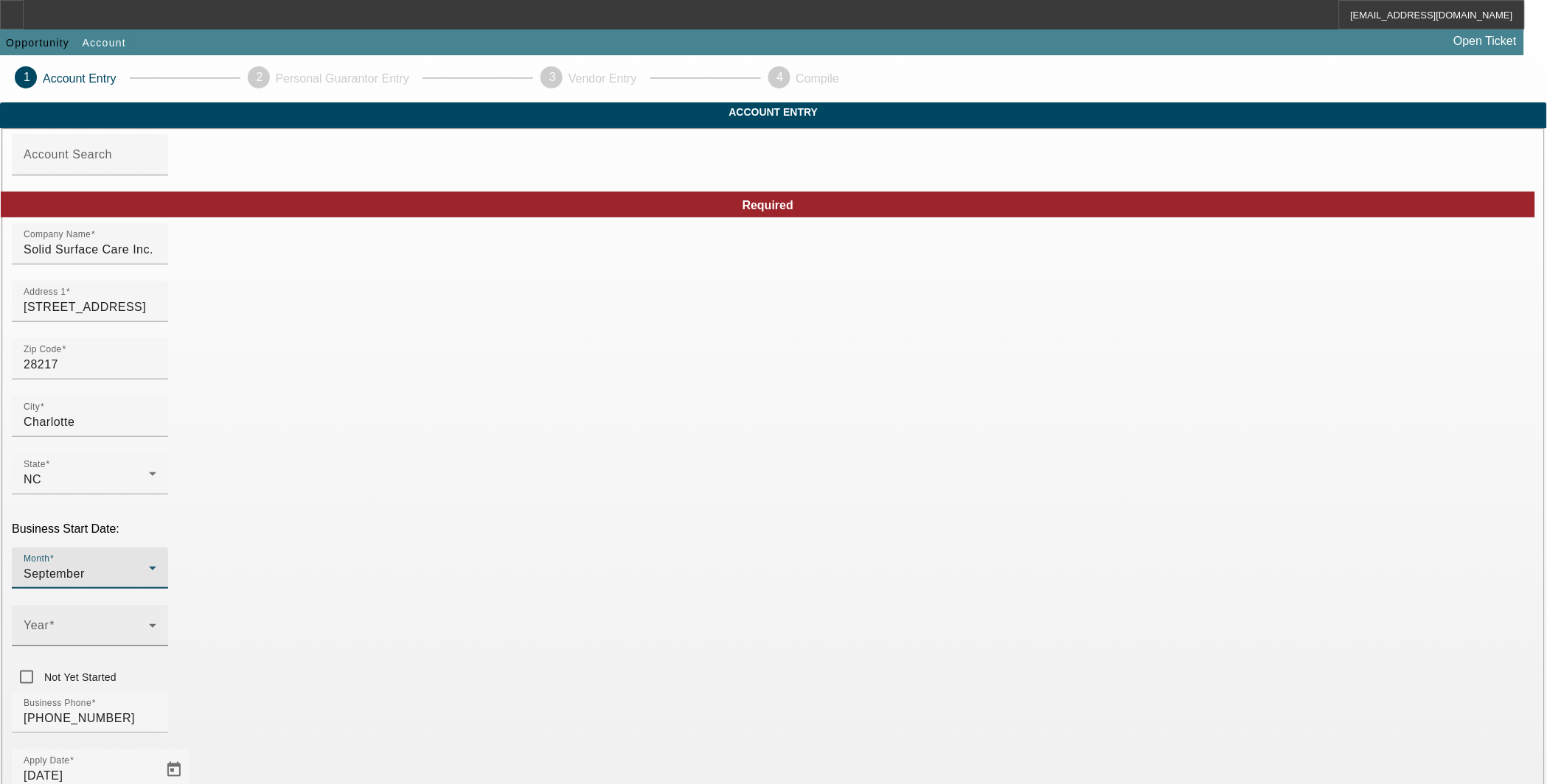
click at [149, 623] on span at bounding box center [86, 631] width 126 height 17
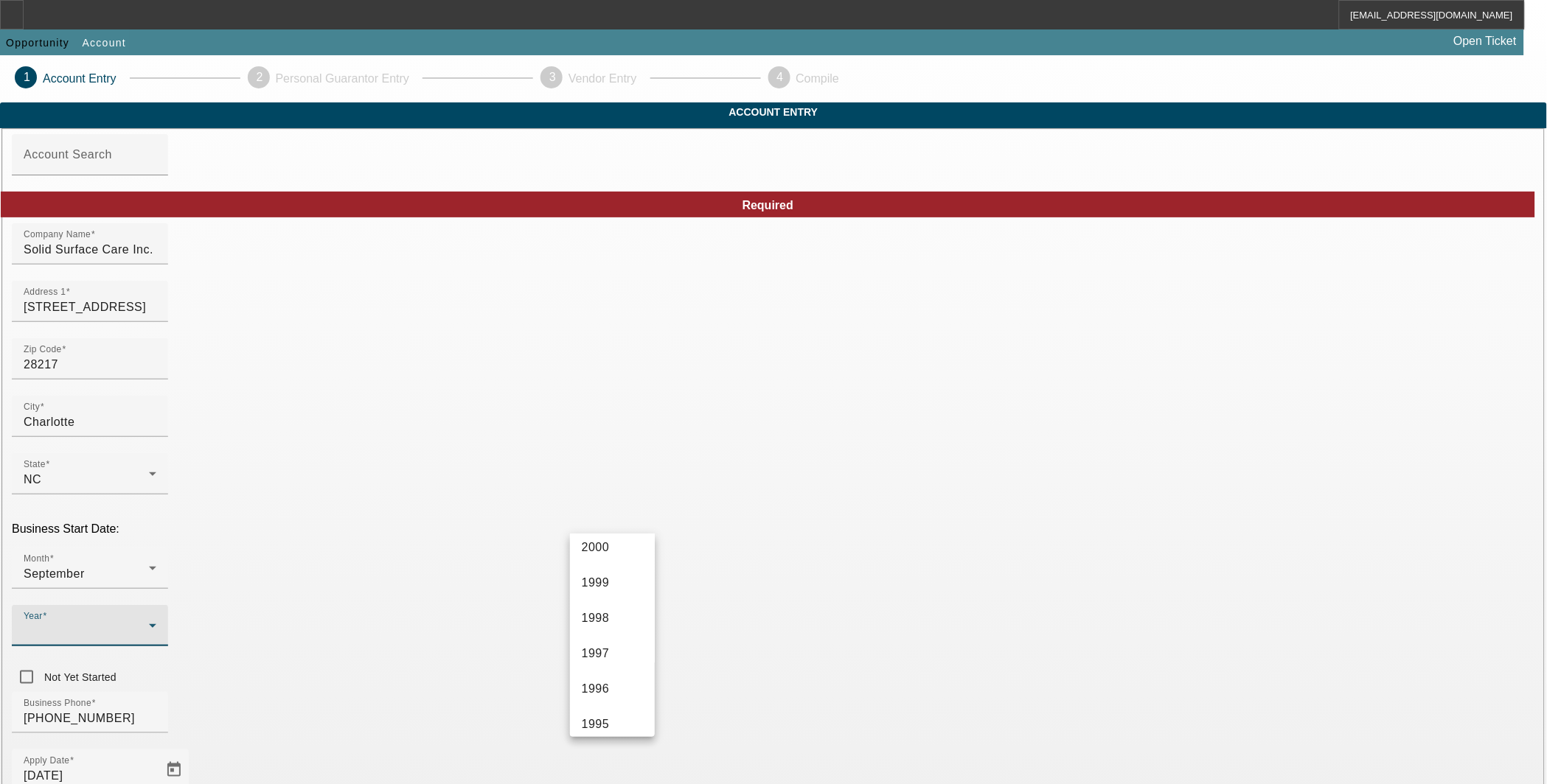
scroll to position [1091, 0]
click at [608, 595] on mat-option "1996" at bounding box center [613, 598] width 86 height 36
click at [689, 692] on div "Business Phone (614) 753-9036" at bounding box center [773, 721] width 1523 height 57
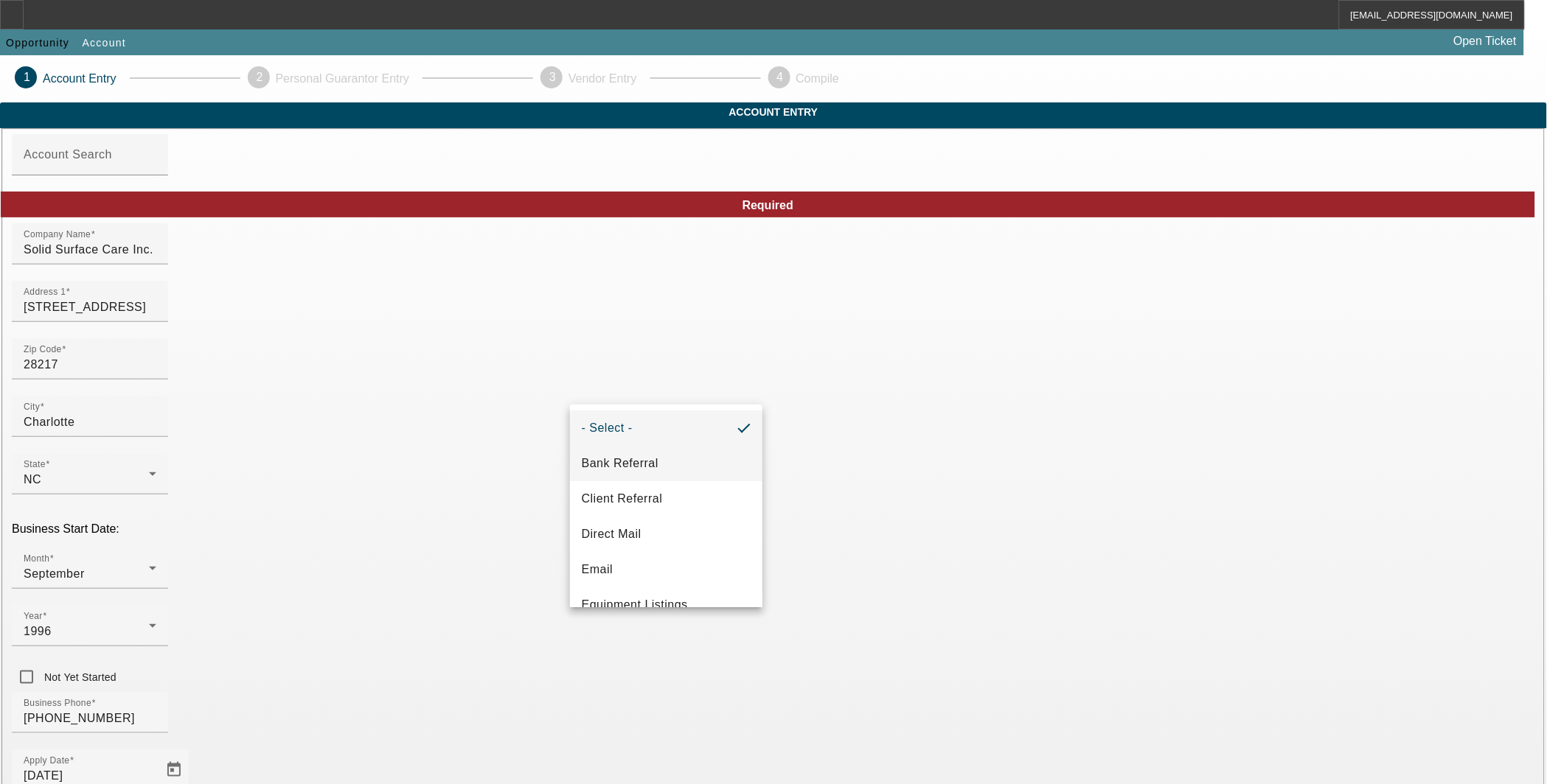
click at [628, 467] on span "Bank Referral" at bounding box center [620, 463] width 77 height 17
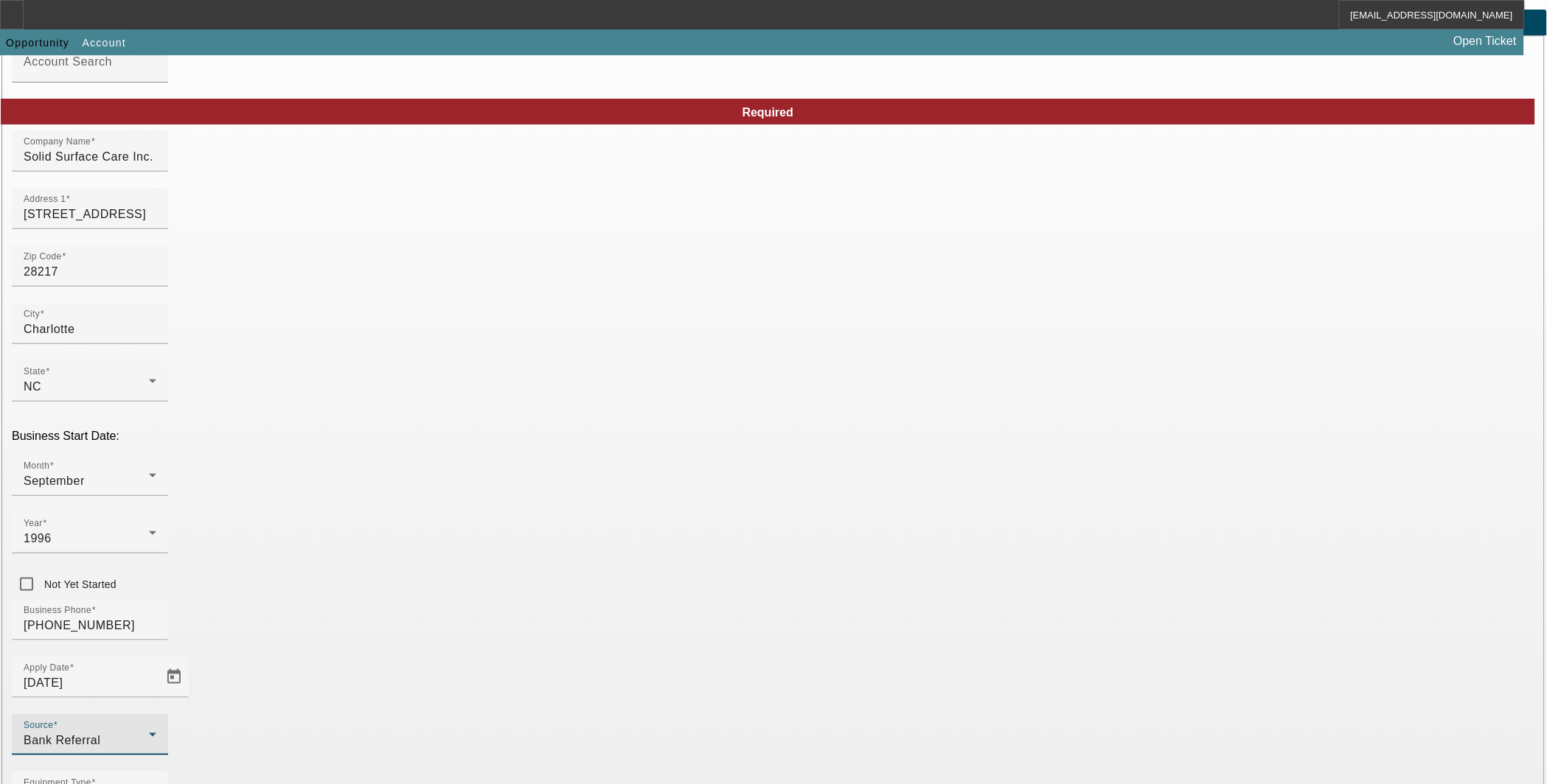
scroll to position [132, 0]
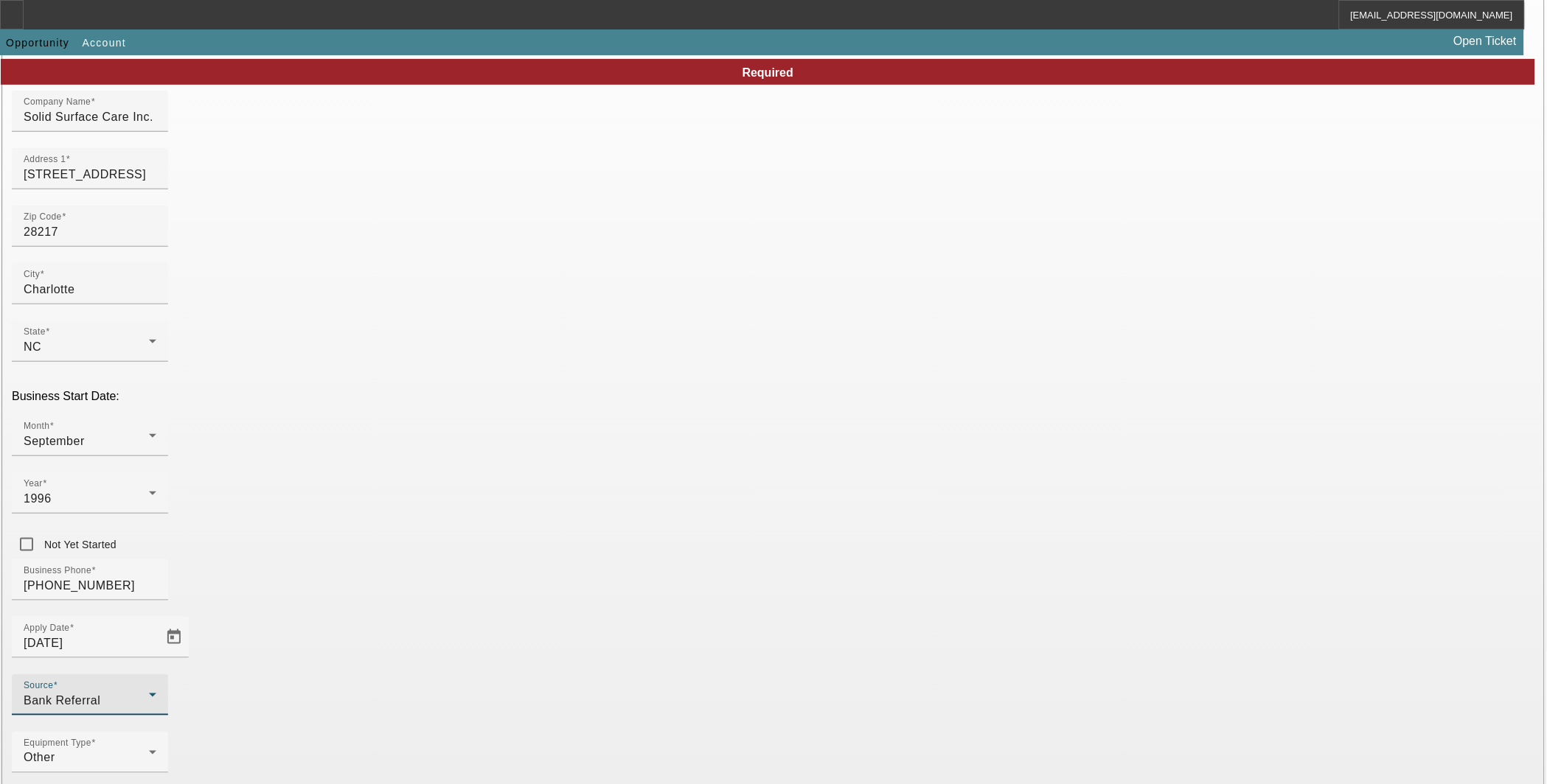
type input "Navitas Credit Corp"
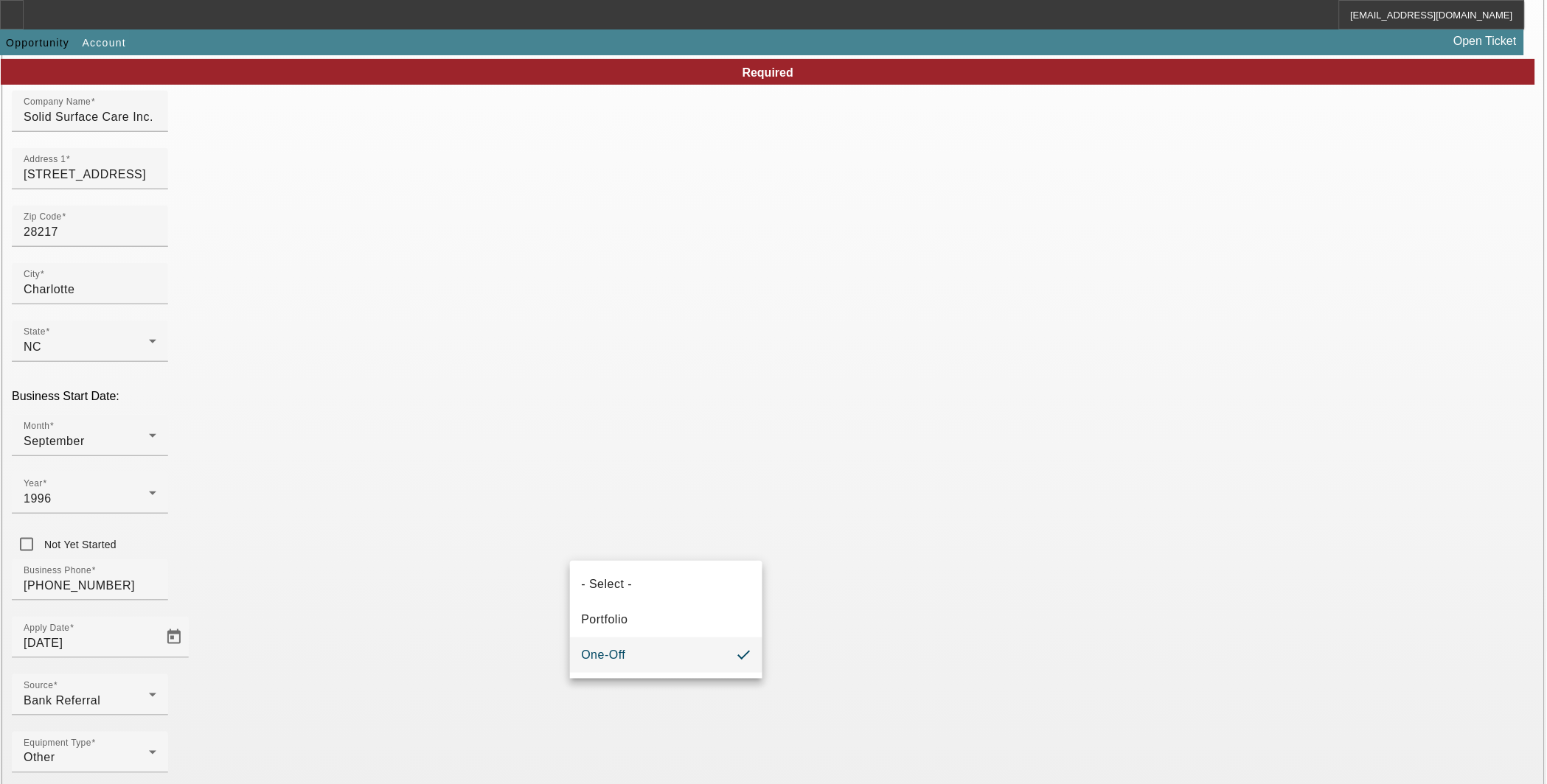
scroll to position [222, 0]
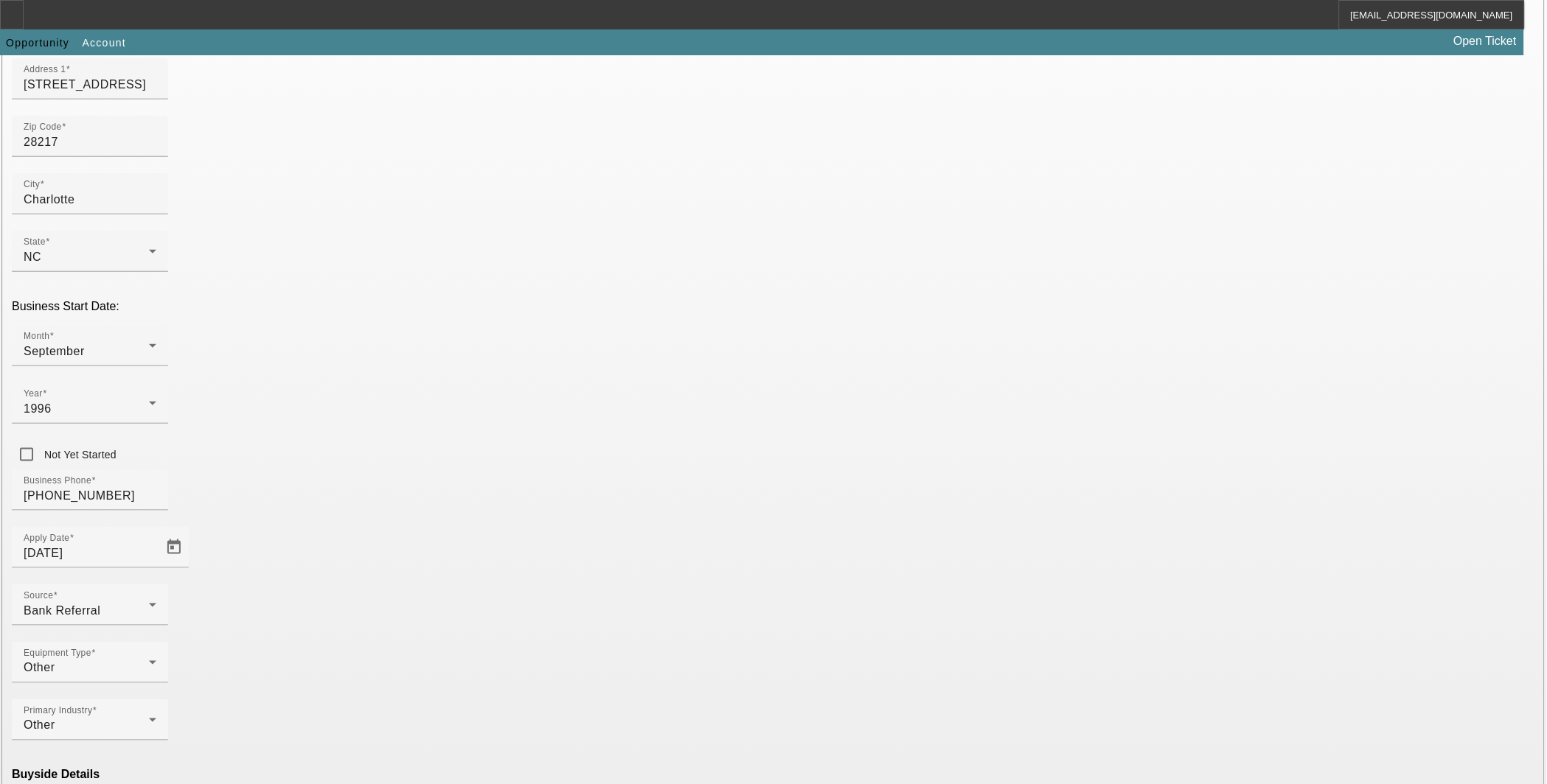
type input "Navitas Credit Corp"
paste input "56-1989088"
type input "56-1989088"
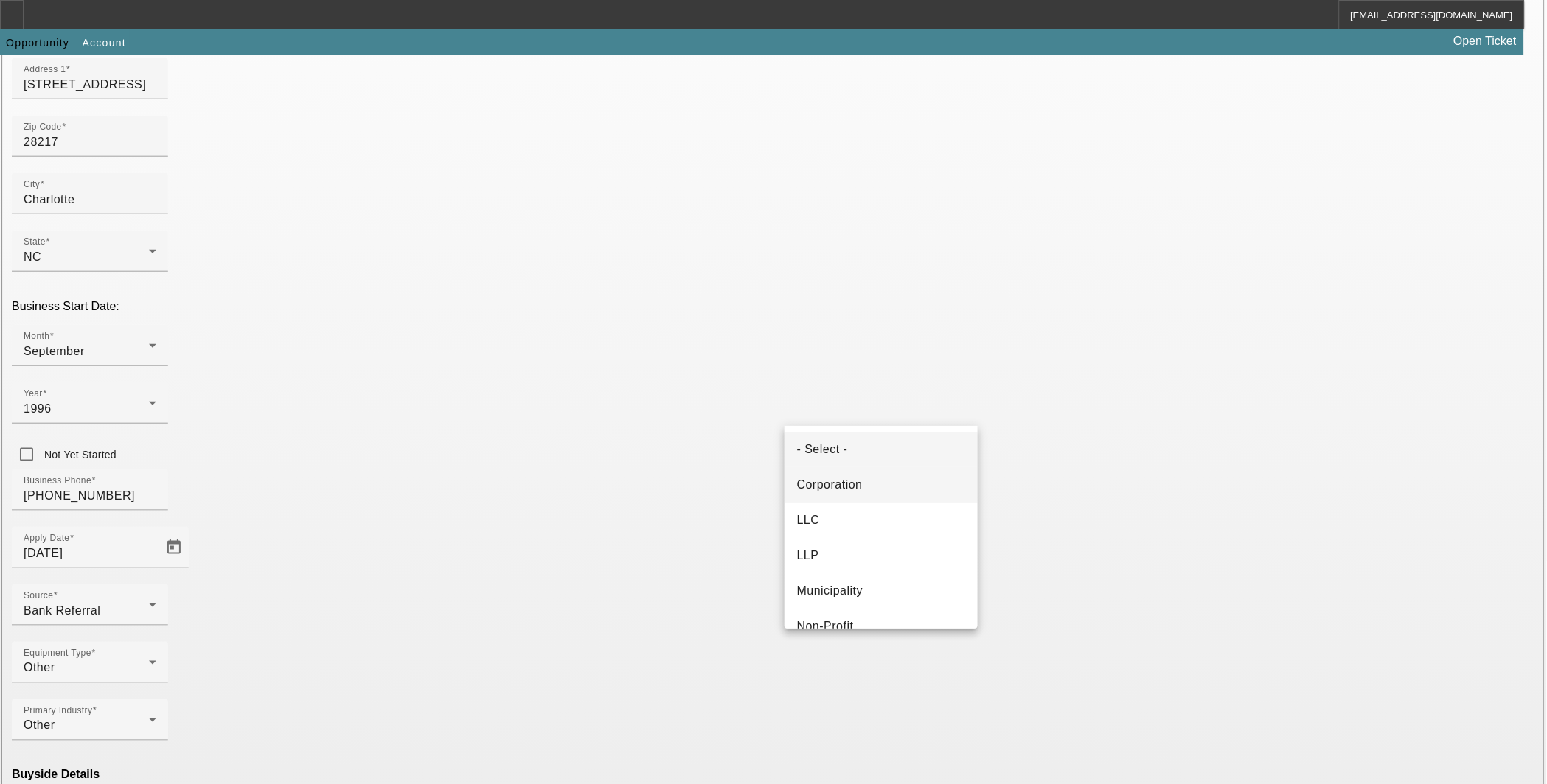
click at [891, 481] on mat-option "Corporation" at bounding box center [881, 484] width 193 height 36
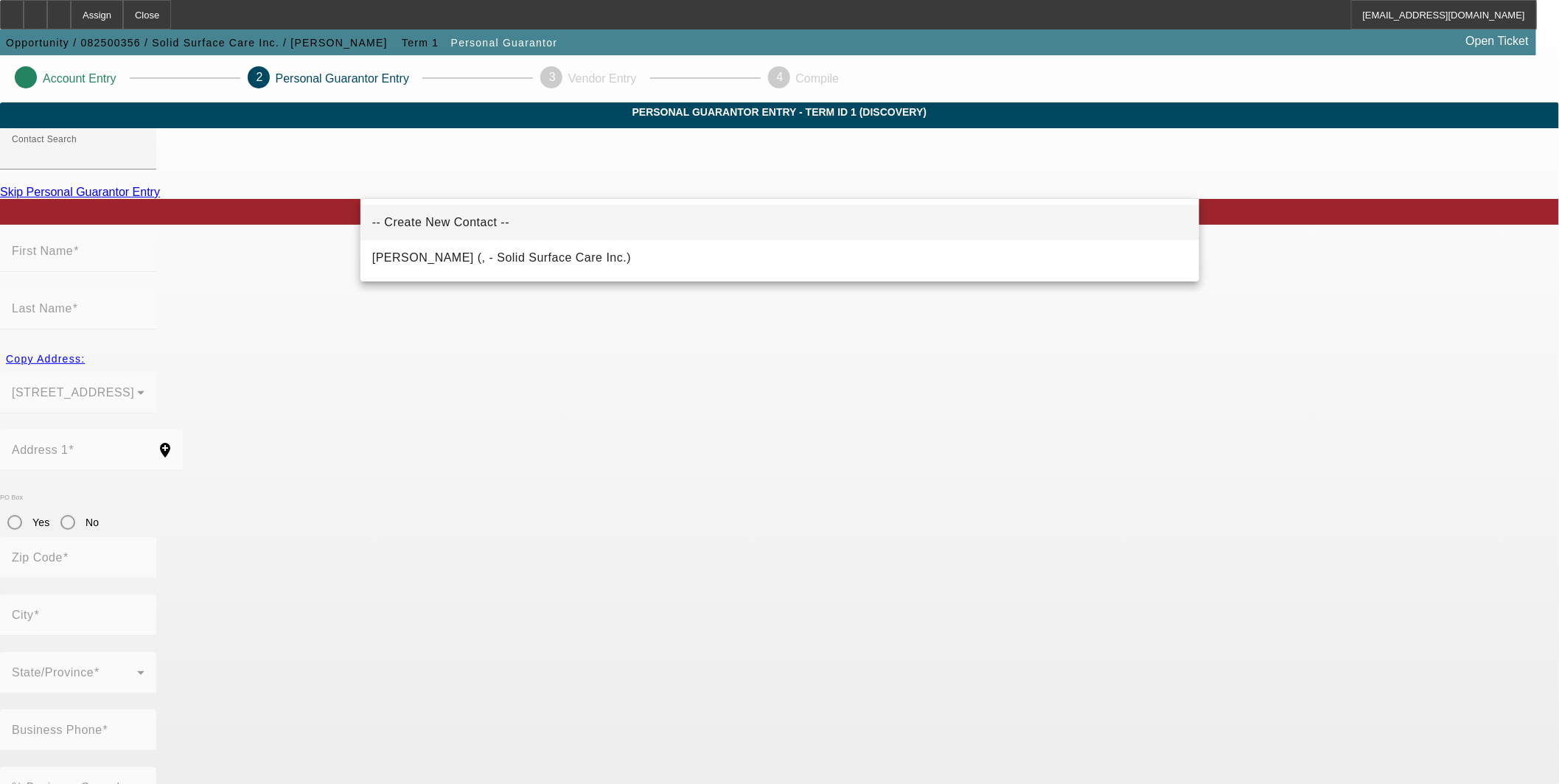
click at [473, 218] on span "-- Create New Contact --" at bounding box center [440, 221] width 137 height 12
type input "-- Create New Contact --"
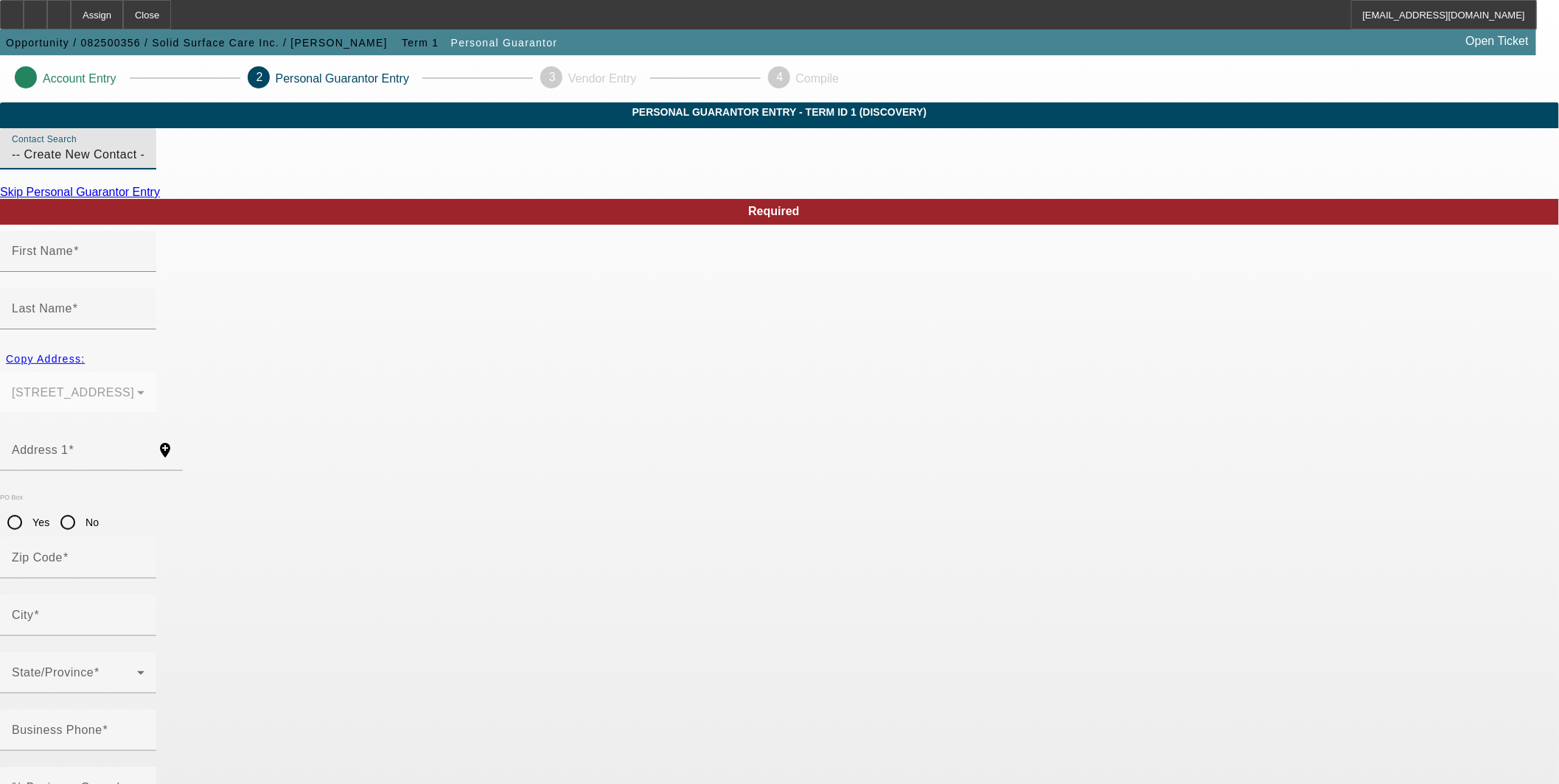
click at [160, 198] on link "Skip Personal Guarantor Entry" at bounding box center [80, 191] width 160 height 12
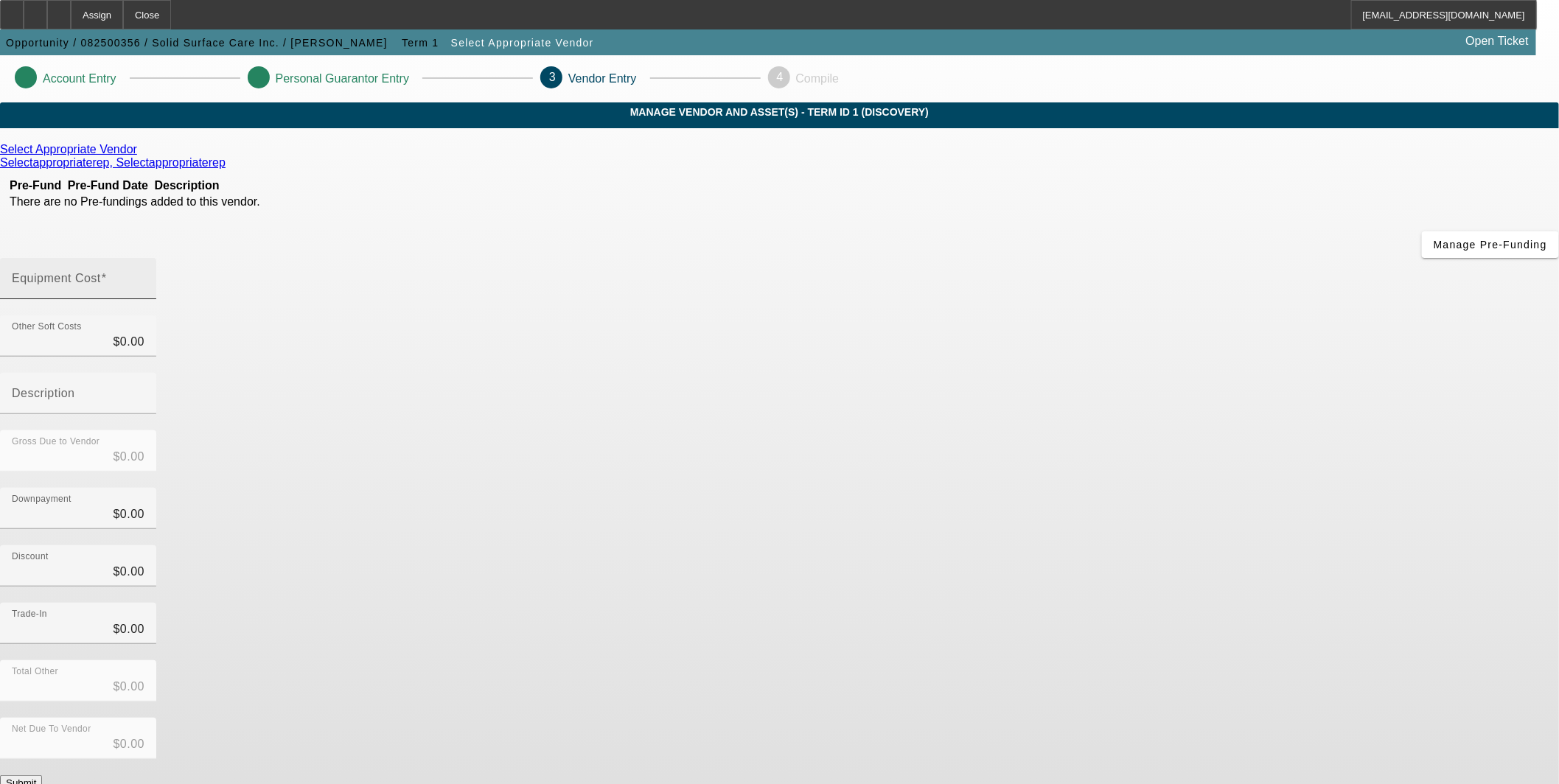
click at [145, 275] on input "Equipment Cost" at bounding box center [77, 284] width 132 height 17
type input "2"
type input "$2.00"
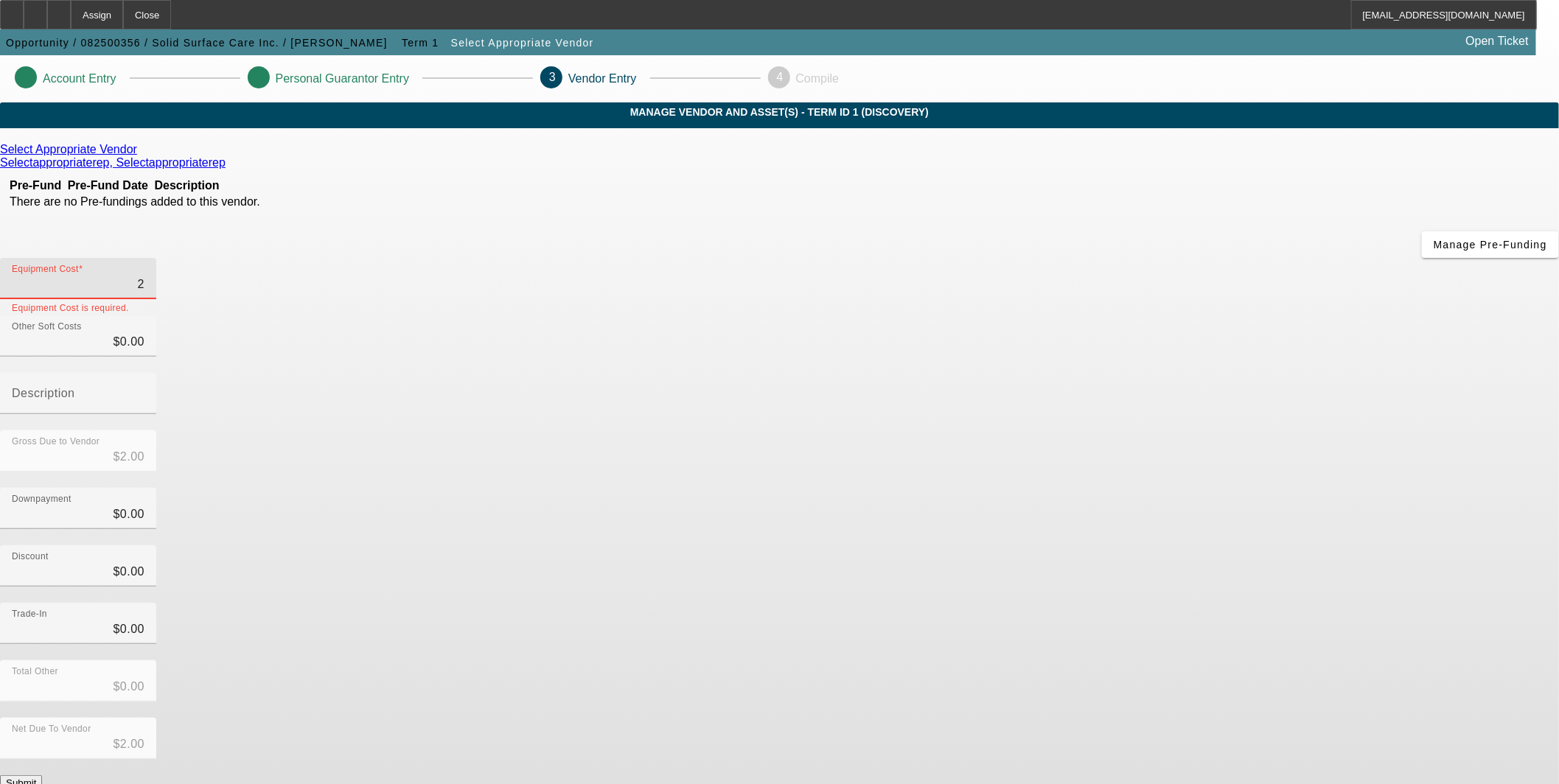
type input "21"
type input "$21.00"
type input "219"
type input "$219.00"
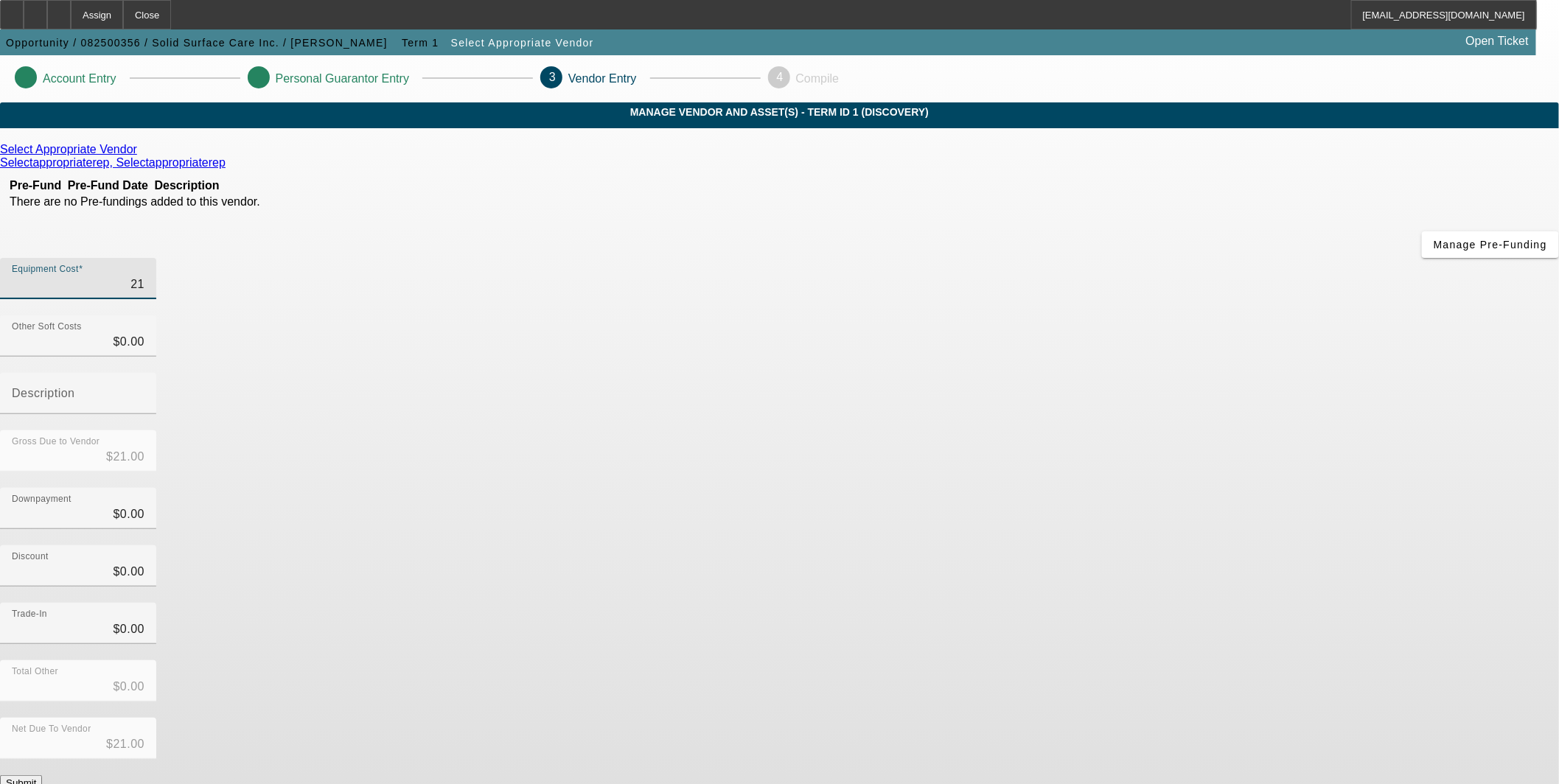
type input "$219.00"
type input "2194"
type input "$2,194.00"
type input "21945"
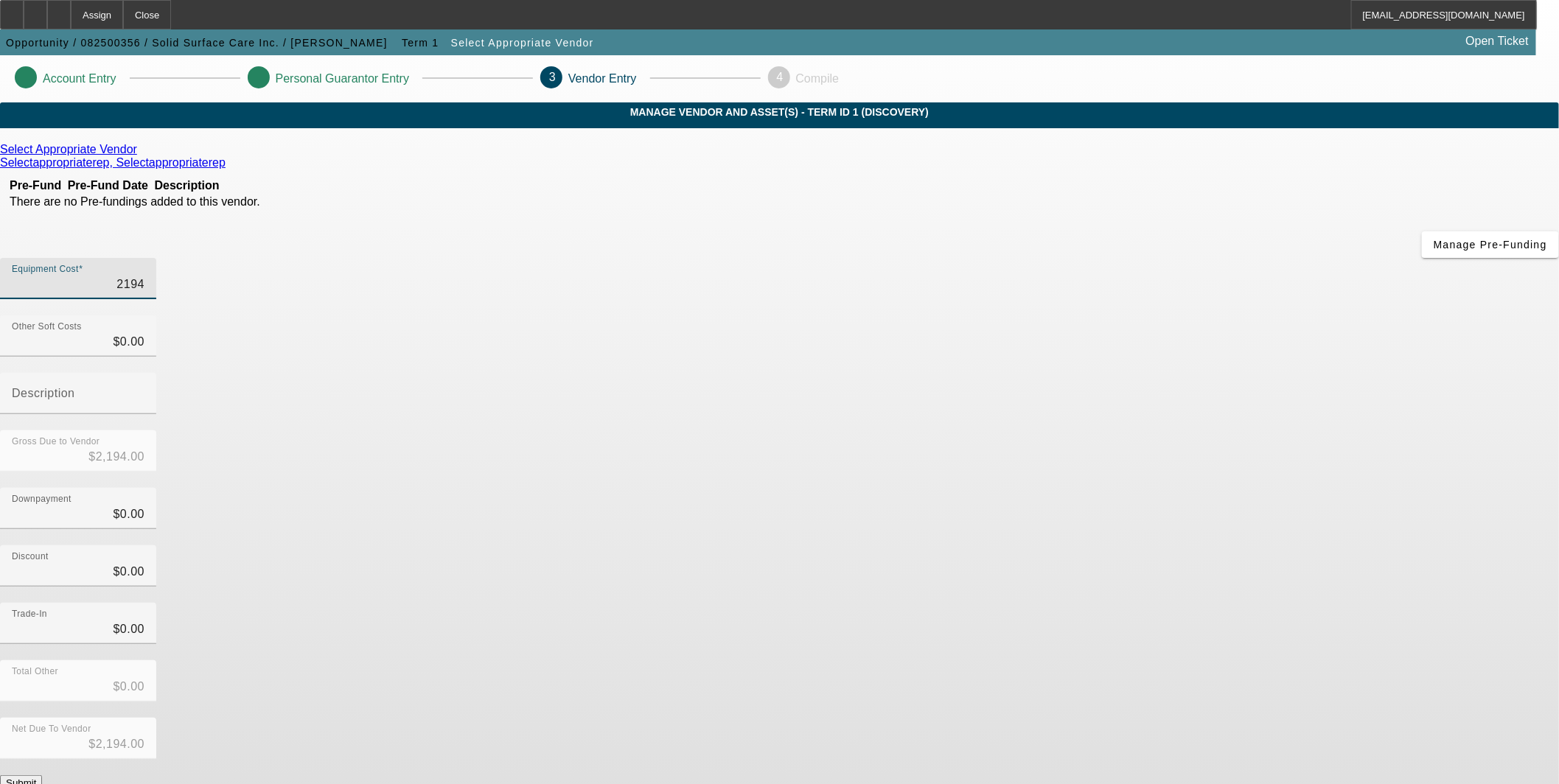
type input "$21,945.00"
type input "01"
type input "$21,946.00"
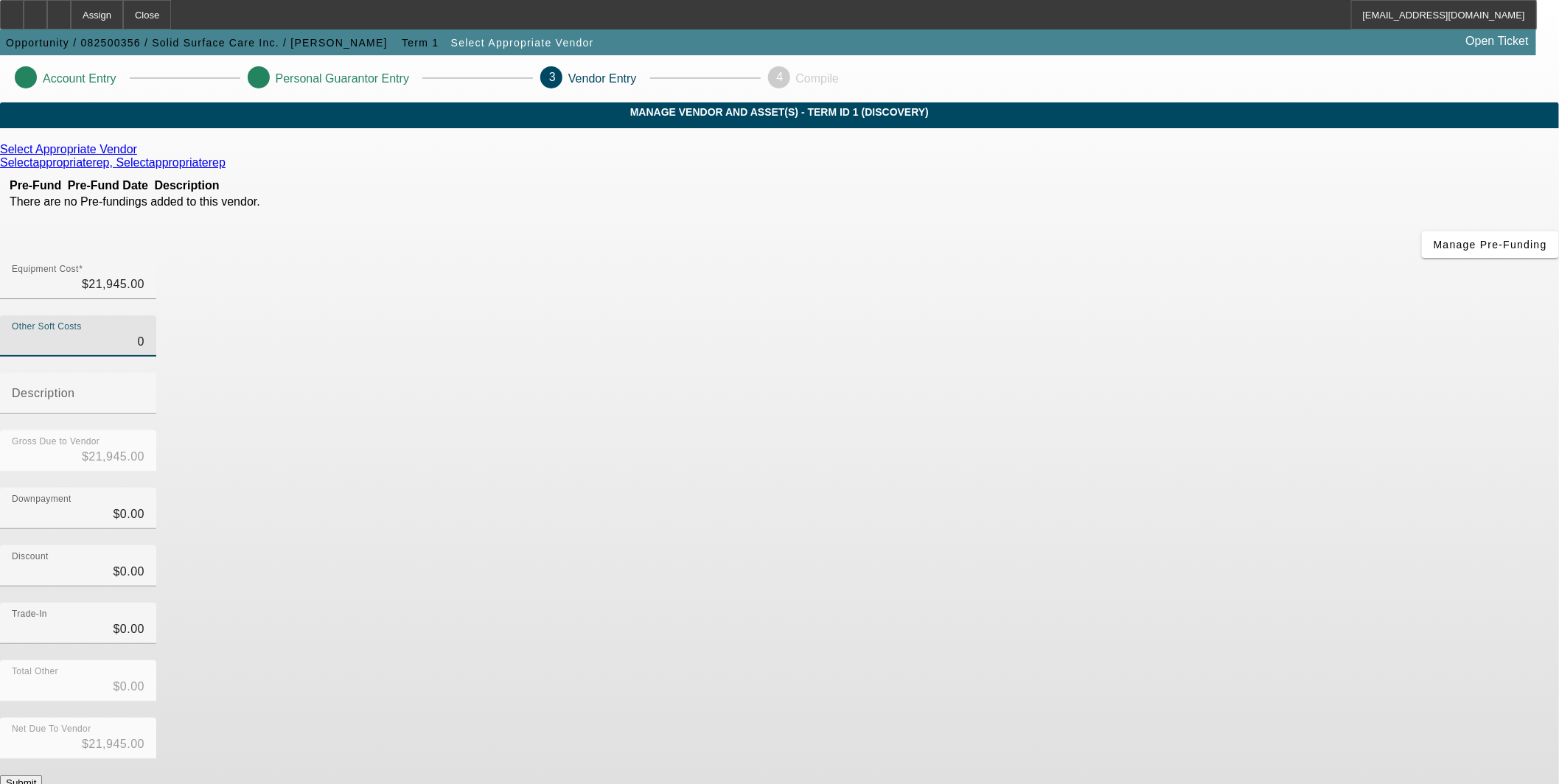
type input "$21,946.00"
type input "012"
type input "$21,957.00"
type input "0122"
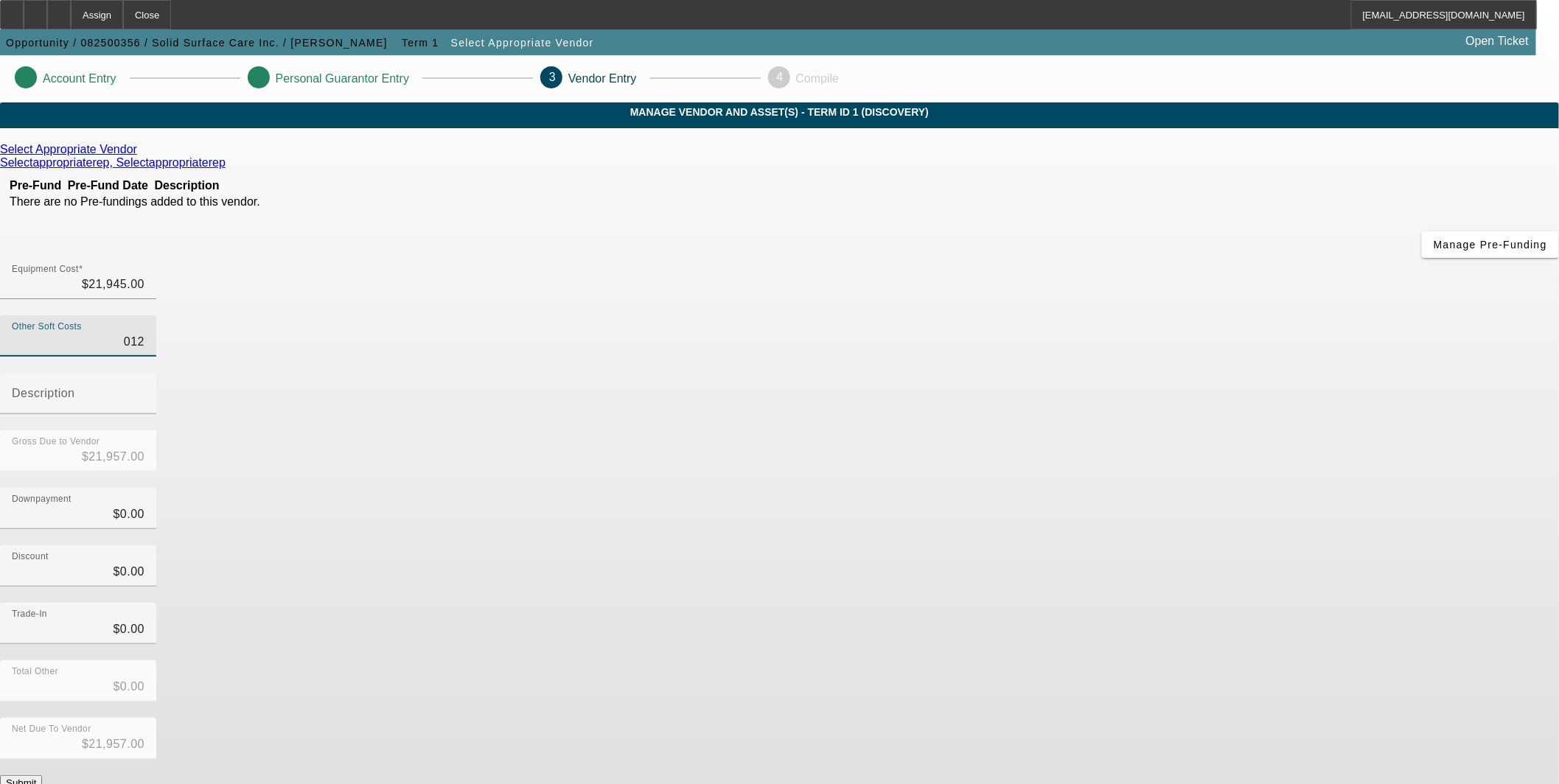
type input "$22,067.00"
type input "01228"
type input "$23,173.00"
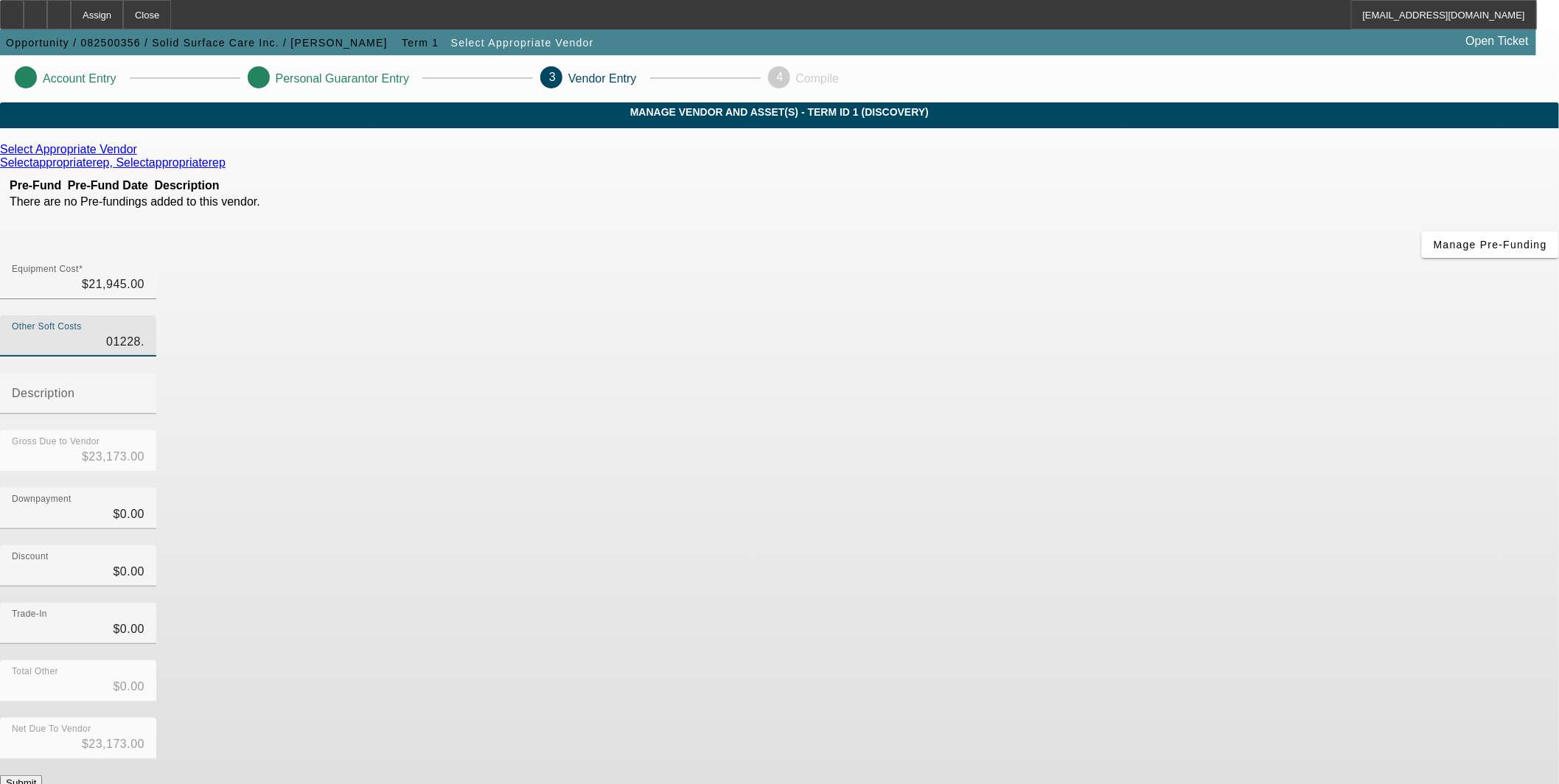
type input "01228.5"
type input "$23,173.50"
type input "01228.52"
type input "$23,173.52"
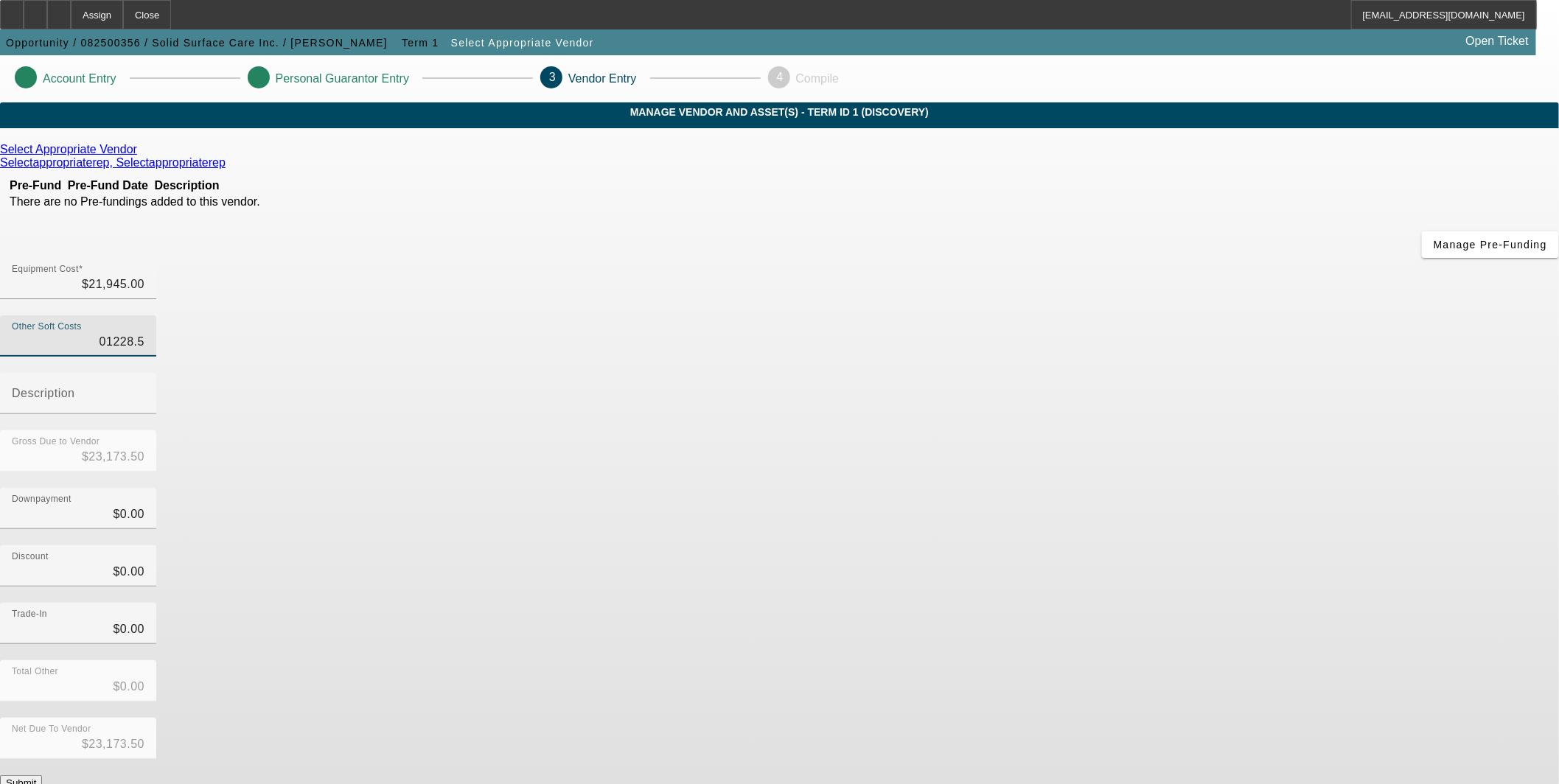
type input "$23,173.52"
type input "$01,228.52"
click at [145, 390] on input "Description" at bounding box center [77, 399] width 132 height 17
type input "Tax"
click at [42, 776] on button "Submit" at bounding box center [21, 783] width 42 height 16
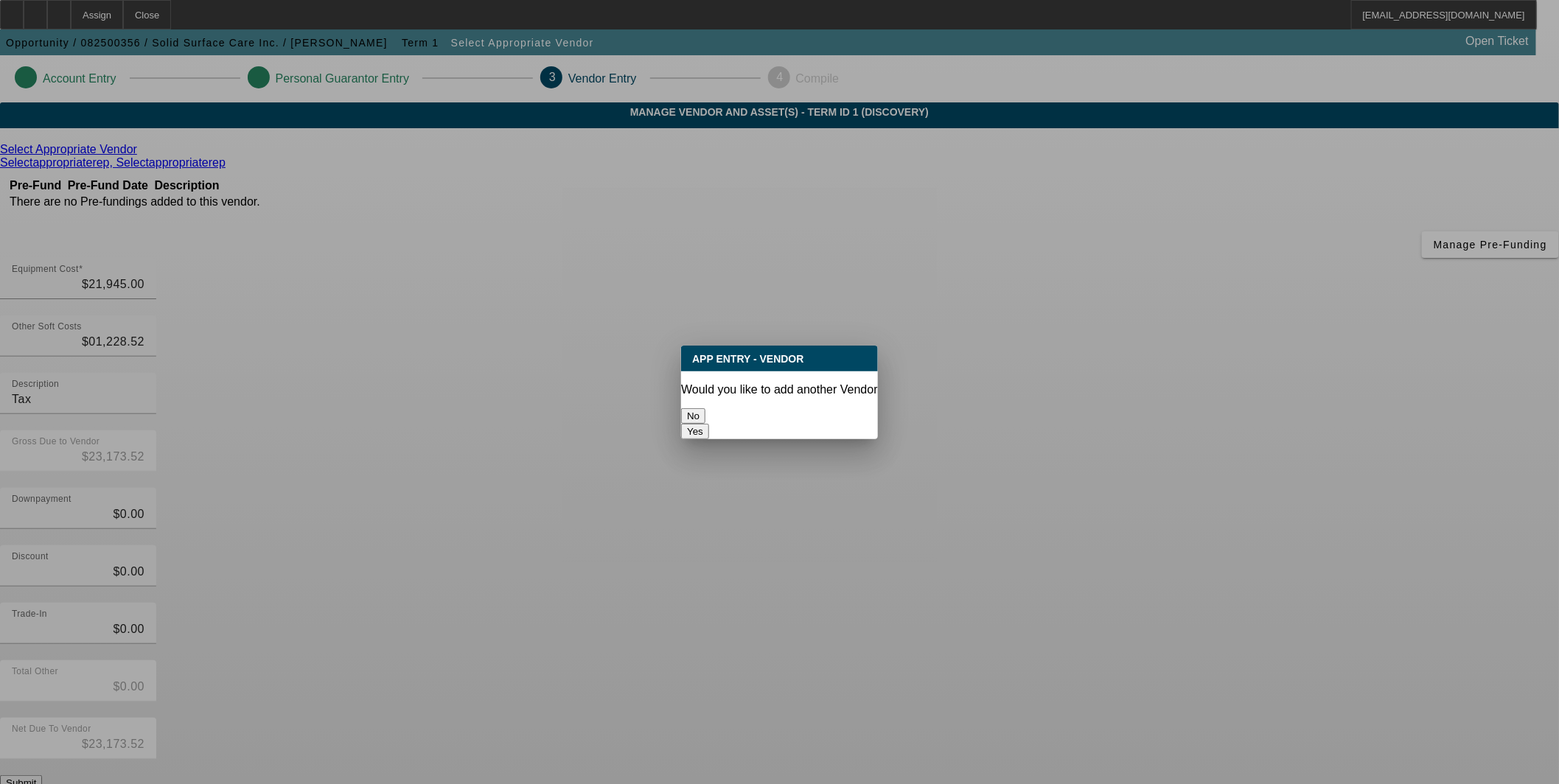
click at [705, 414] on button "No" at bounding box center [693, 416] width 24 height 16
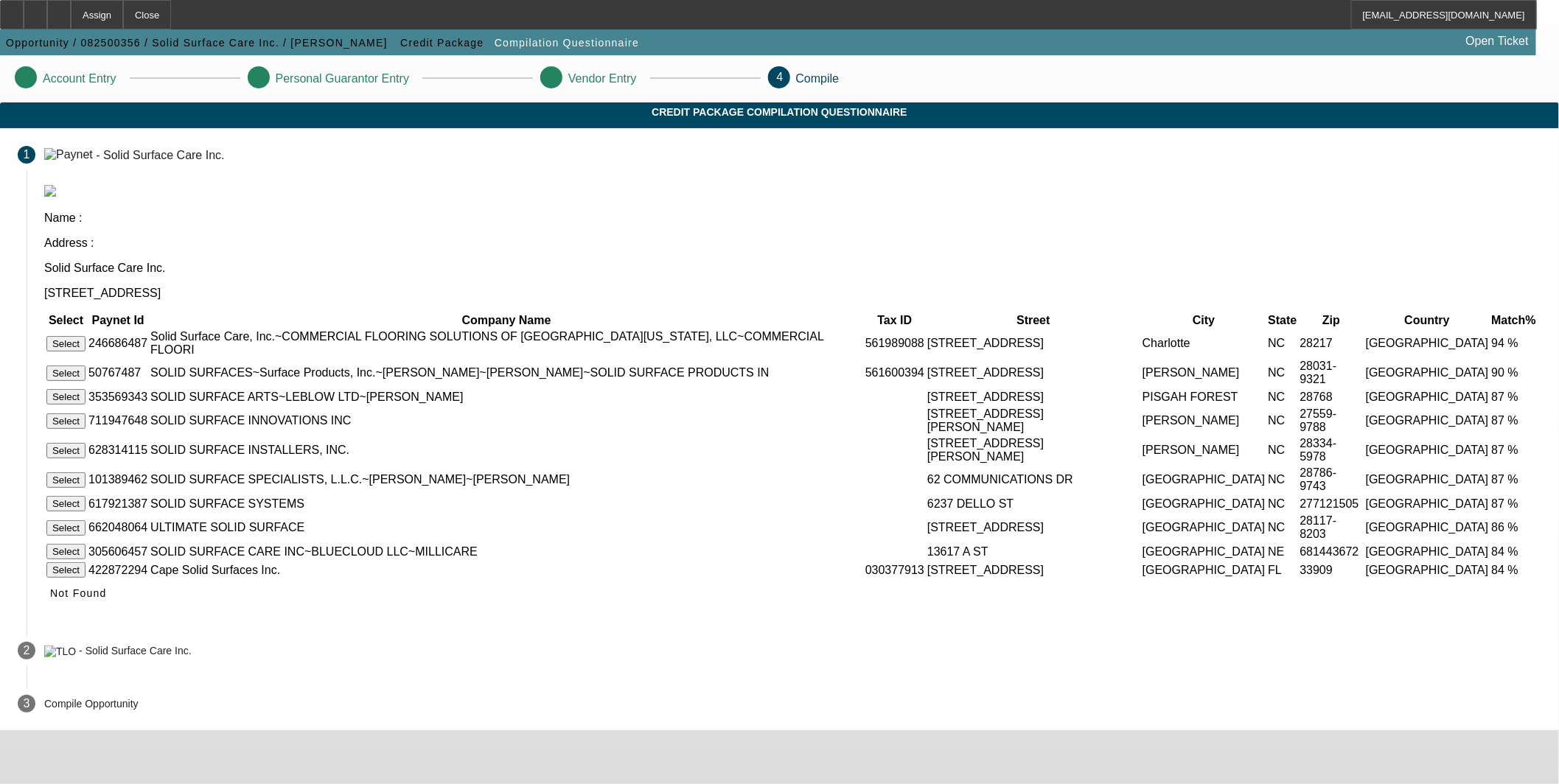
click at [86, 336] on button "Select" at bounding box center [66, 344] width 39 height 16
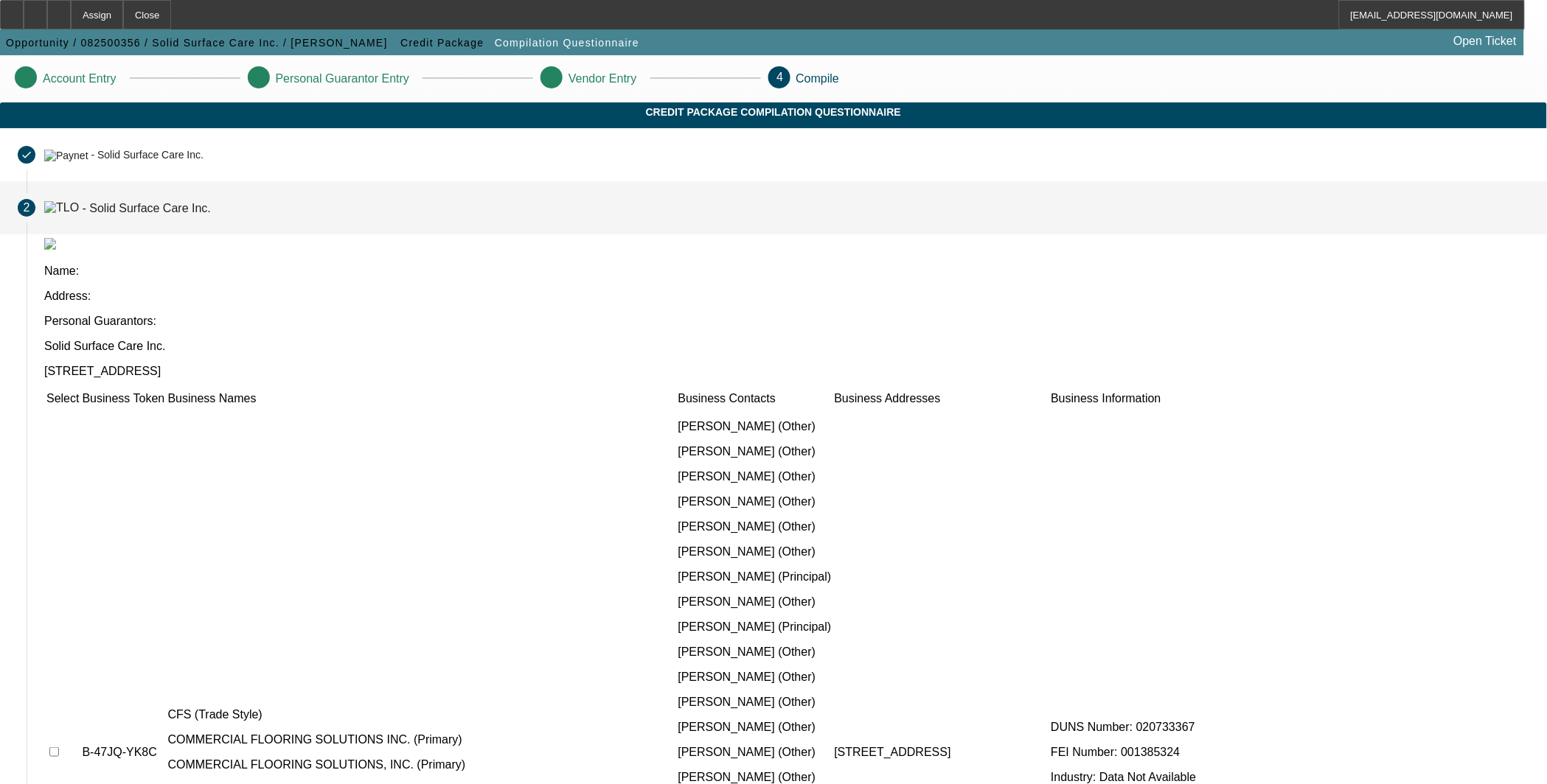
click at [59, 747] on input "checkbox" at bounding box center [54, 752] width 10 height 10
checkbox input "true"
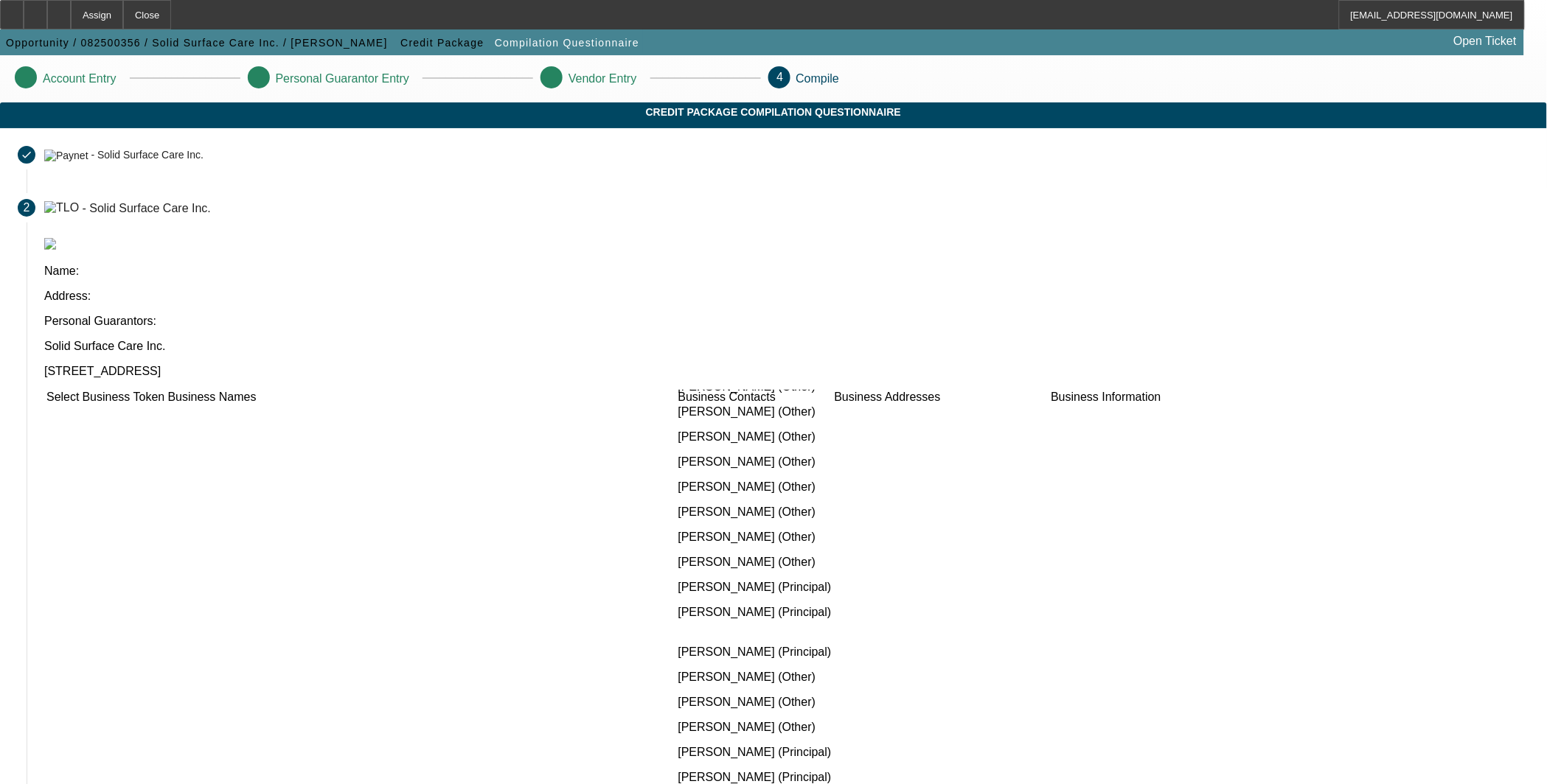
scroll to position [546, 0]
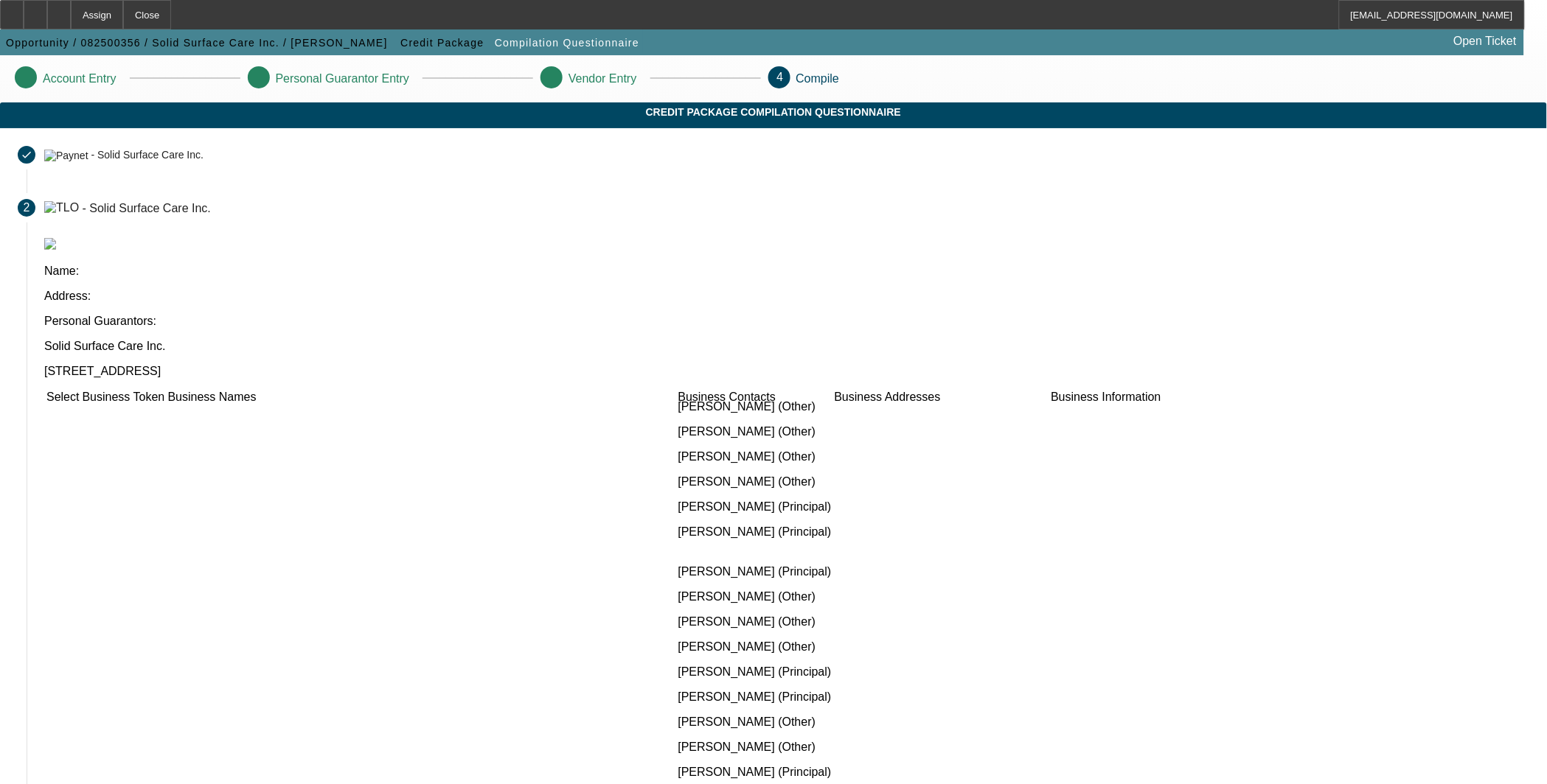
checkbox input "true"
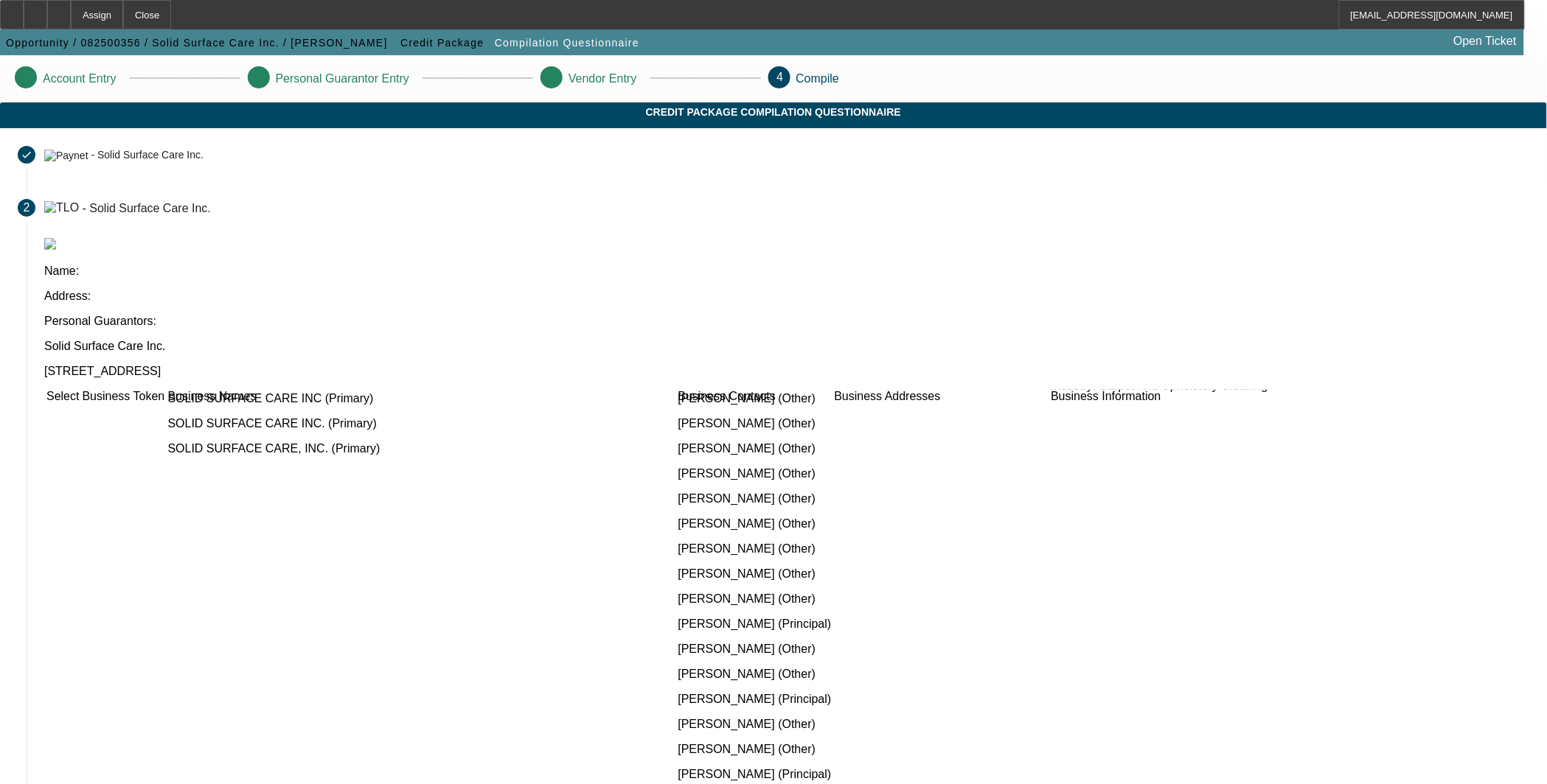
scroll to position [1228, 0]
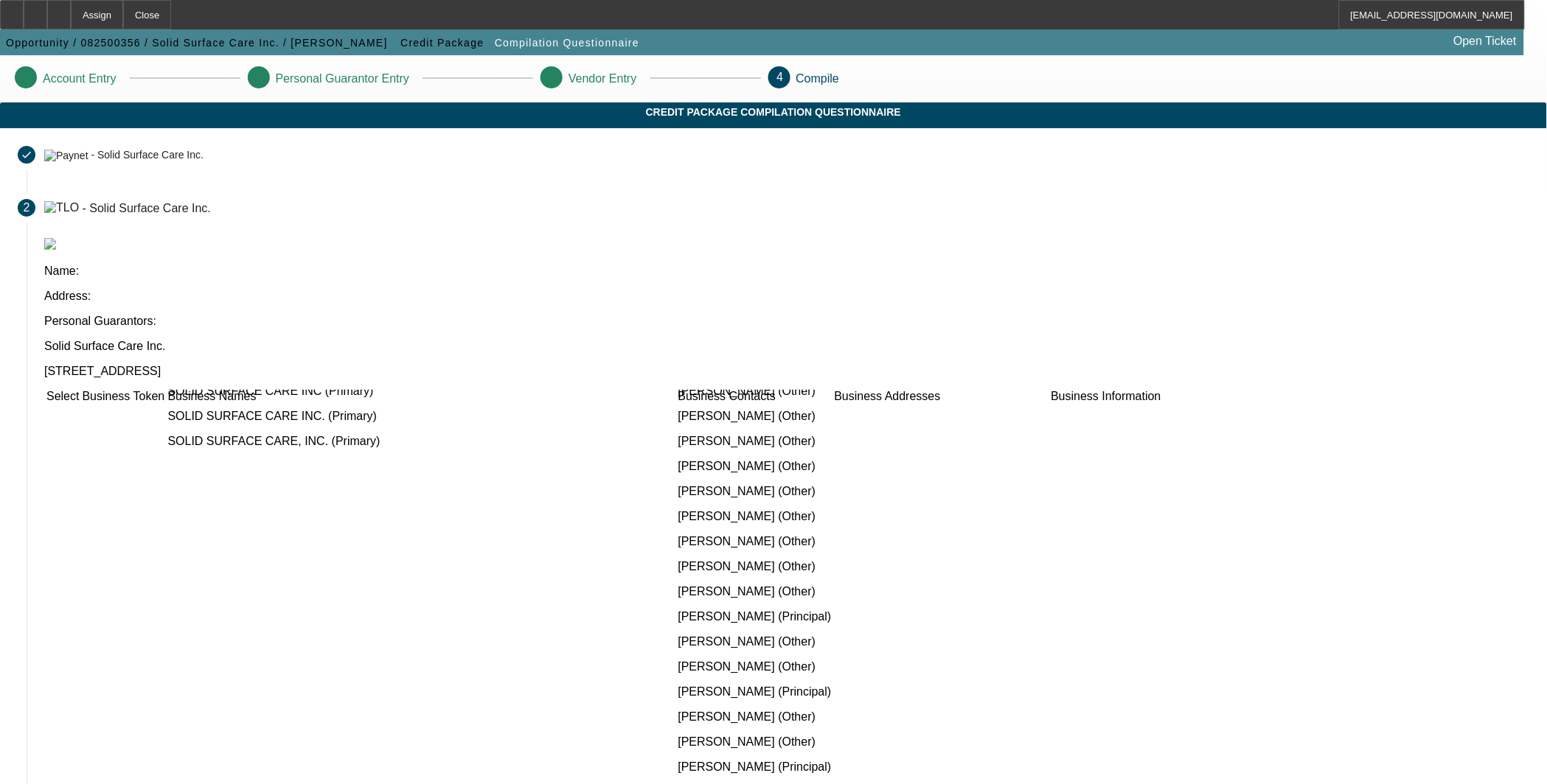
checkbox input "true"
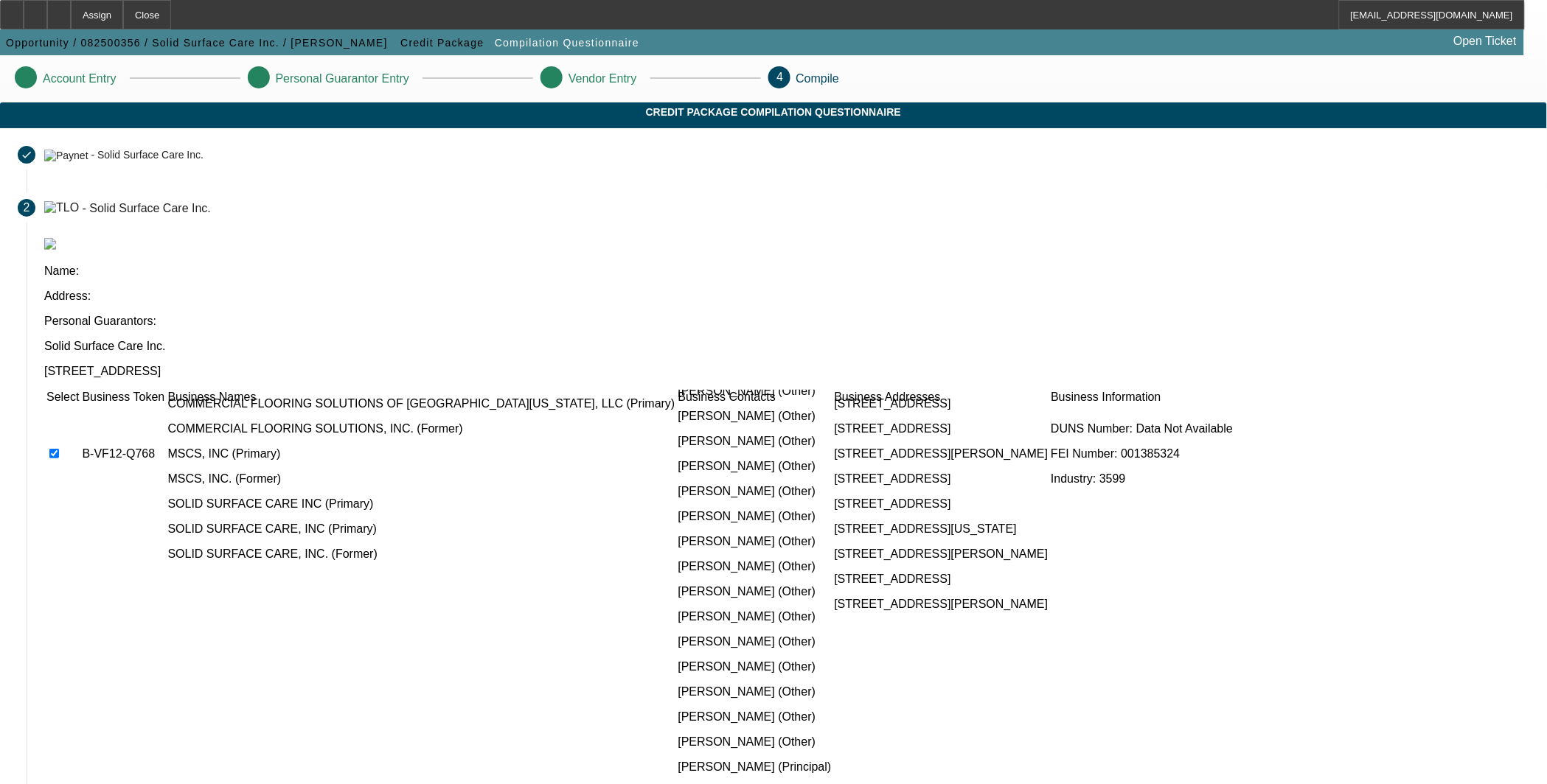
scroll to position [1910, 0]
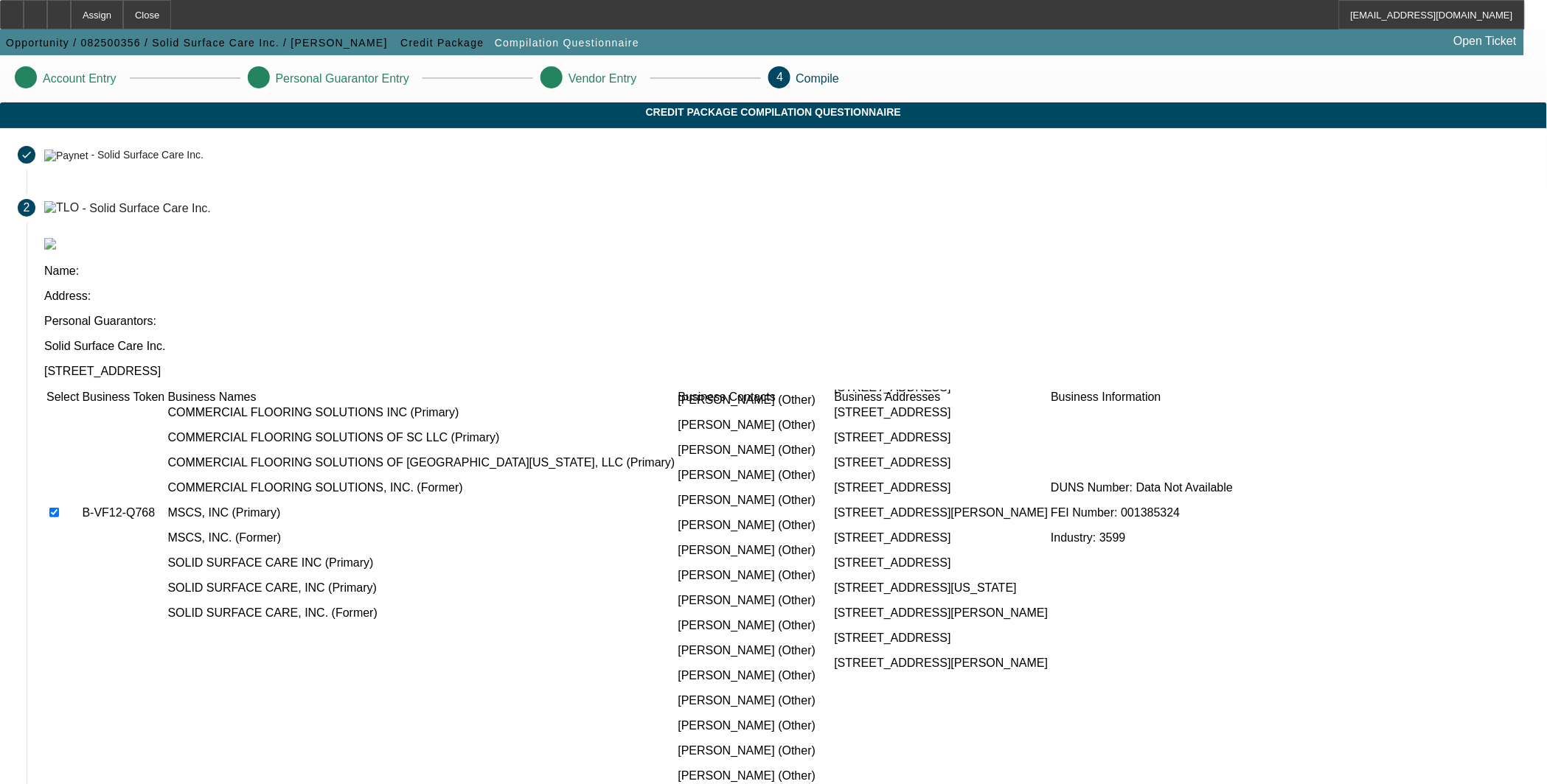
checkbox input "true"
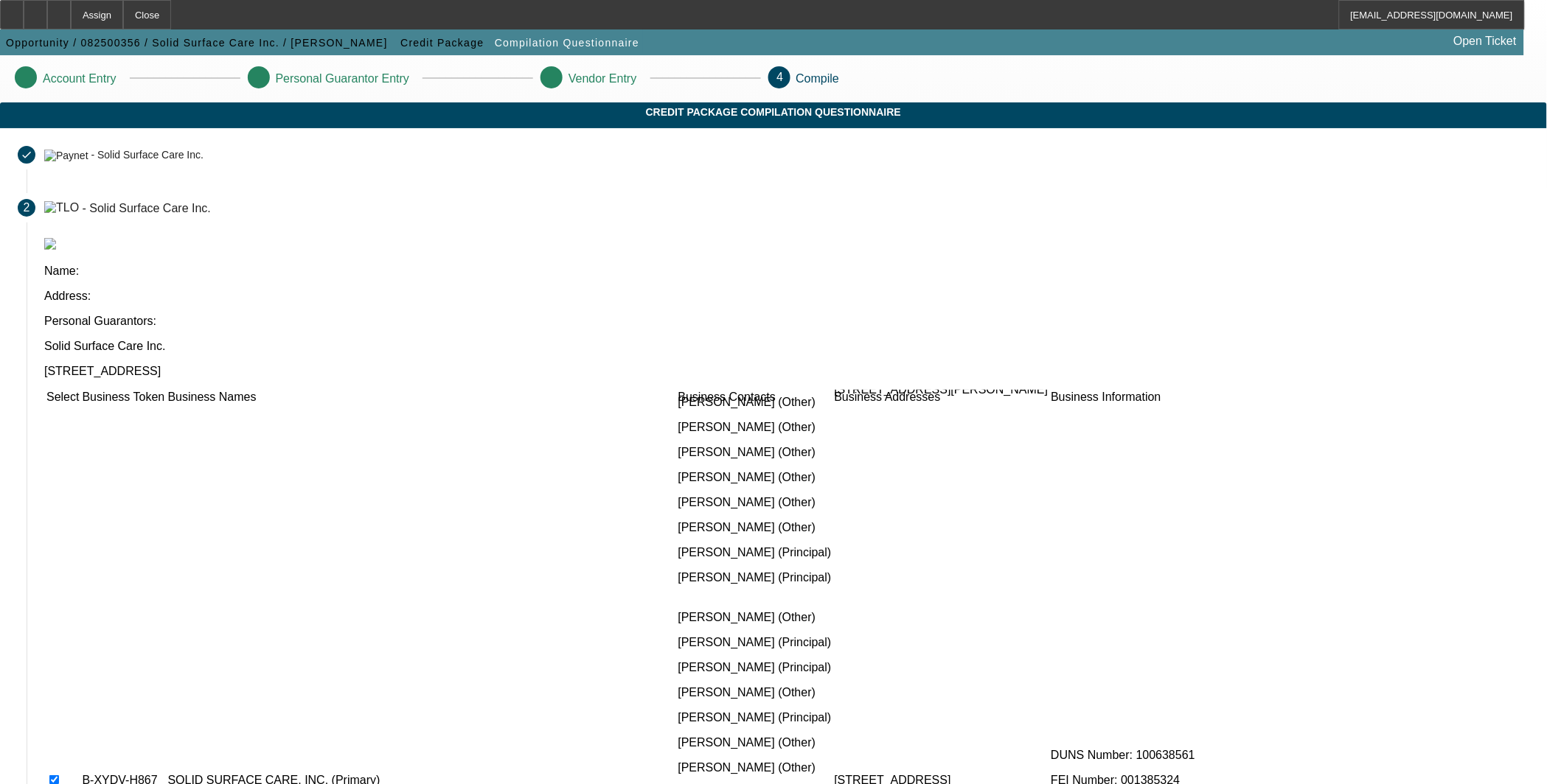
checkbox input "true"
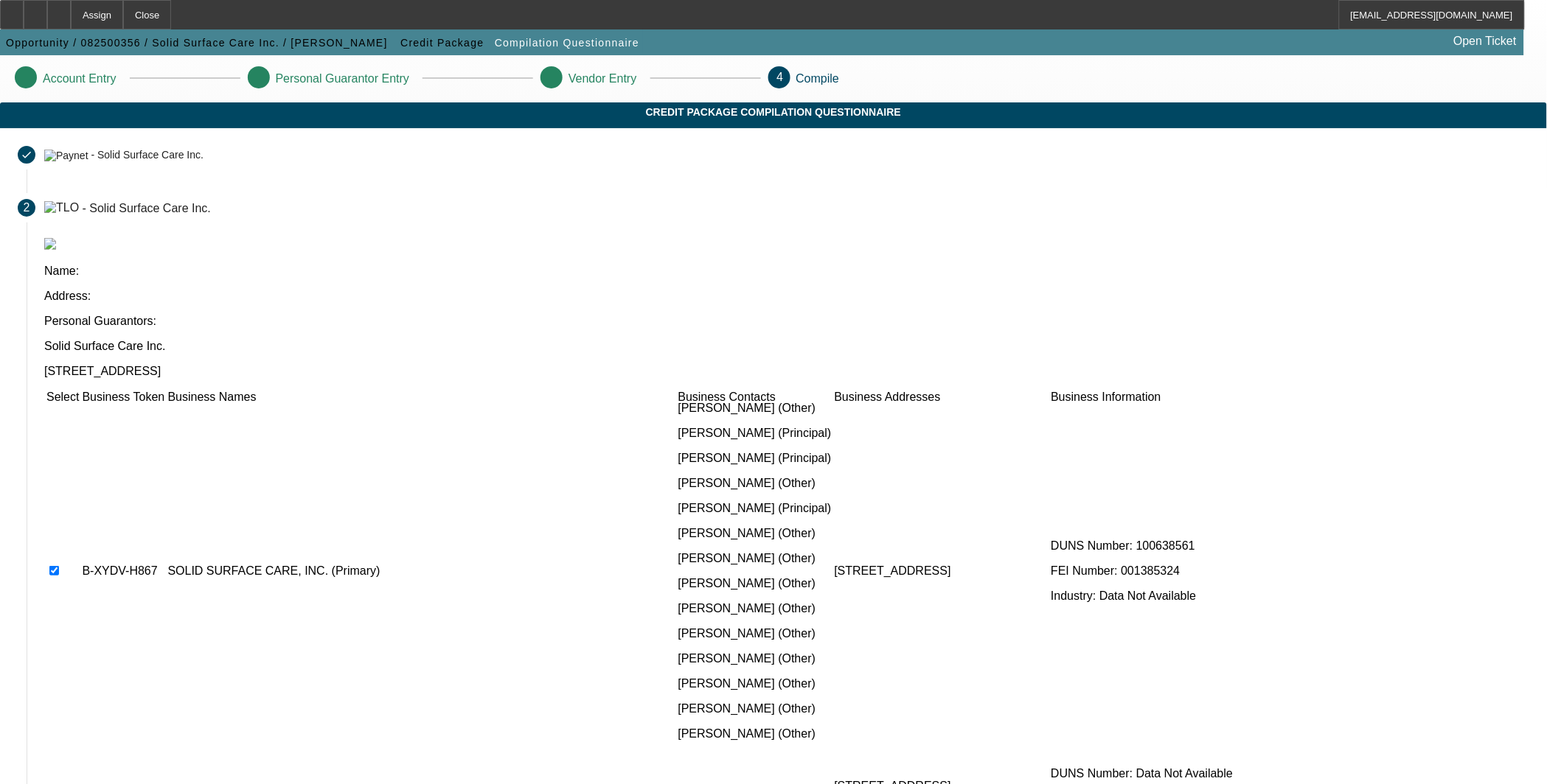
scroll to position [2529, 0]
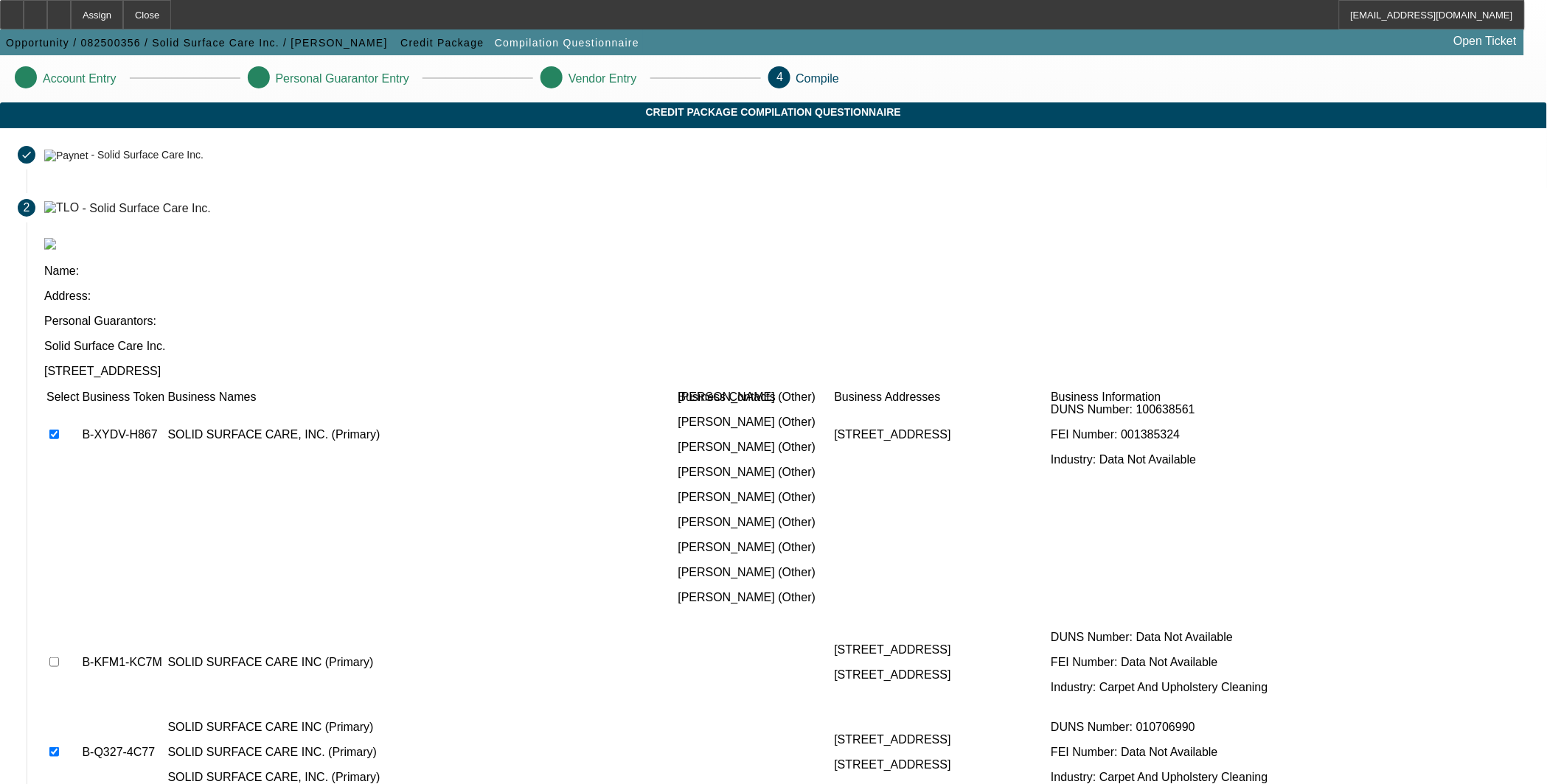
checkbox input "true"
drag, startPoint x: 392, startPoint y: 505, endPoint x: 381, endPoint y: 577, distance: 72.8
checkbox input "true"
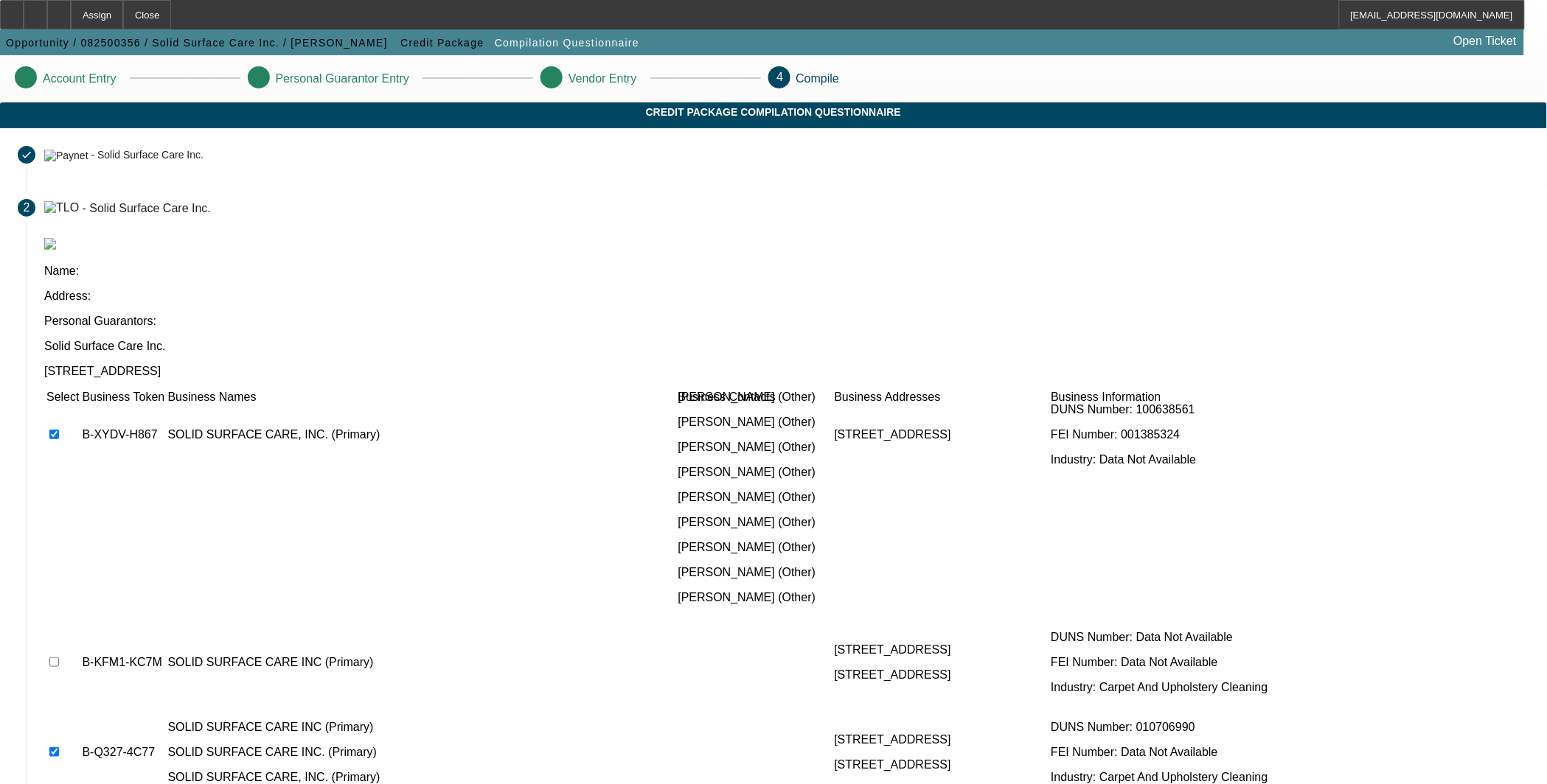
checkbox input "true"
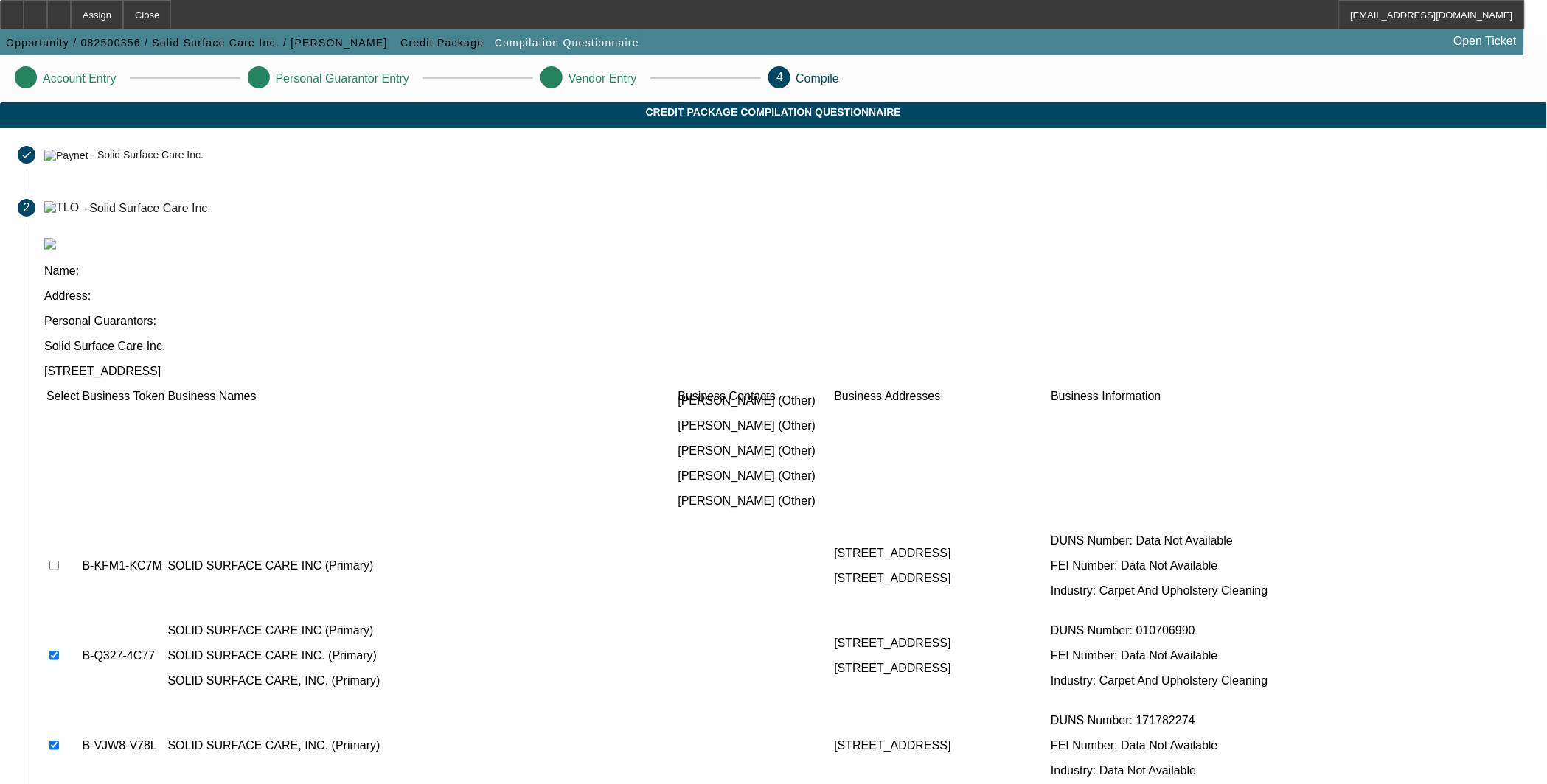
scroll to position [2665, 0]
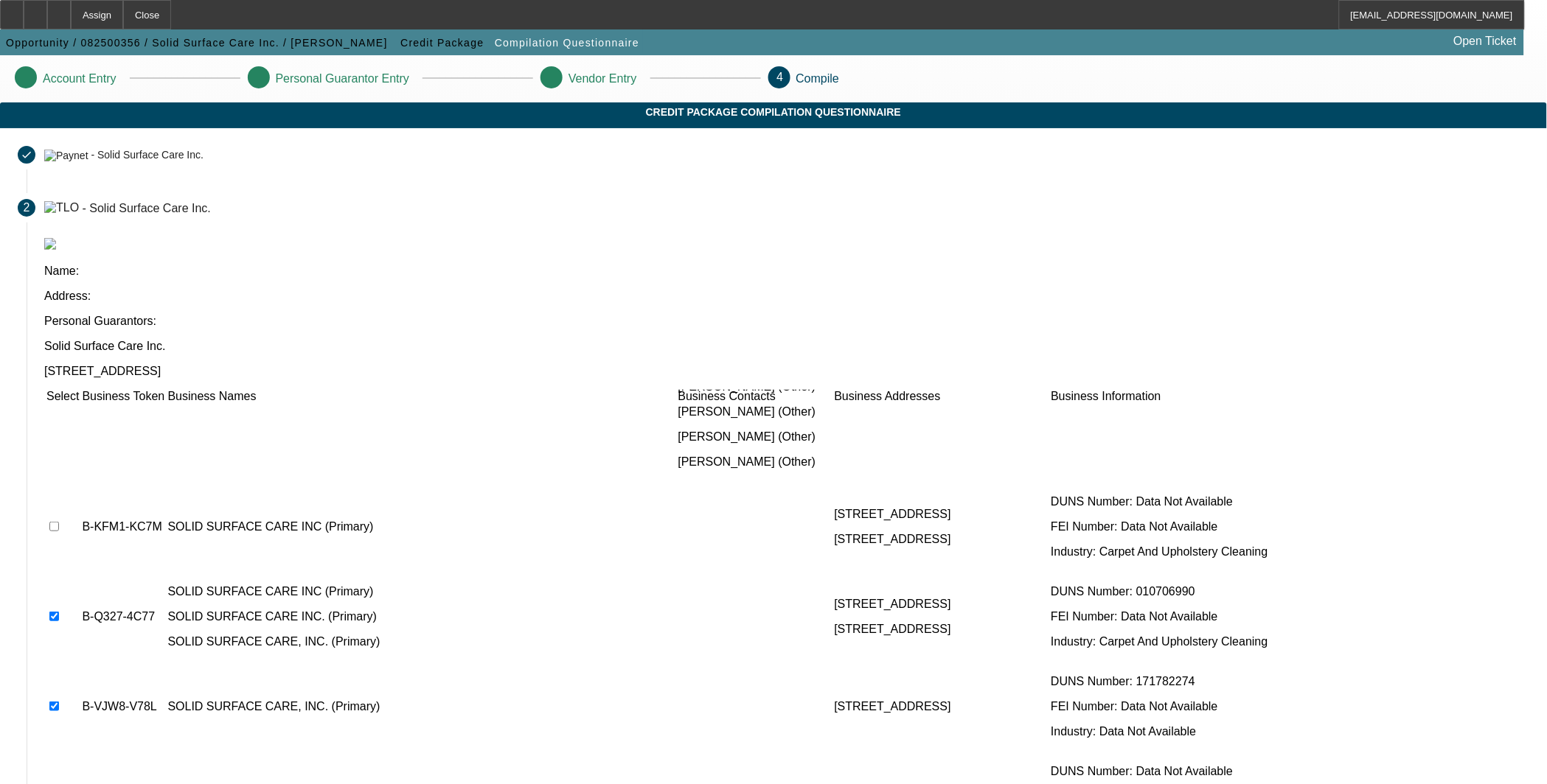
checkbox input "true"
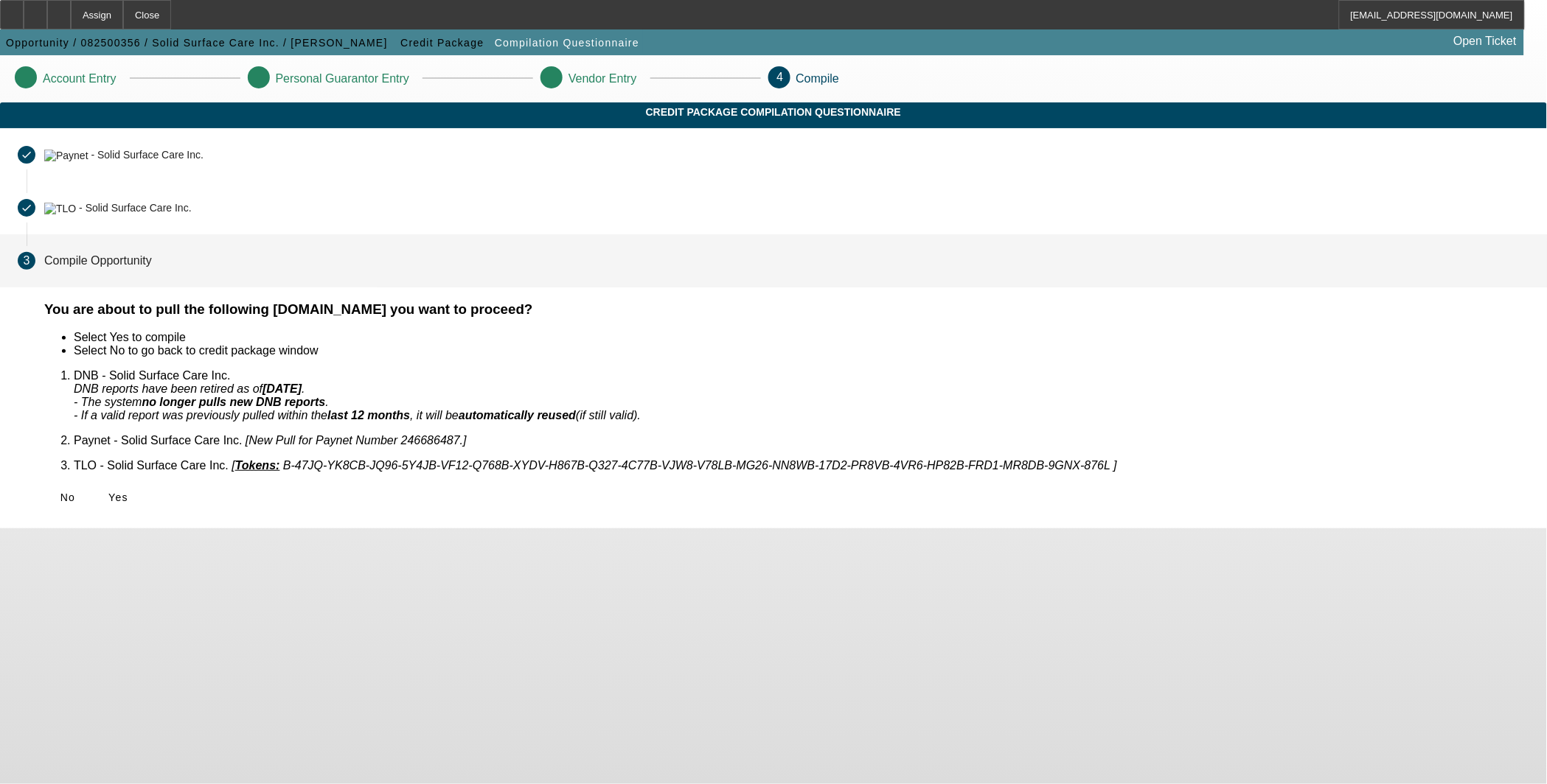
scroll to position [0, 0]
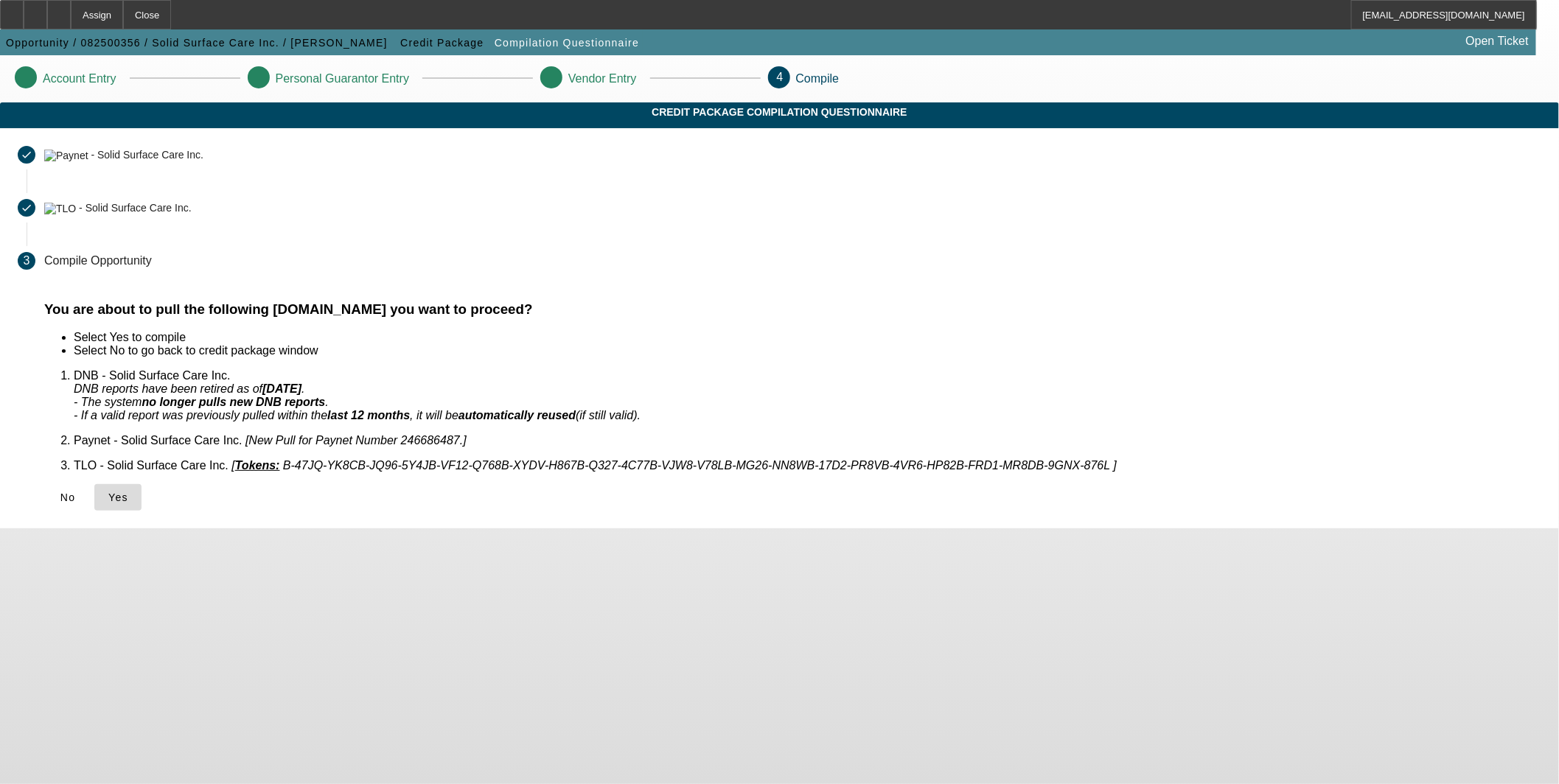
click at [108, 497] on icon at bounding box center [108, 498] width 0 height 12
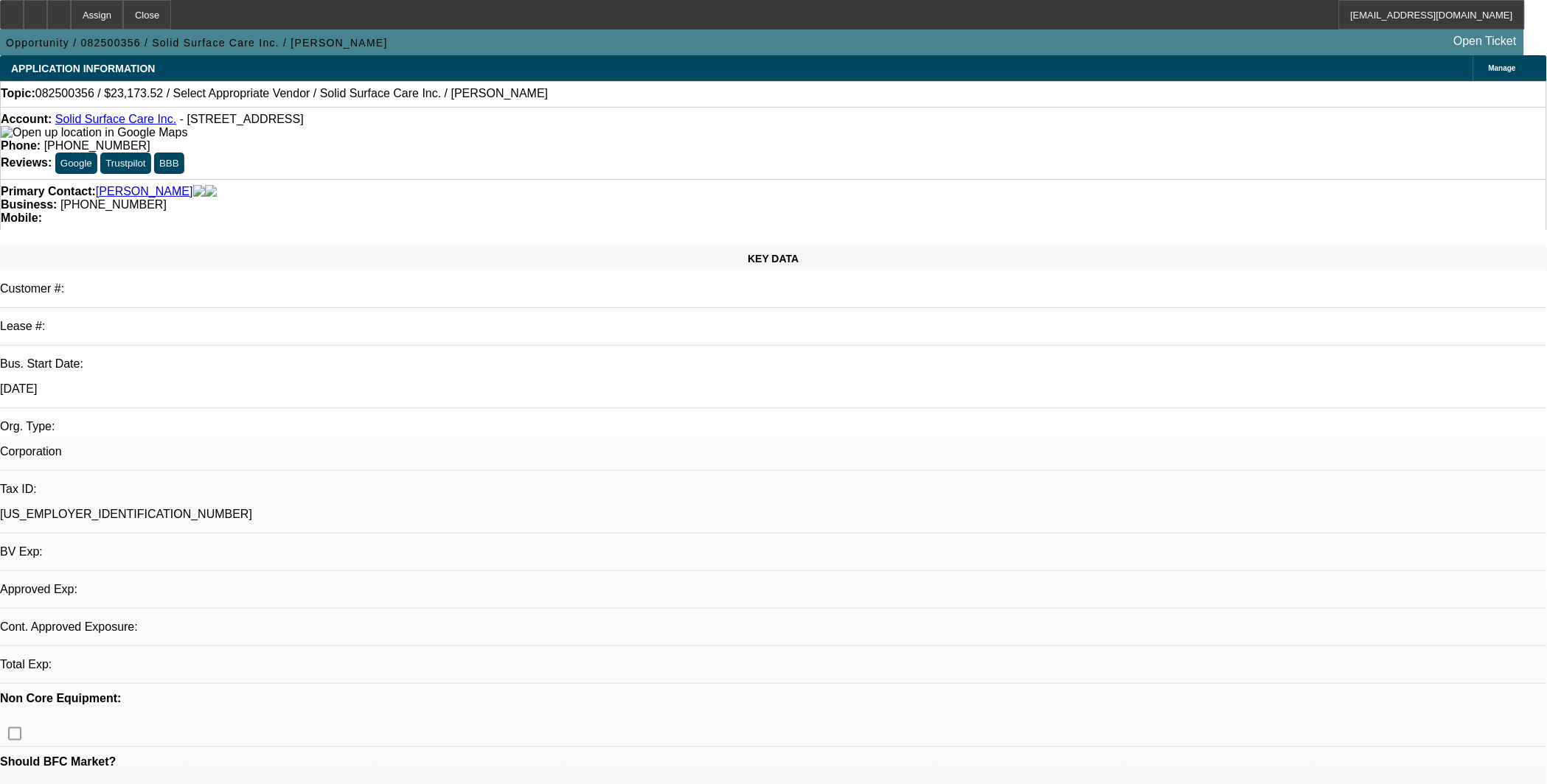
select select "0"
select select "2"
select select "0.1"
select select "4"
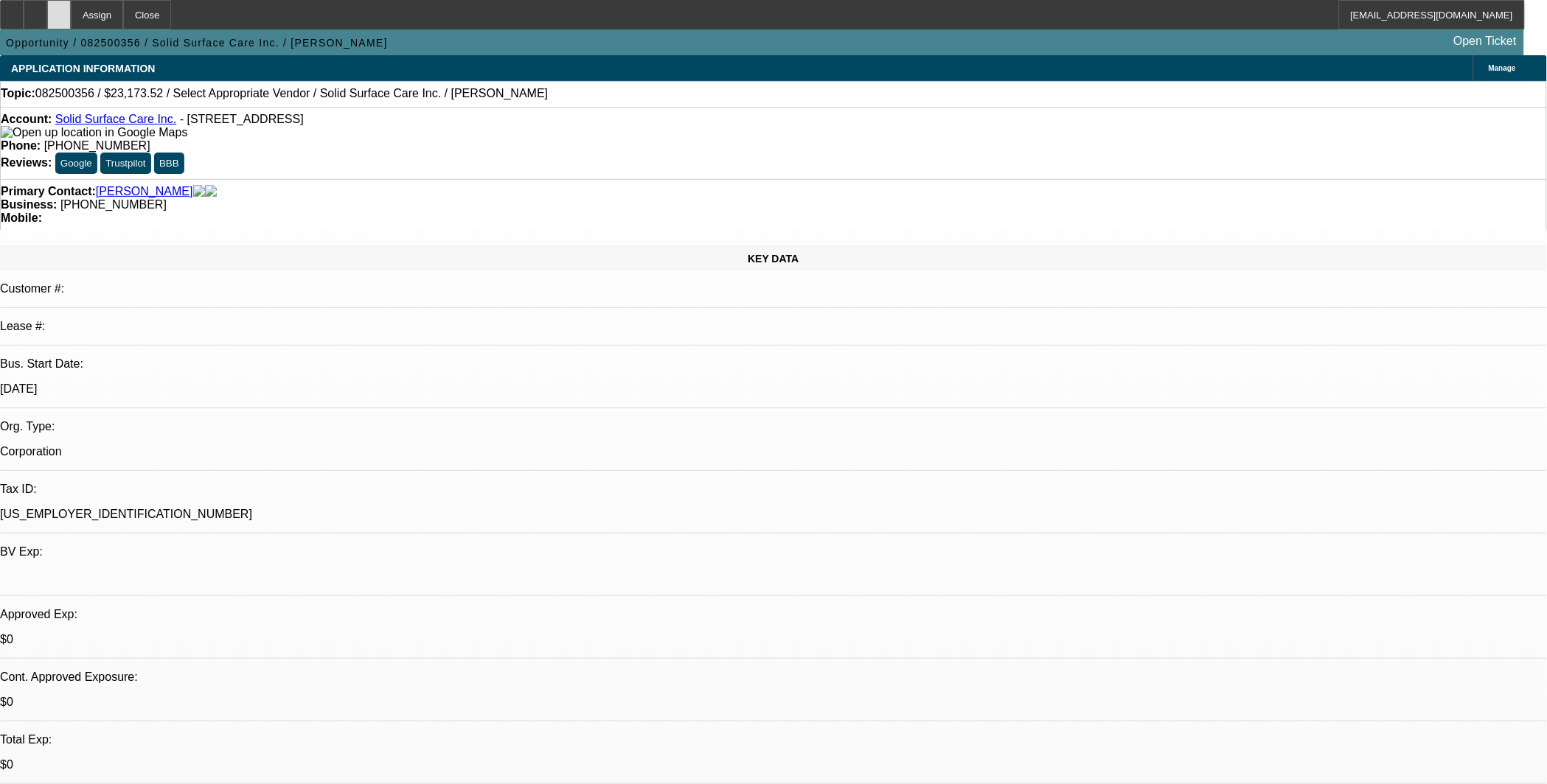
click at [59, 10] on icon at bounding box center [59, 10] width 0 height 0
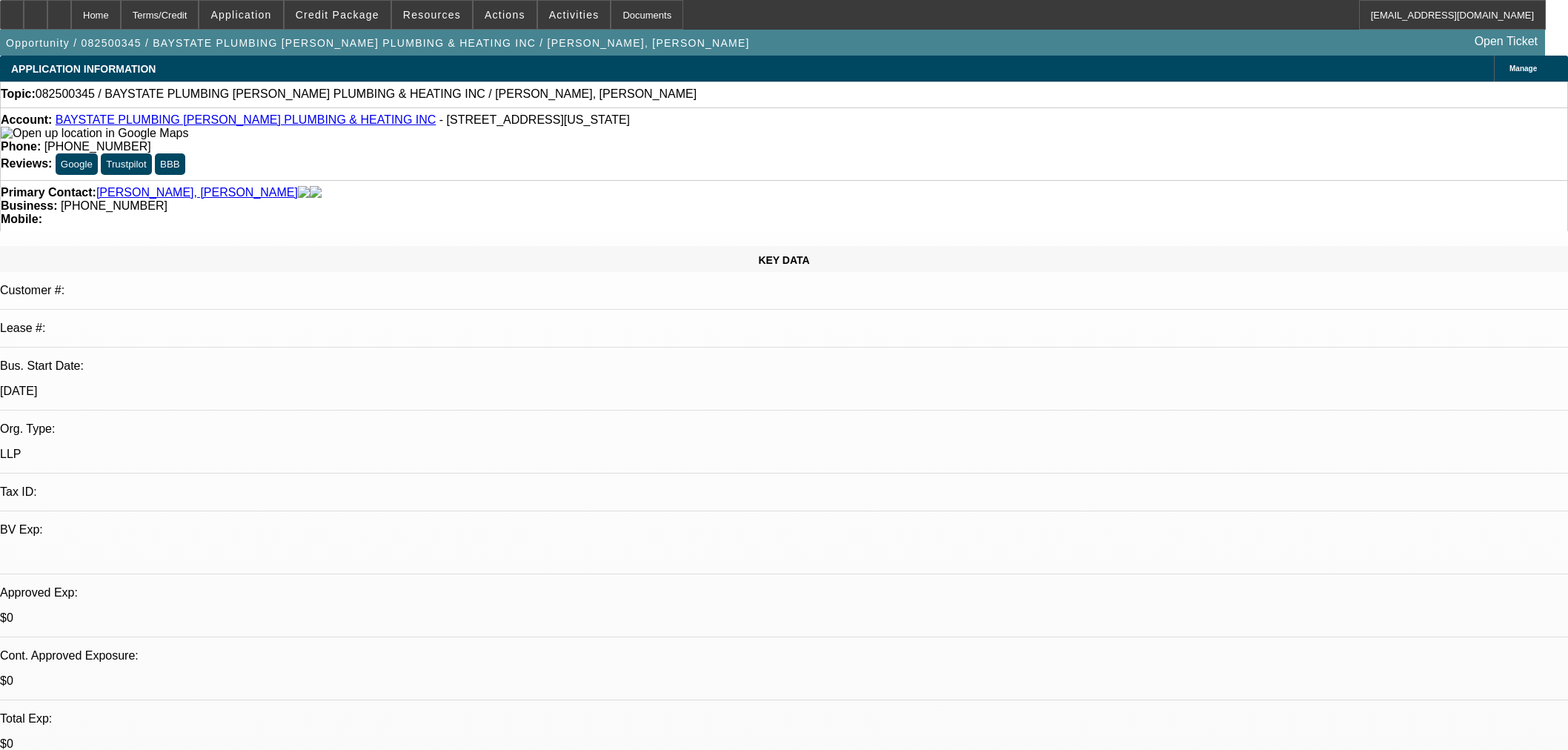
select select "0"
select select "2"
select select "0.1"
select select "4"
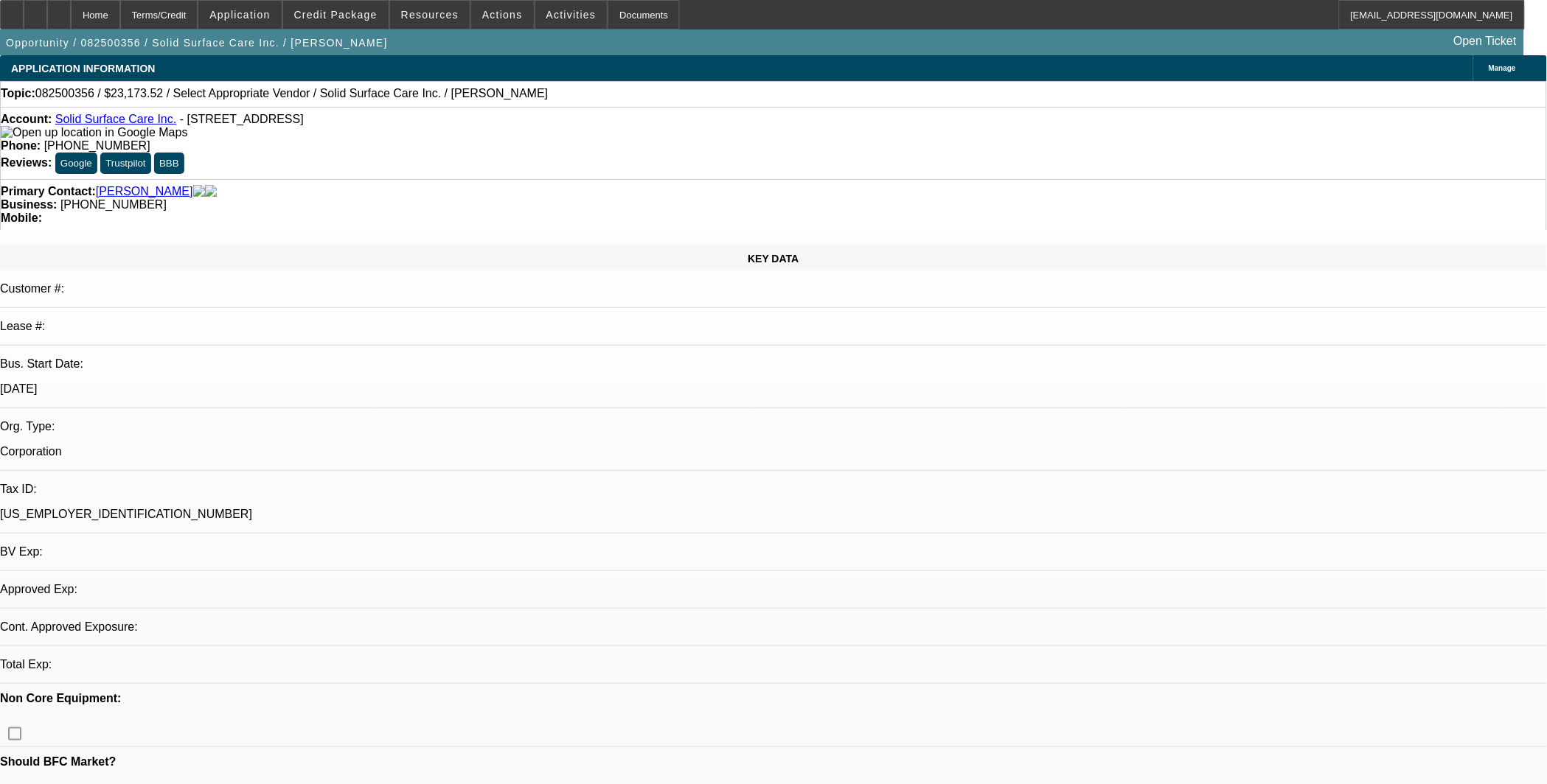
select select "0"
select select "2"
select select "0.1"
select select "4"
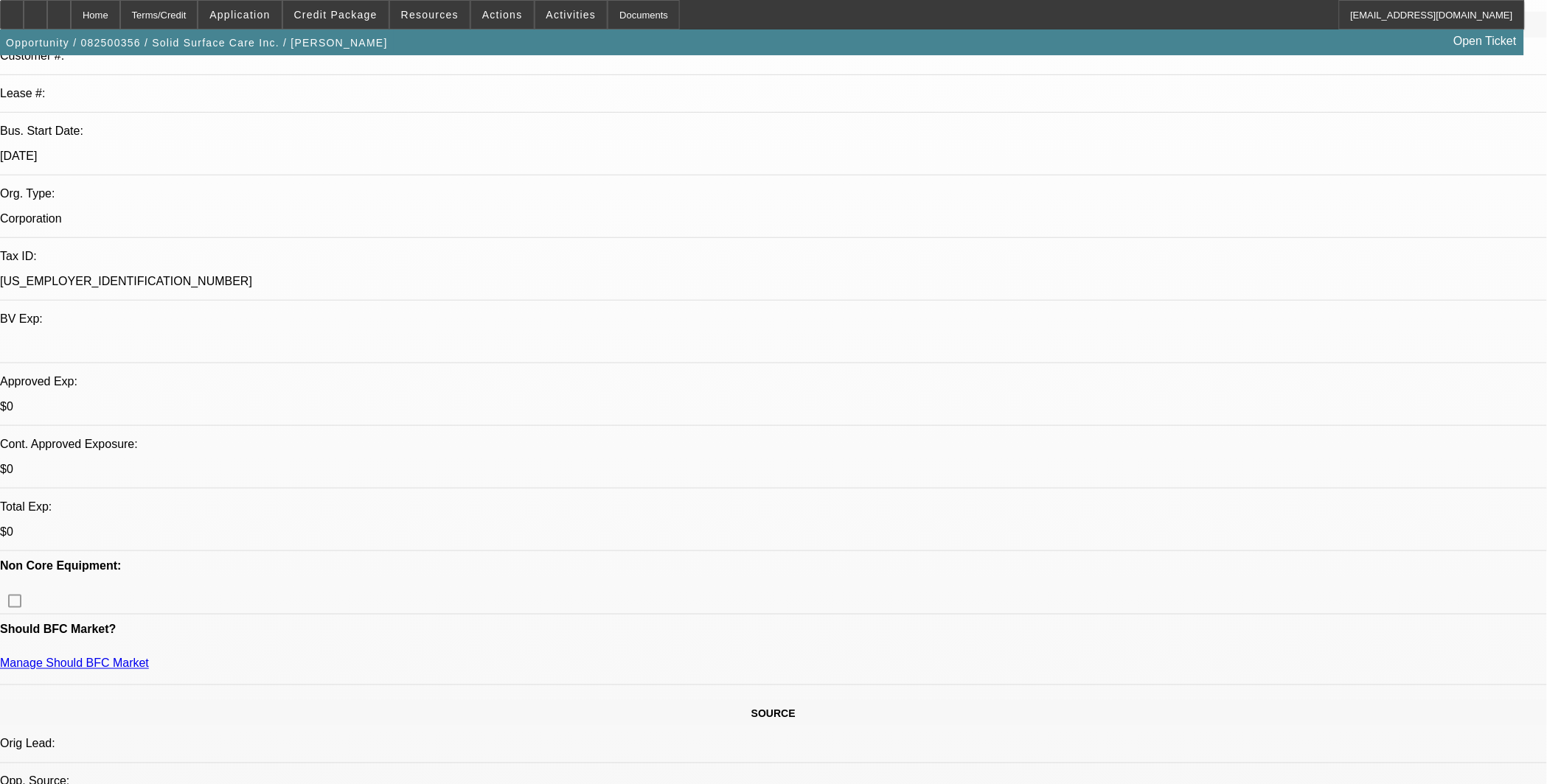
scroll to position [273, 0]
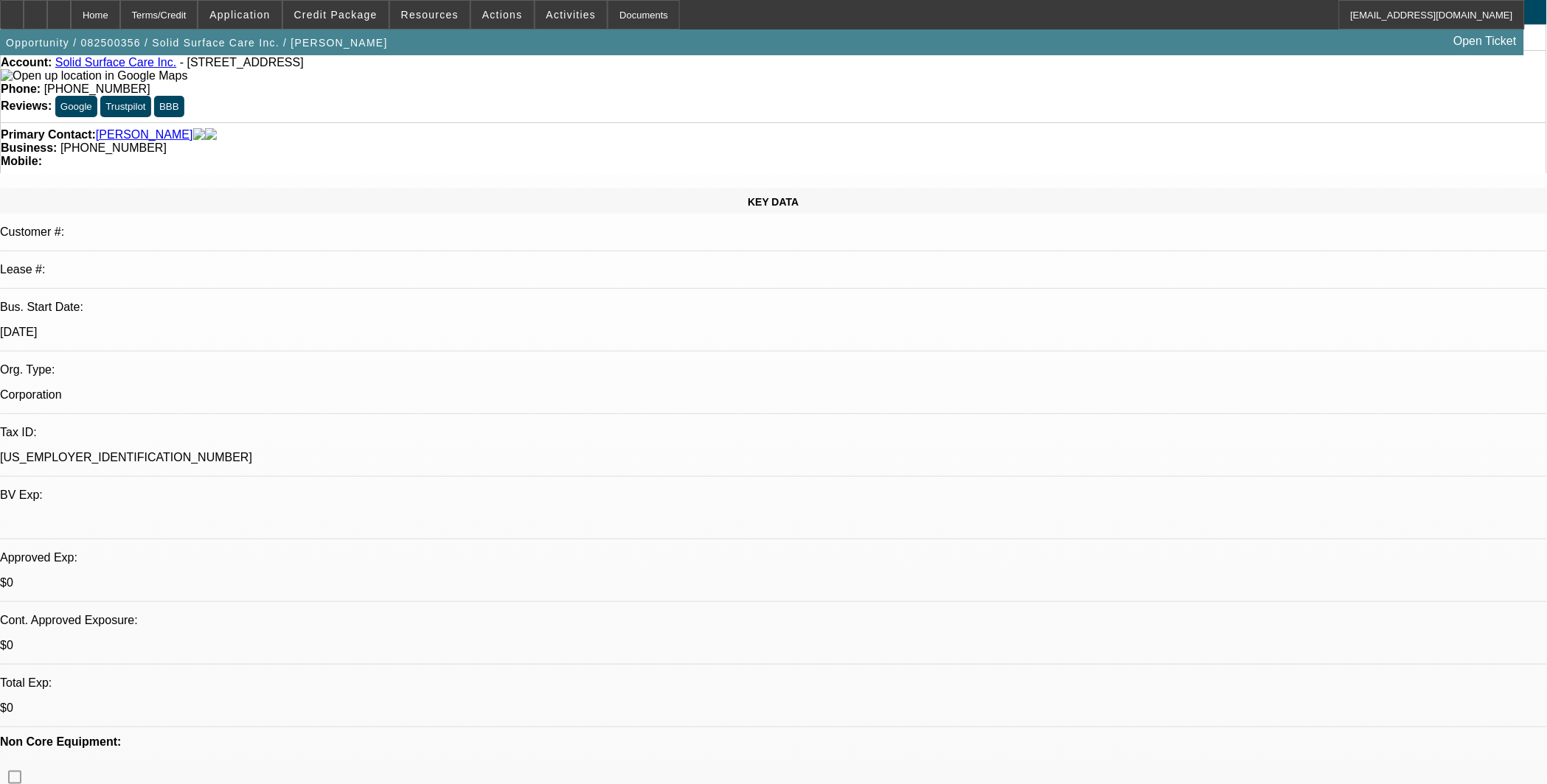
scroll to position [0, 0]
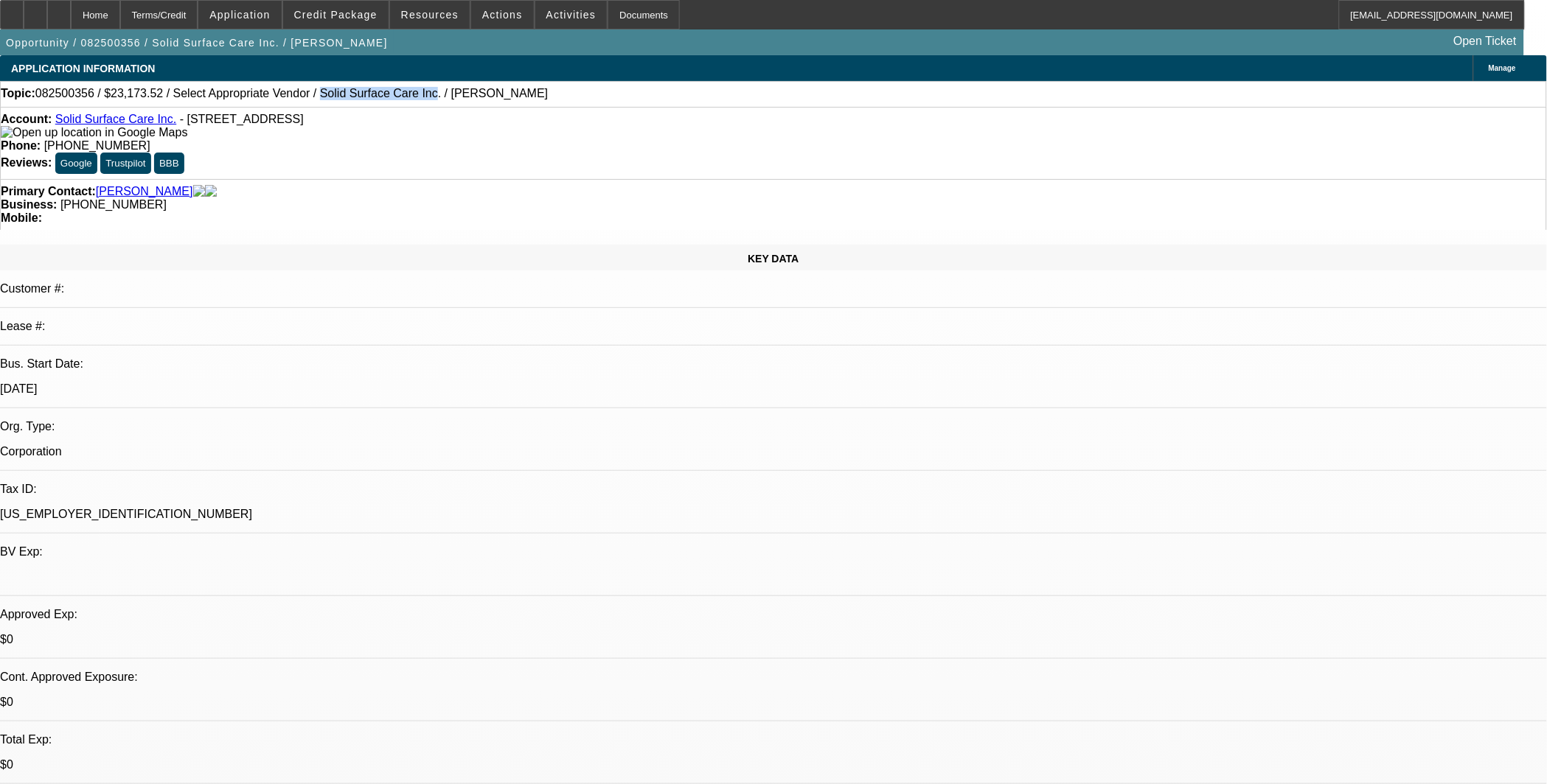
drag, startPoint x: 378, startPoint y: 91, endPoint x: 283, endPoint y: 98, distance: 95.3
click at [283, 98] on span "082500356 / $23,173.52 / Select Appropriate Vendor / Solid Surface Care Inc. / …" at bounding box center [292, 93] width 513 height 13
copy span "Solid Surface Care Inc"
click at [36, 10] on icon at bounding box center [36, 10] width 0 height 0
click at [59, 10] on icon at bounding box center [59, 10] width 0 height 0
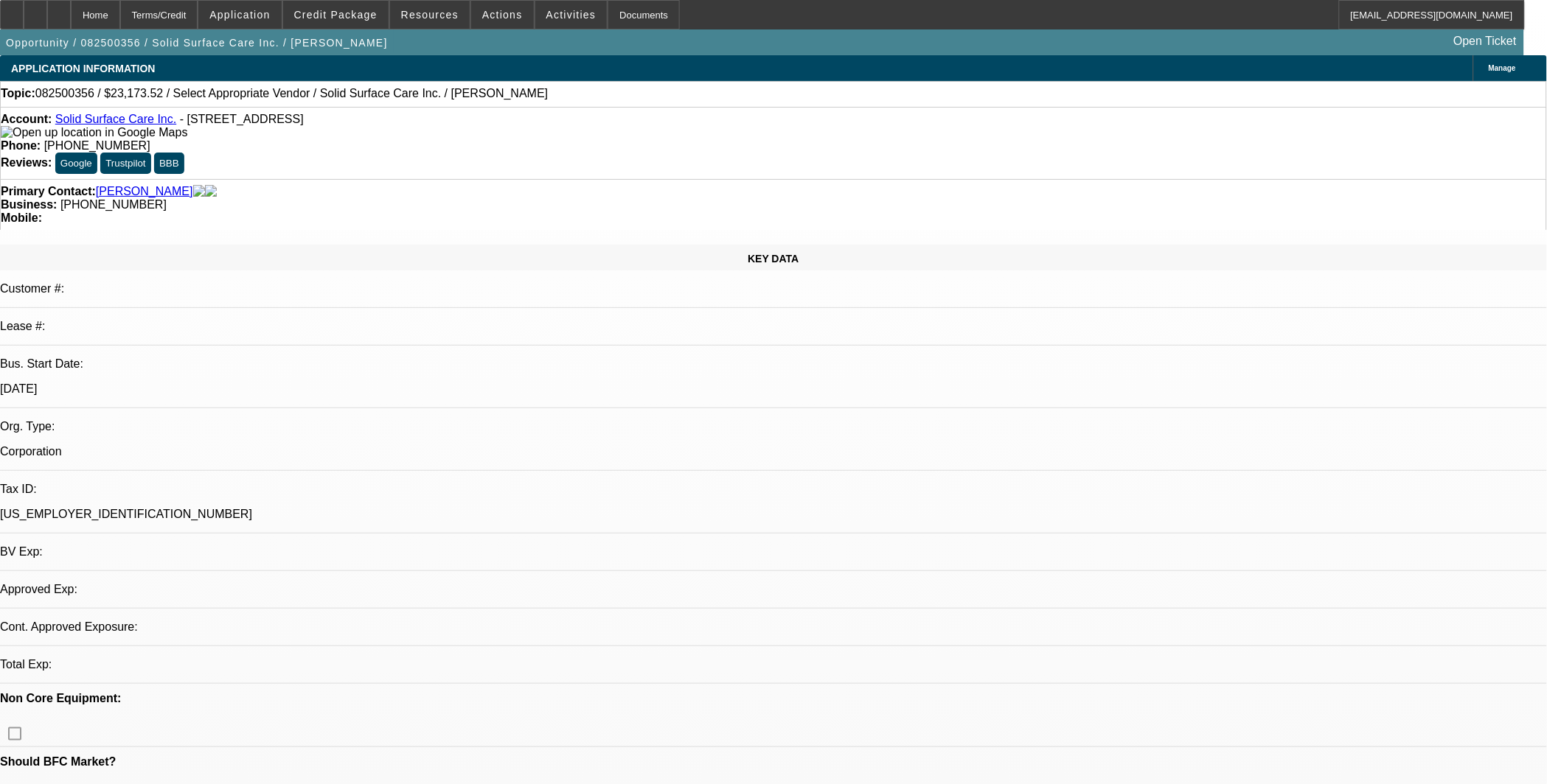
select select "0"
select select "2"
select select "0.1"
select select "4"
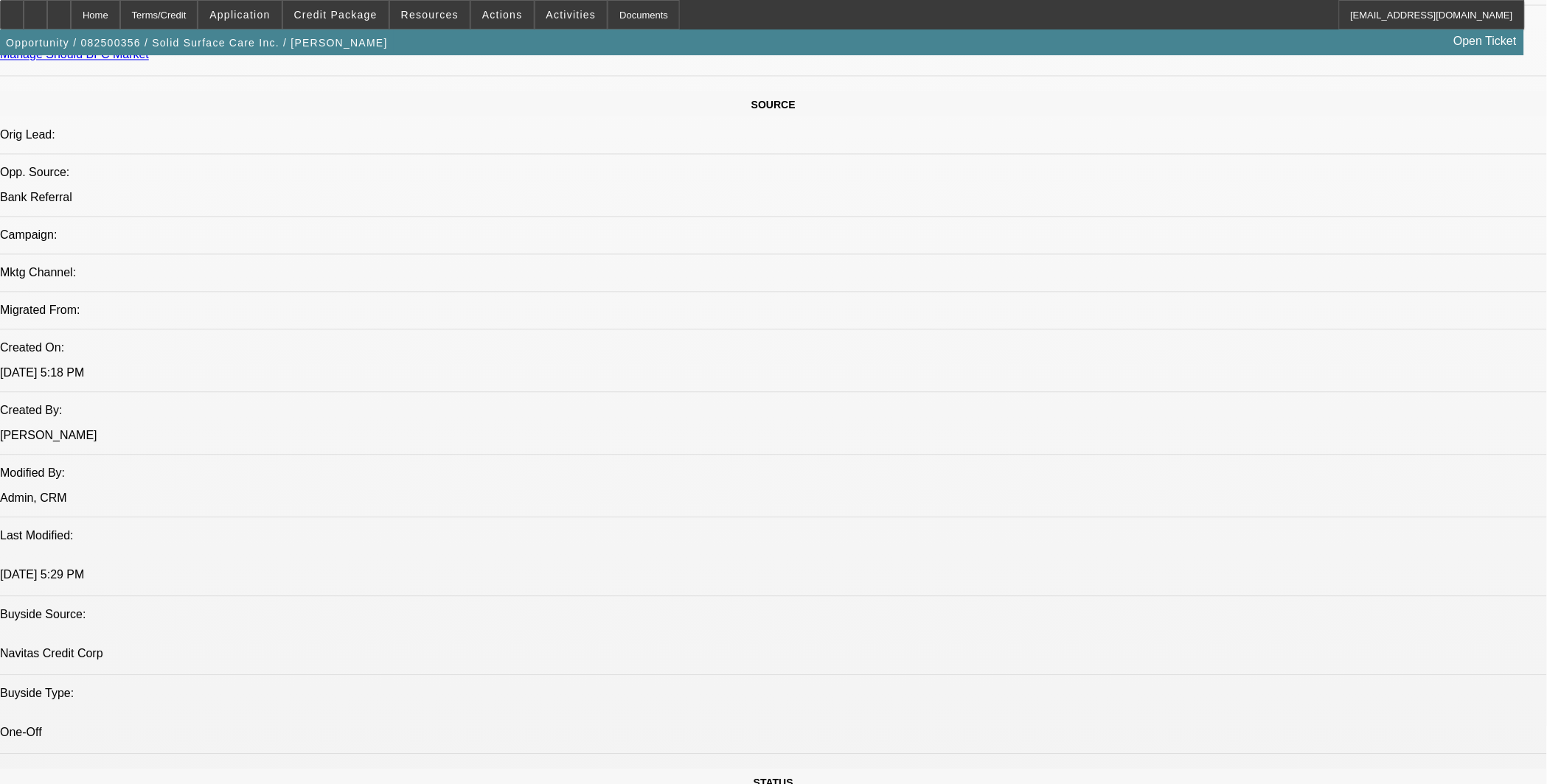
scroll to position [682, 0]
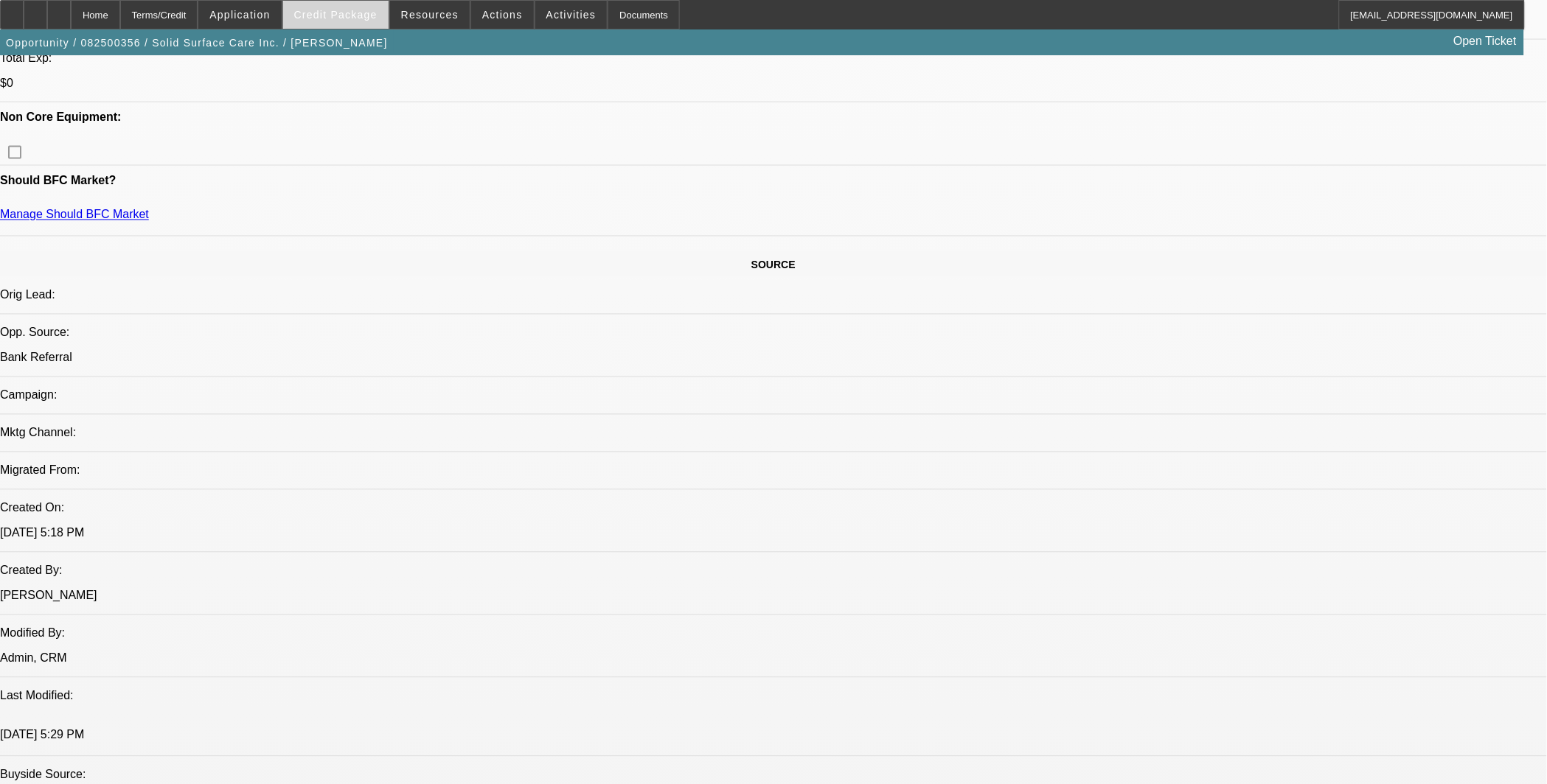
click at [355, 11] on span "Credit Package" at bounding box center [336, 15] width 83 height 12
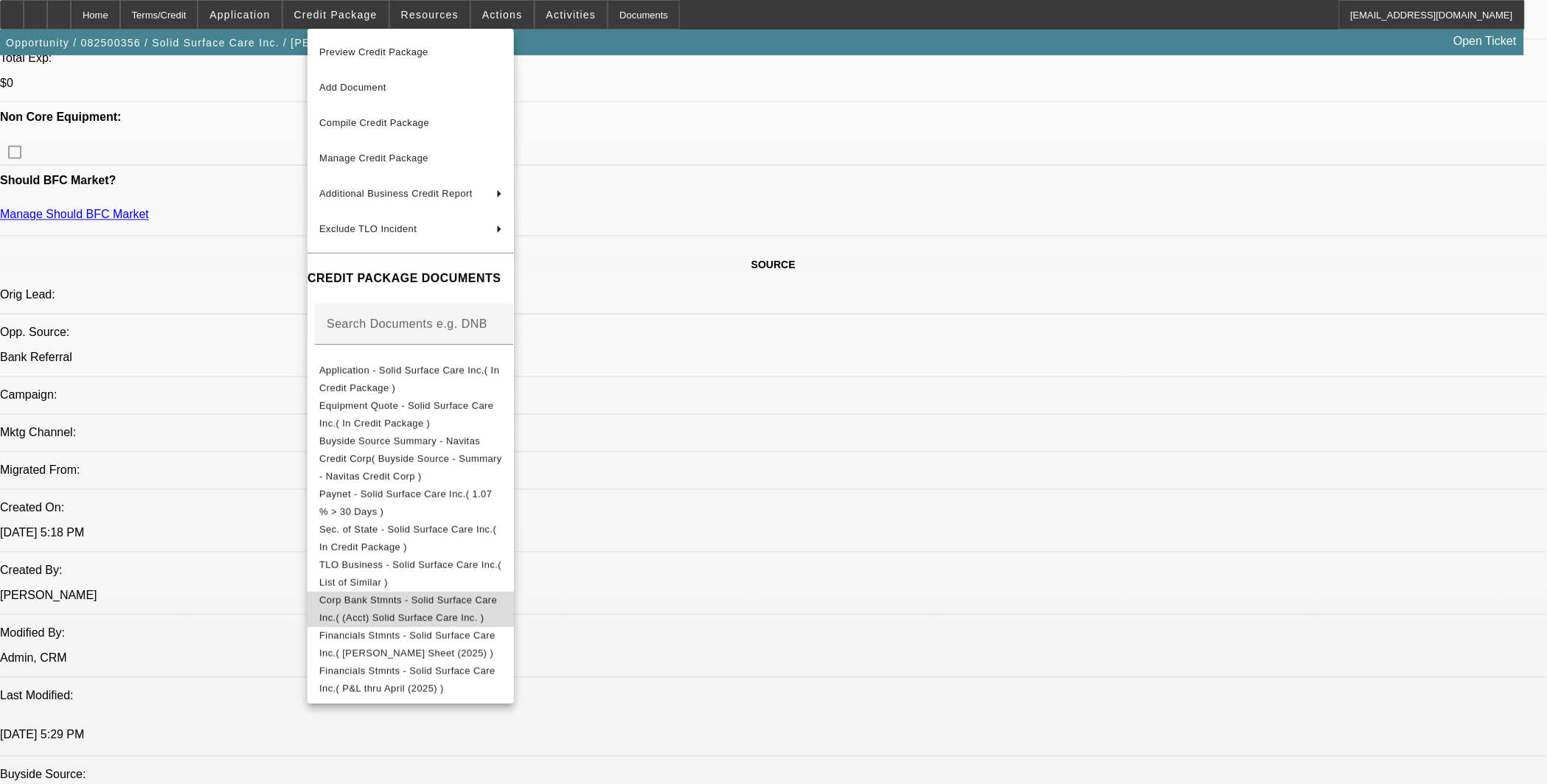
click at [480, 595] on span "Corp Bank Stmnts - Solid Surface Care Inc.( (Acct) Solid Surface Care Inc. )" at bounding box center [407, 608] width 177 height 29
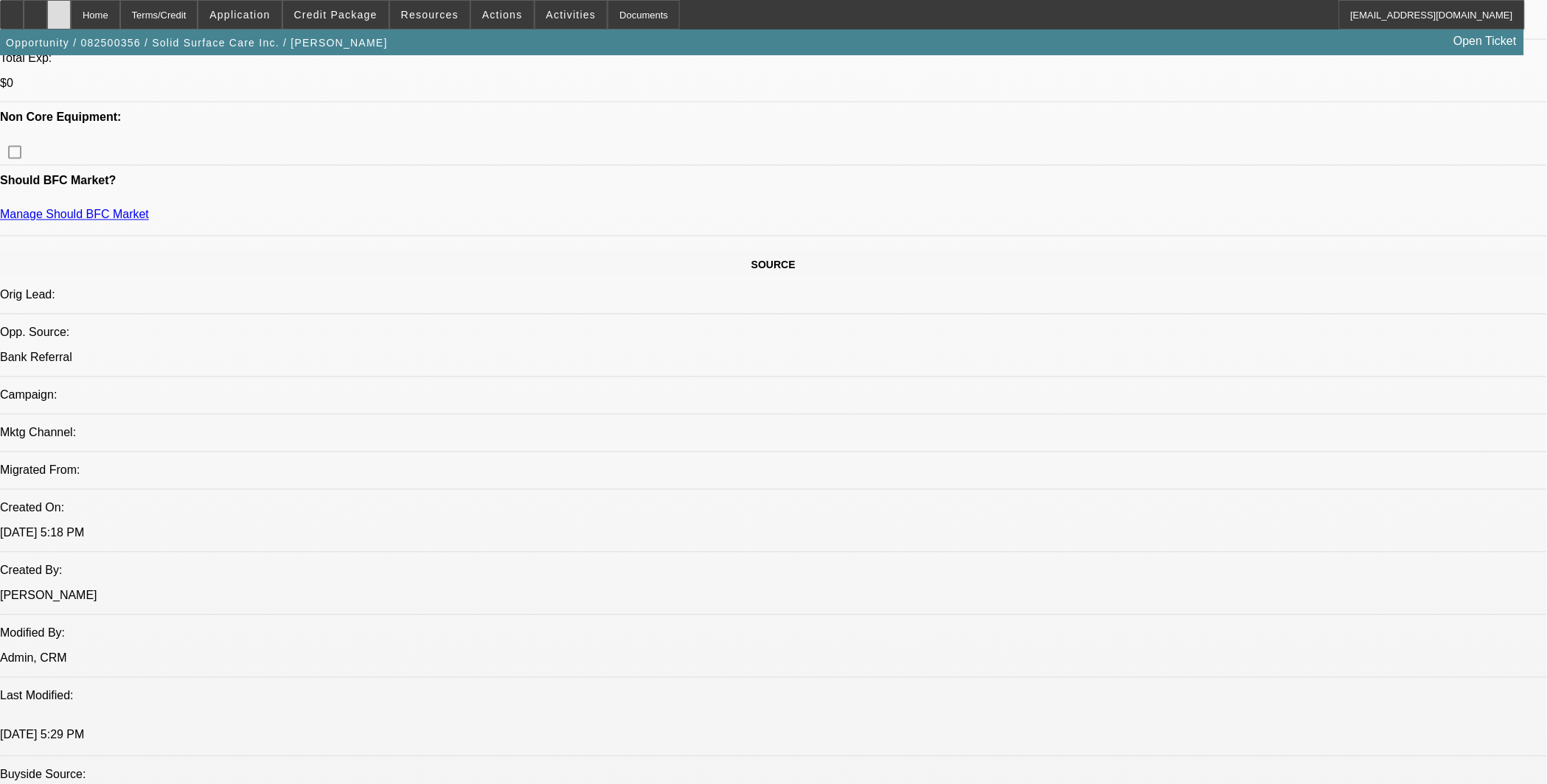
click at [59, 10] on icon at bounding box center [59, 10] width 0 height 0
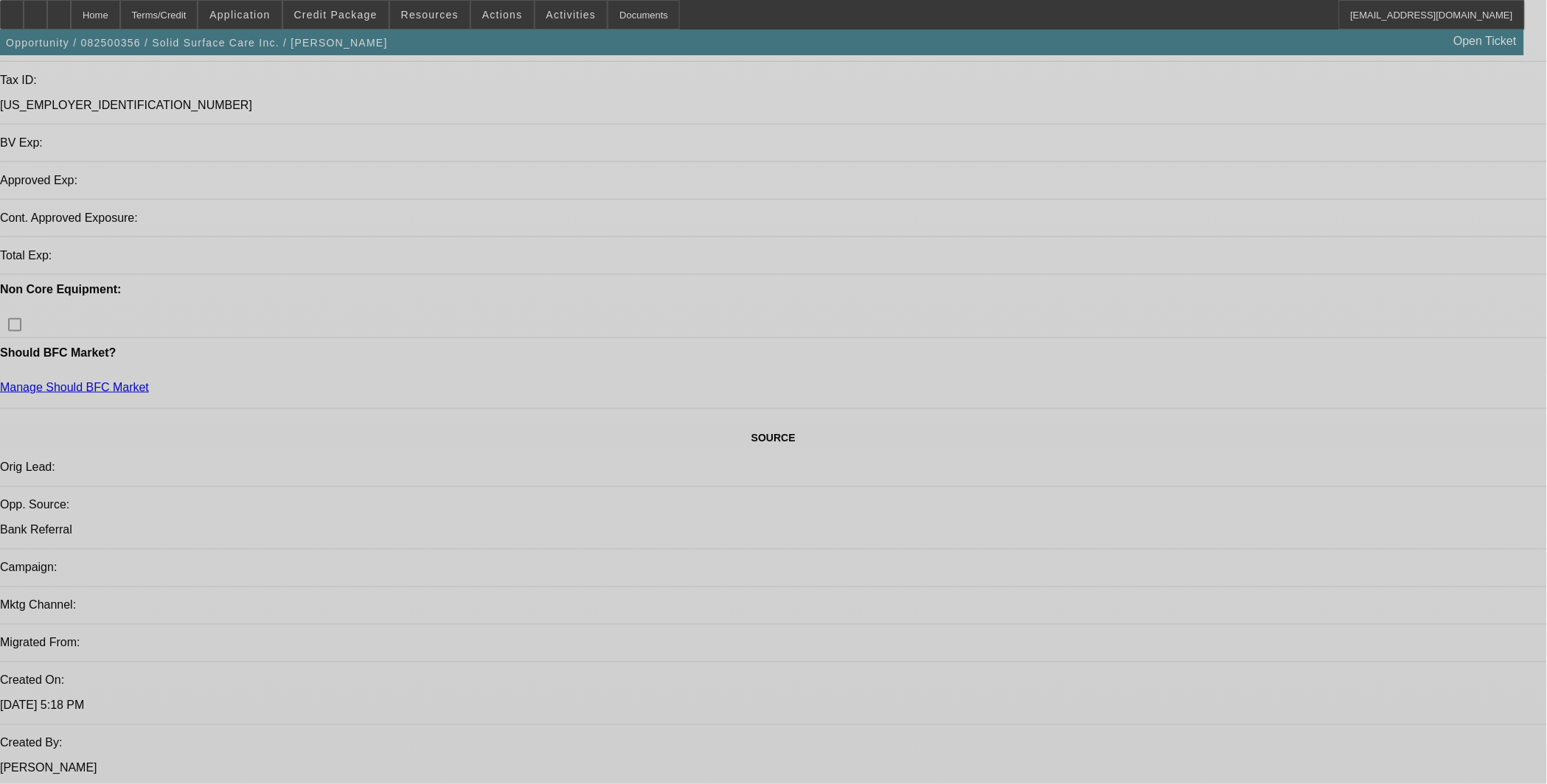
select select "0"
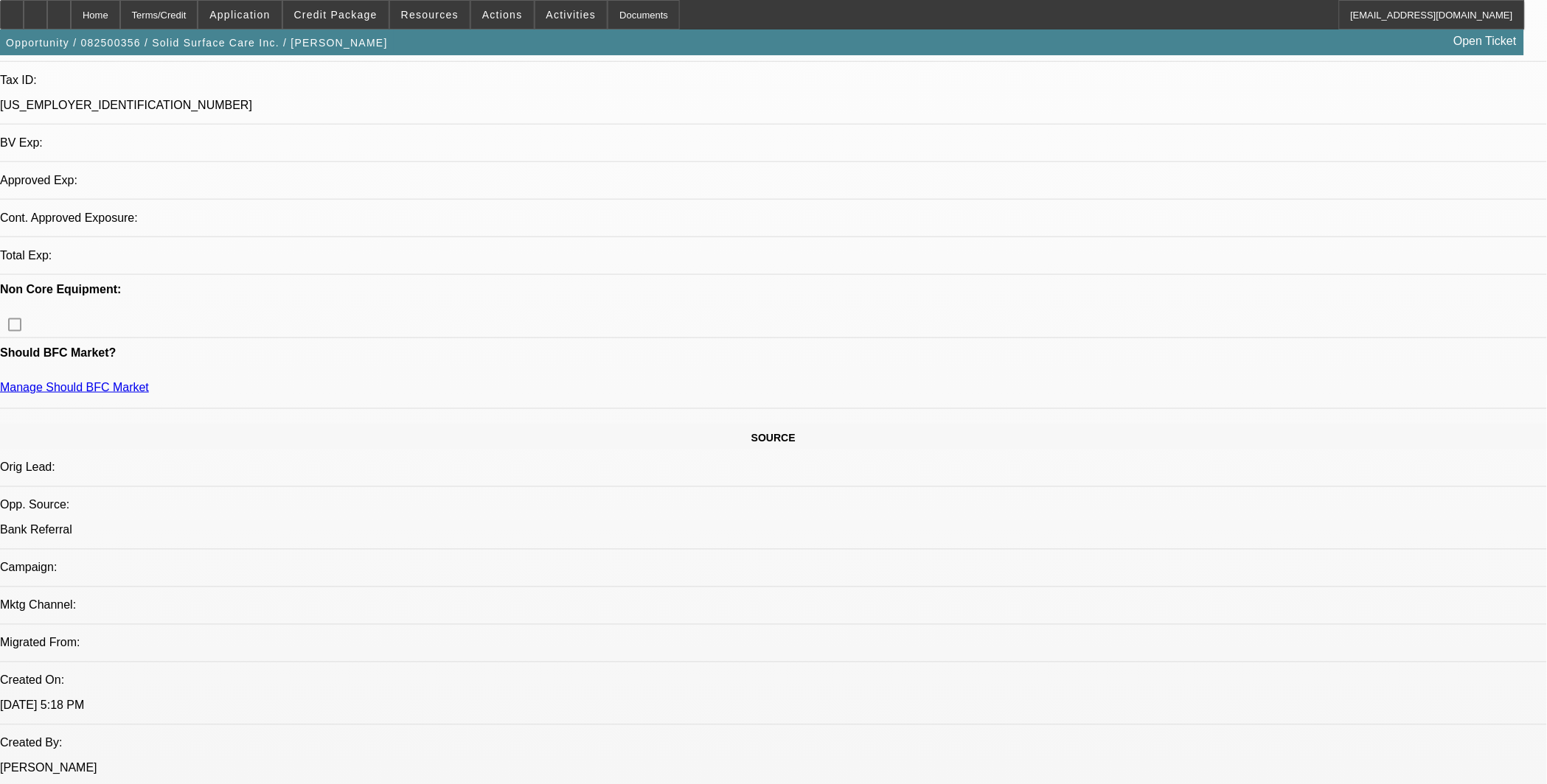
select select "2"
select select "0.1"
select select "4"
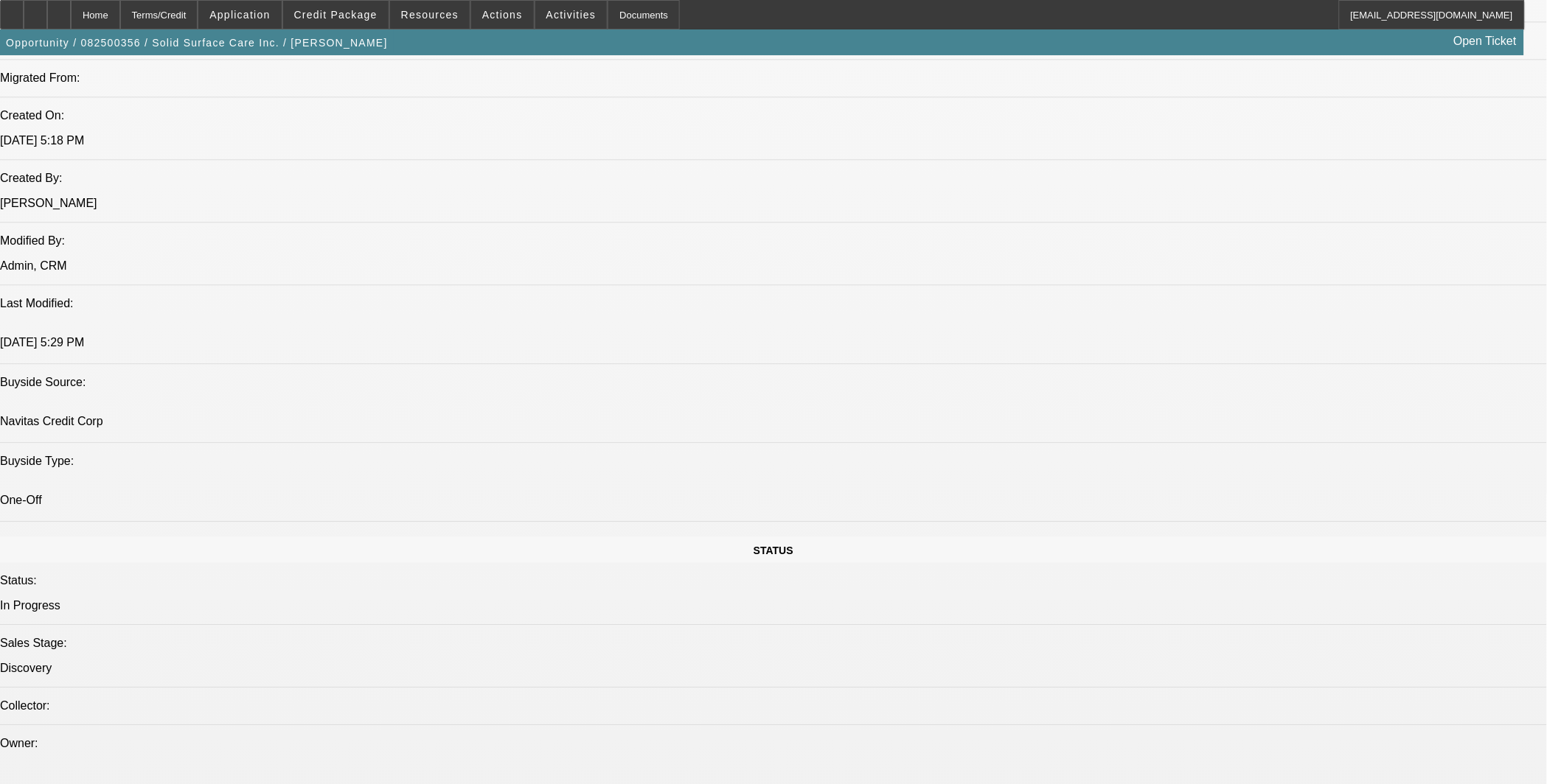
scroll to position [801, 0]
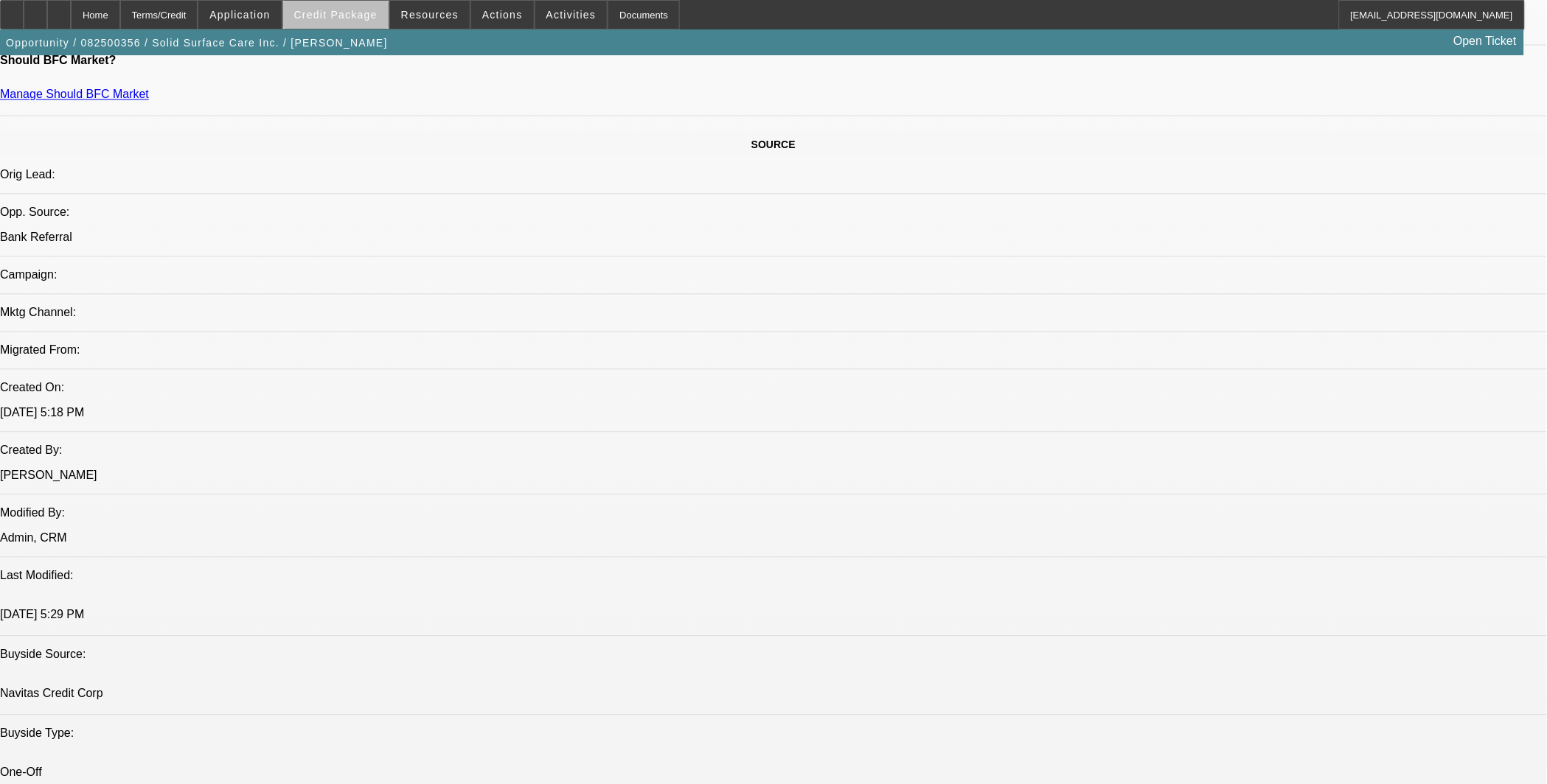
click at [363, 19] on span "Credit Package" at bounding box center [336, 15] width 83 height 12
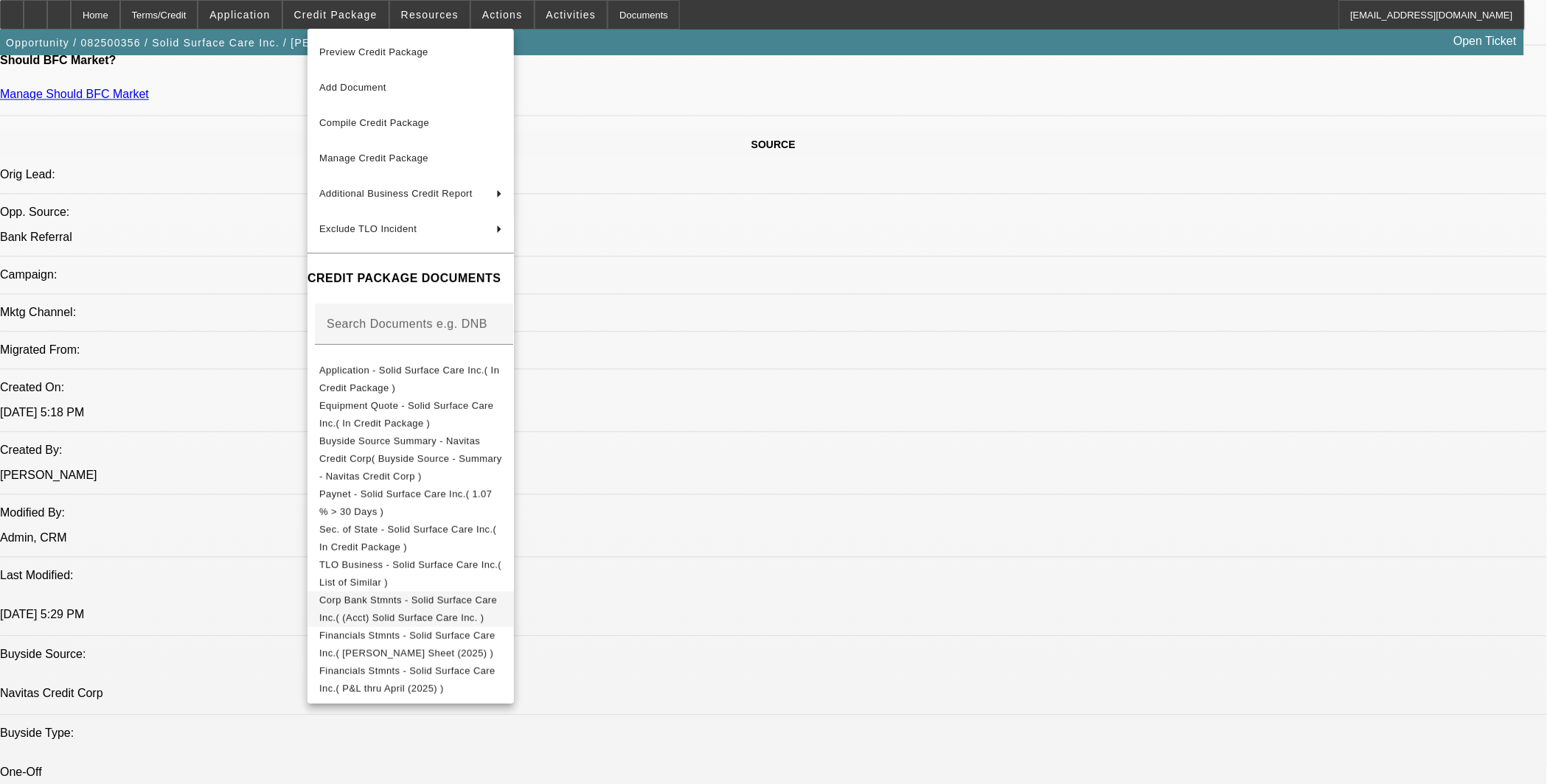
click at [465, 594] on span "Corp Bank Stmnts - Solid Surface Care Inc.( (Acct) Solid Surface Care Inc. )" at bounding box center [407, 608] width 177 height 29
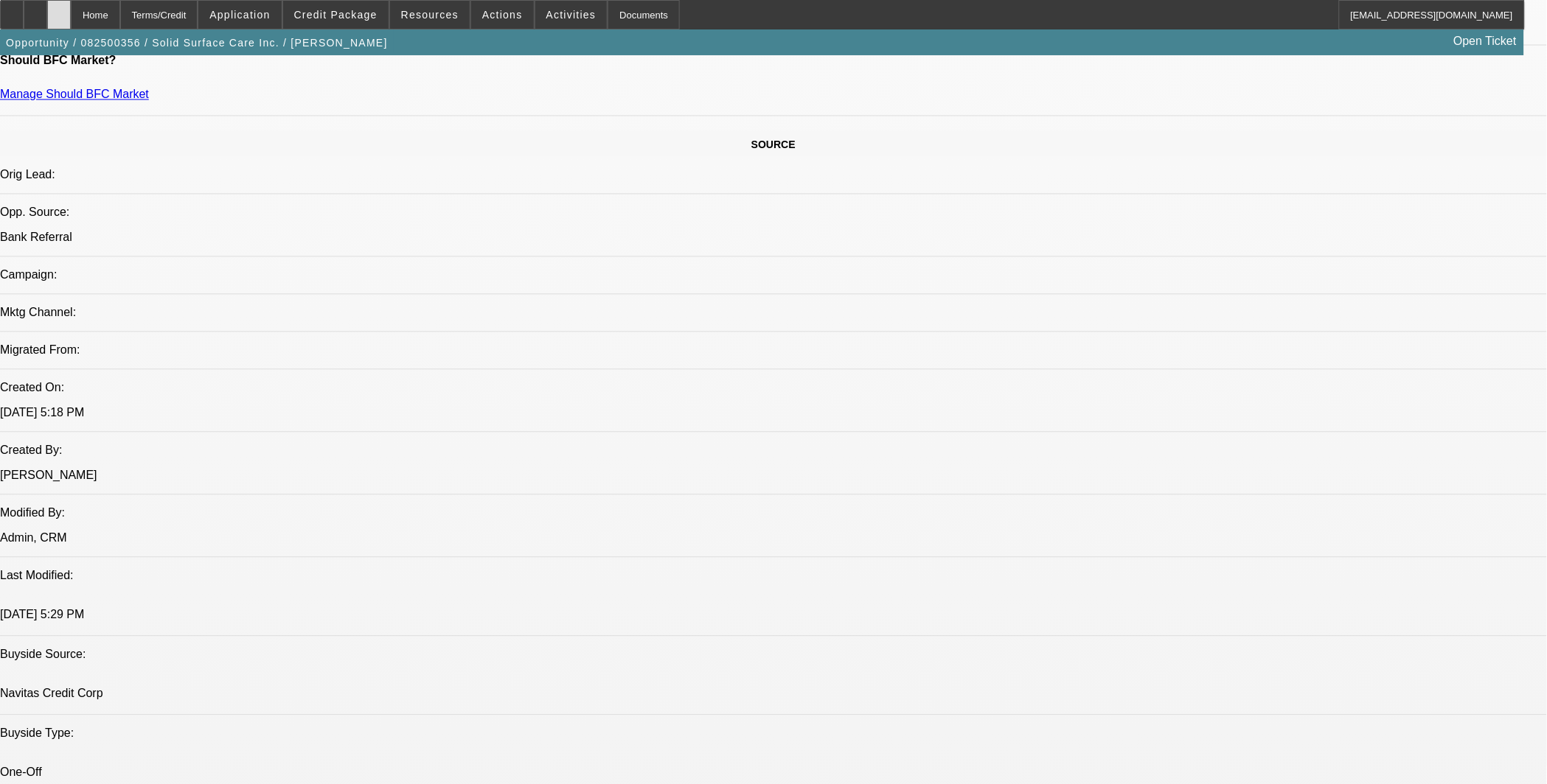
click at [59, 10] on icon at bounding box center [59, 10] width 0 height 0
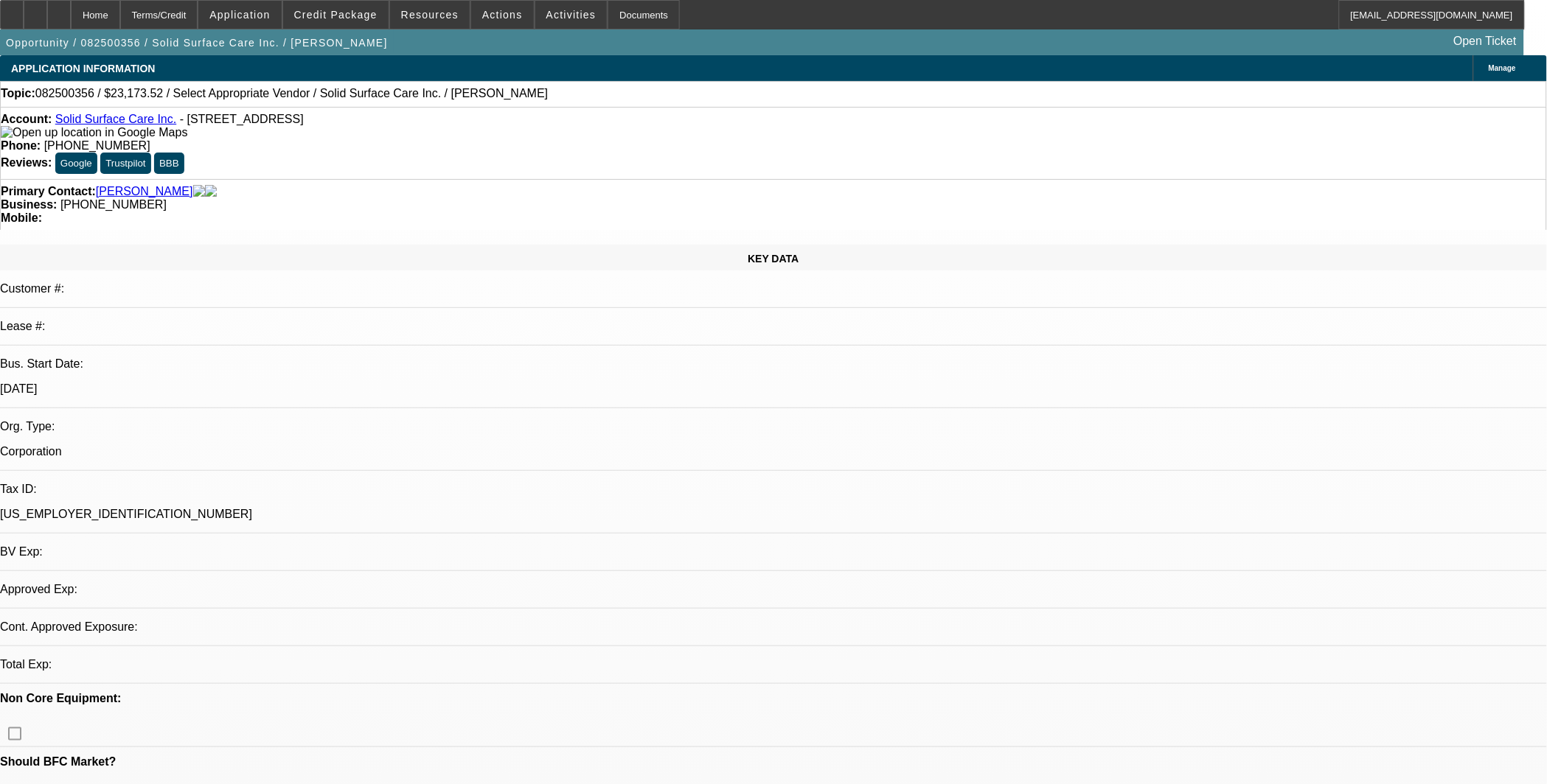
select select "0"
select select "2"
select select "0.1"
select select "4"
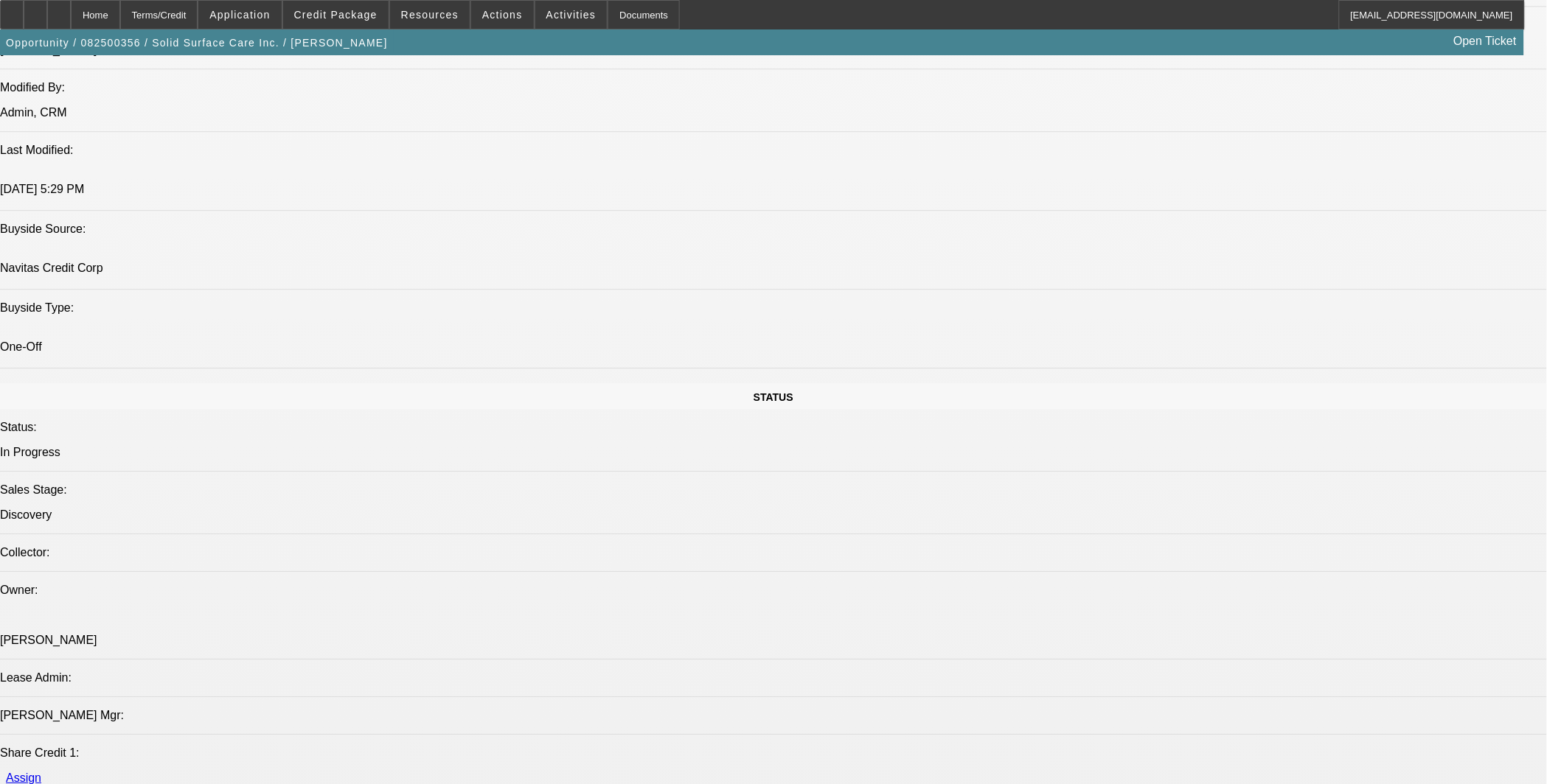
scroll to position [1774, 0]
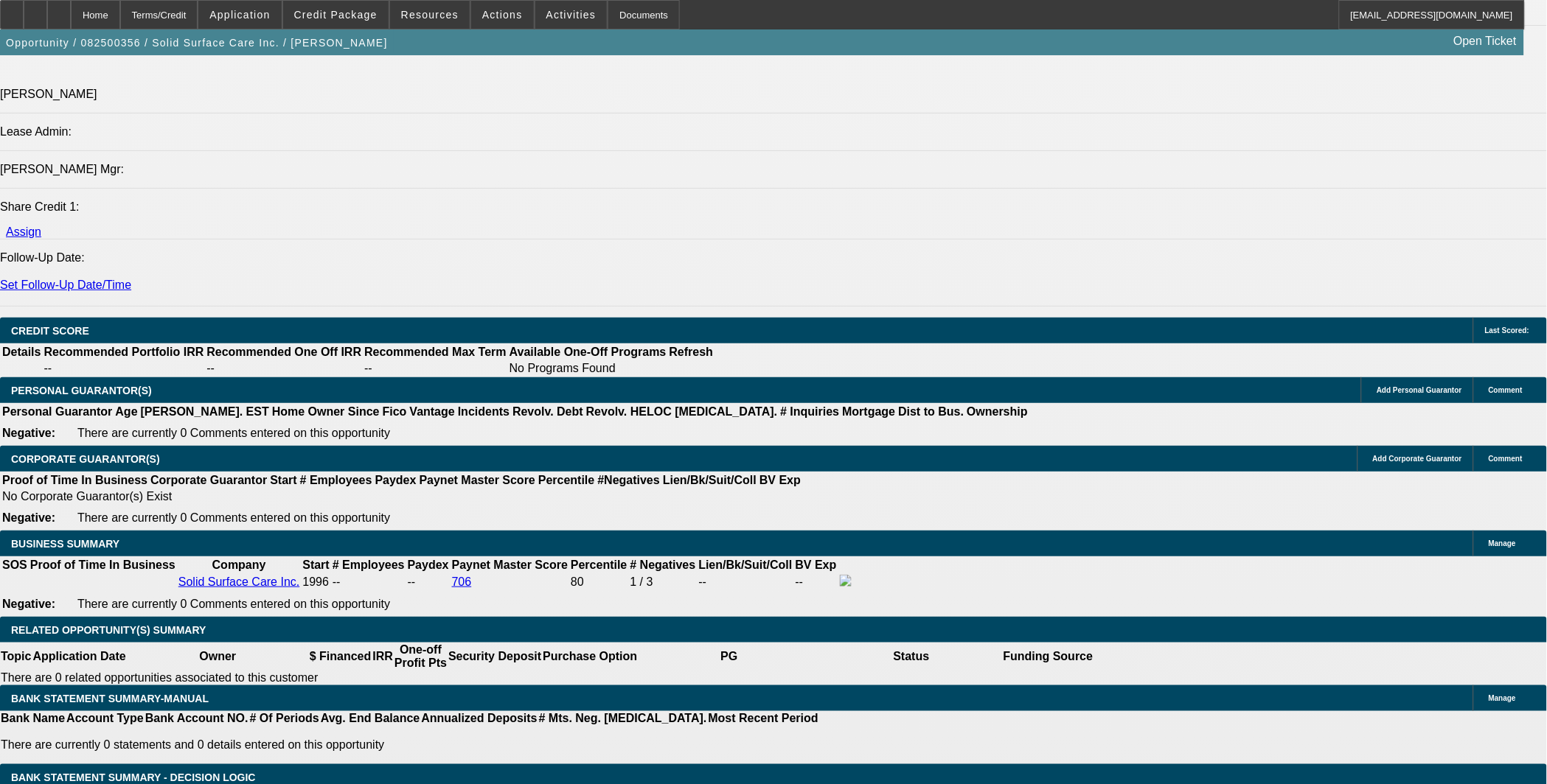
type input "$0.00"
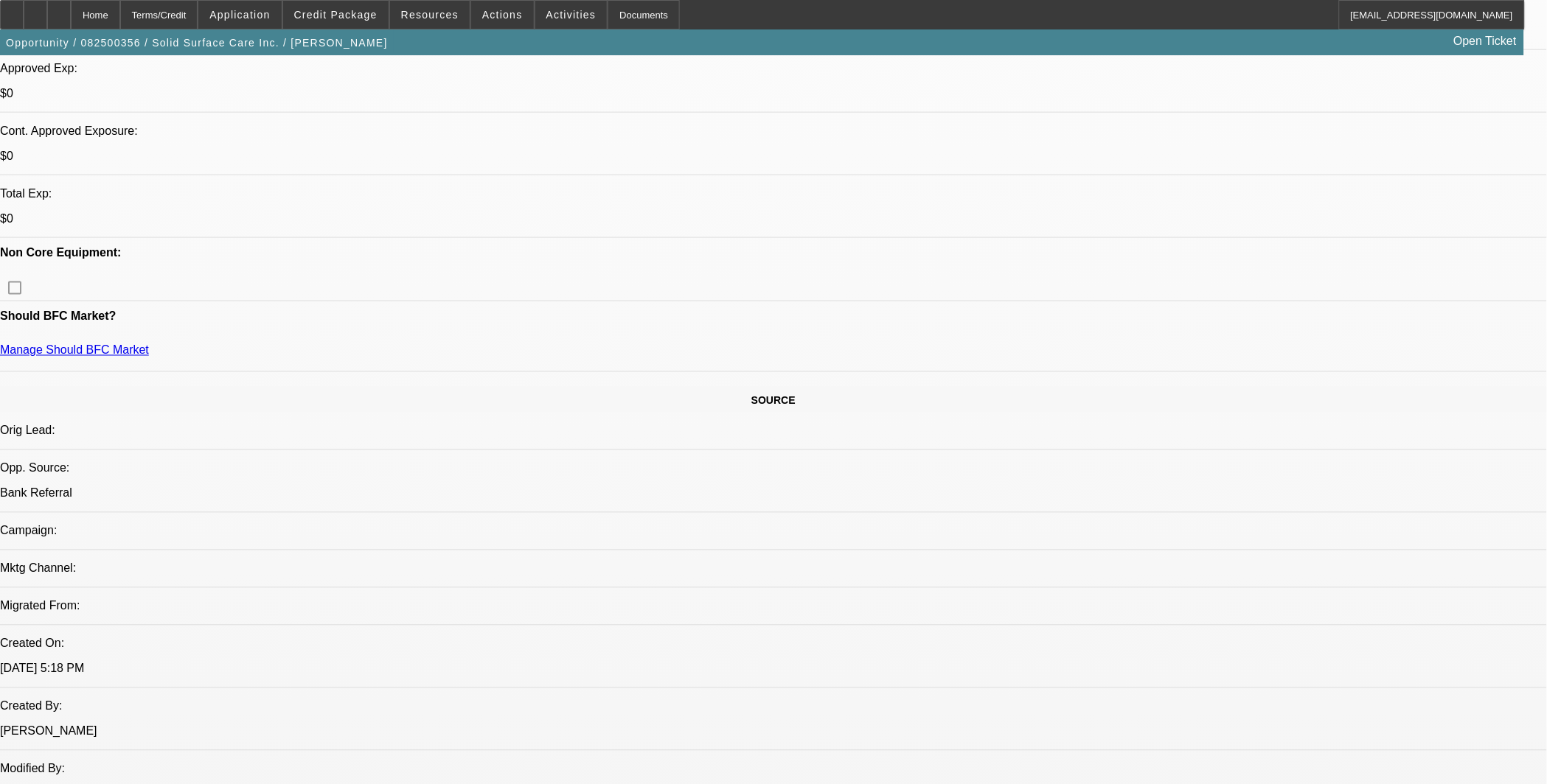
scroll to position [136, 0]
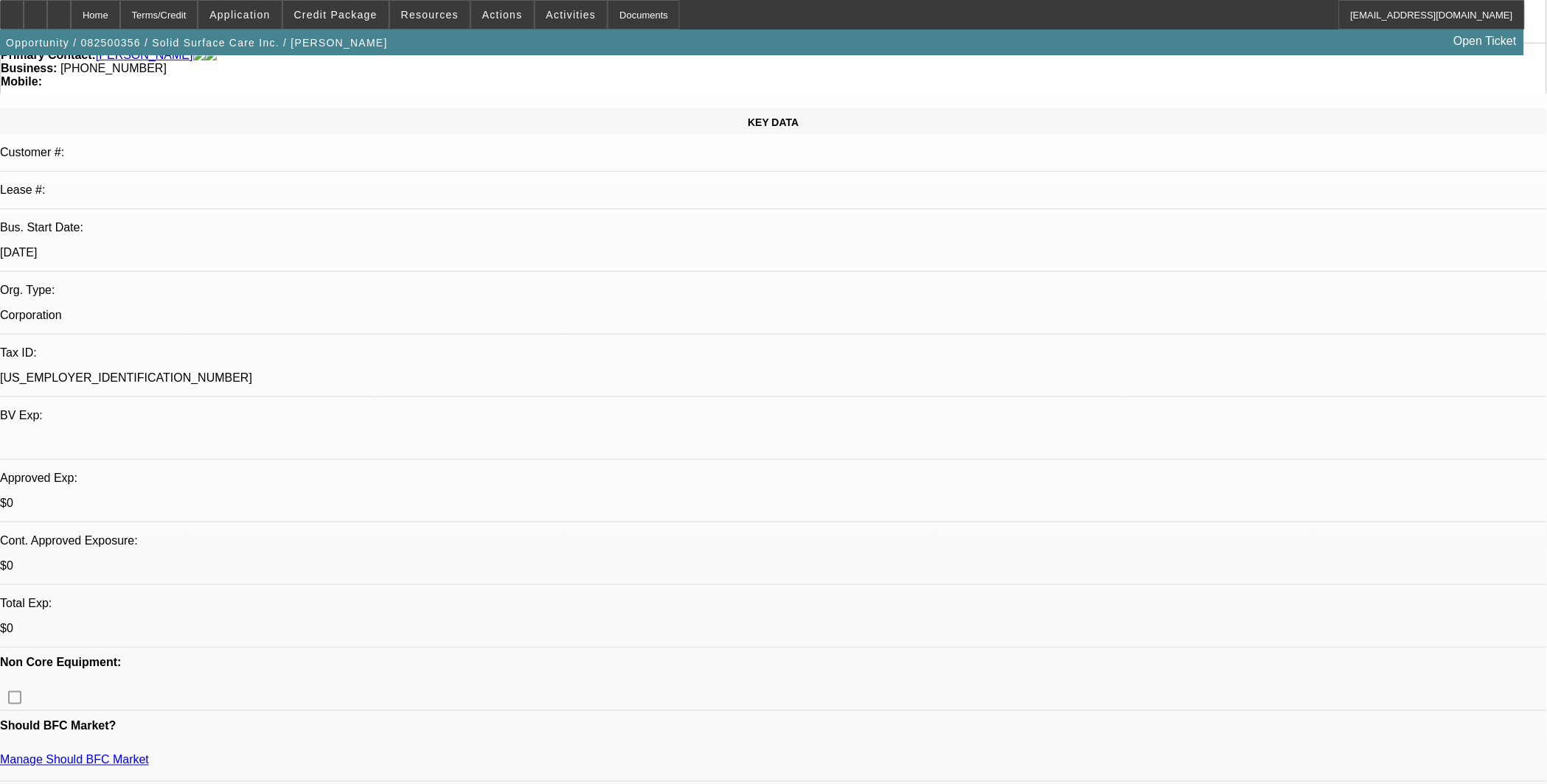
type input "60"
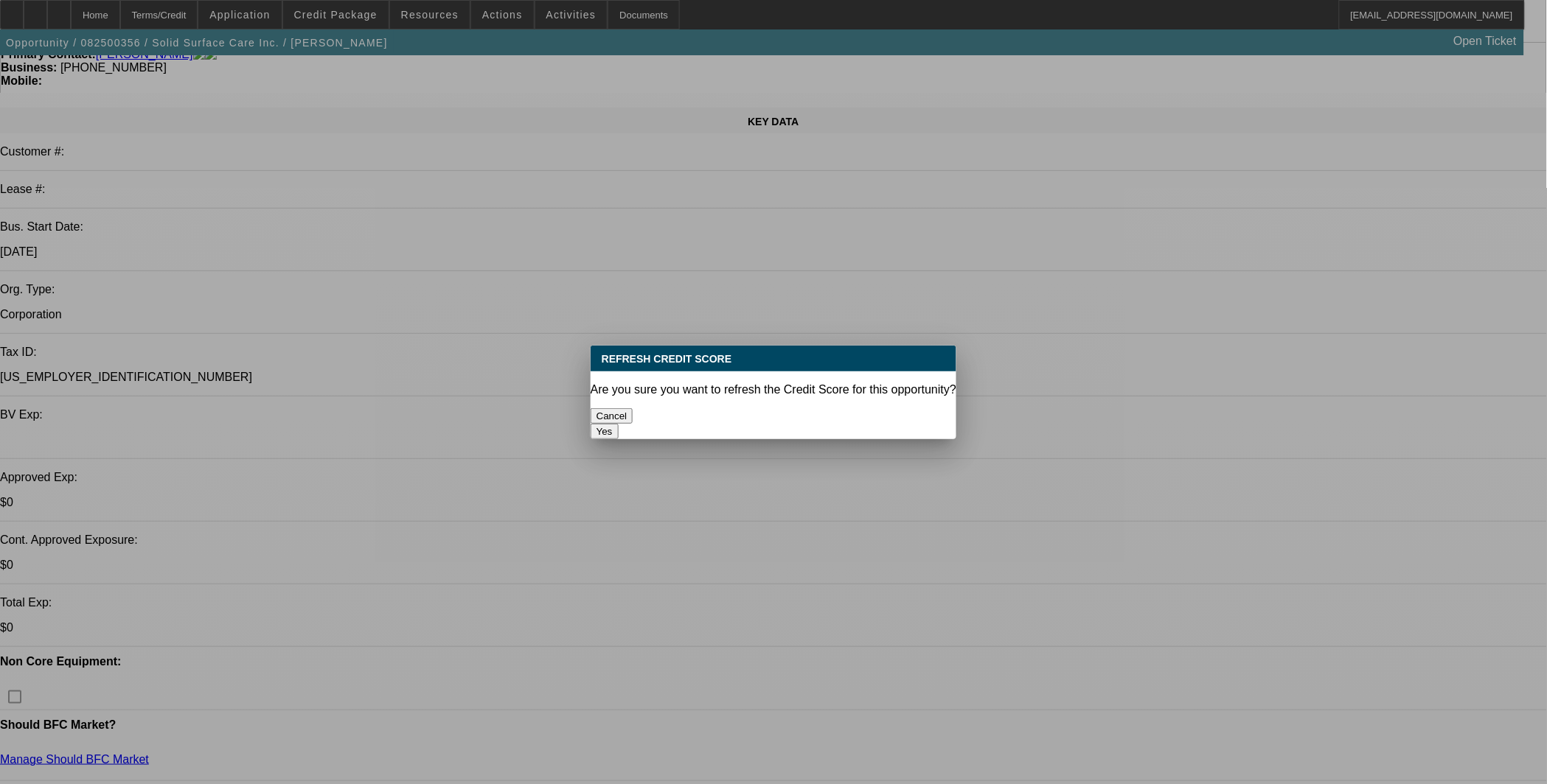
click at [619, 424] on button "Yes" at bounding box center [604, 431] width 28 height 16
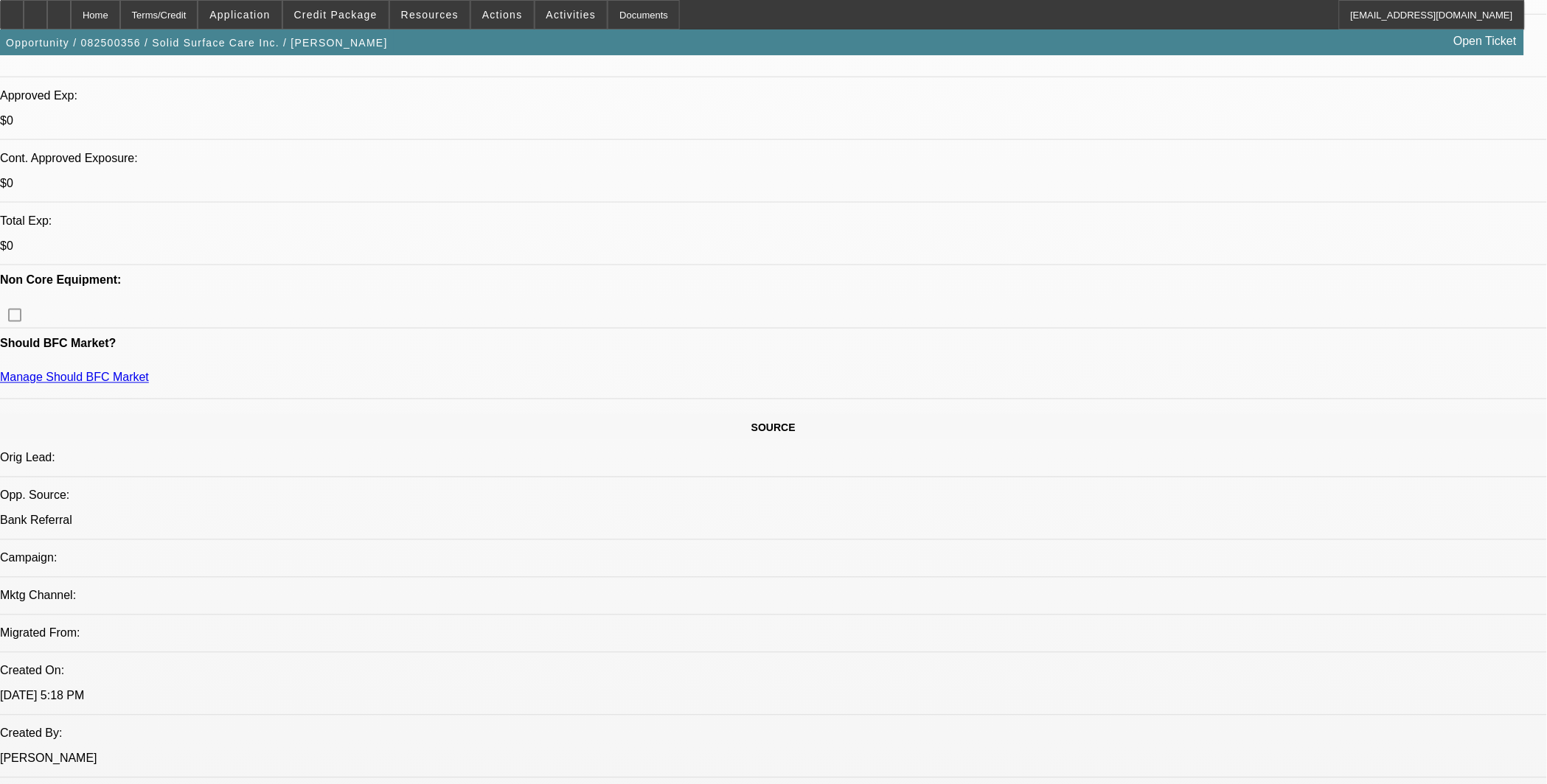
scroll to position [274, 0]
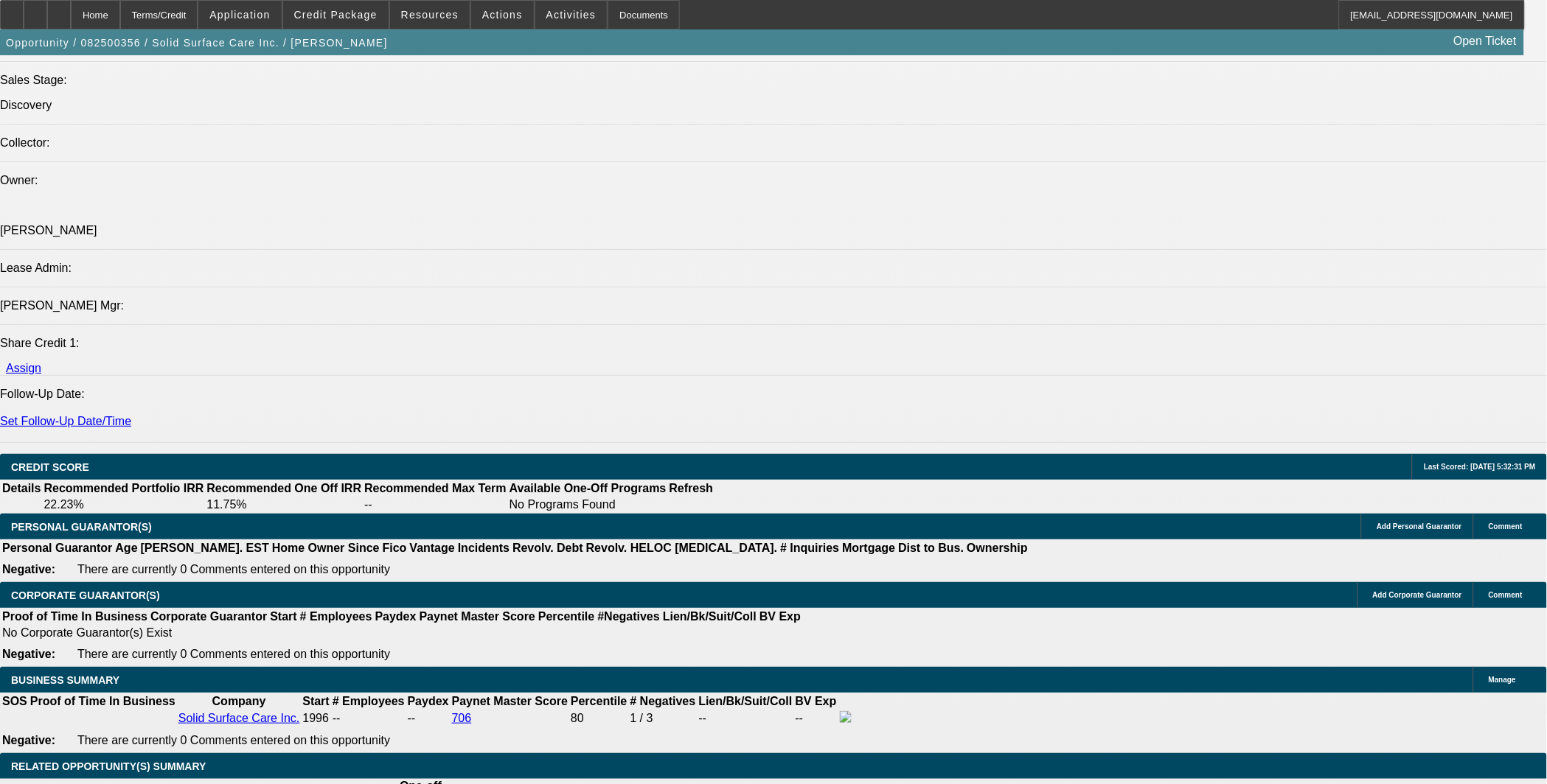
scroll to position [1911, 0]
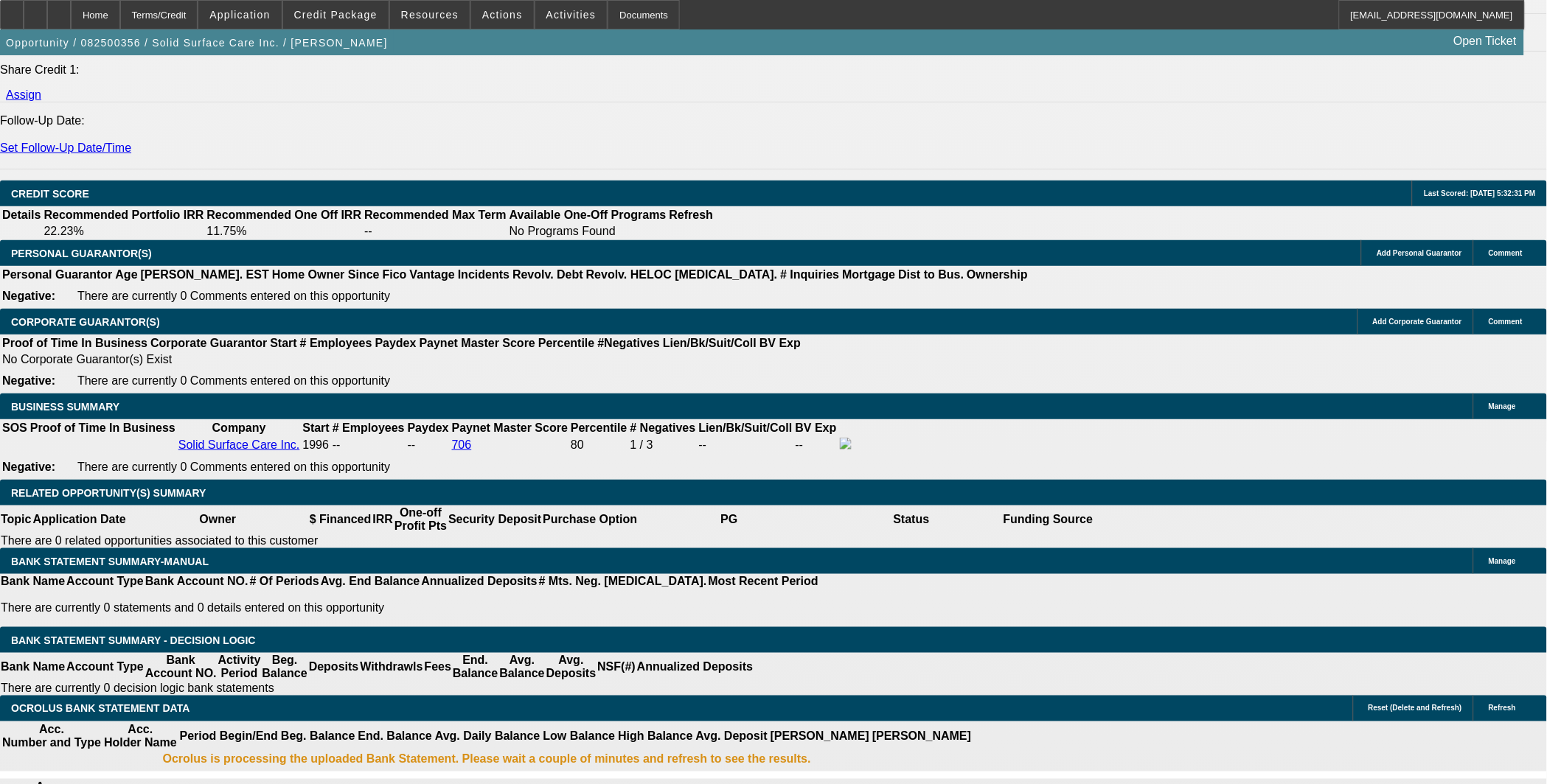
drag, startPoint x: 351, startPoint y: 459, endPoint x: 426, endPoint y: 467, distance: 75.4
type input "13"
type input "$792.24"
type input "$396.12"
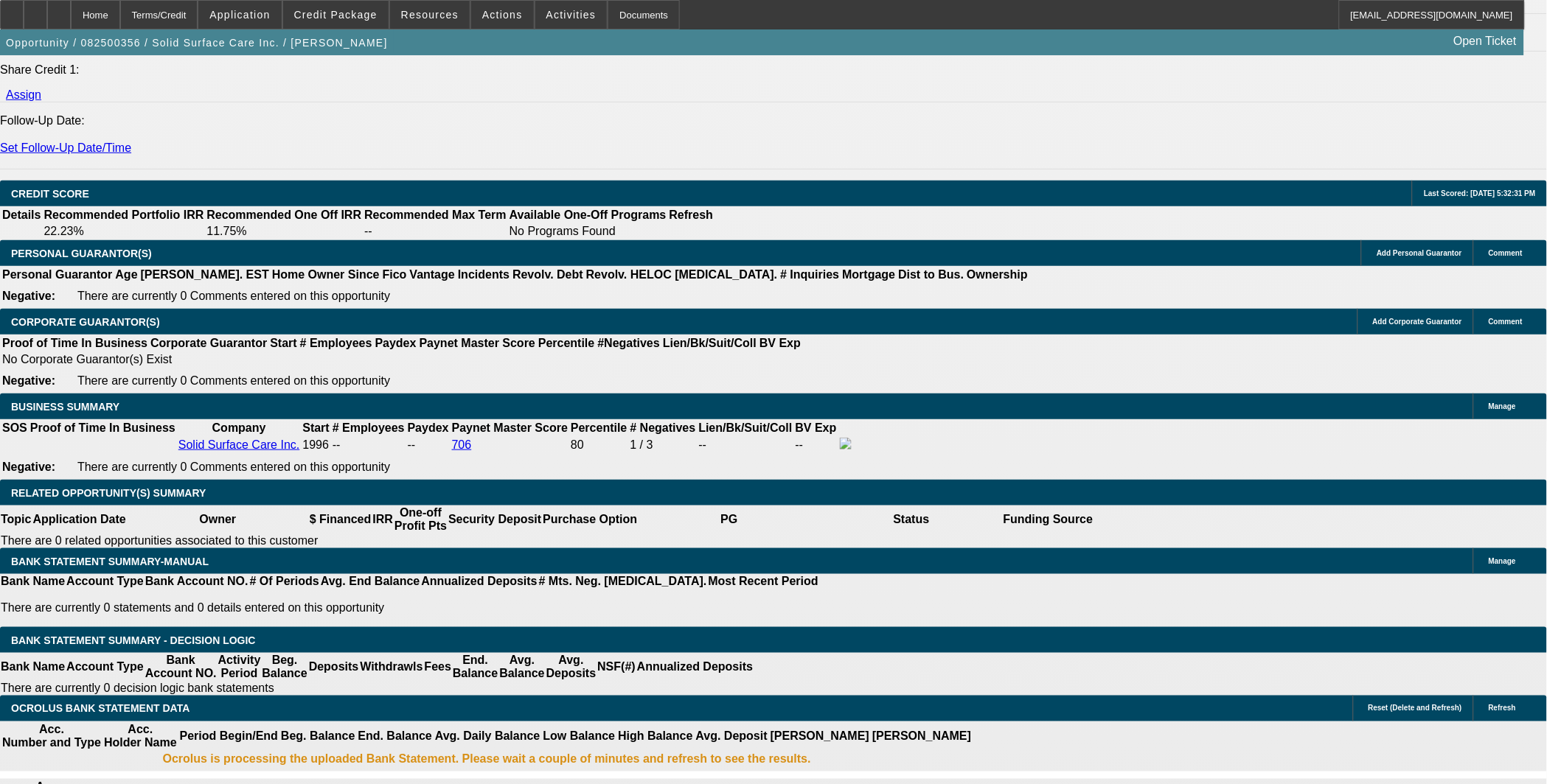
type input "$1,054.54"
type input "$527.27"
type input "13"
drag, startPoint x: 269, startPoint y: 459, endPoint x: 326, endPoint y: 459, distance: 57.0
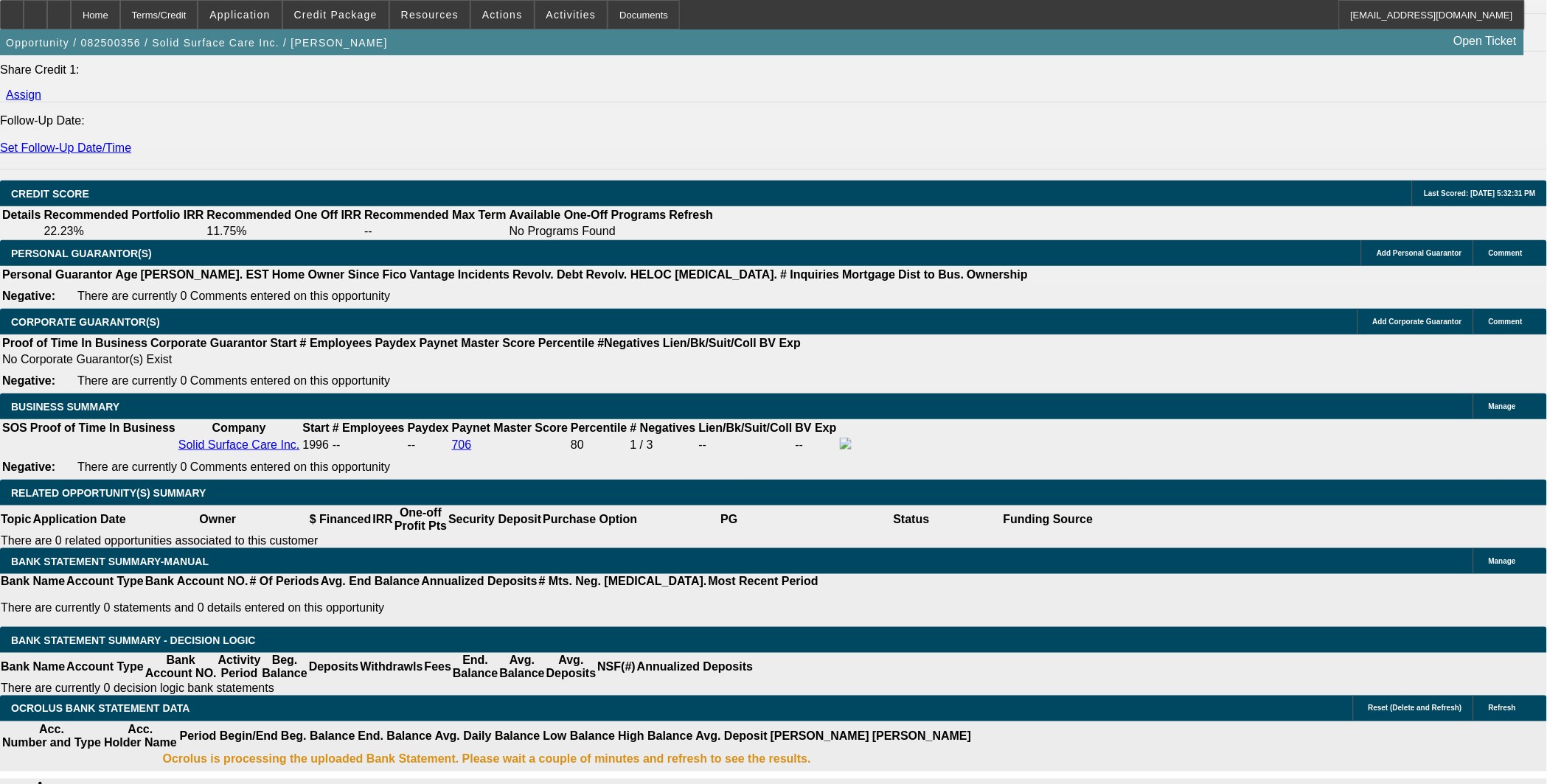
type input "525"
type input "$1,050.00"
type input "12.8"
type input "$525.00"
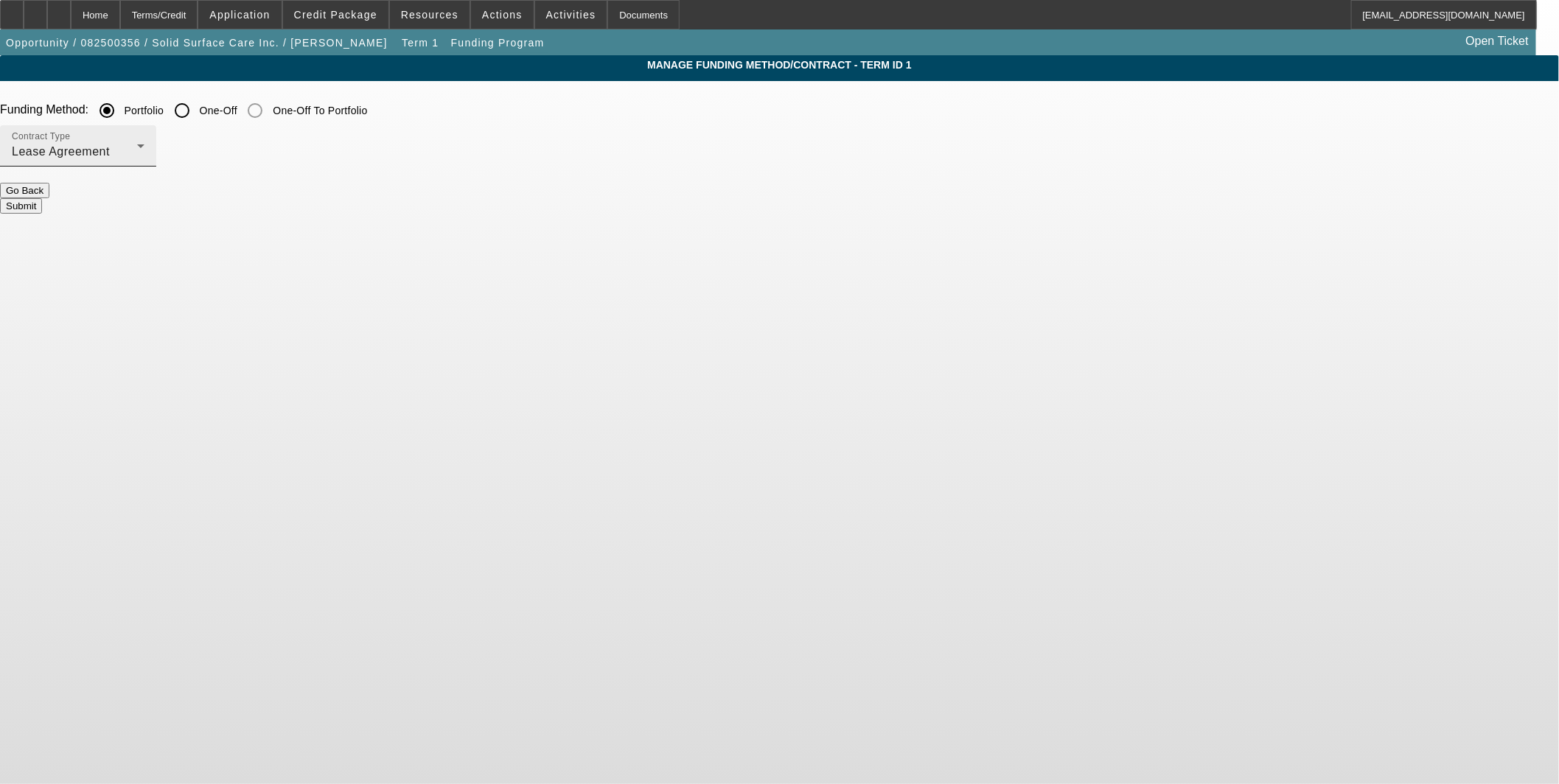
click at [137, 150] on div "Lease Agreement" at bounding box center [74, 151] width 126 height 17
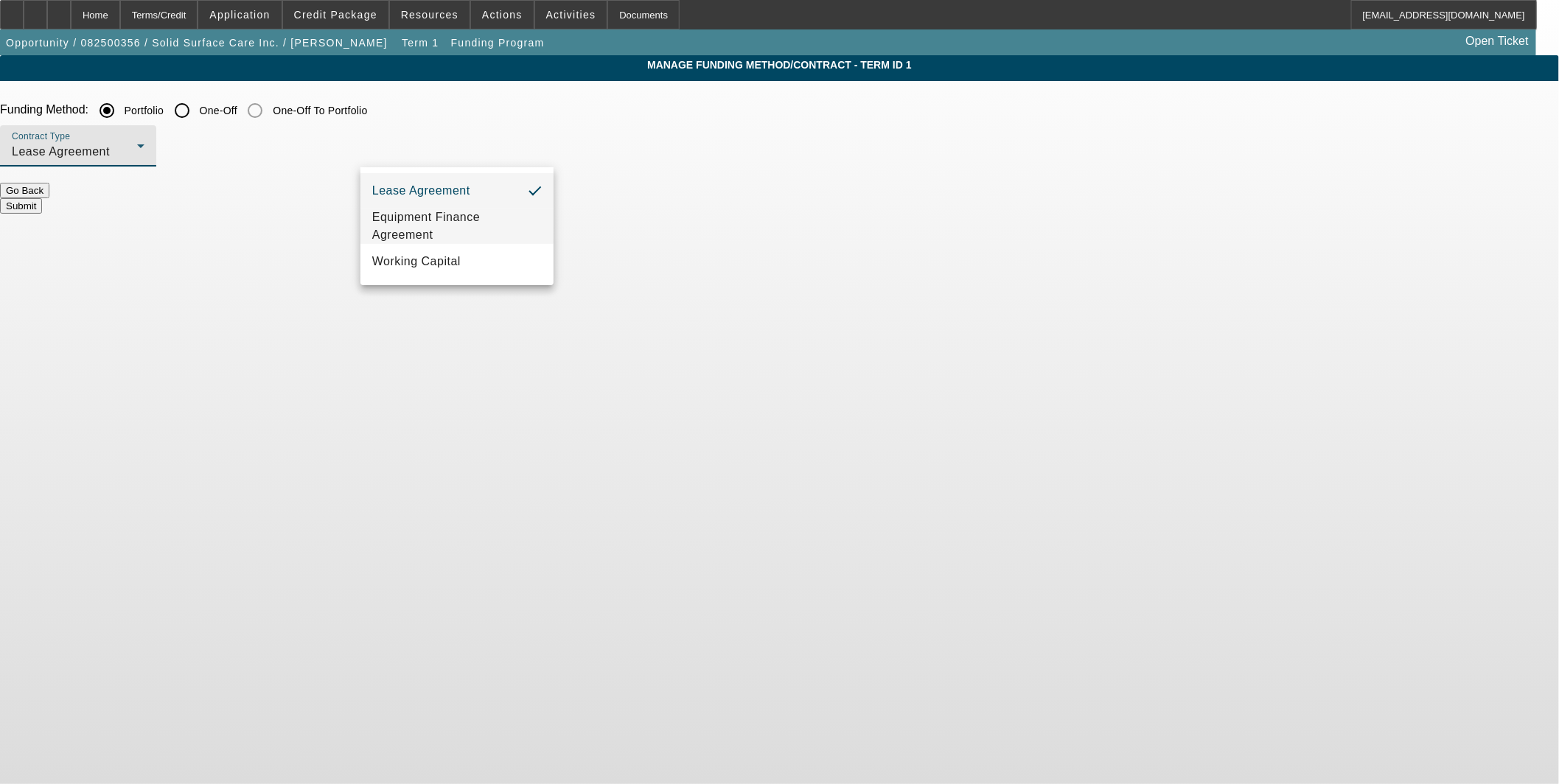
click at [455, 230] on span "Equipment Finance Agreement" at bounding box center [457, 226] width 170 height 36
click at [42, 198] on button "Submit" at bounding box center [21, 206] width 42 height 16
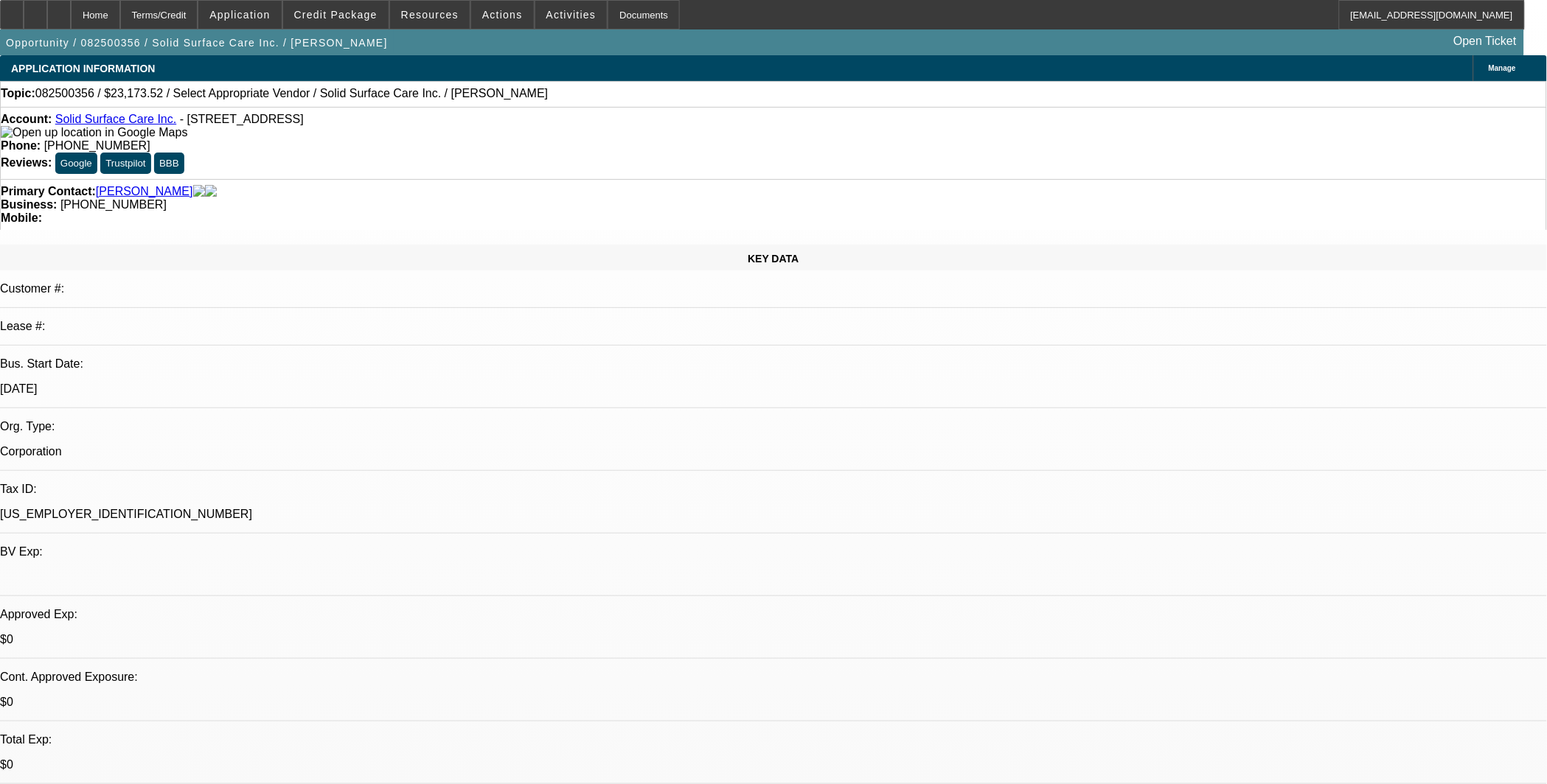
select select "0"
select select "2"
select select "0"
select select "6"
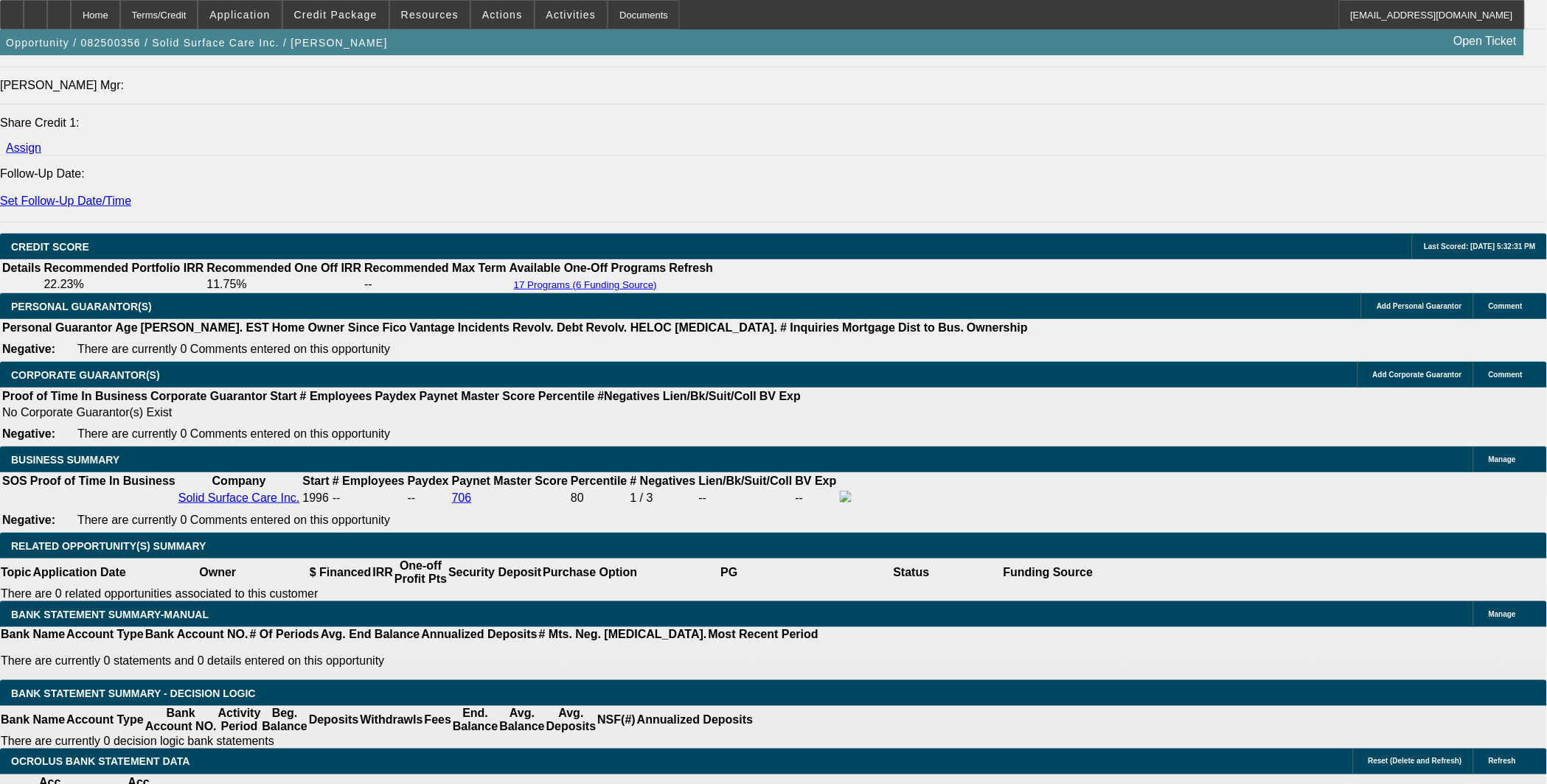
scroll to position [1910, 0]
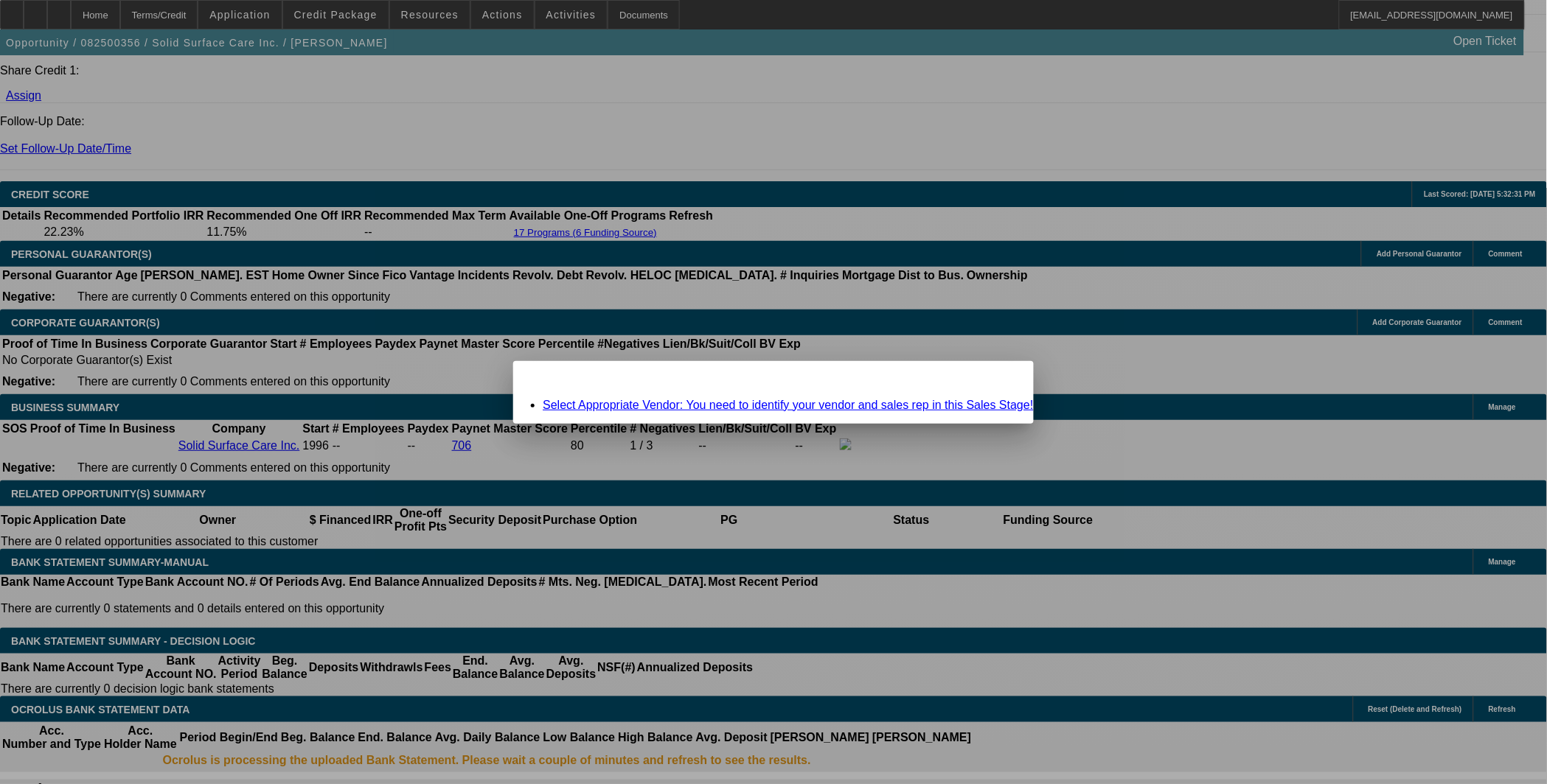
scroll to position [0, 0]
click at [731, 404] on link "Select Appropriate Vendor: You need to identify your vendor and sales rep in th…" at bounding box center [788, 404] width 490 height 12
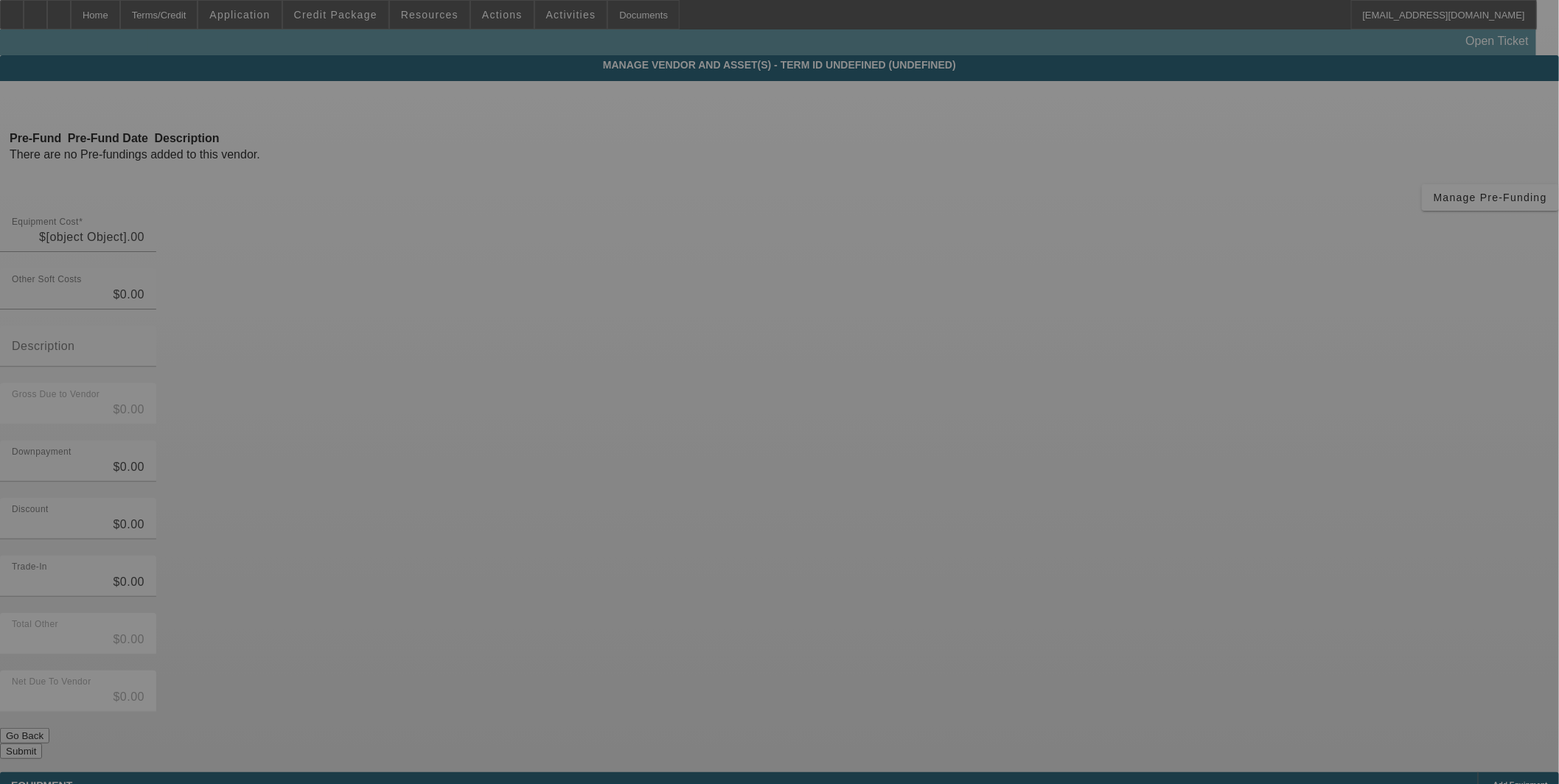
type input "$21,945.00"
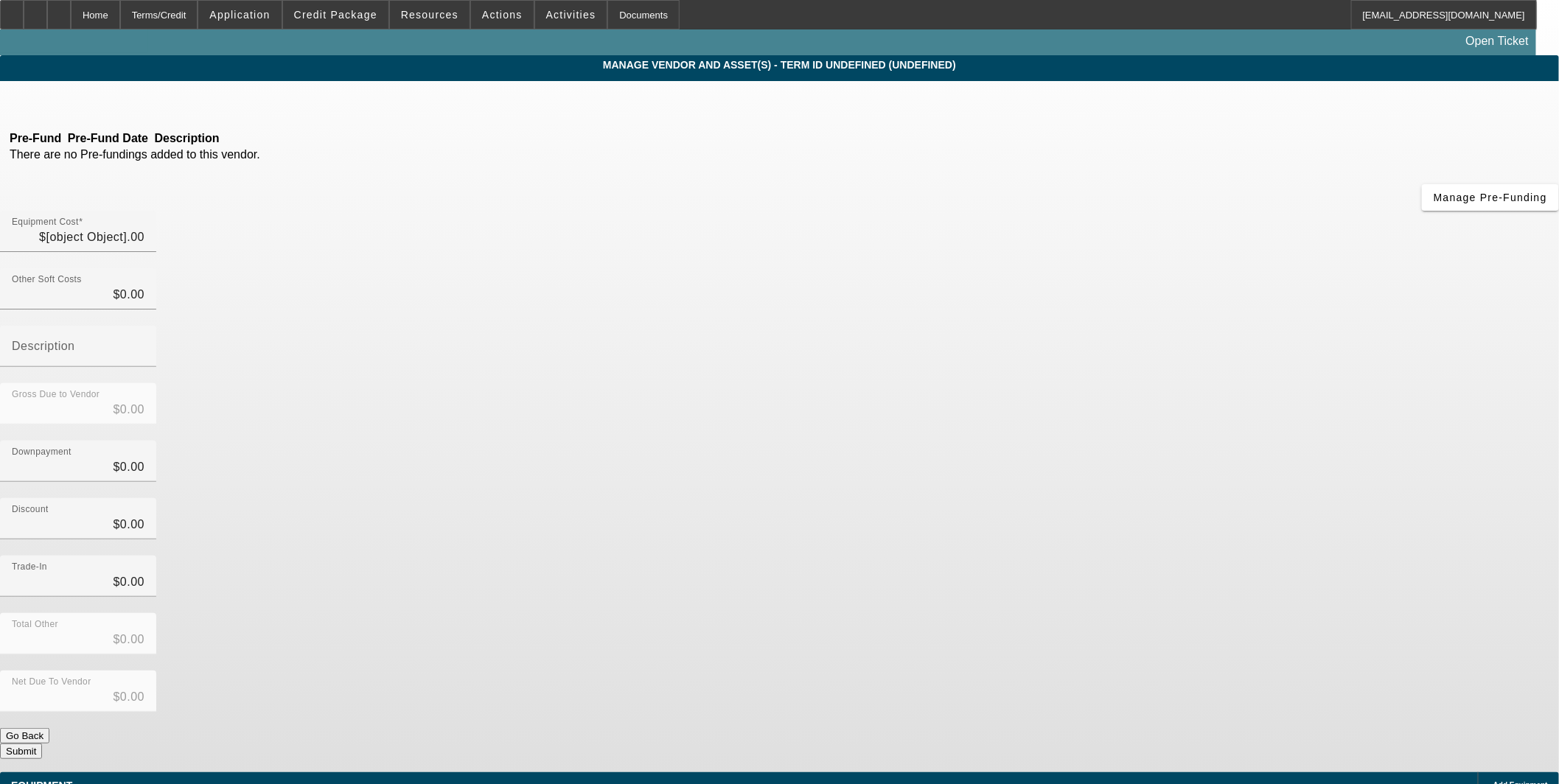
type input "$1,228.52"
type input "Tax"
type input "$23,173.52"
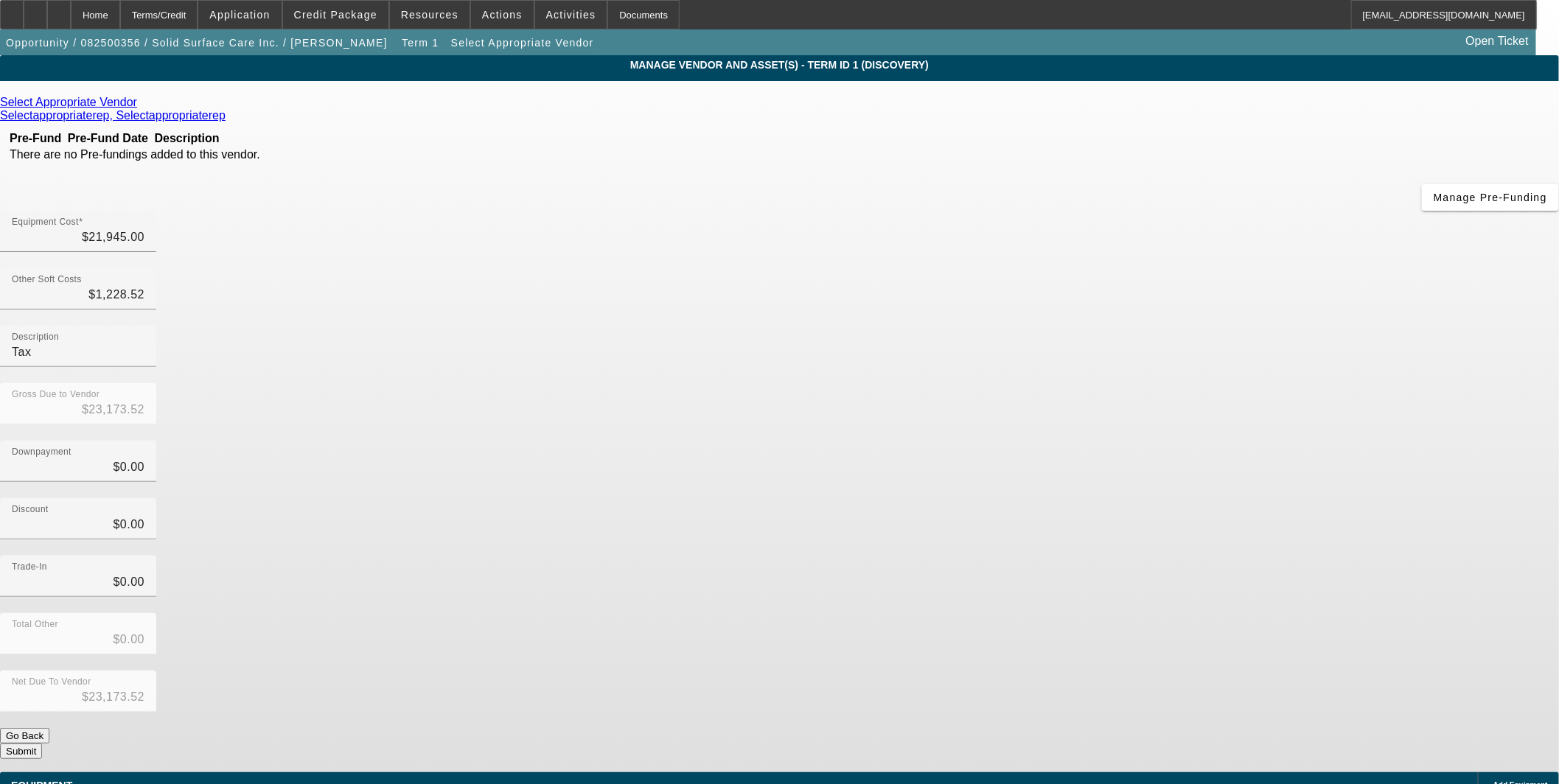
click at [1368, 448] on app-vendor-asset-manage "MANAGE VENDOR AND ASSET(S) - Term ID 1 (Discovery) Remove Vendor Select Appropr…" at bounding box center [779, 450] width 1559 height 791
click at [120, 23] on div "Home" at bounding box center [95, 14] width 49 height 29
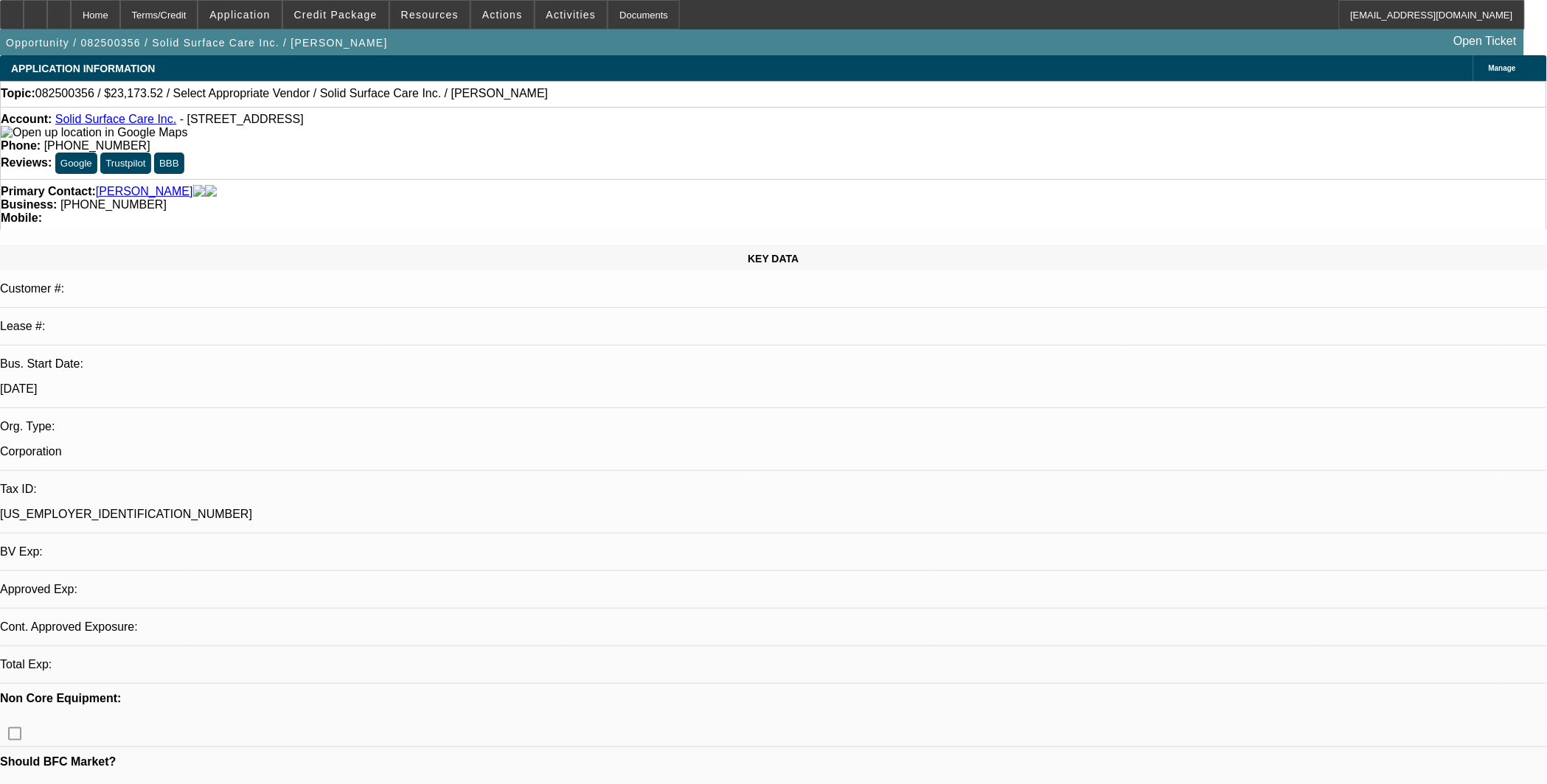
select select "0"
select select "2"
select select "0"
select select "6"
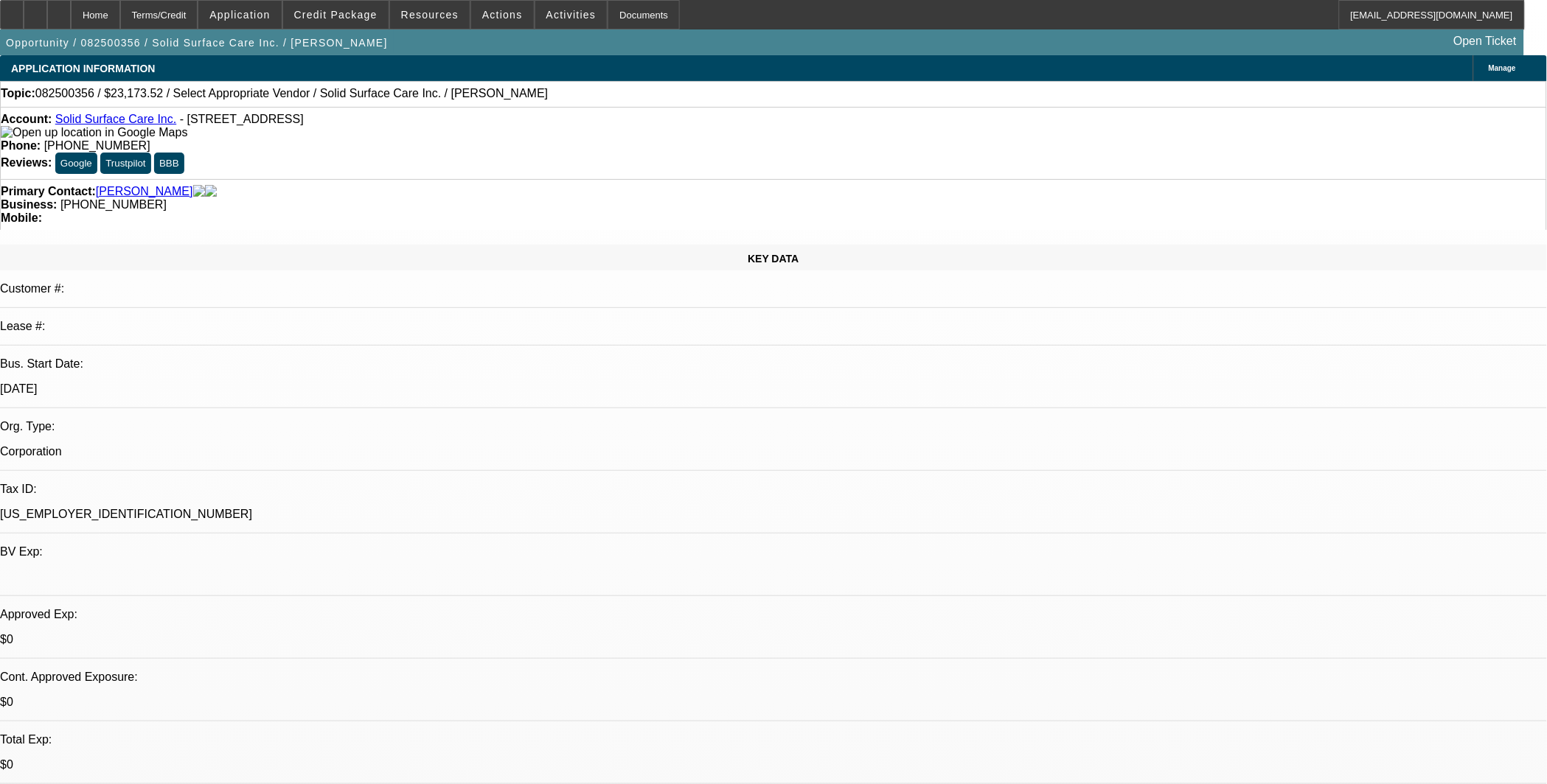
radio input "true"
type textarea "Asked Tony for some additional info. Need to add vendor, vendor sos, and paynet."
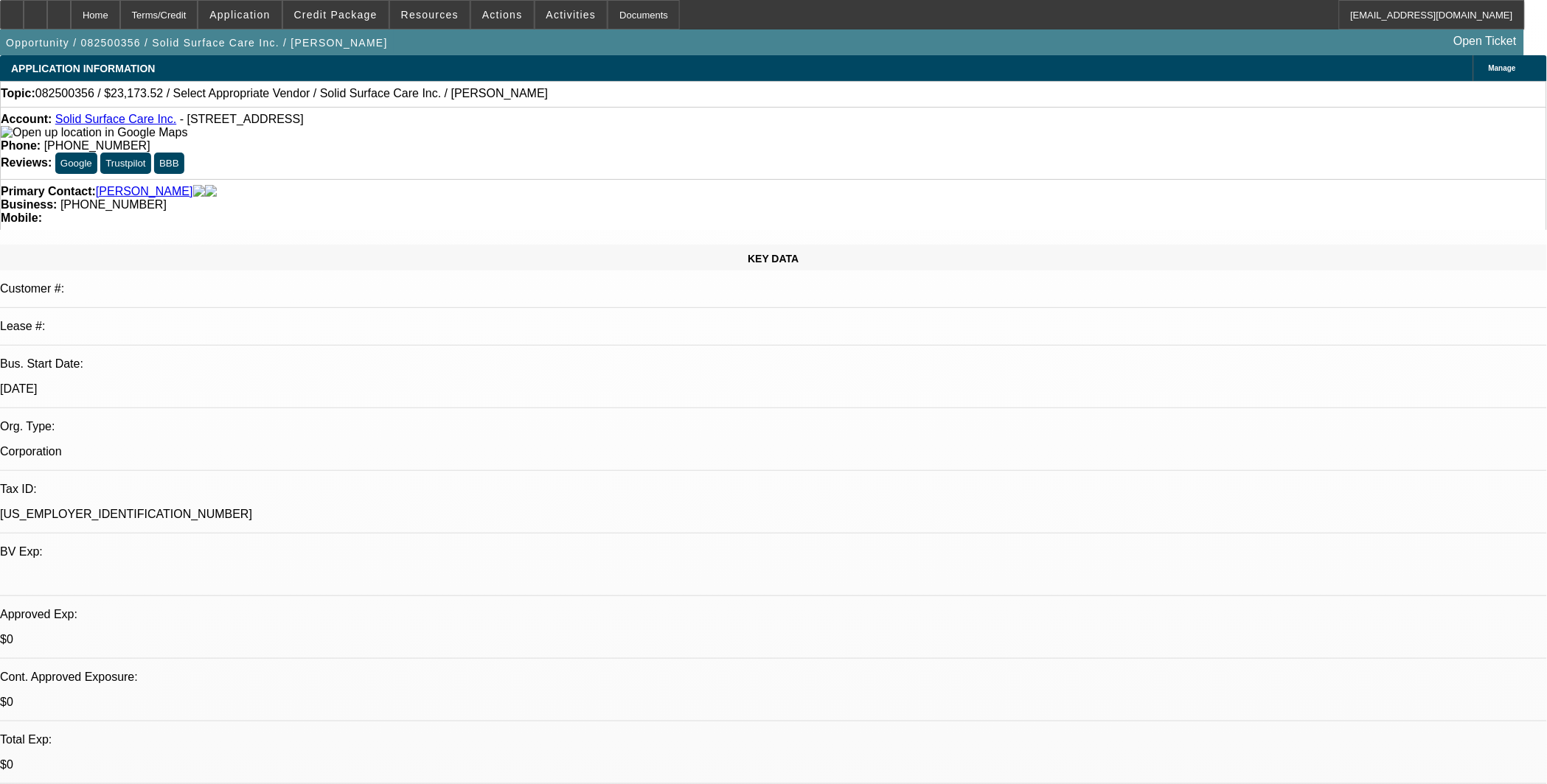
radio input "true"
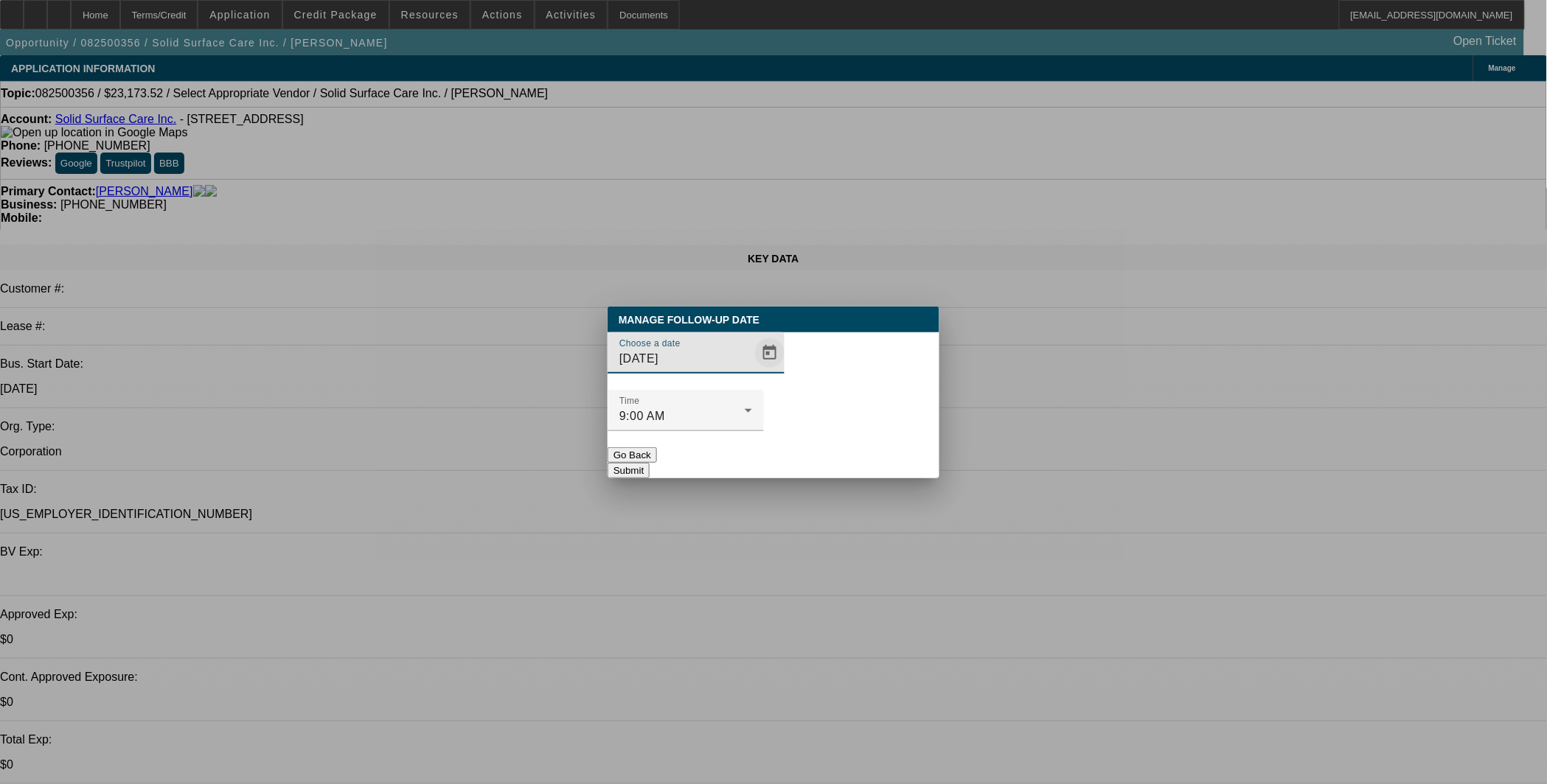
click at [757, 370] on span "Open calendar" at bounding box center [769, 353] width 36 height 36
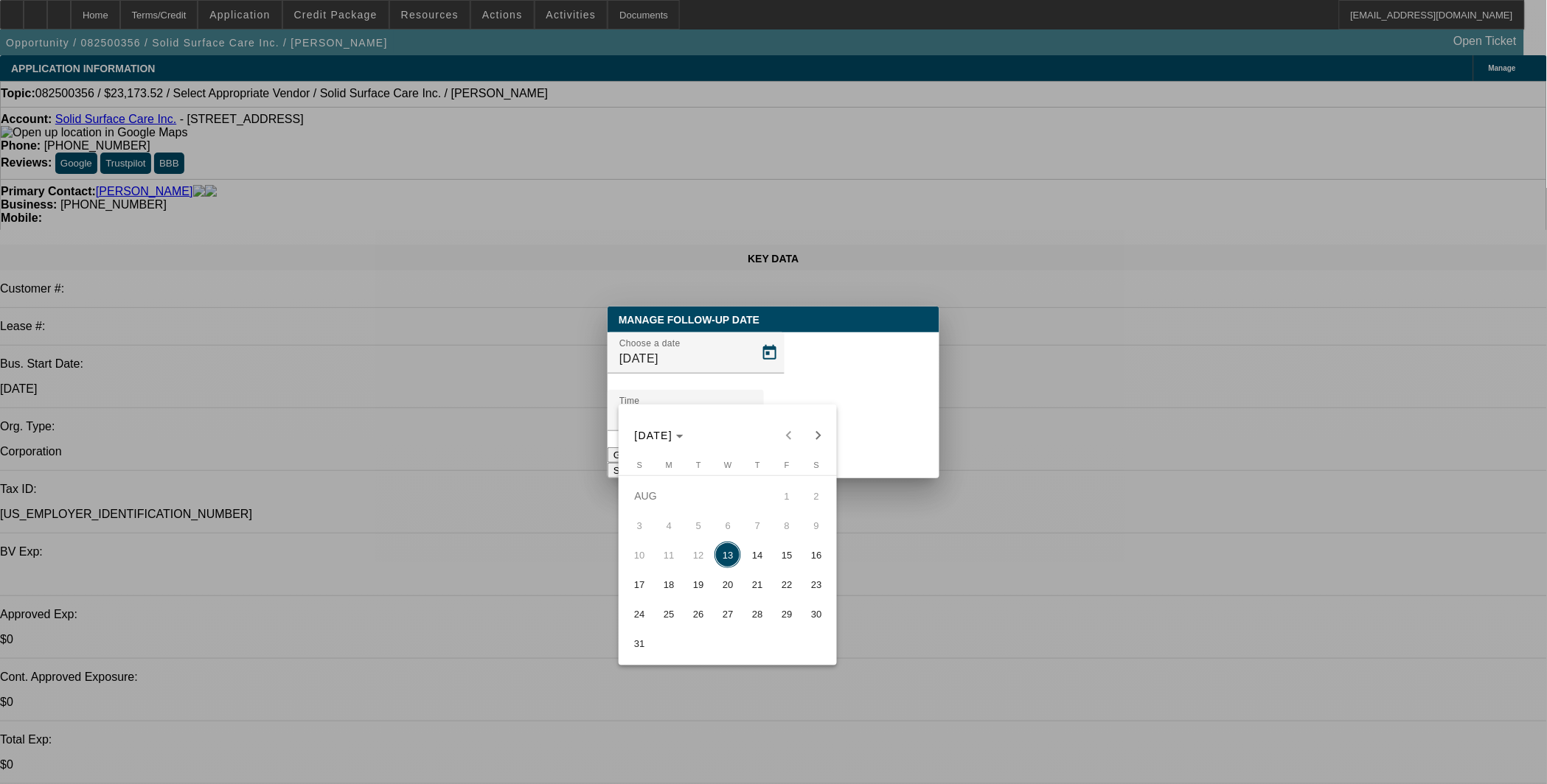
click at [755, 556] on span "14" at bounding box center [757, 555] width 27 height 27
type input "8/14/2025"
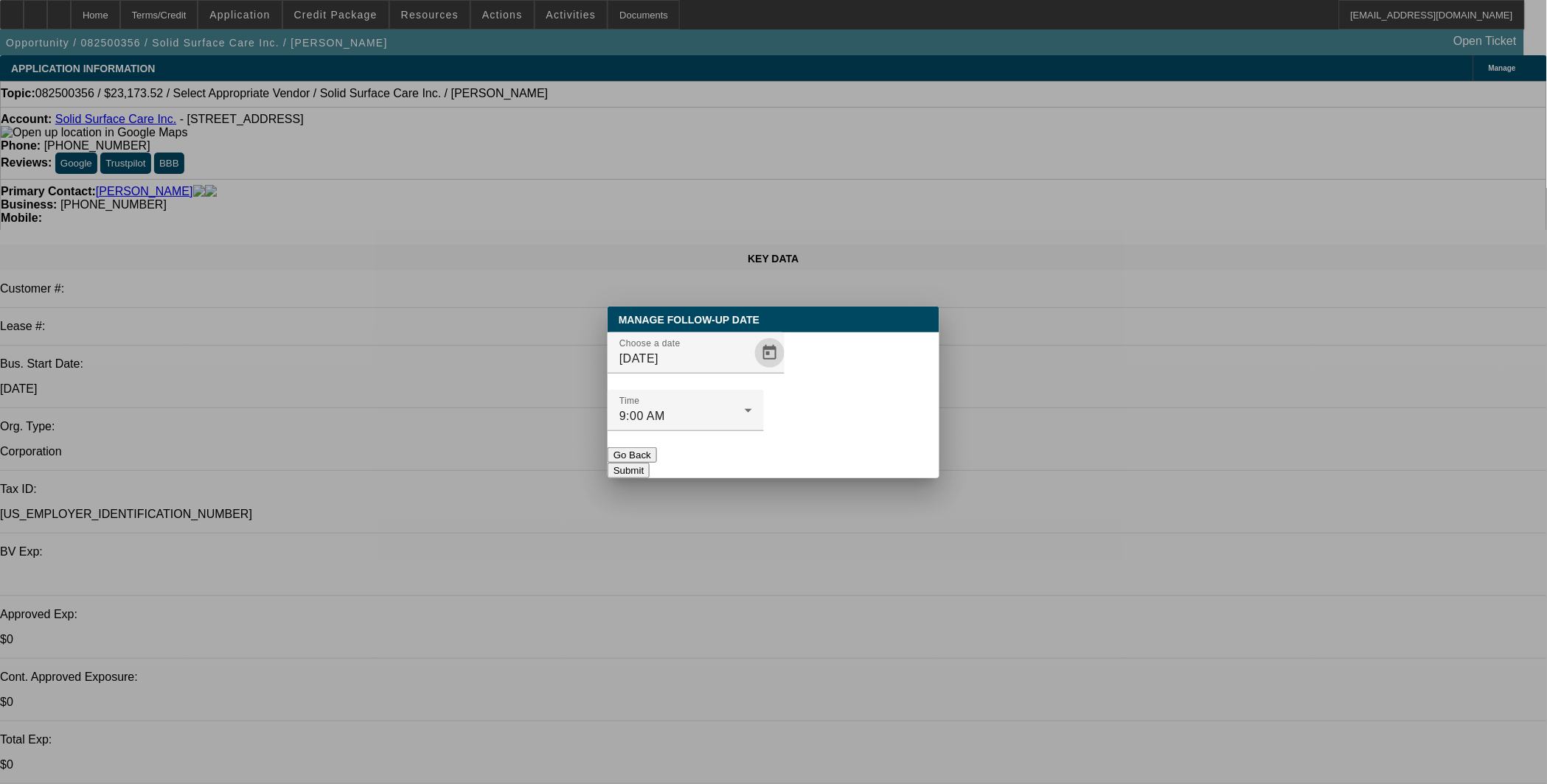
click at [649, 463] on button "Submit" at bounding box center [629, 470] width 42 height 16
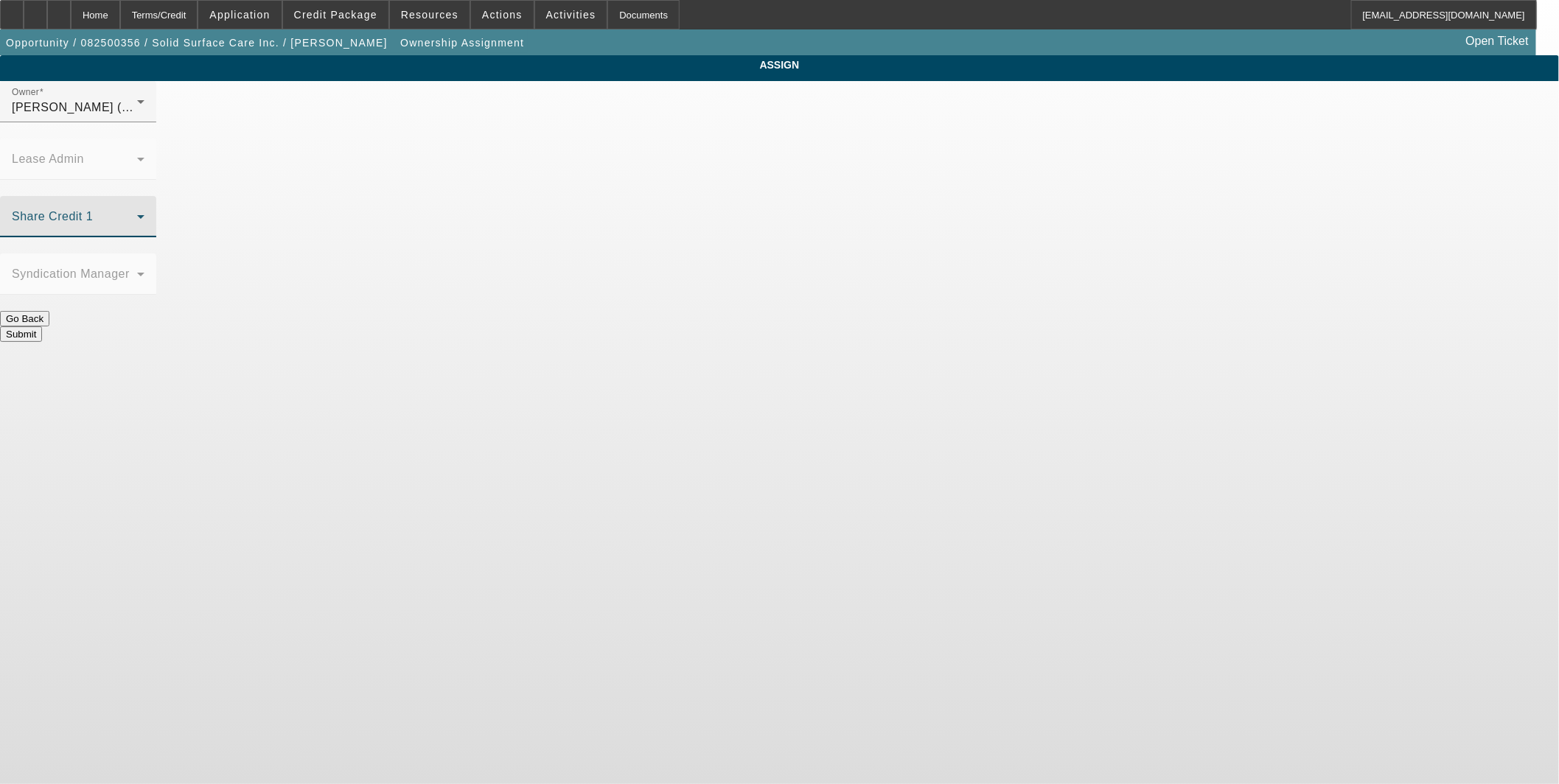
click at [137, 214] on span at bounding box center [74, 222] width 126 height 17
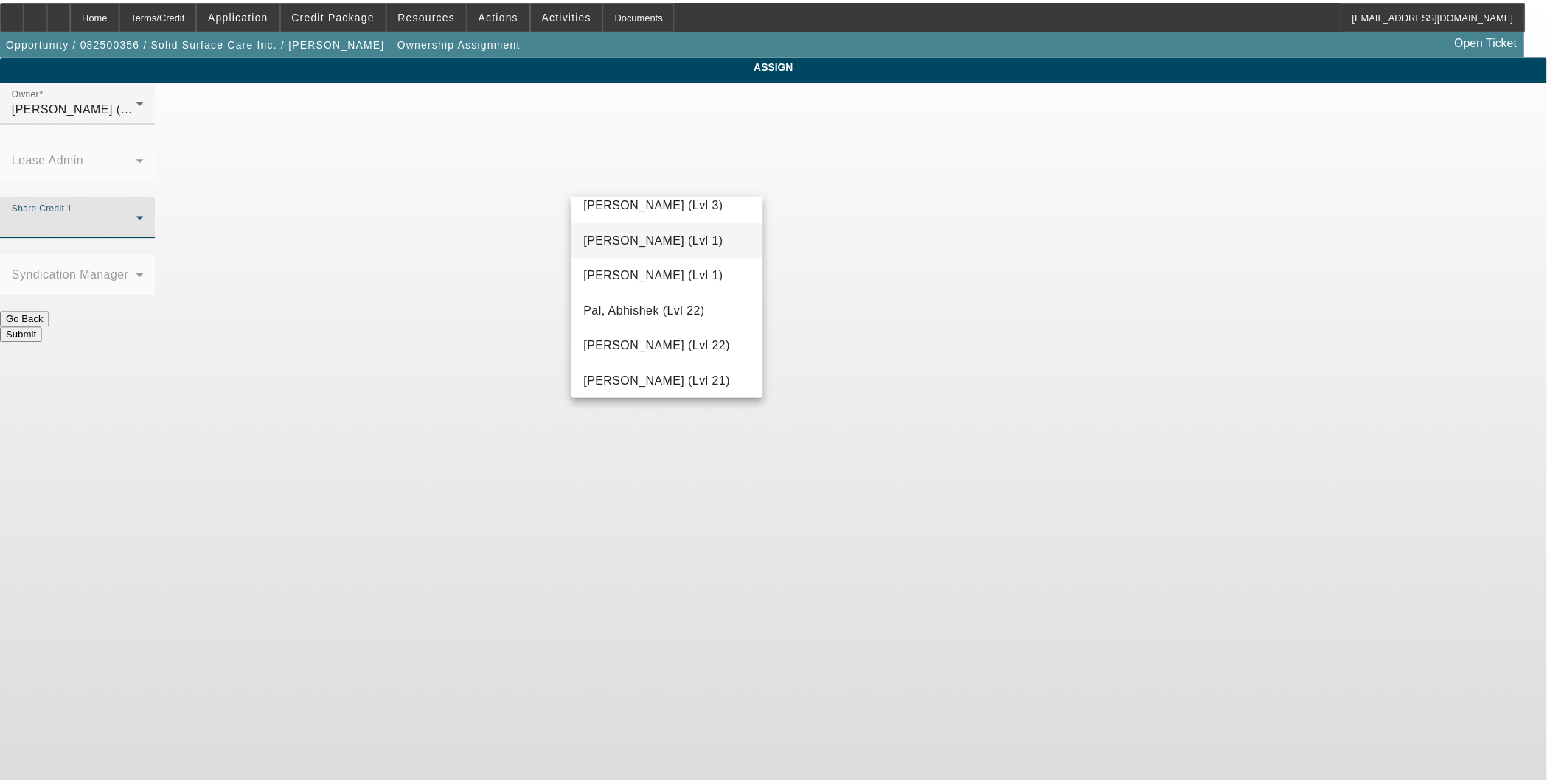
scroll to position [1365, 0]
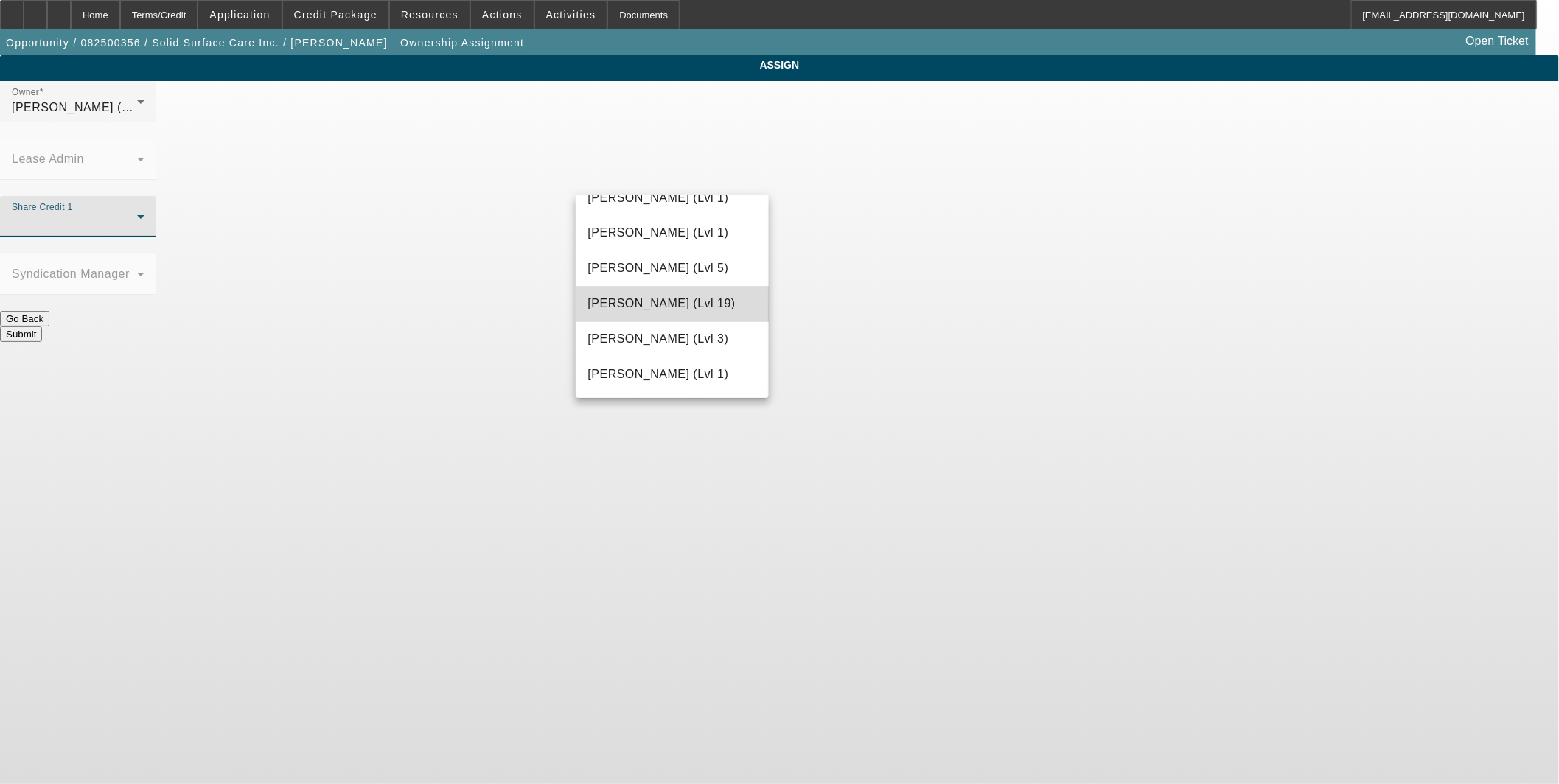
click at [678, 302] on span "O'Connor, Kevin (Lvl 19)" at bounding box center [661, 304] width 147 height 17
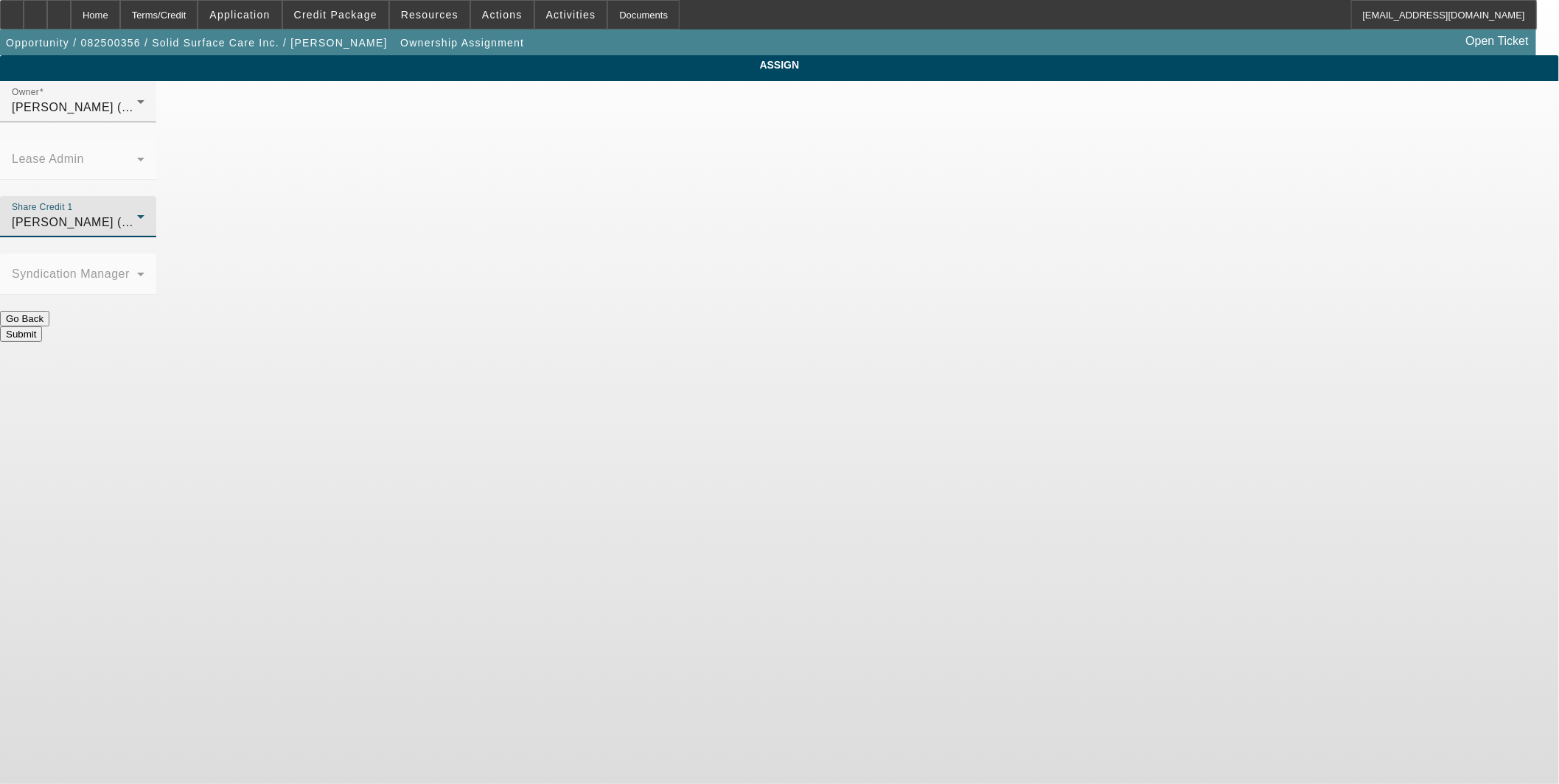
click at [42, 326] on button "Submit" at bounding box center [21, 334] width 42 height 16
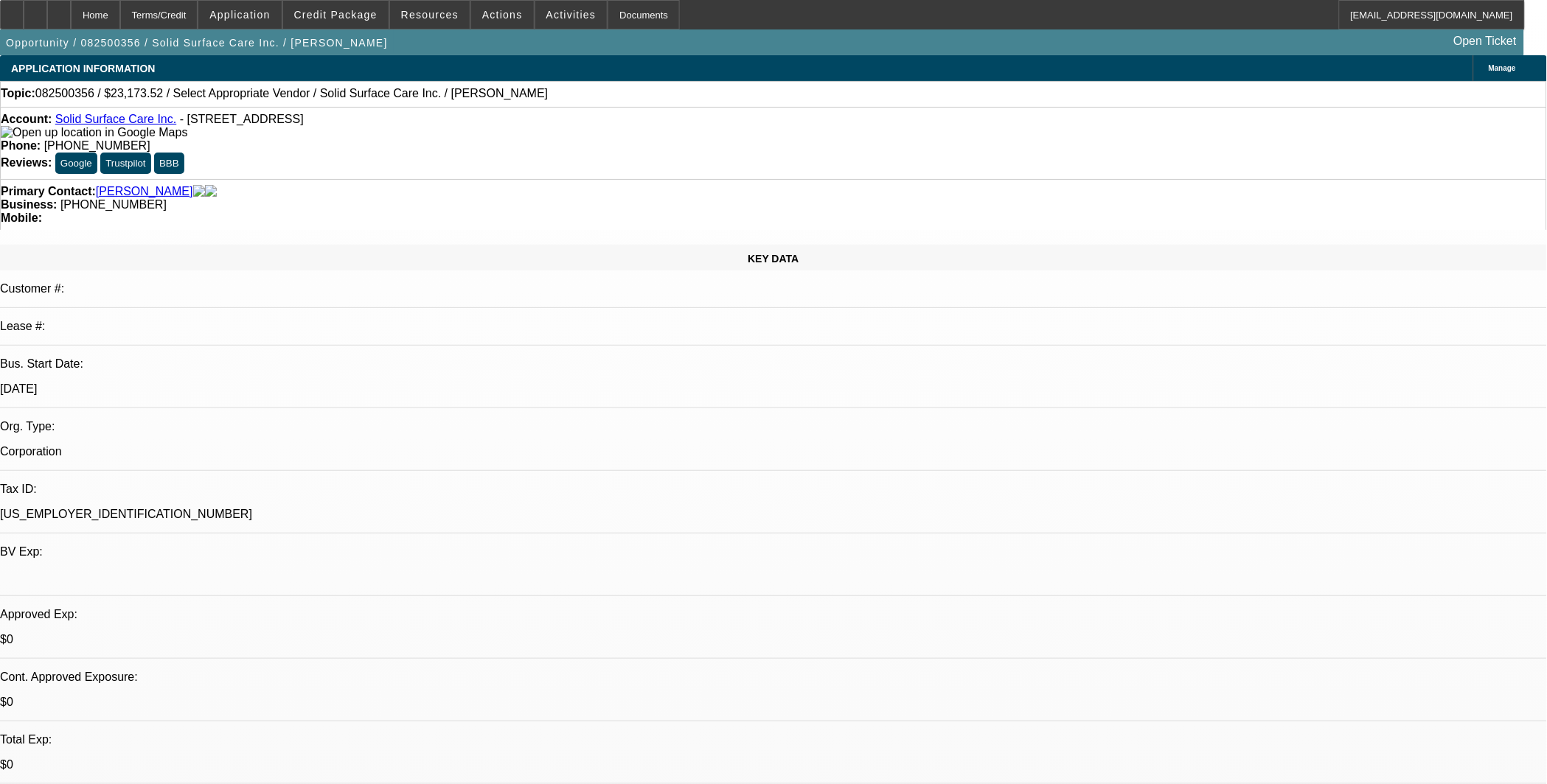
select select "0"
select select "2"
select select "0"
select select "6"
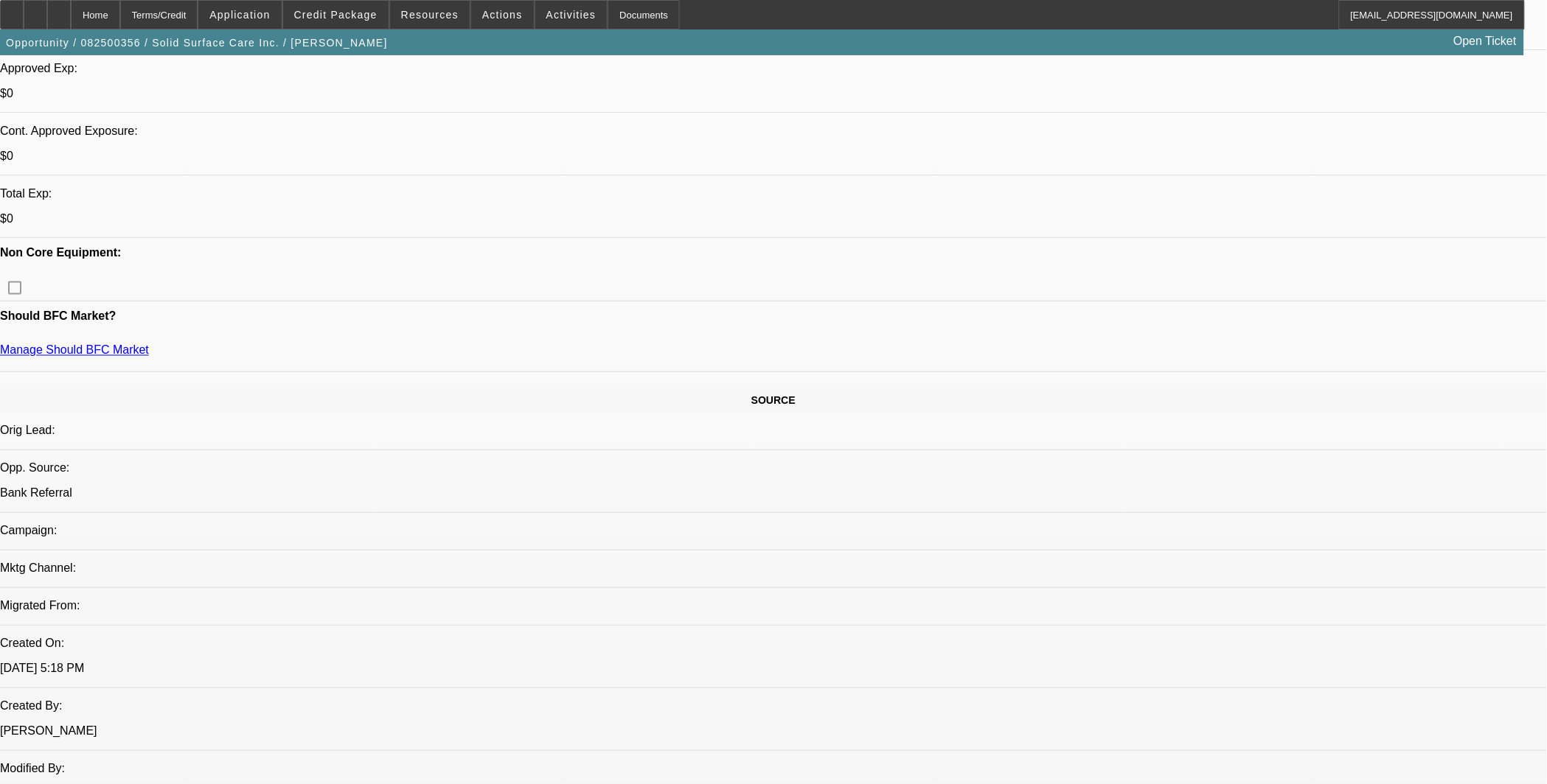
scroll to position [819, 0]
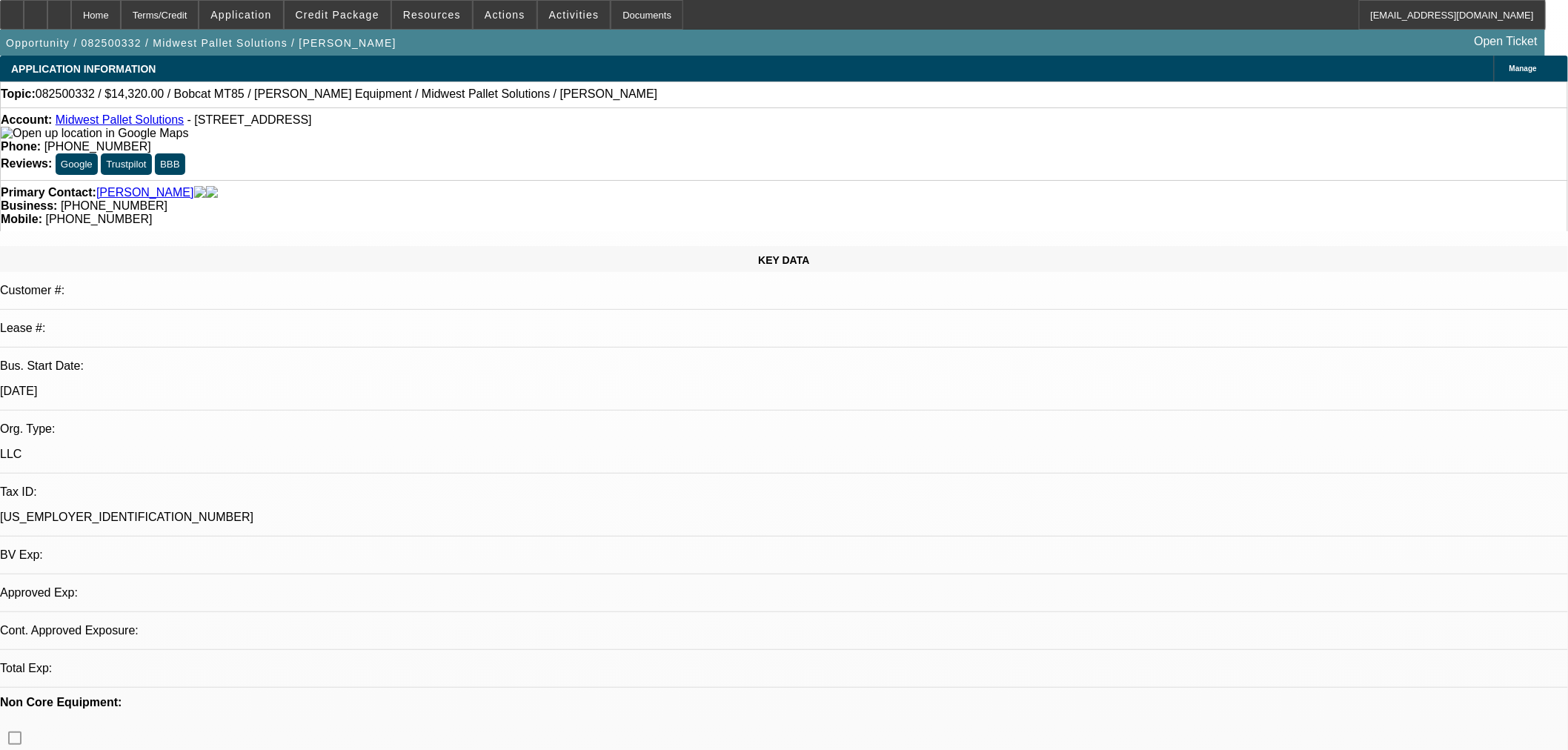
select select "0.2"
select select "2"
select select "0"
select select "6"
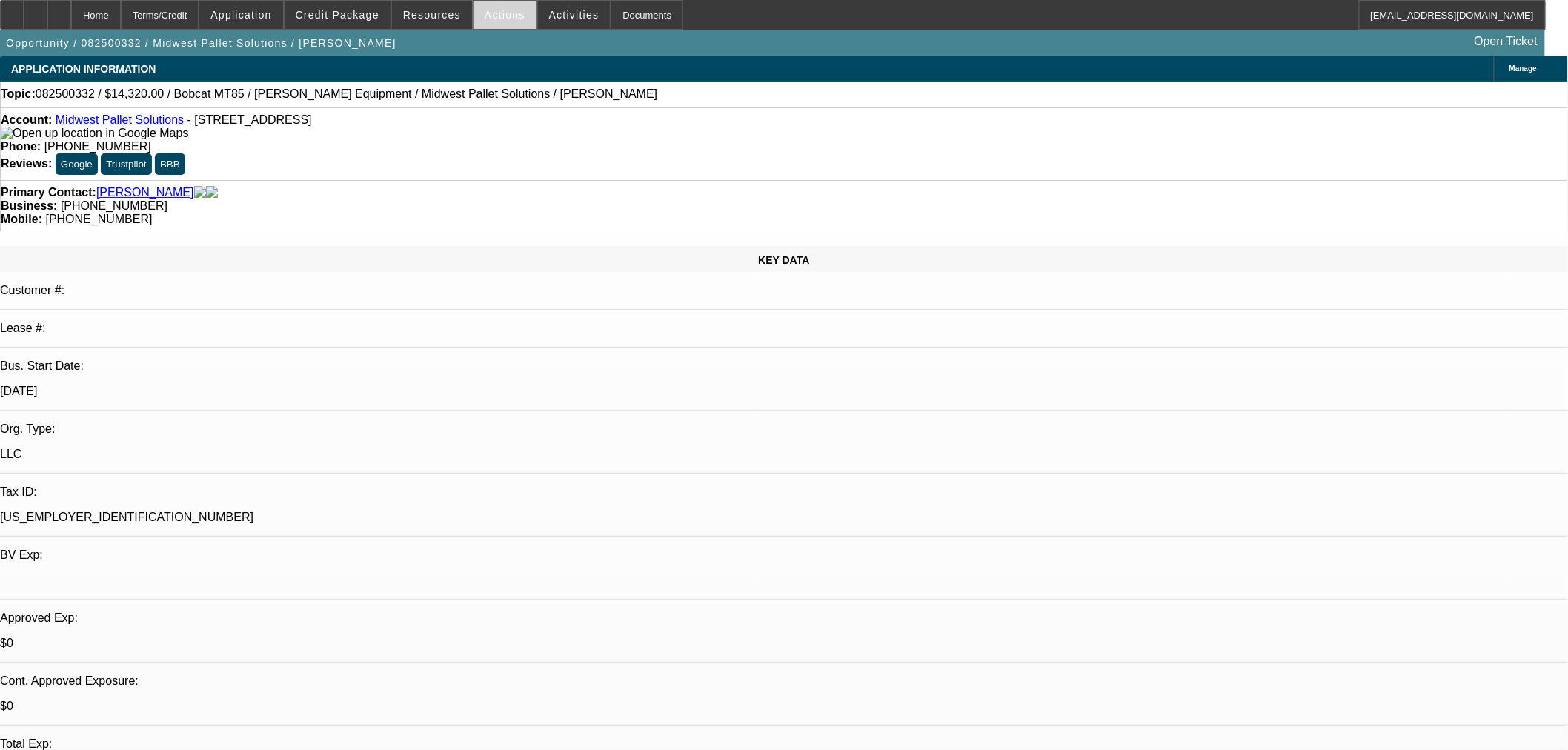
click at [495, 13] on span "Actions" at bounding box center [505, 15] width 41 height 12
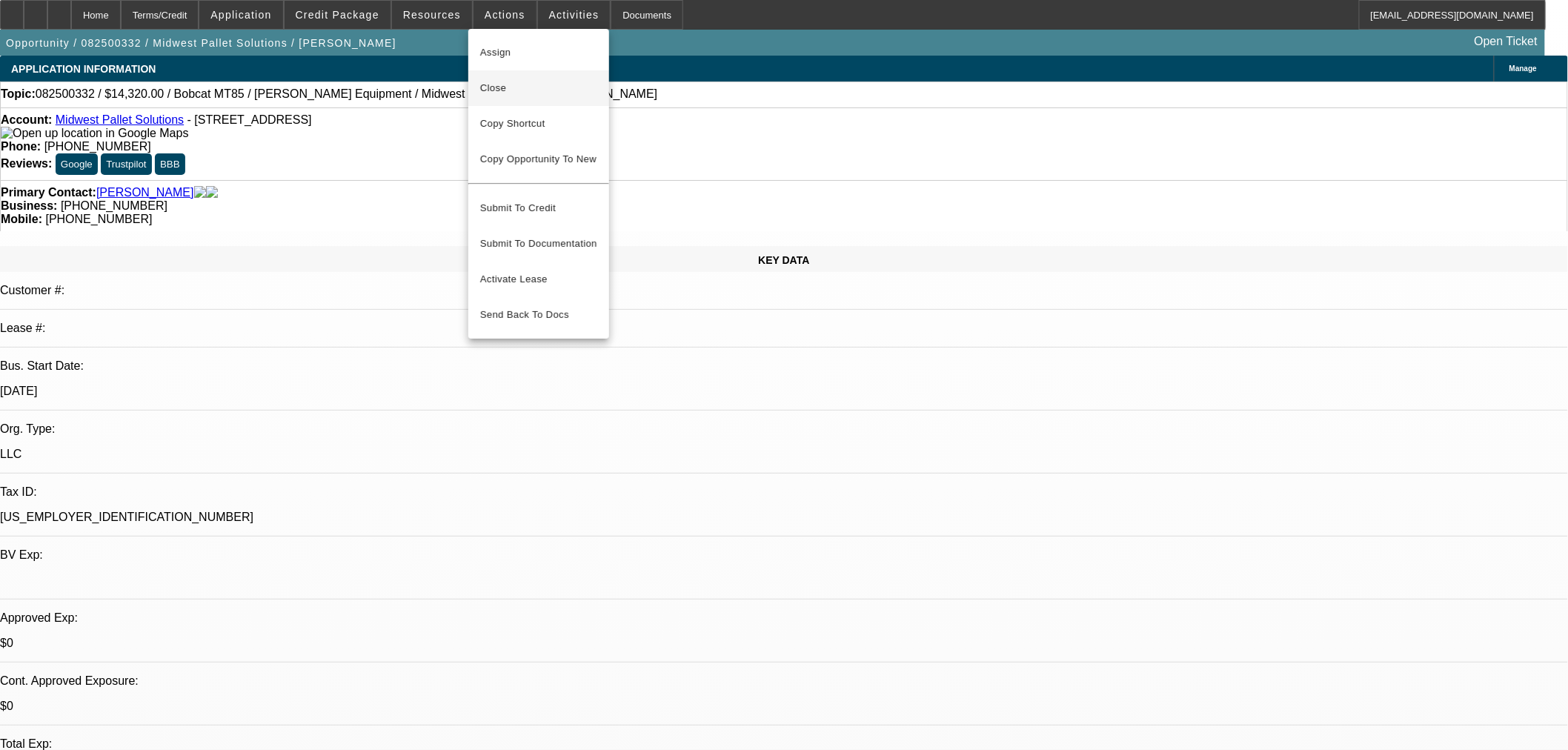
click at [508, 87] on span "Close" at bounding box center [539, 88] width 117 height 18
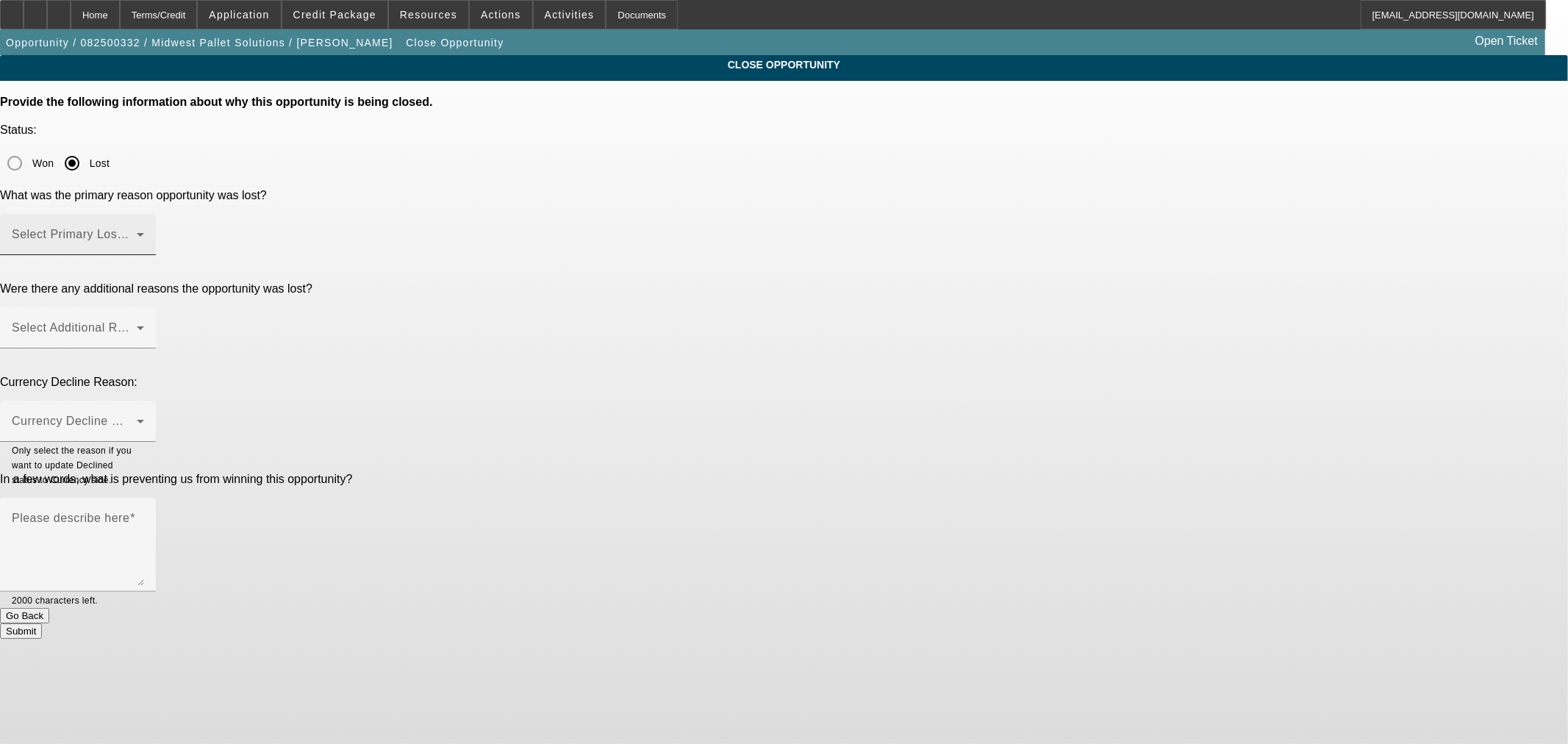
click at [137, 232] on span at bounding box center [74, 240] width 125 height 17
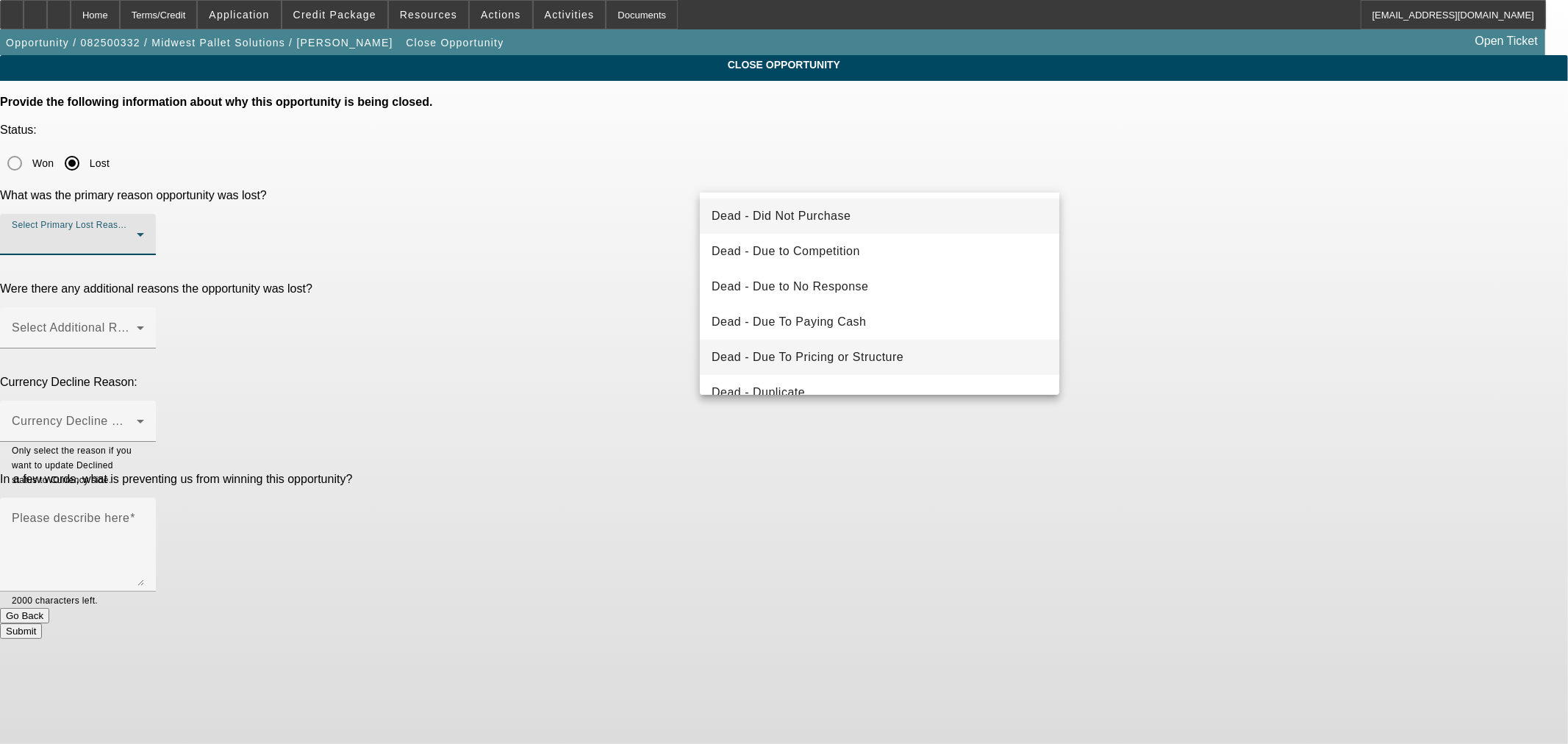
click at [864, 357] on span "Dead - Due To Pricing or Structure" at bounding box center [807, 357] width 192 height 17
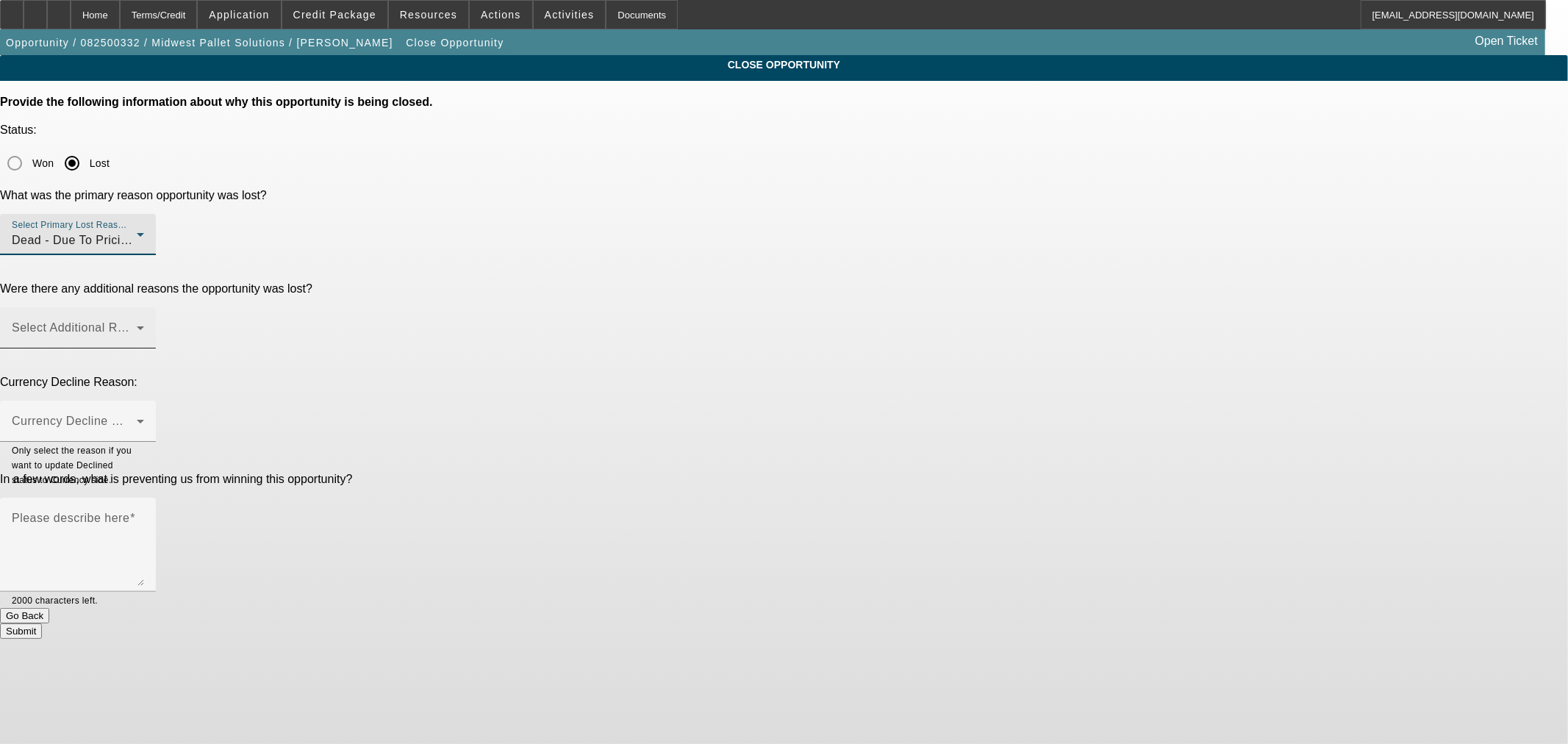
click at [144, 307] on div "Select Additional Reasons" at bounding box center [77, 328] width 132 height 42
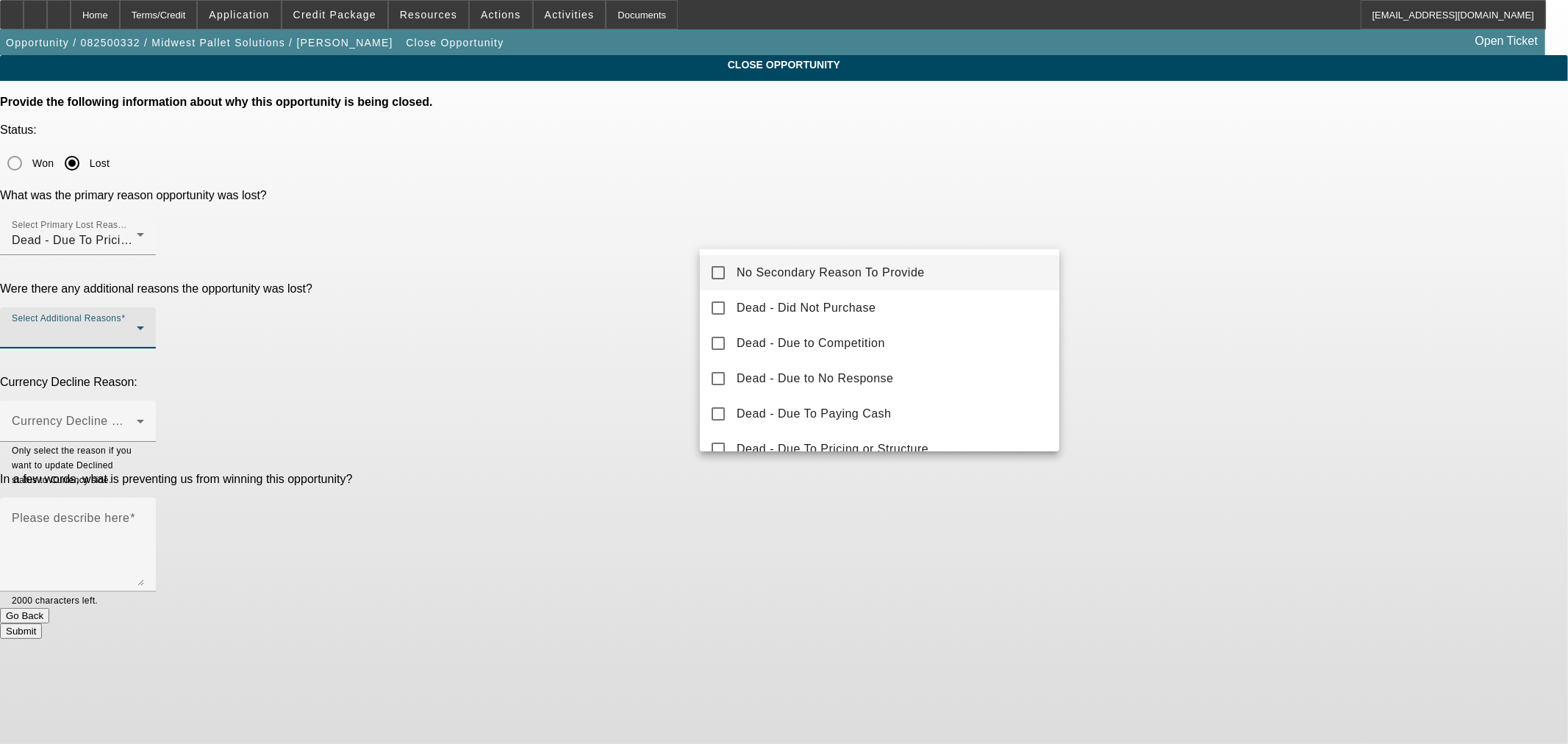
click at [828, 269] on span "No Secondary Reason To Provide" at bounding box center [830, 272] width 188 height 17
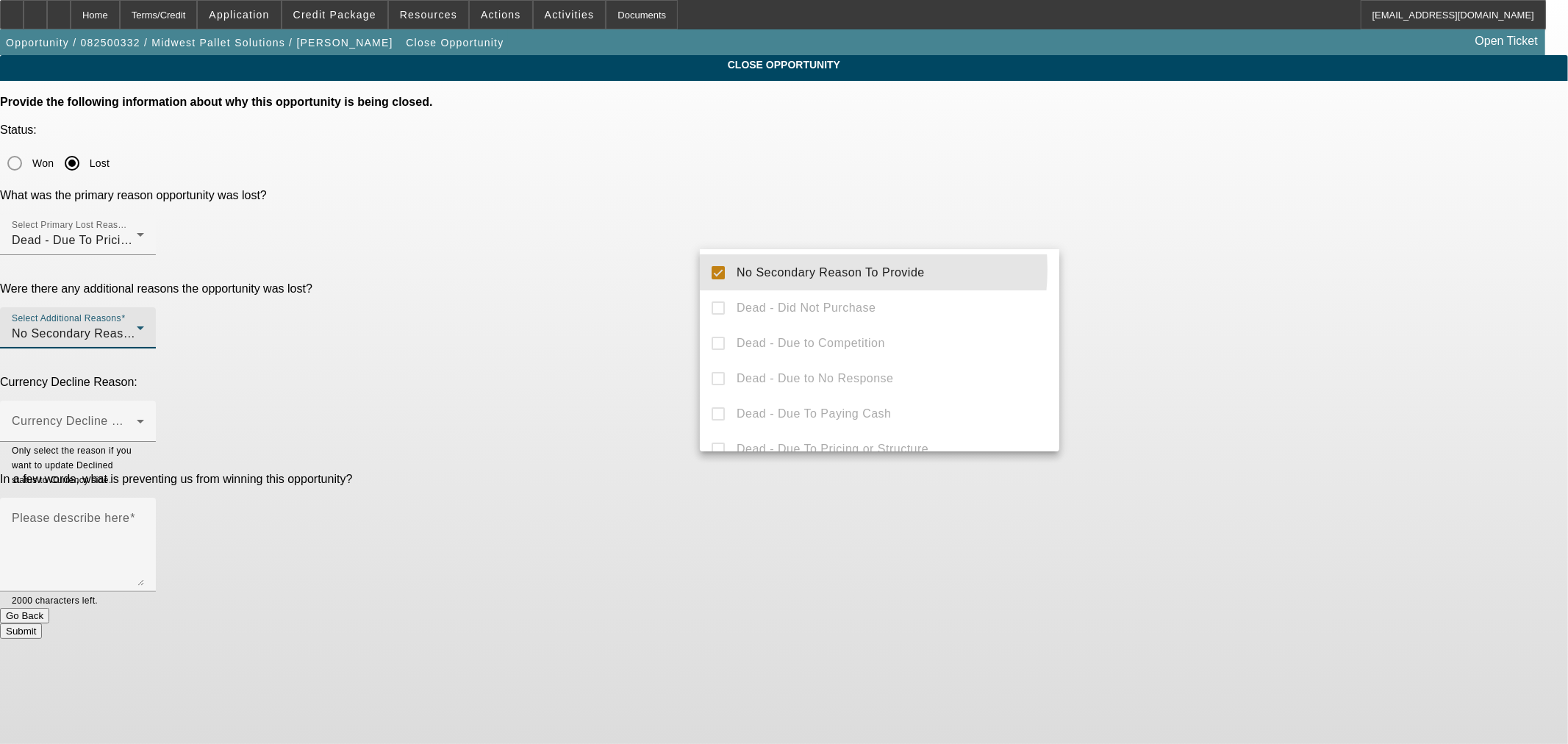
click at [607, 232] on div at bounding box center [784, 372] width 1568 height 744
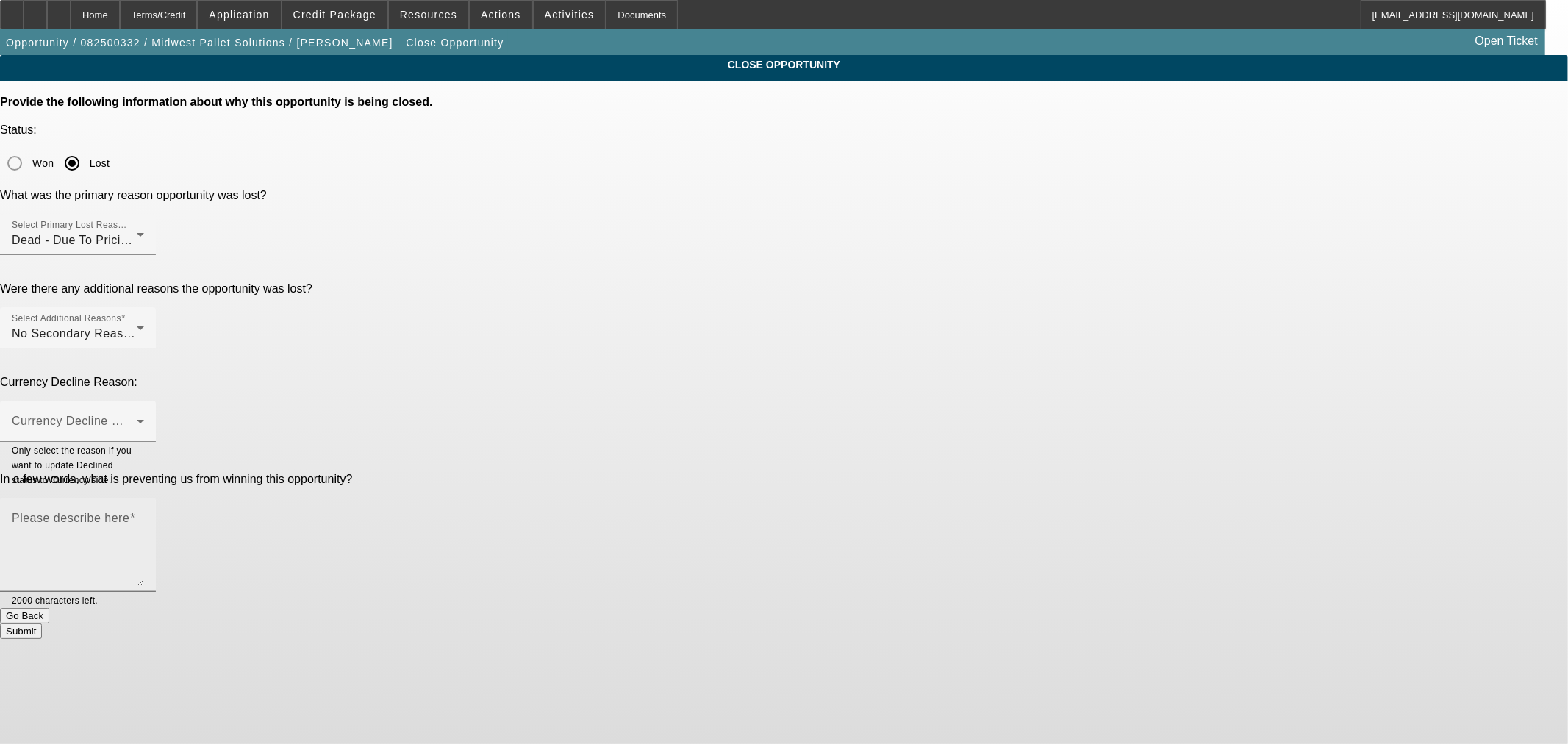
click at [129, 512] on mat-label "Please describe here" at bounding box center [71, 517] width 118 height 12
click at [144, 516] on textarea "Please describe here" at bounding box center [77, 551] width 132 height 71
type textarea "D"
click at [144, 516] on textarea "Customer d" at bounding box center [77, 551] width 132 height 71
paste textarea "said the more cash down is something that he can, but, will not do. He doesn’t …"
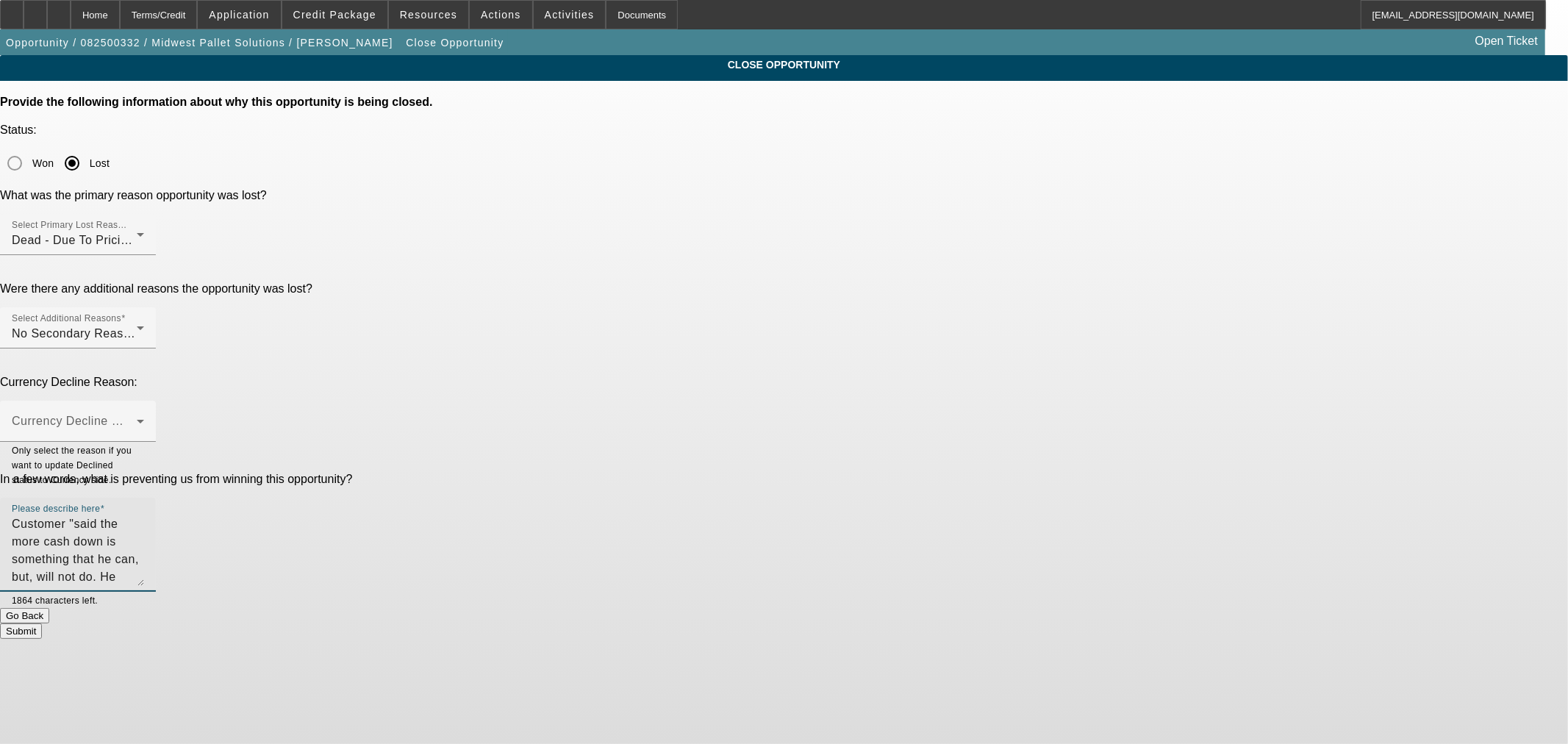
type textarea "Customer "said the more cash down is something that he can, but, will not do. H…"
click at [42, 624] on button "Submit" at bounding box center [21, 631] width 42 height 16
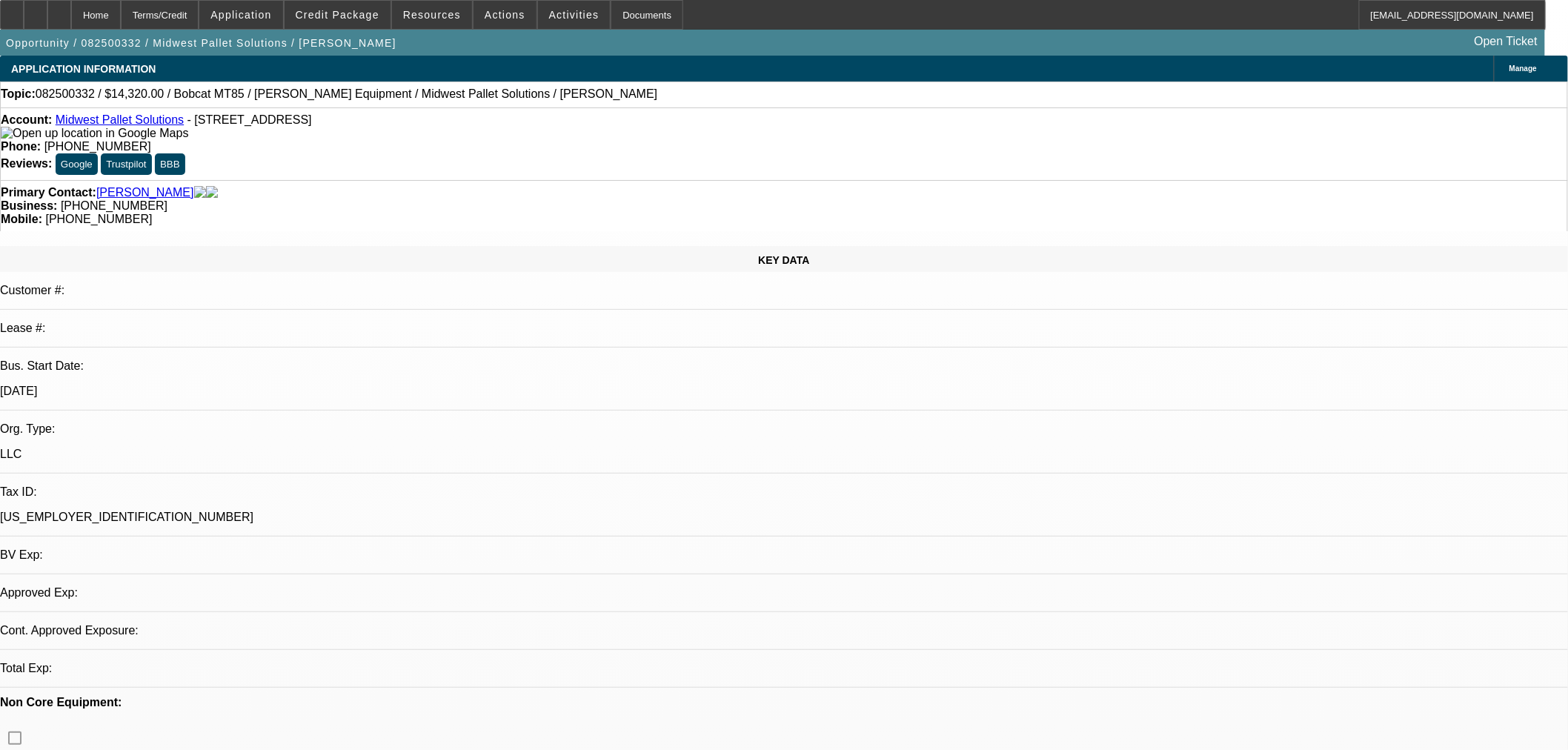
select select "0.2"
select select "2"
select select "0"
select select "6"
